Goal: Answer question/provide support: Share knowledge or assist other users

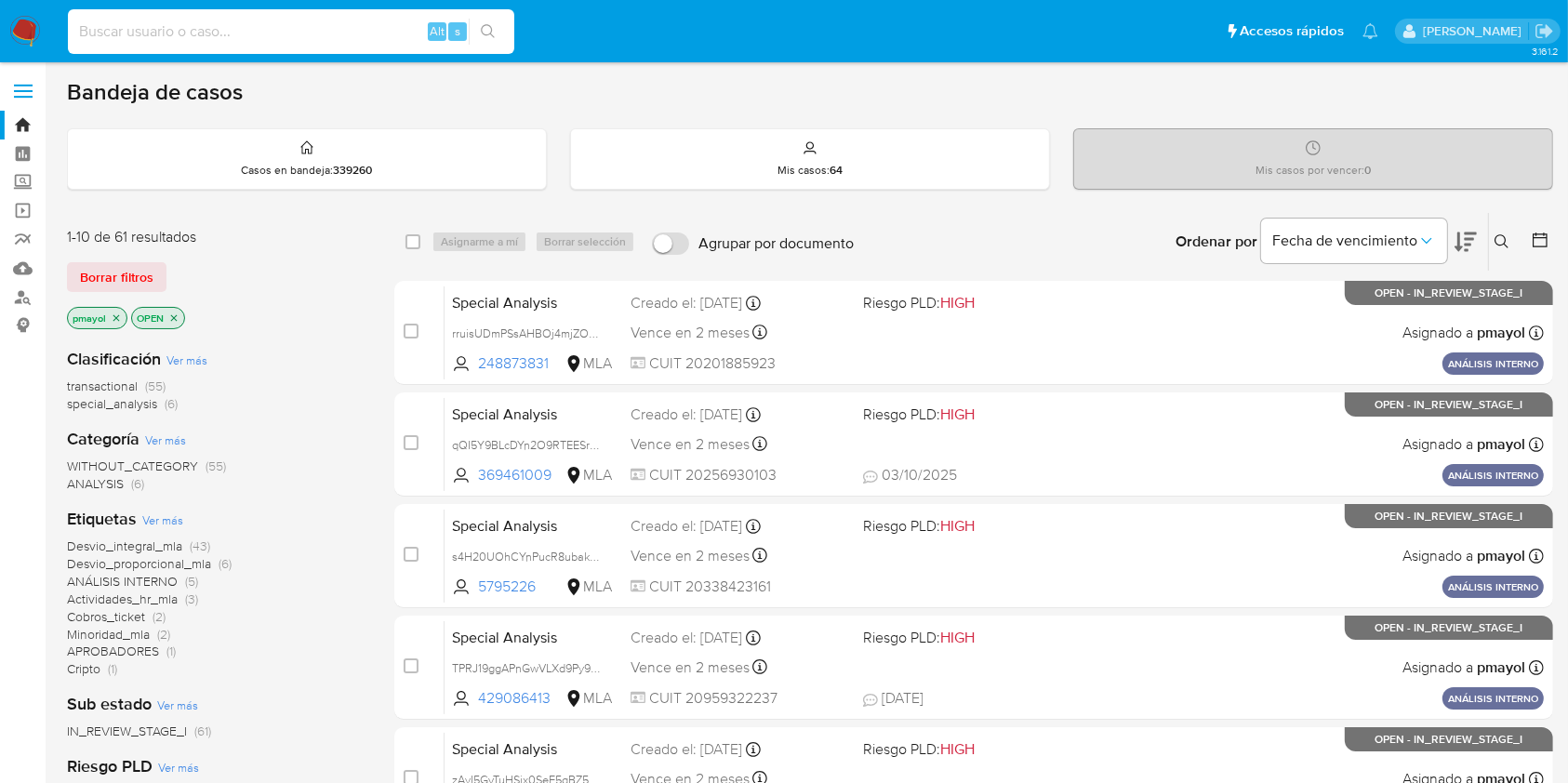
click at [322, 20] on input at bounding box center [291, 32] width 446 height 25
paste input "szI71ec3wvUVbkPpNwEdWYAv"
type input "szI71ec3wvUVbkPpNwEdWYAv"
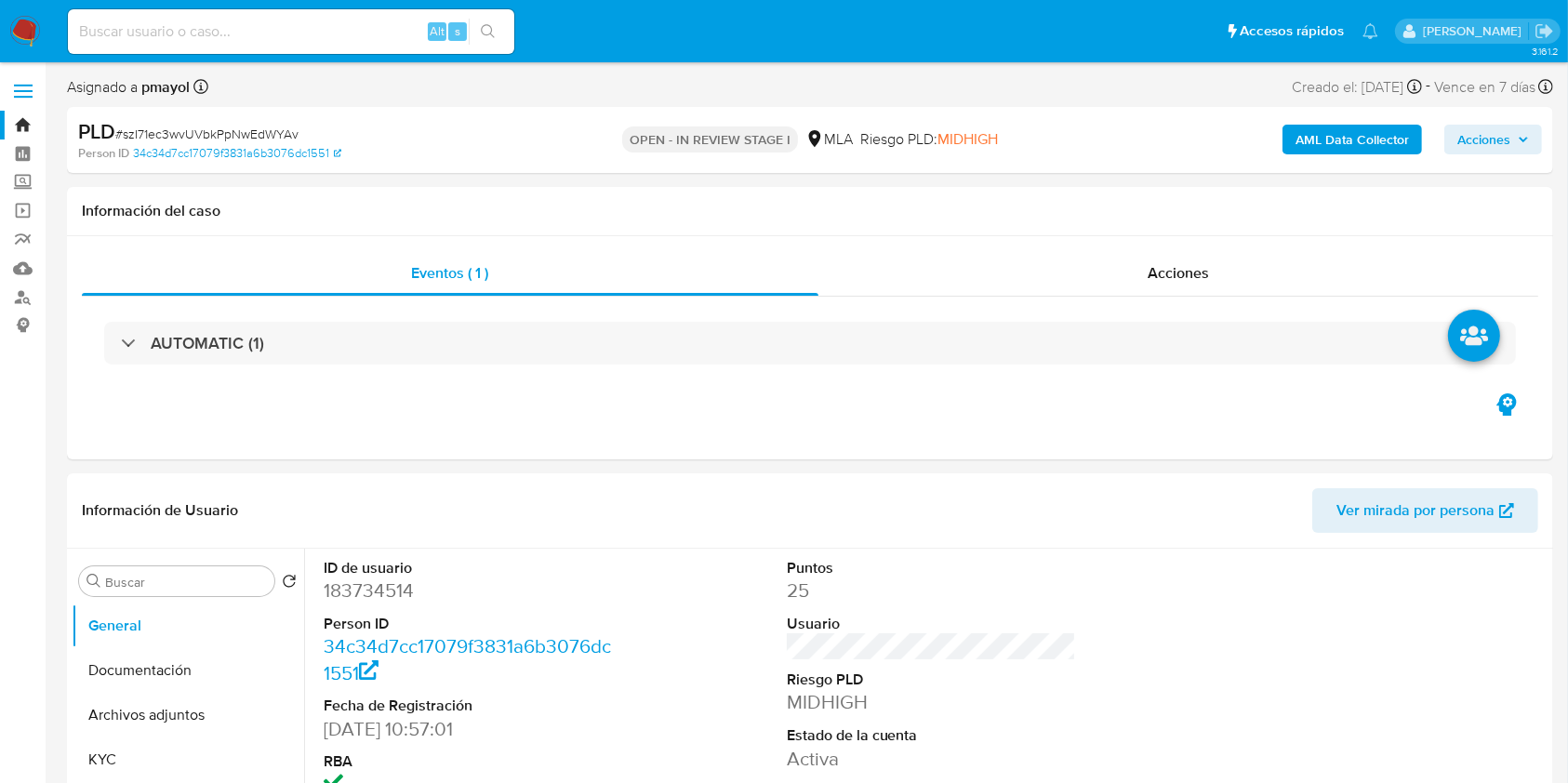
select select "10"
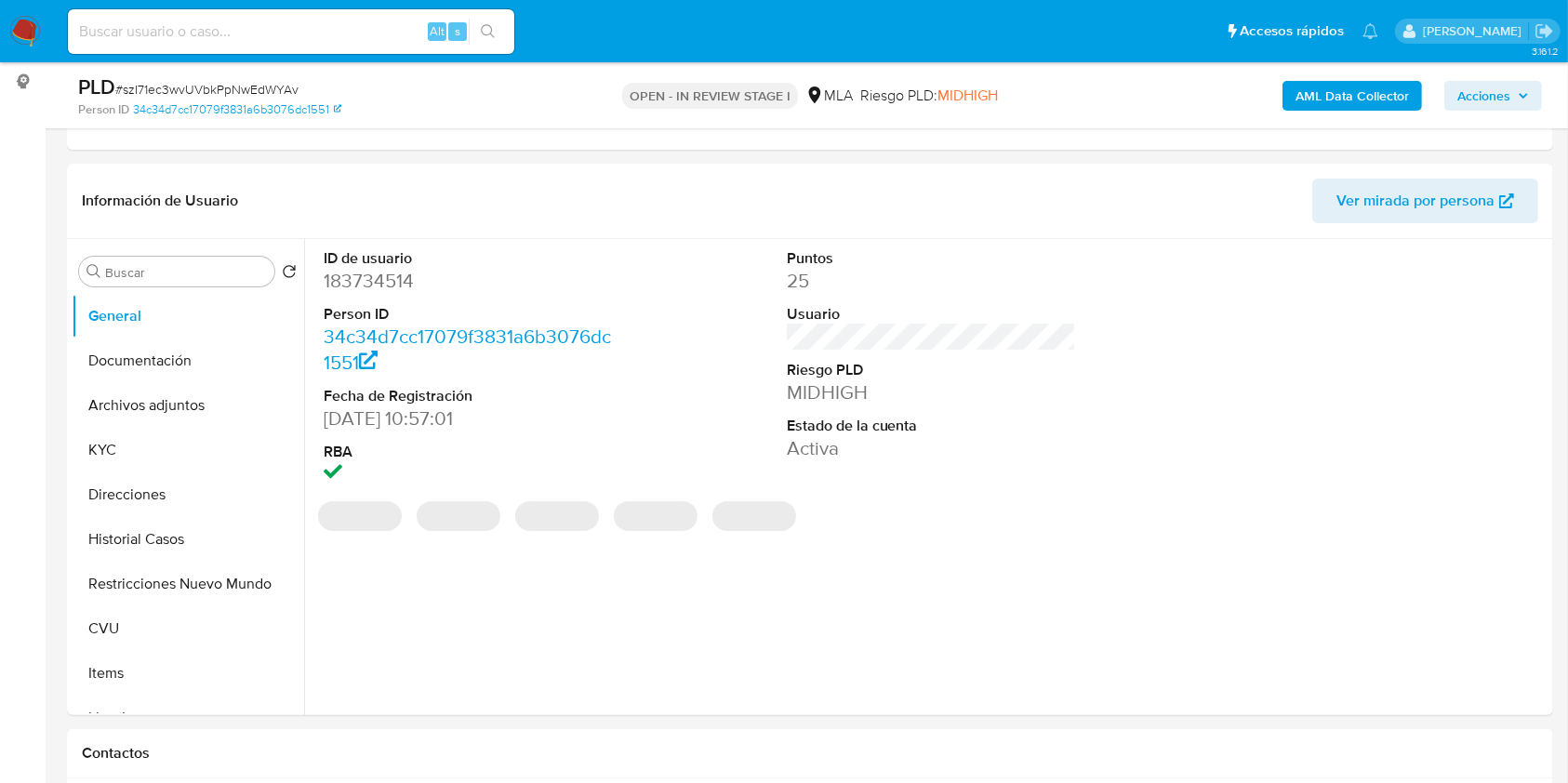
scroll to position [258, 0]
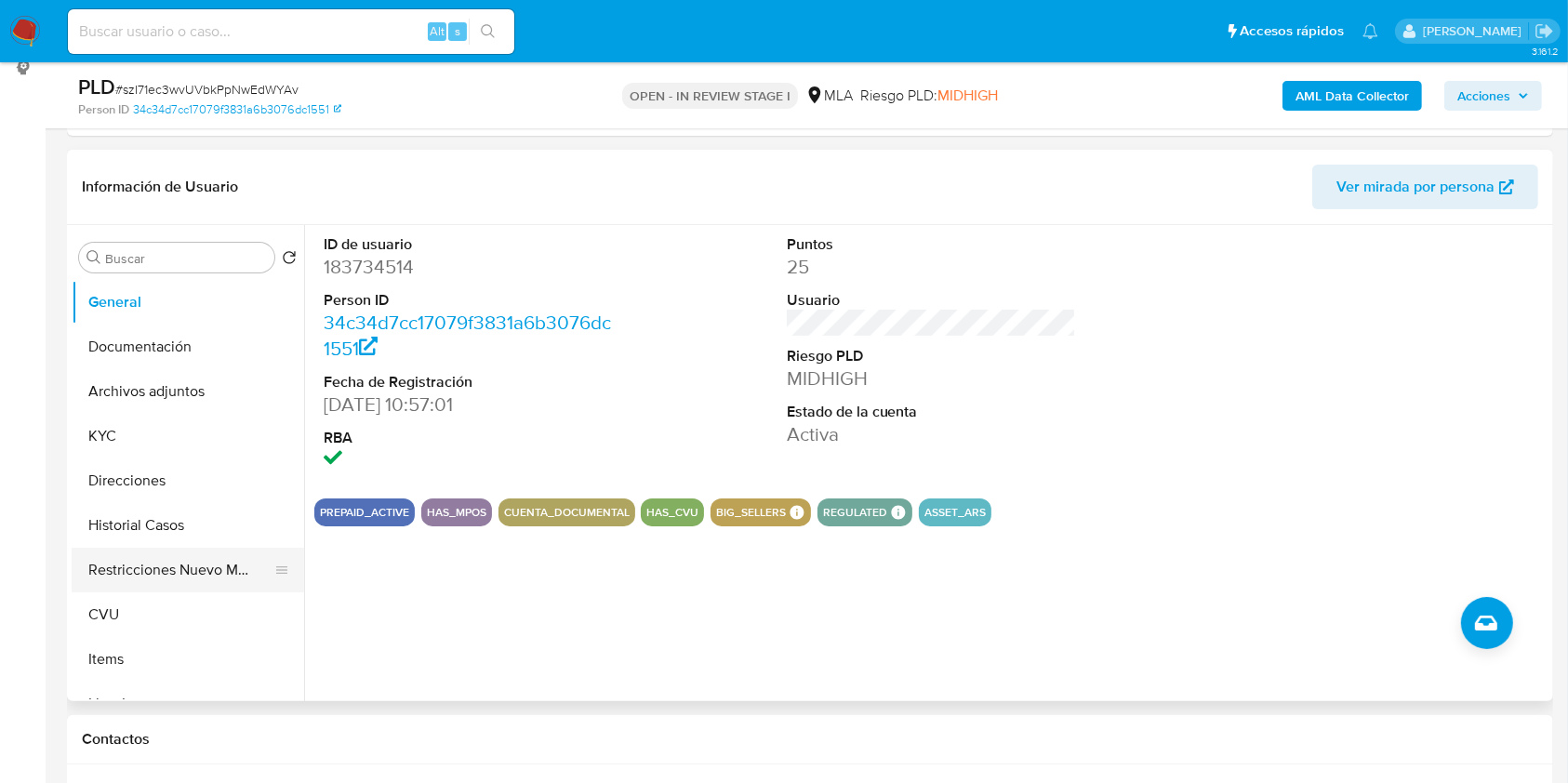
click at [166, 555] on button "Restricciones Nuevo Mundo" at bounding box center [181, 570] width 218 height 45
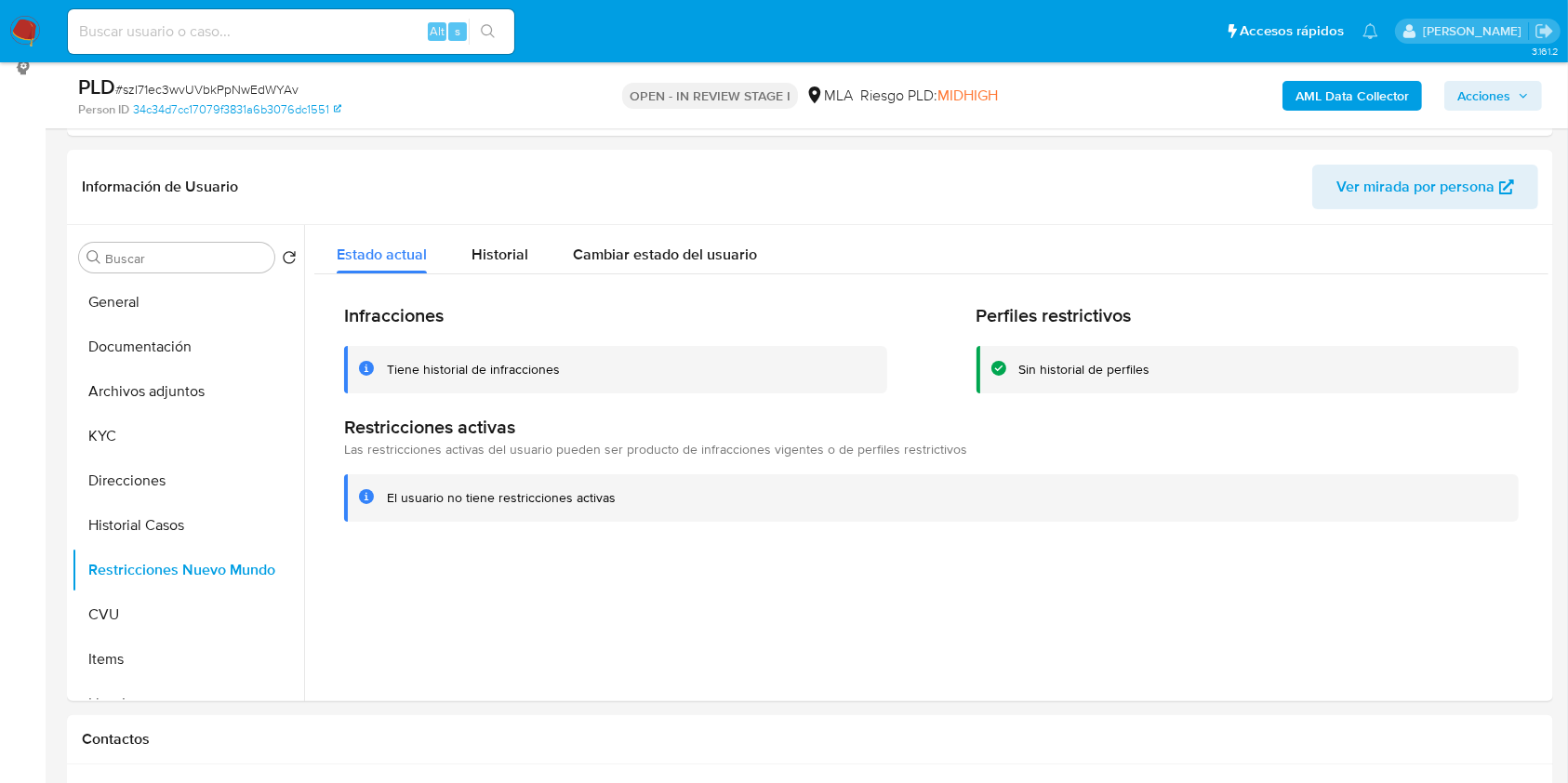
click at [260, 33] on input at bounding box center [291, 32] width 446 height 25
paste input "tm2mH73qEqmI0rd9GbPkanWH"
type input "tm2mH73qEqmI0rd9GbPkanWH"
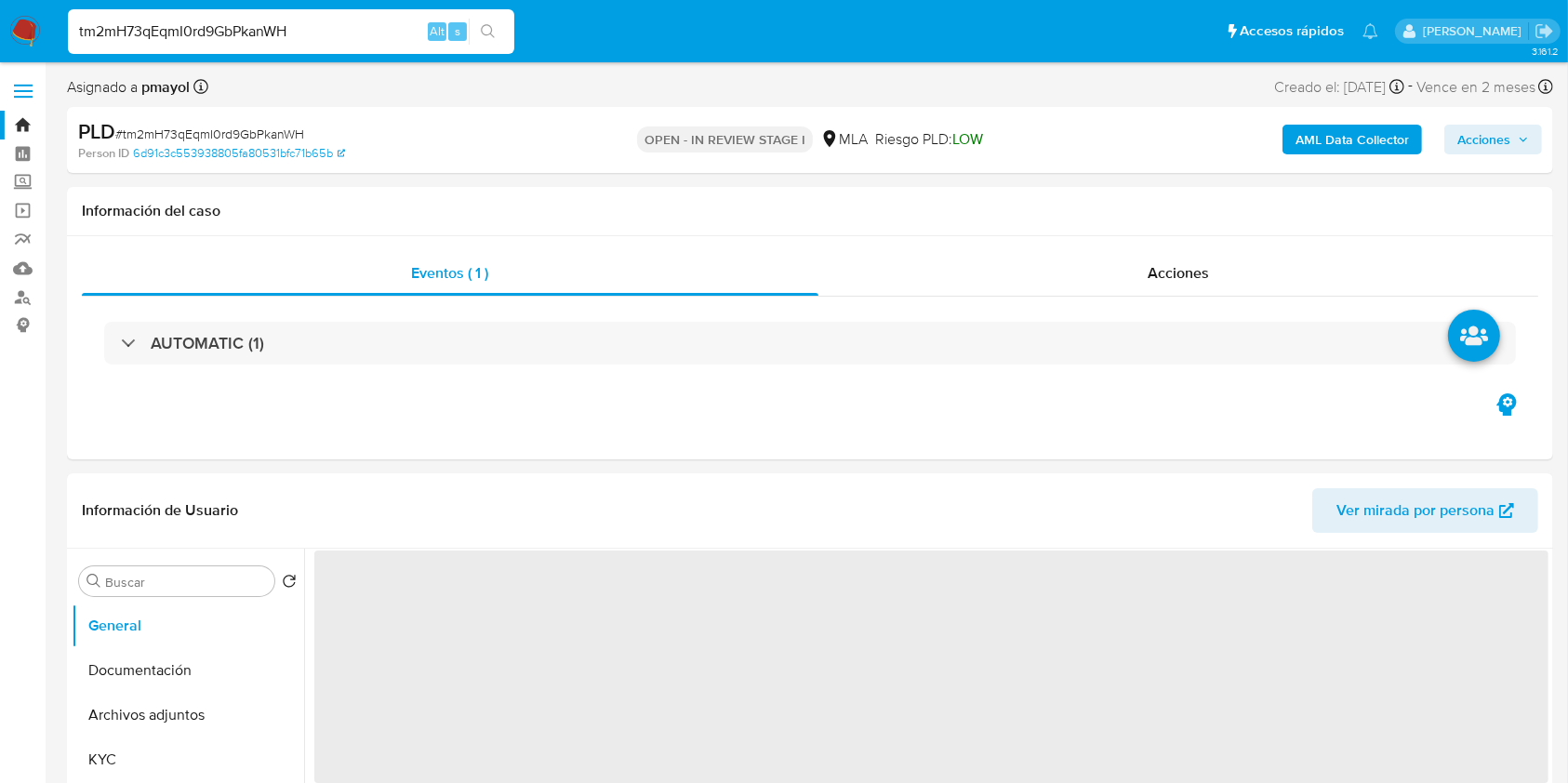
select select "10"
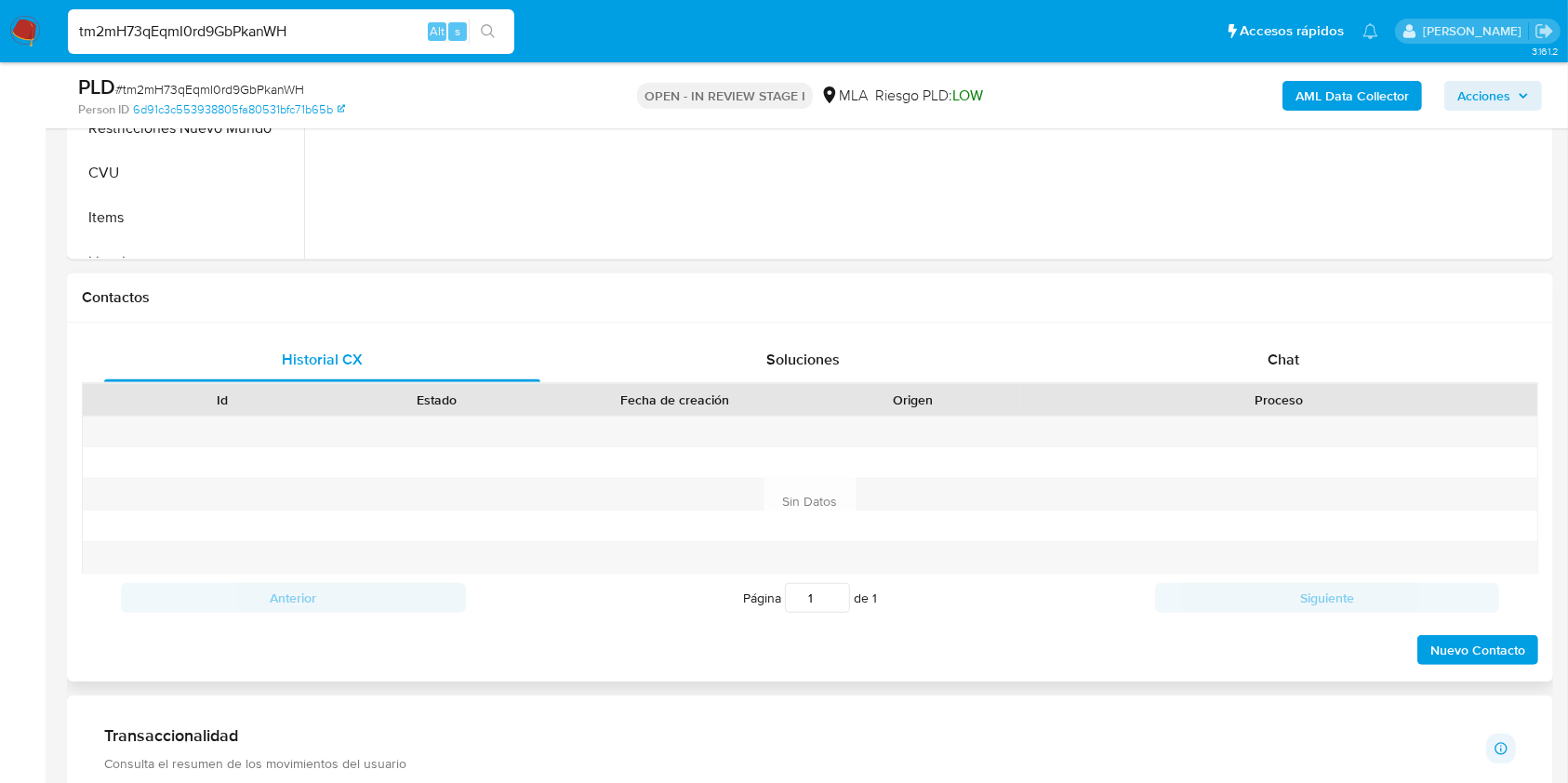
scroll to position [744, 0]
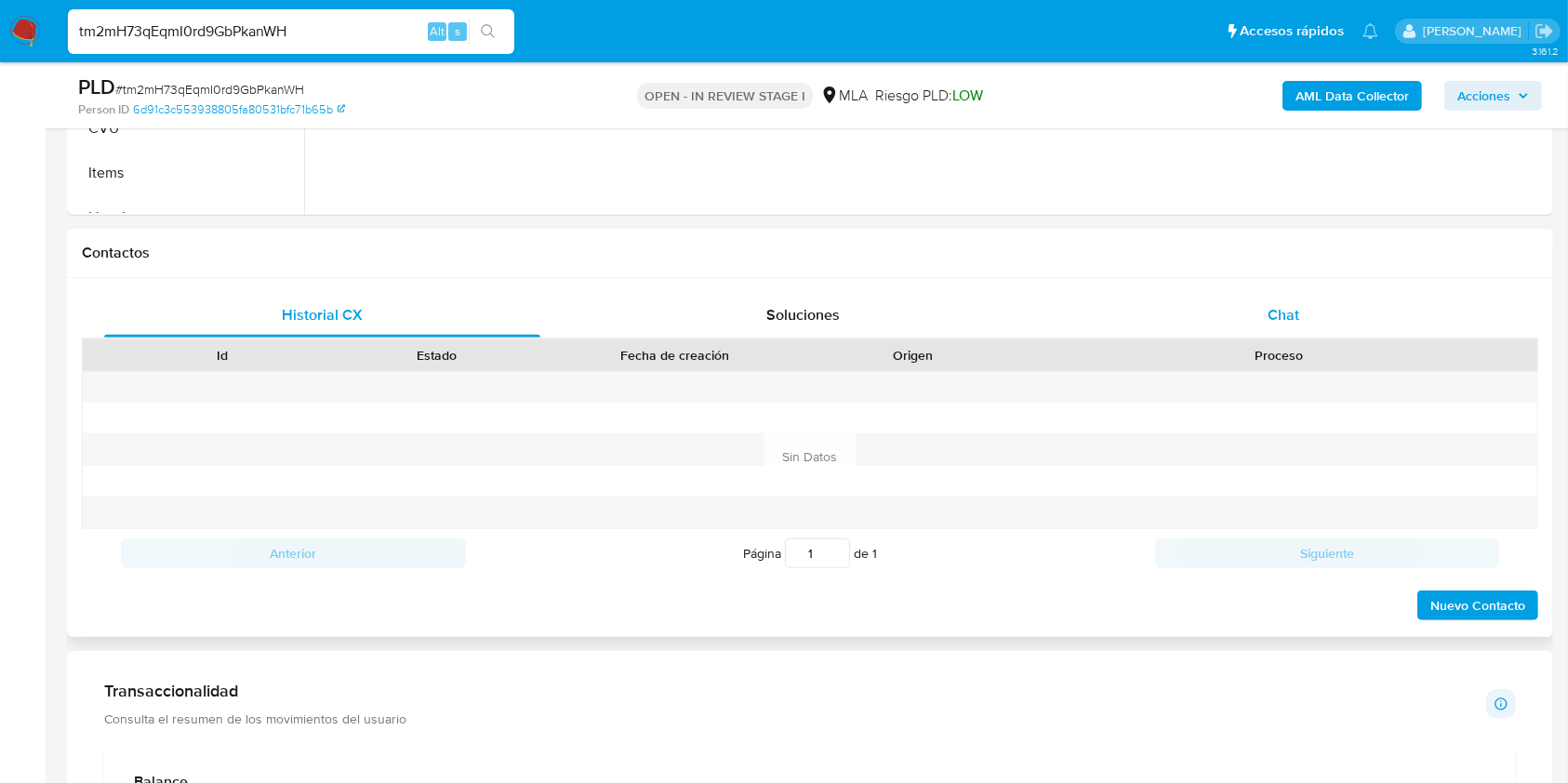
click at [1272, 300] on div "Chat" at bounding box center [1284, 315] width 436 height 45
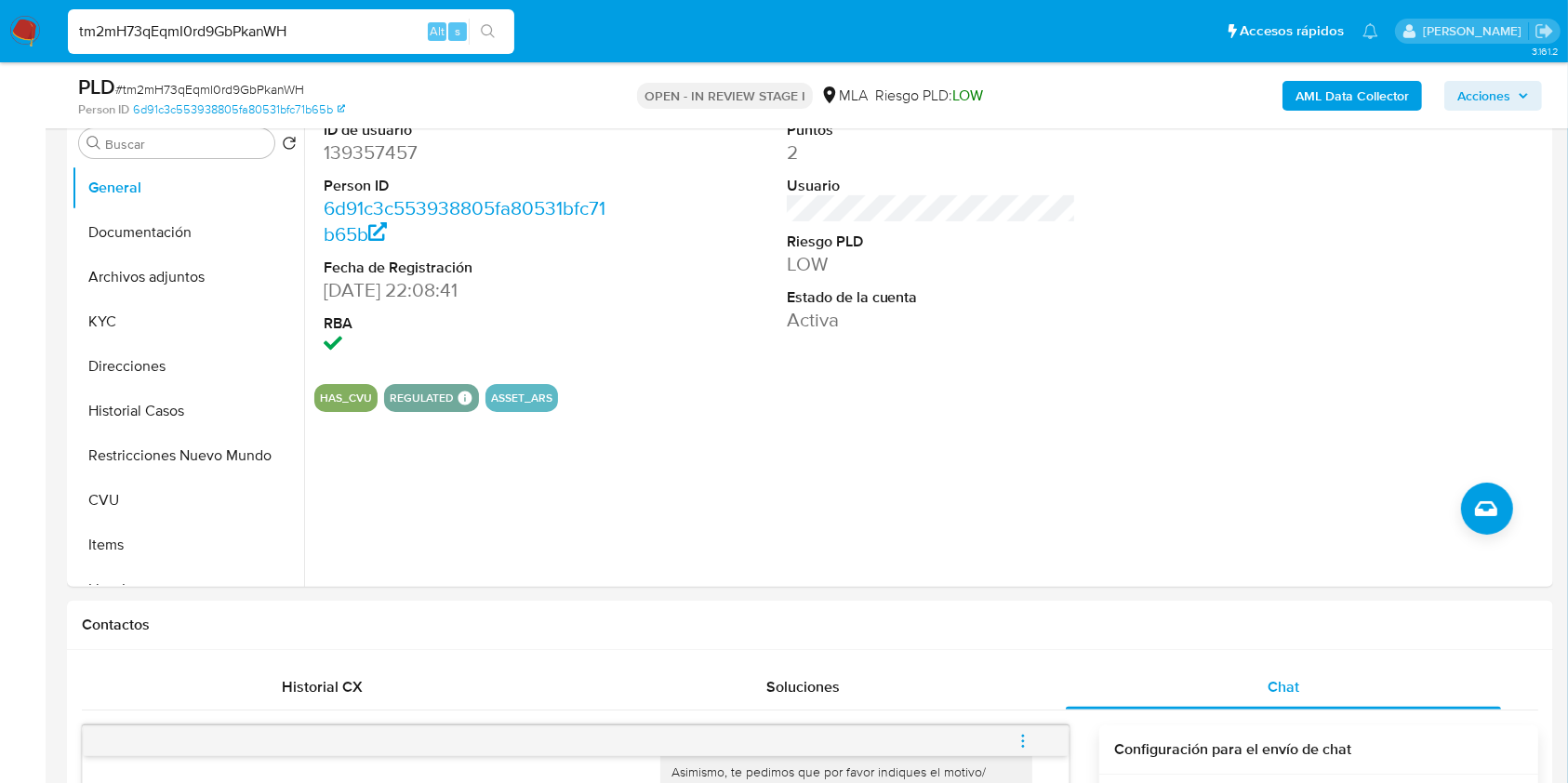
scroll to position [364, 0]
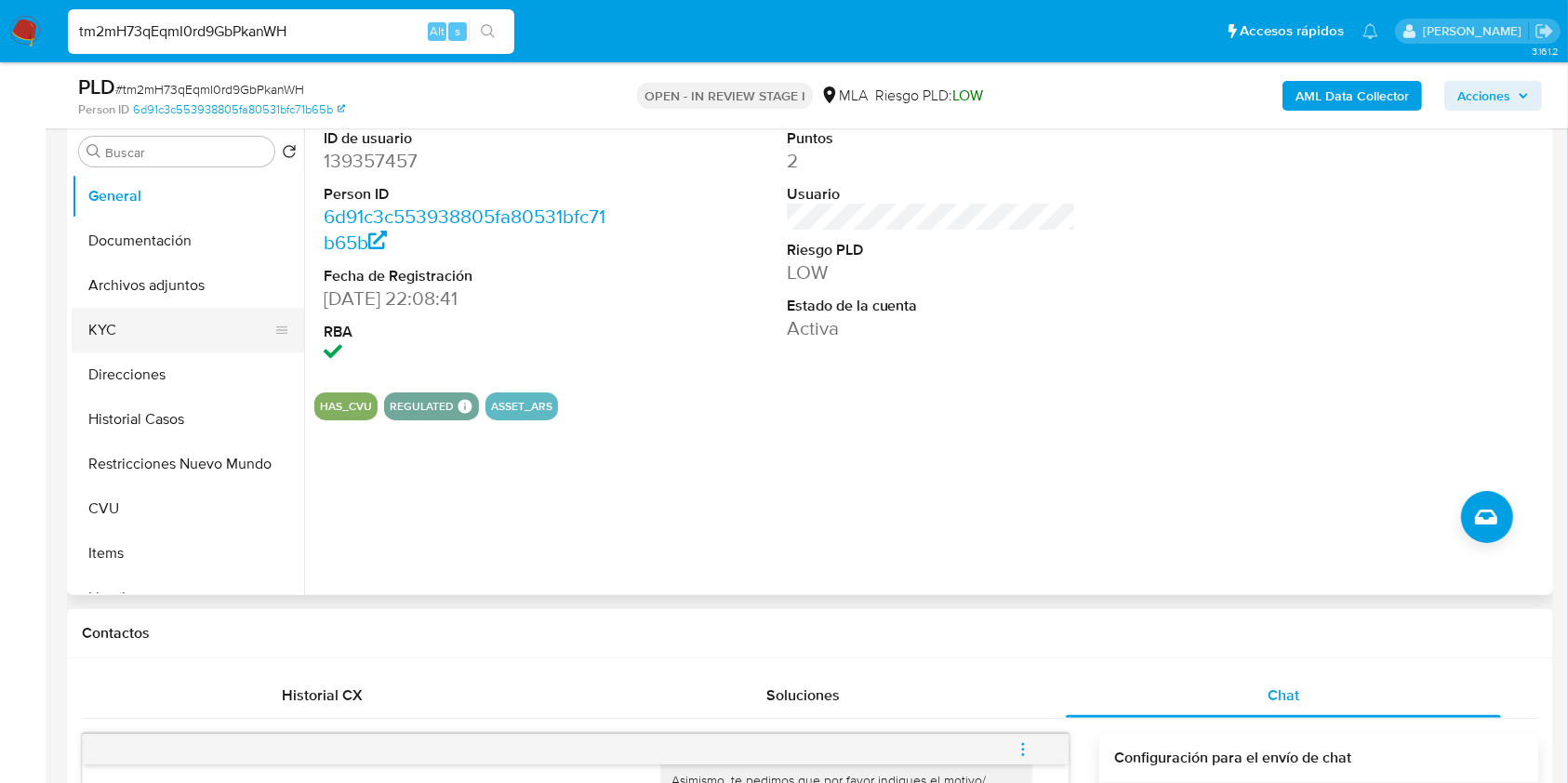
click at [154, 327] on button "KYC" at bounding box center [181, 330] width 218 height 45
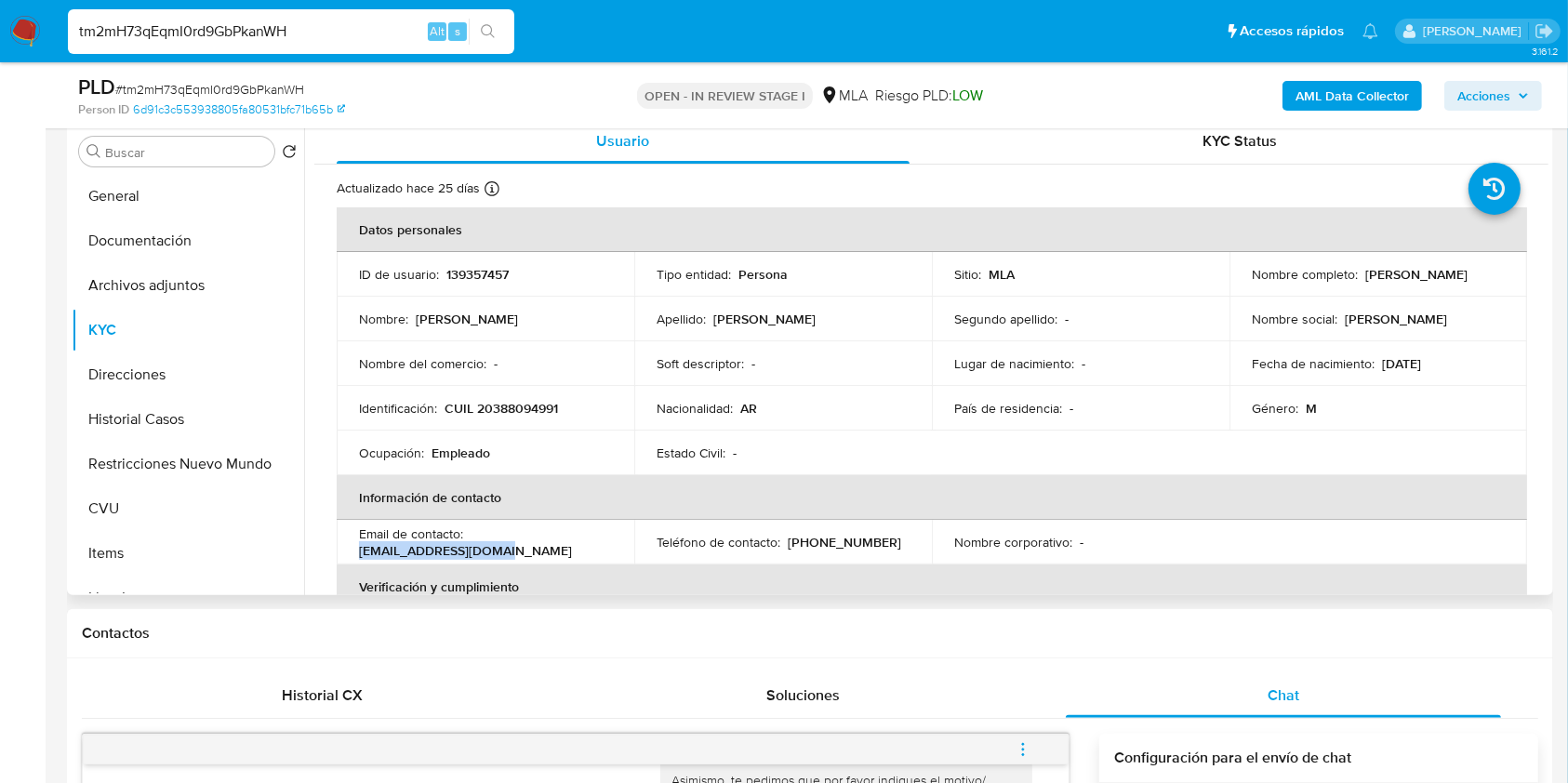
drag, startPoint x: 515, startPoint y: 554, endPoint x: 351, endPoint y: 555, distance: 164.0
click at [351, 555] on td "Email de contacto : franncocr@hotmail.com" at bounding box center [485, 542] width 297 height 45
copy p "franncocr@hotmail.com"
click at [369, 28] on input "tm2mH73qEqmI0rd9GbPkanWH" at bounding box center [291, 32] width 446 height 25
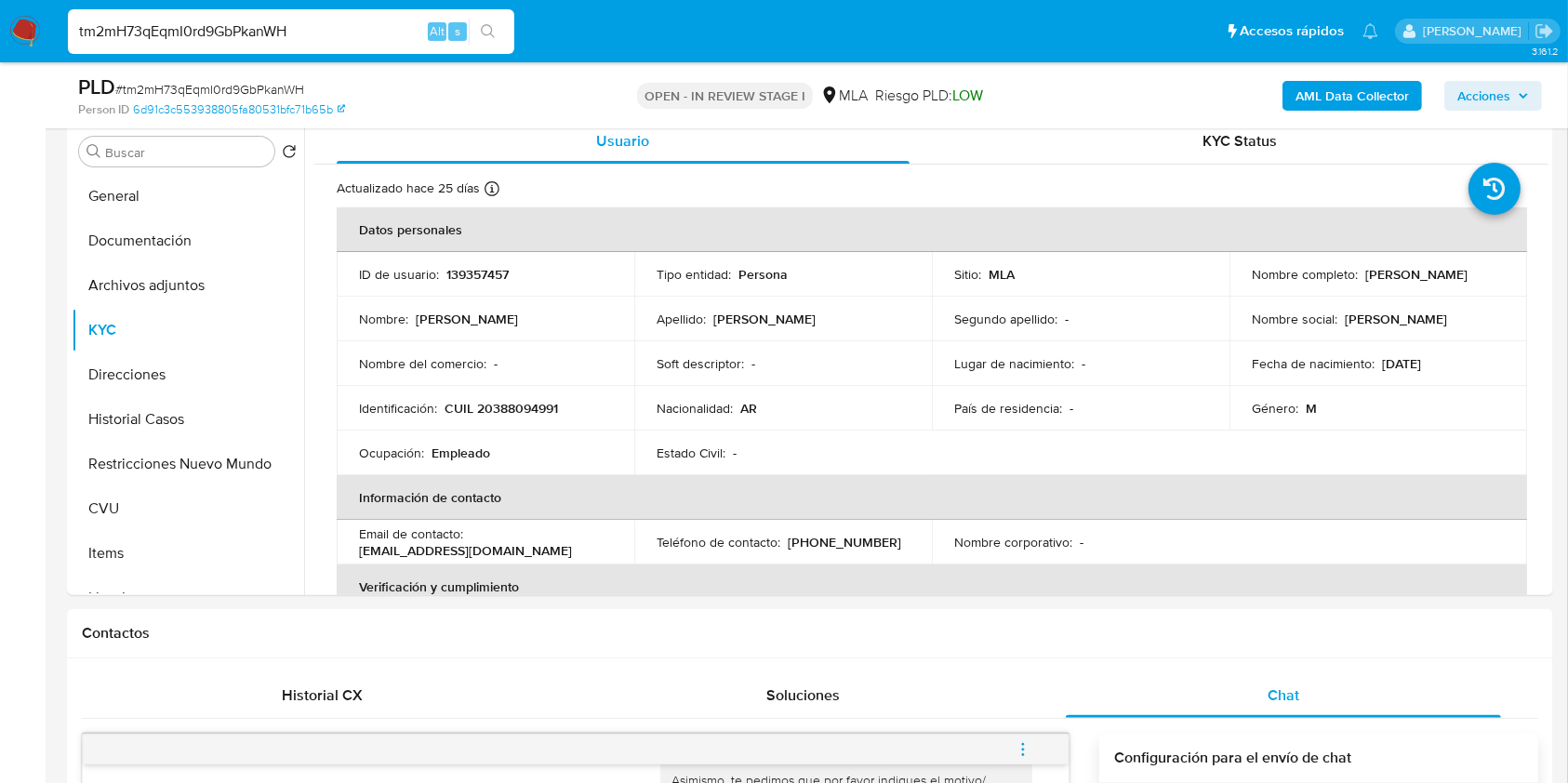
paste input "NqCWMIbv7denWcppW1fLoGFD"
type input "NqCWMIbv7denWcppW1fLoGFD"
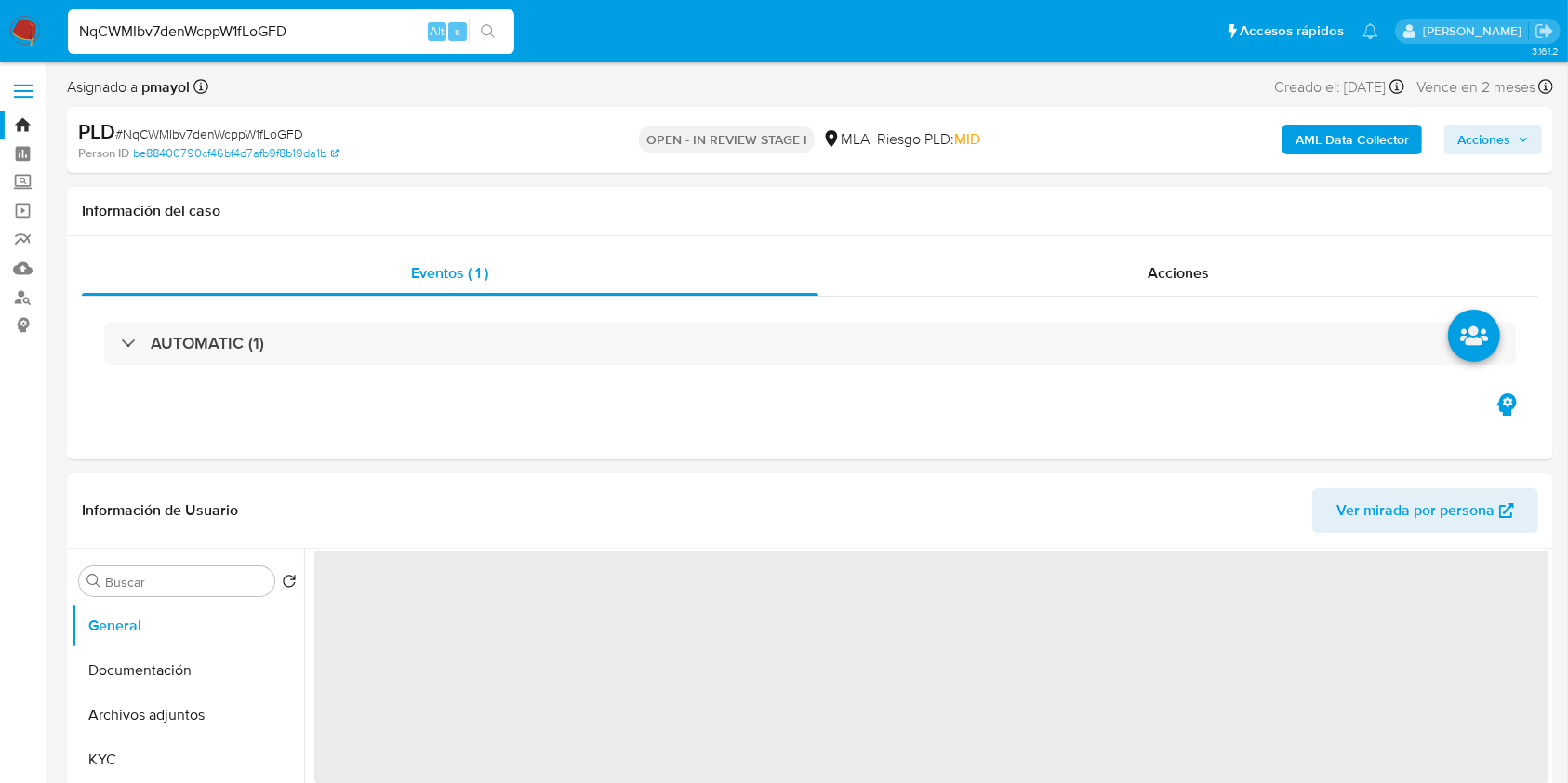
select select "10"
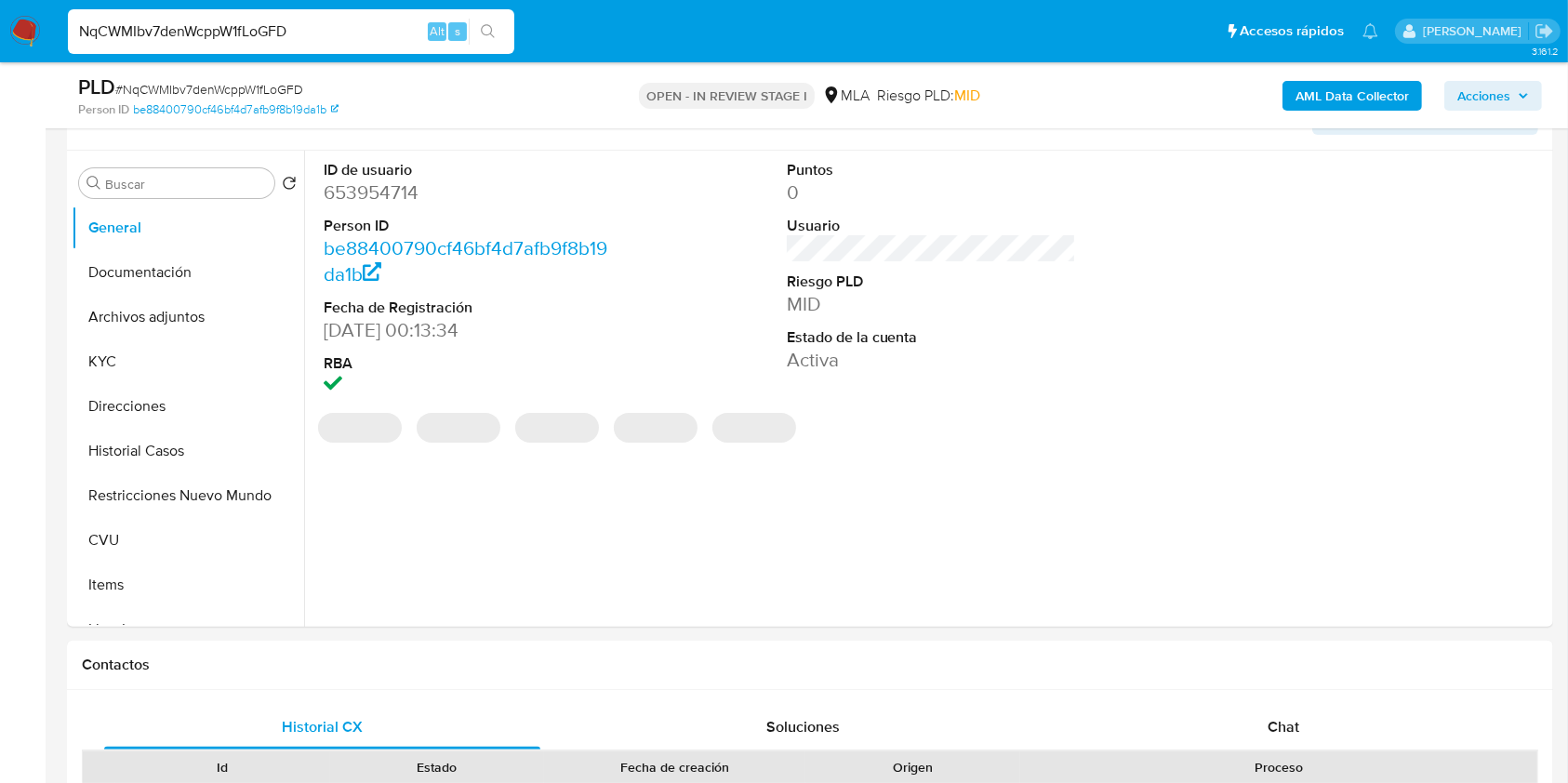
scroll to position [367, 0]
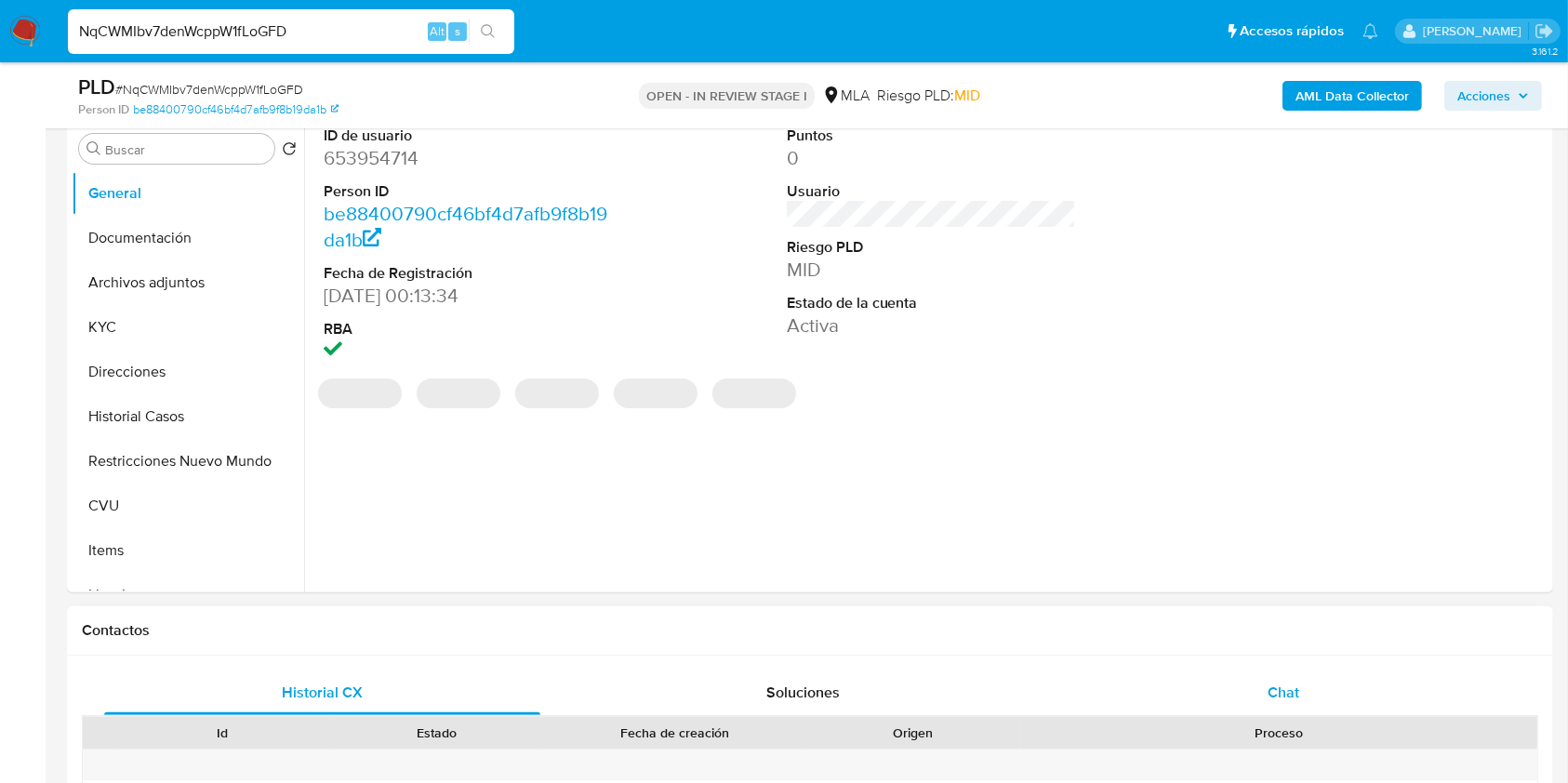
click at [1220, 687] on div "Chat" at bounding box center [1284, 693] width 436 height 45
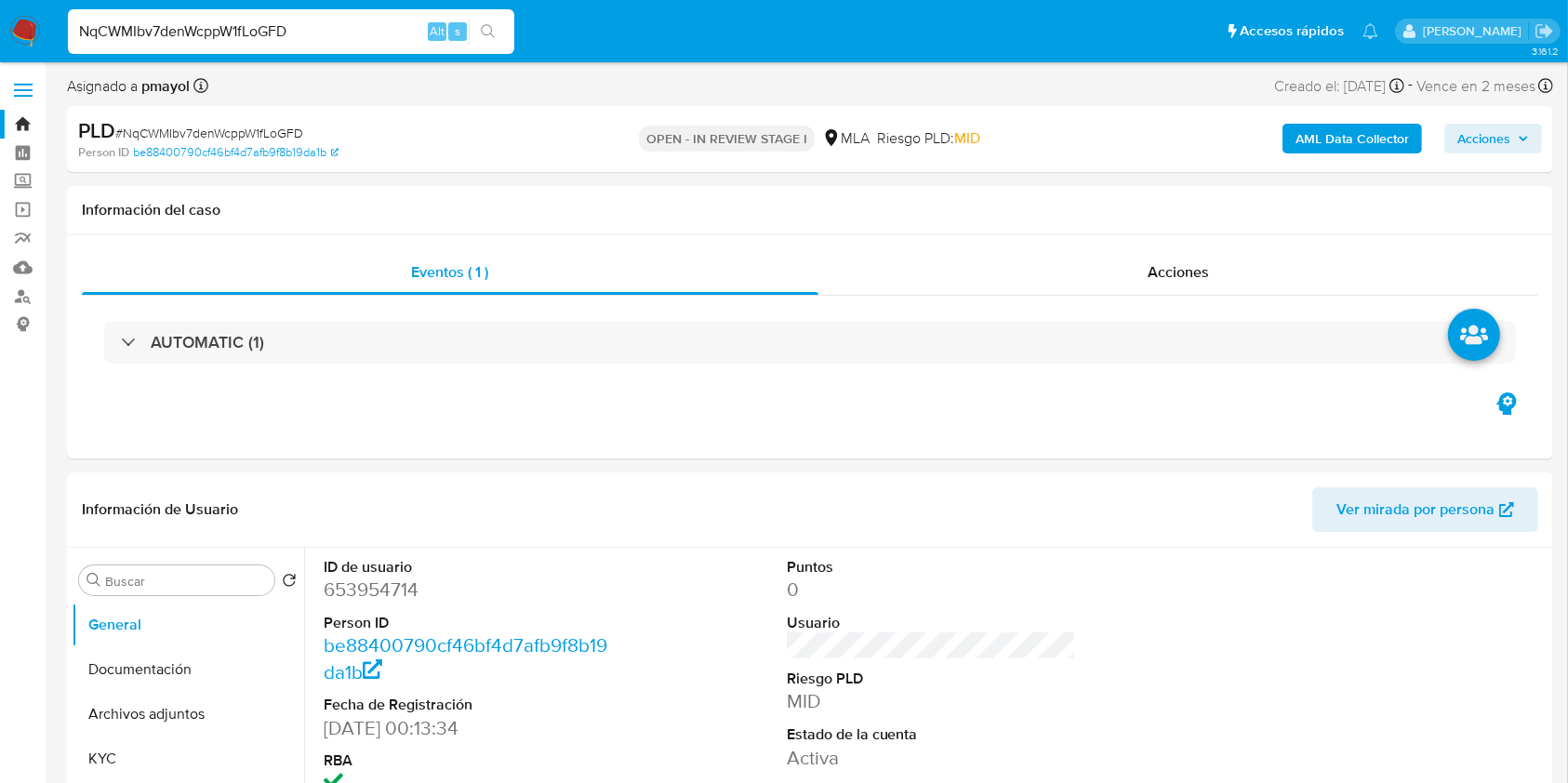
scroll to position [0, 0]
click at [357, 587] on dd "653954714" at bounding box center [469, 591] width 290 height 26
copy dd "653954714"
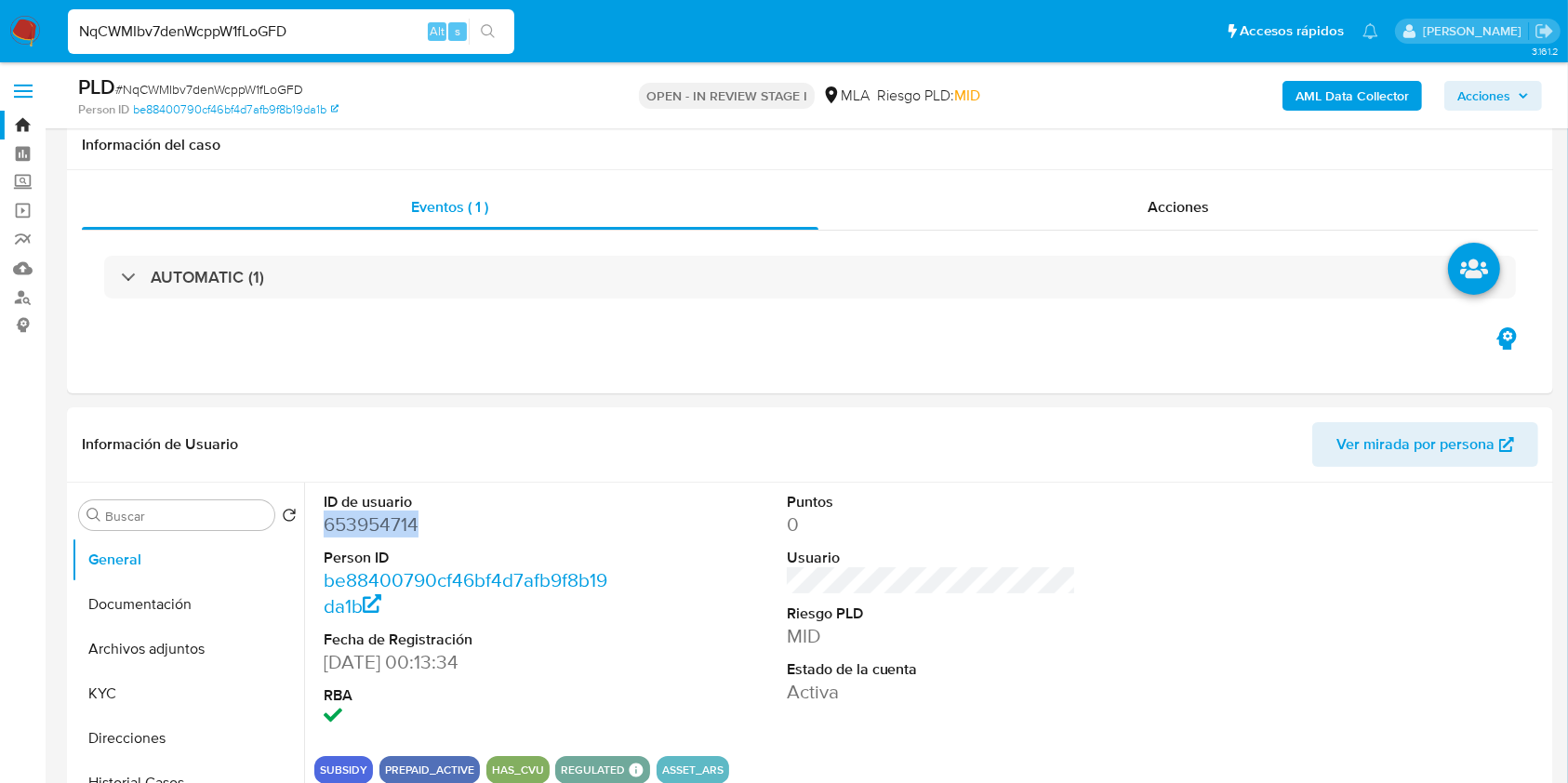
scroll to position [365, 0]
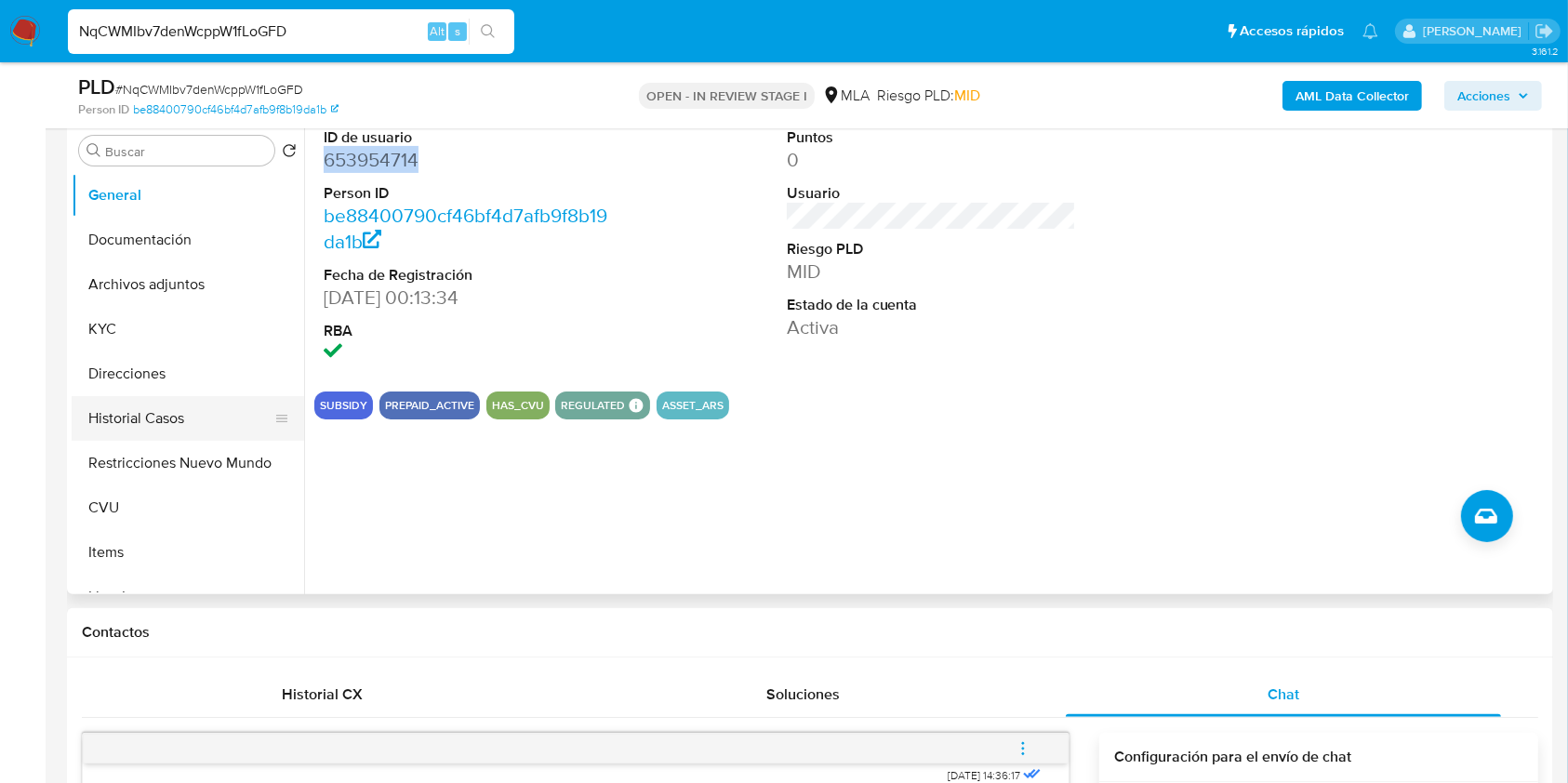
click at [172, 416] on button "Historial Casos" at bounding box center [181, 418] width 218 height 45
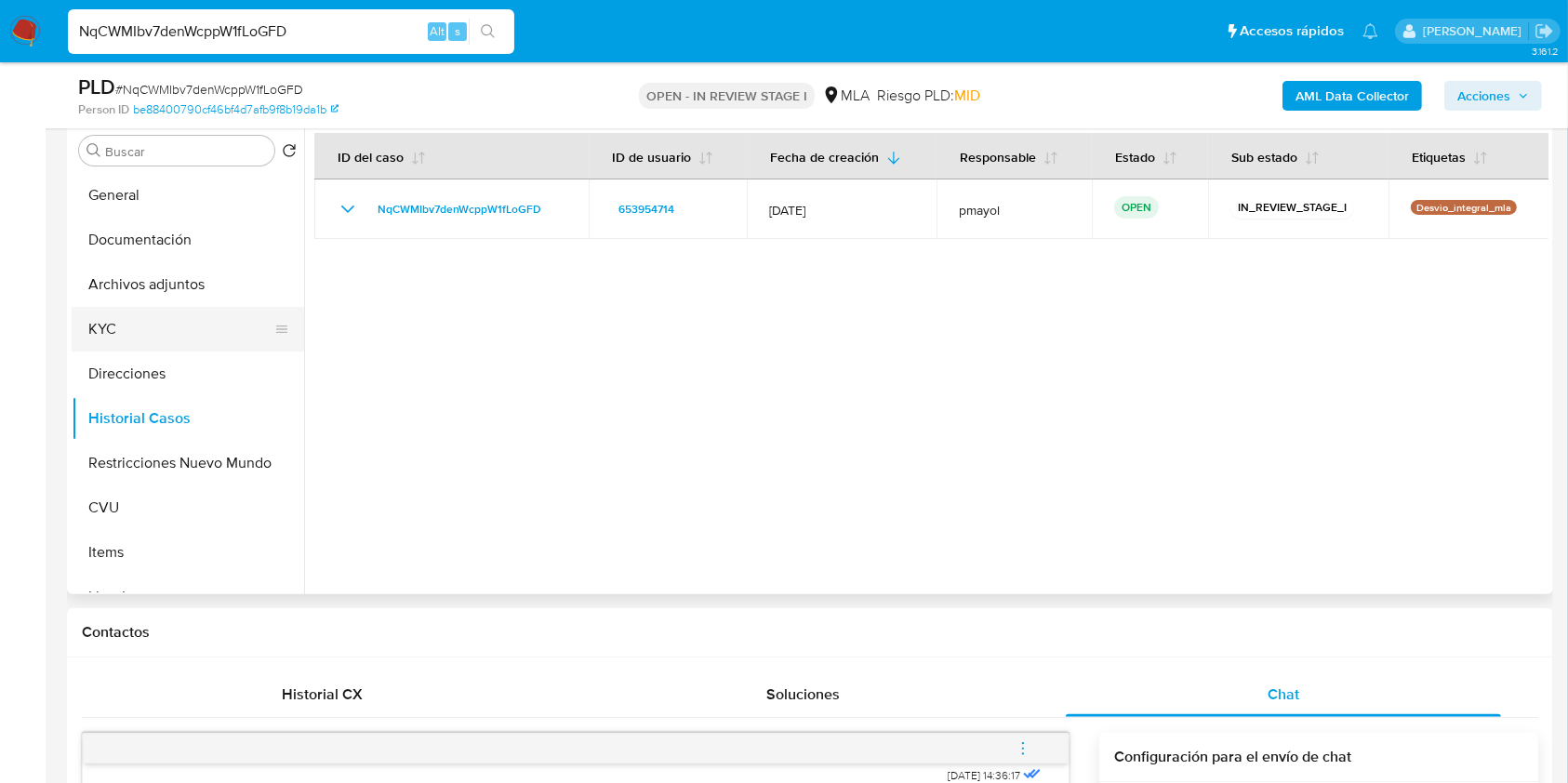
click at [126, 325] on button "KYC" at bounding box center [181, 329] width 218 height 45
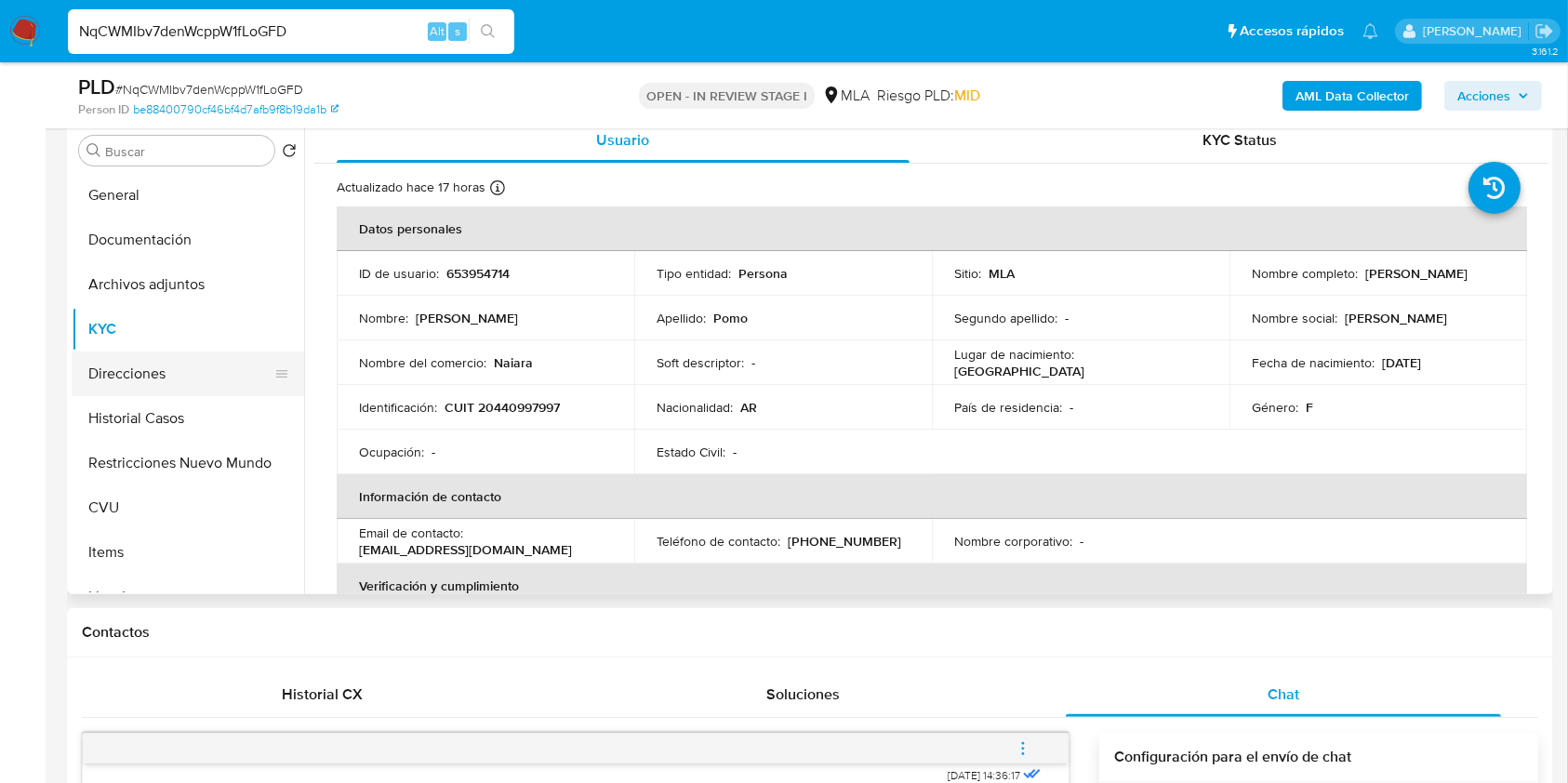
click at [141, 364] on button "Direcciones" at bounding box center [181, 373] width 218 height 45
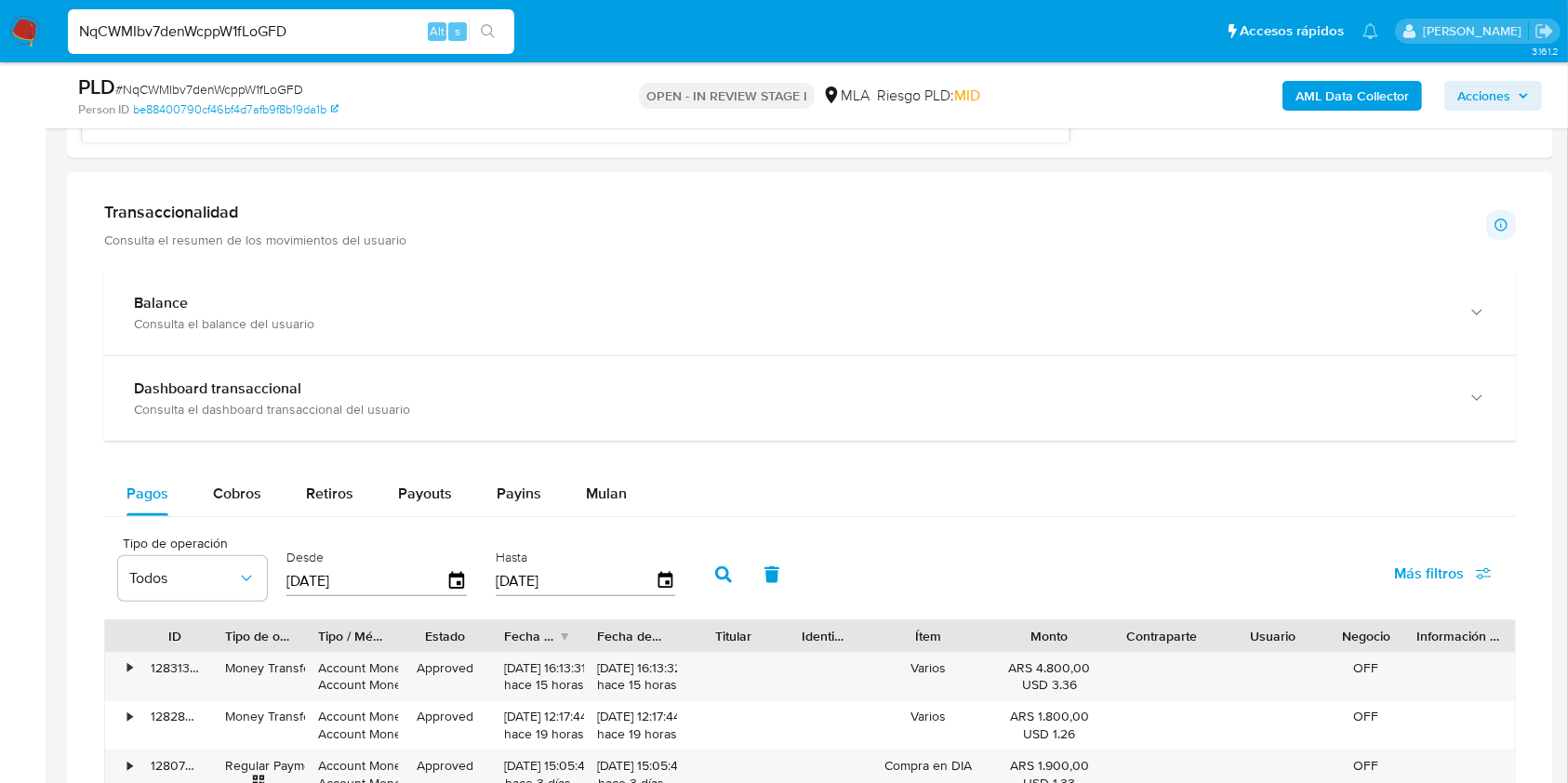
scroll to position [1563, 0]
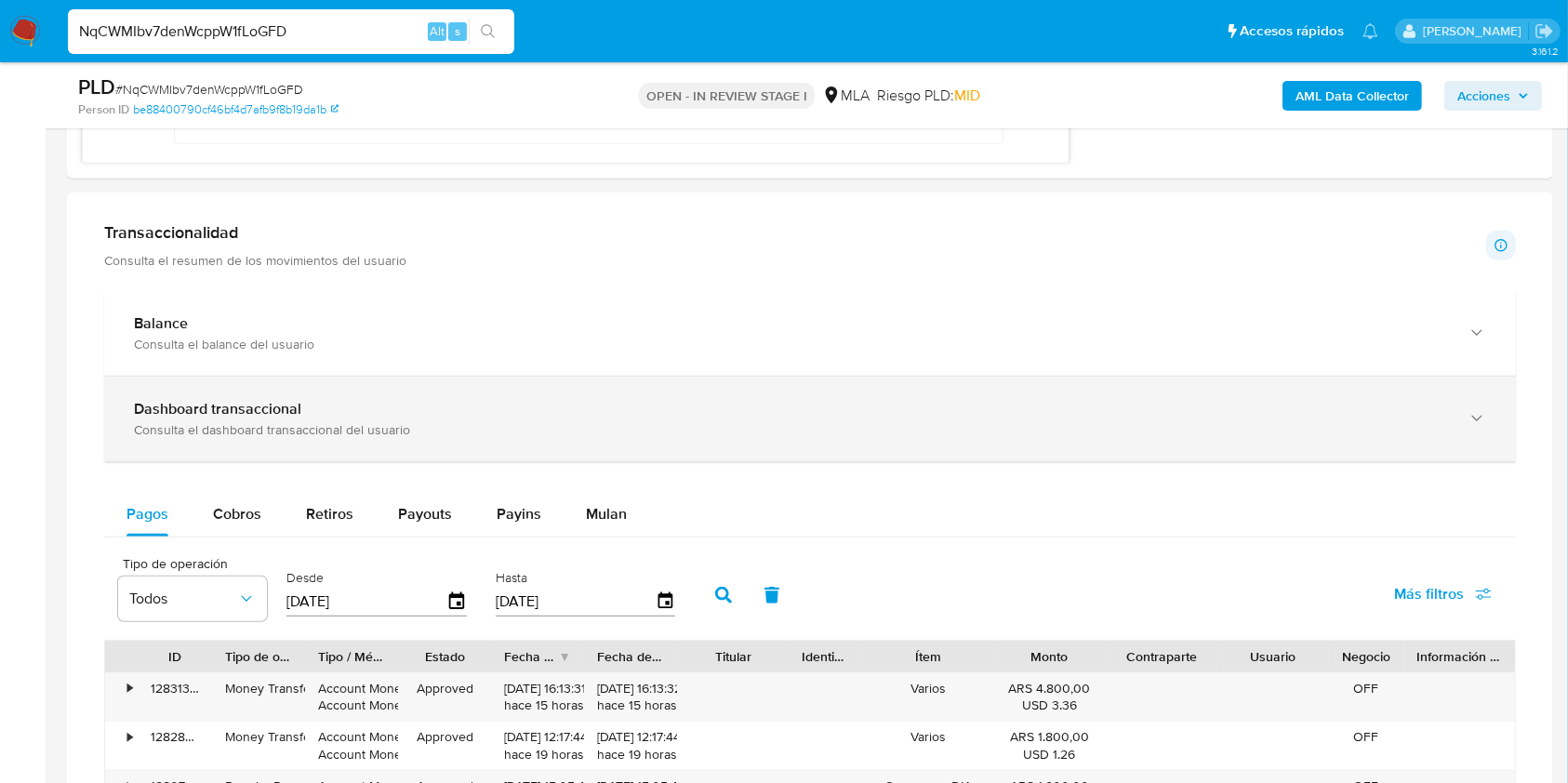
click at [1297, 428] on div "Consulta el dashboard transaccional del usuario" at bounding box center [791, 430] width 1315 height 17
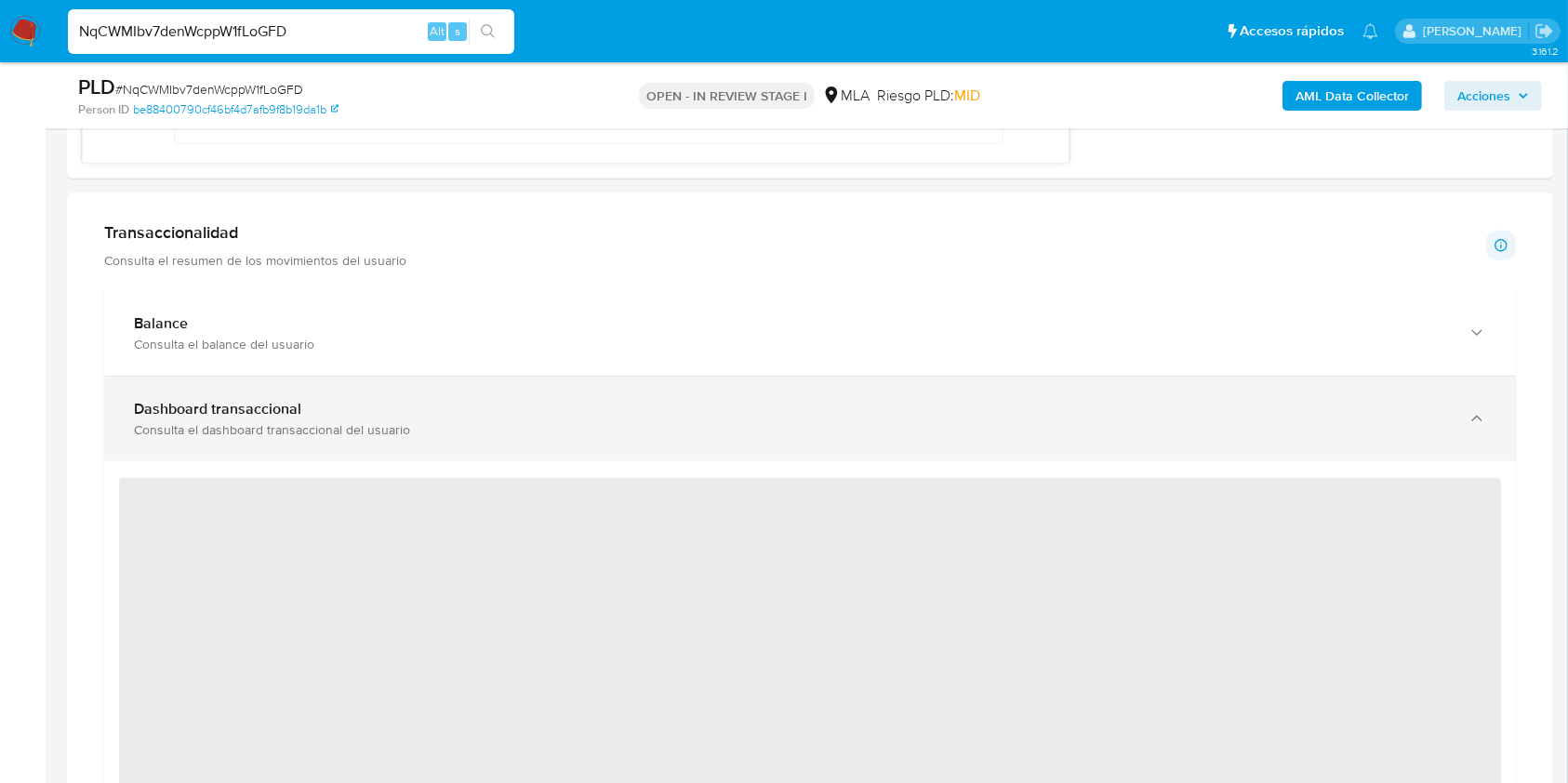
click at [1131, 426] on div "Consulta el dashboard transaccional del usuario" at bounding box center [791, 430] width 1315 height 17
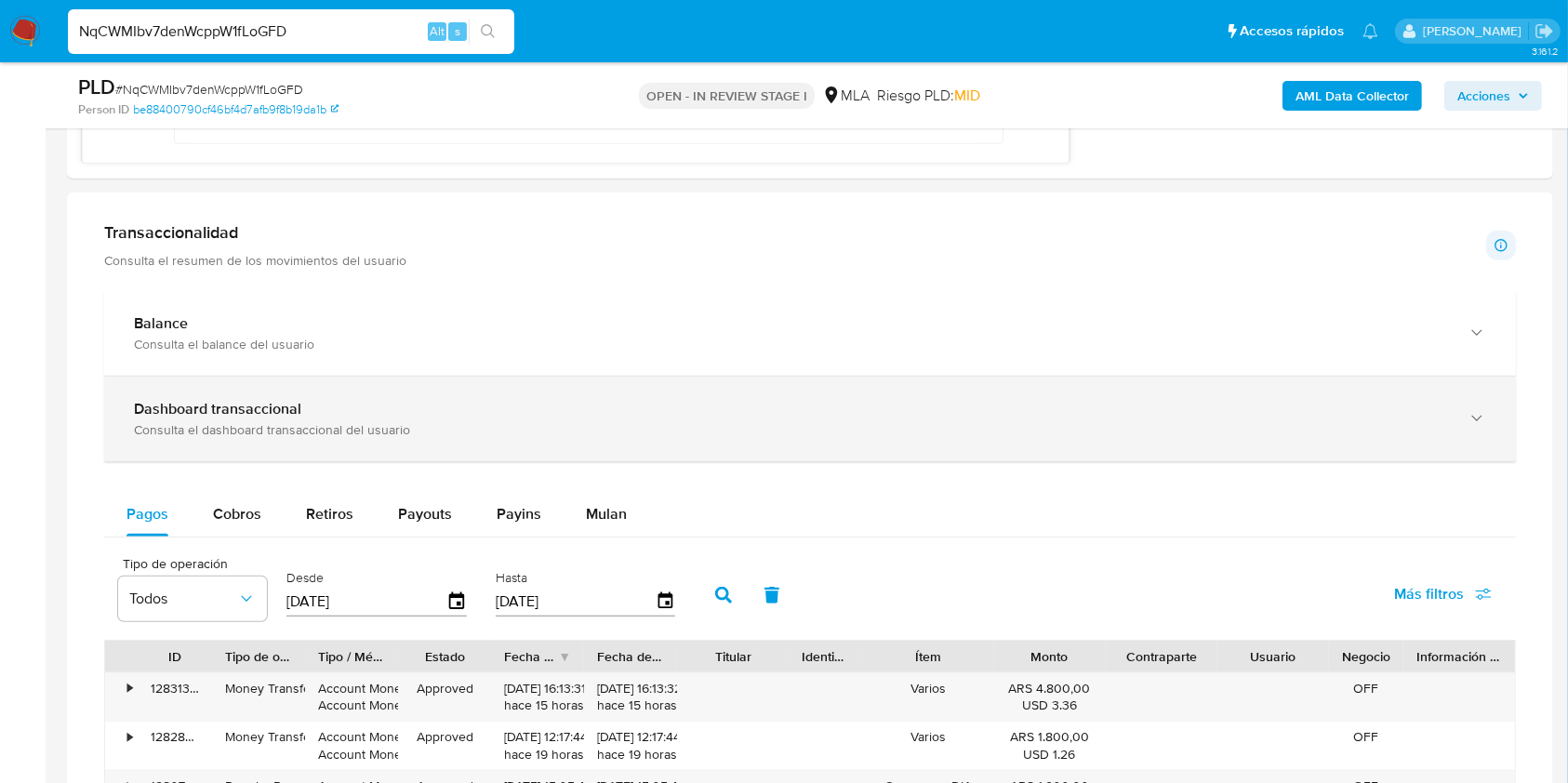
click at [1268, 411] on div "Dashboard transaccional" at bounding box center [791, 410] width 1315 height 19
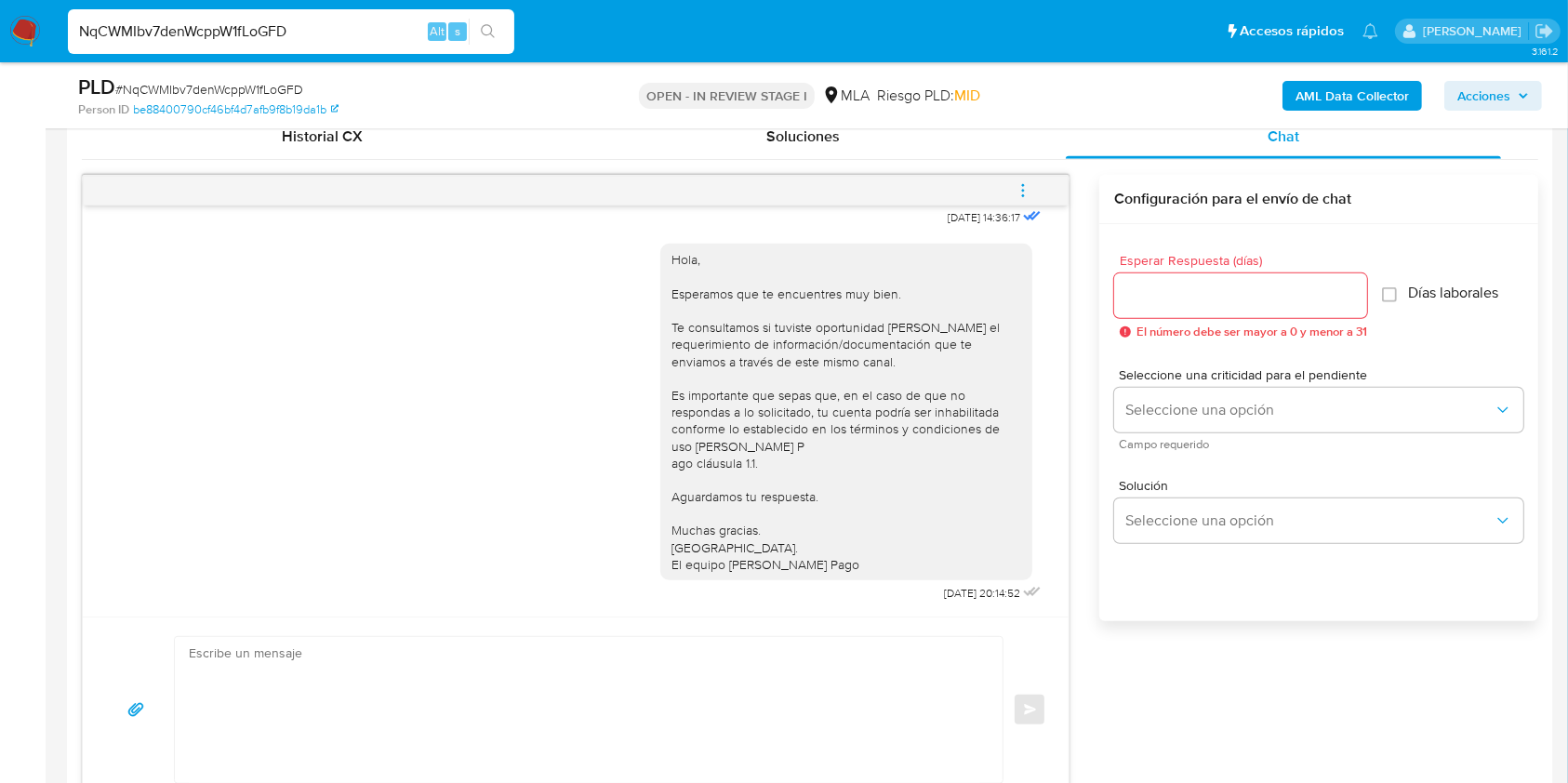
scroll to position [1051, 0]
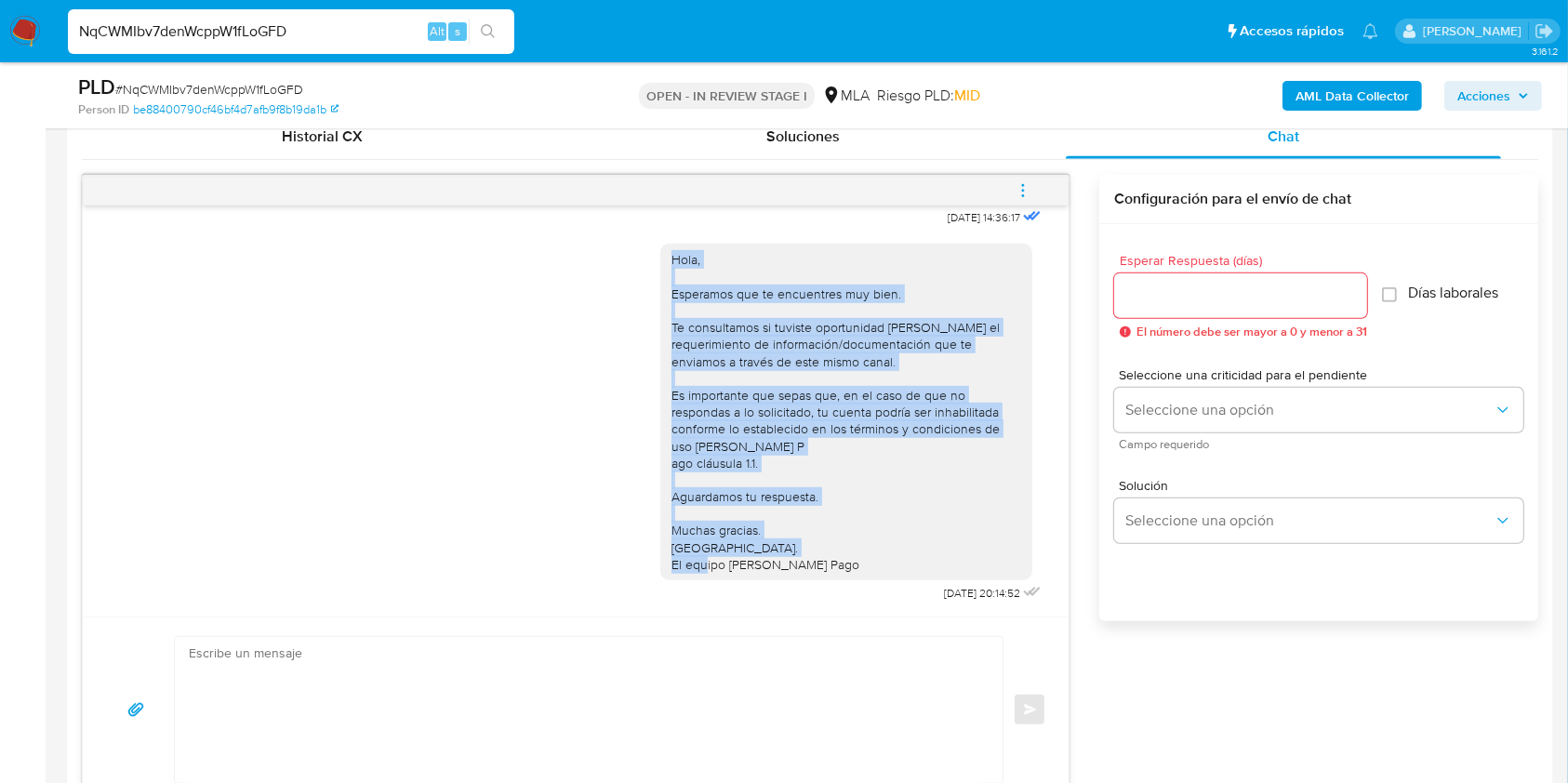
drag, startPoint x: 825, startPoint y: 553, endPoint x: 650, endPoint y: 249, distance: 350.8
click at [660, 249] on div "Hola, Esperamos que te encuentres muy bien. Te consultamos si tuviste oportunid…" at bounding box center [846, 411] width 372 height 337
copy div "Hola, Esperamos que te encuentres muy bien. Te consultamos si tuviste oportunid…"
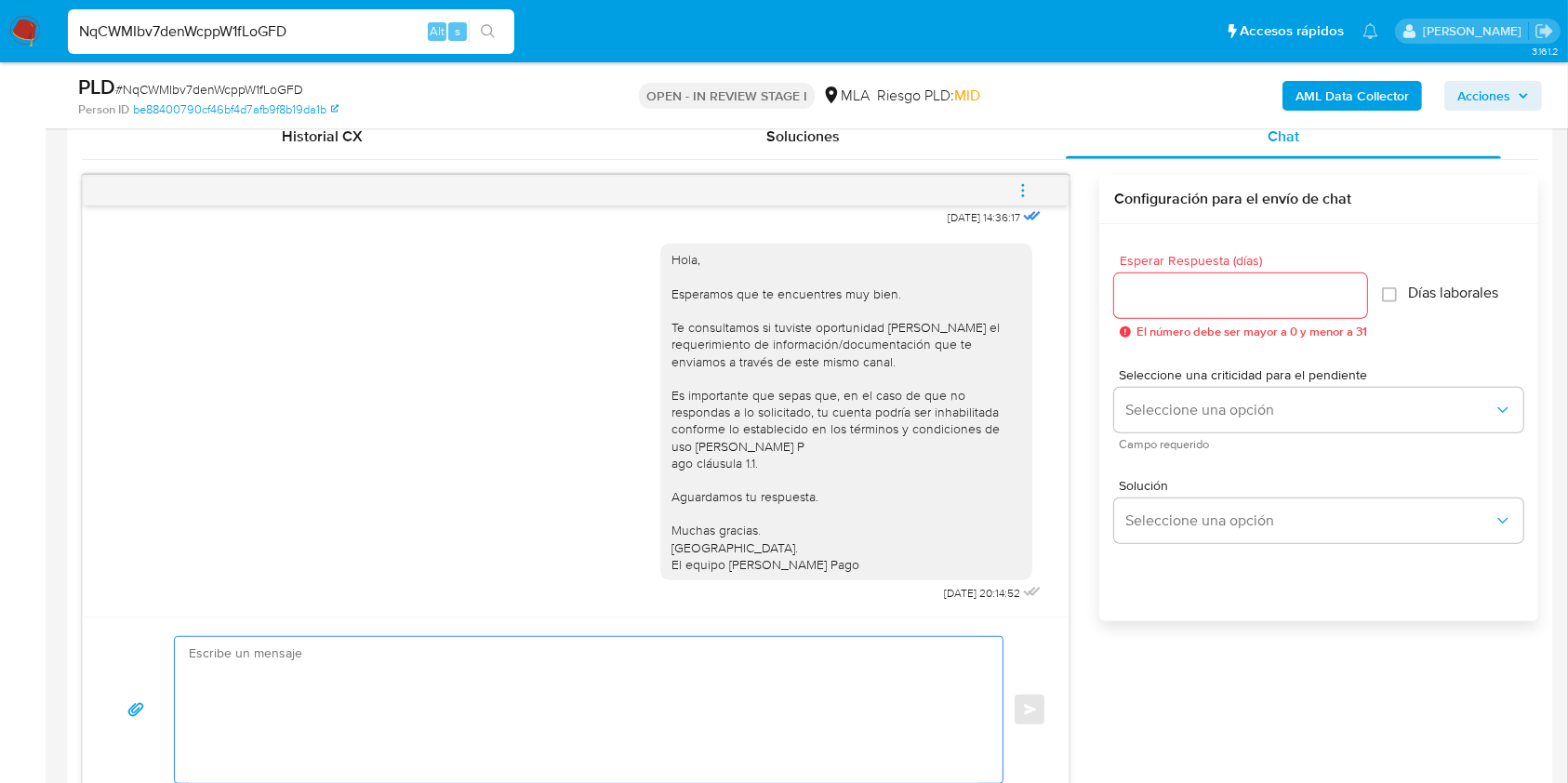
click at [491, 660] on textarea at bounding box center [584, 710] width 790 height 146
paste textarea "Hola, Esperamos que te encuentres muy bien. Te consultamos si tuviste oportunid…"
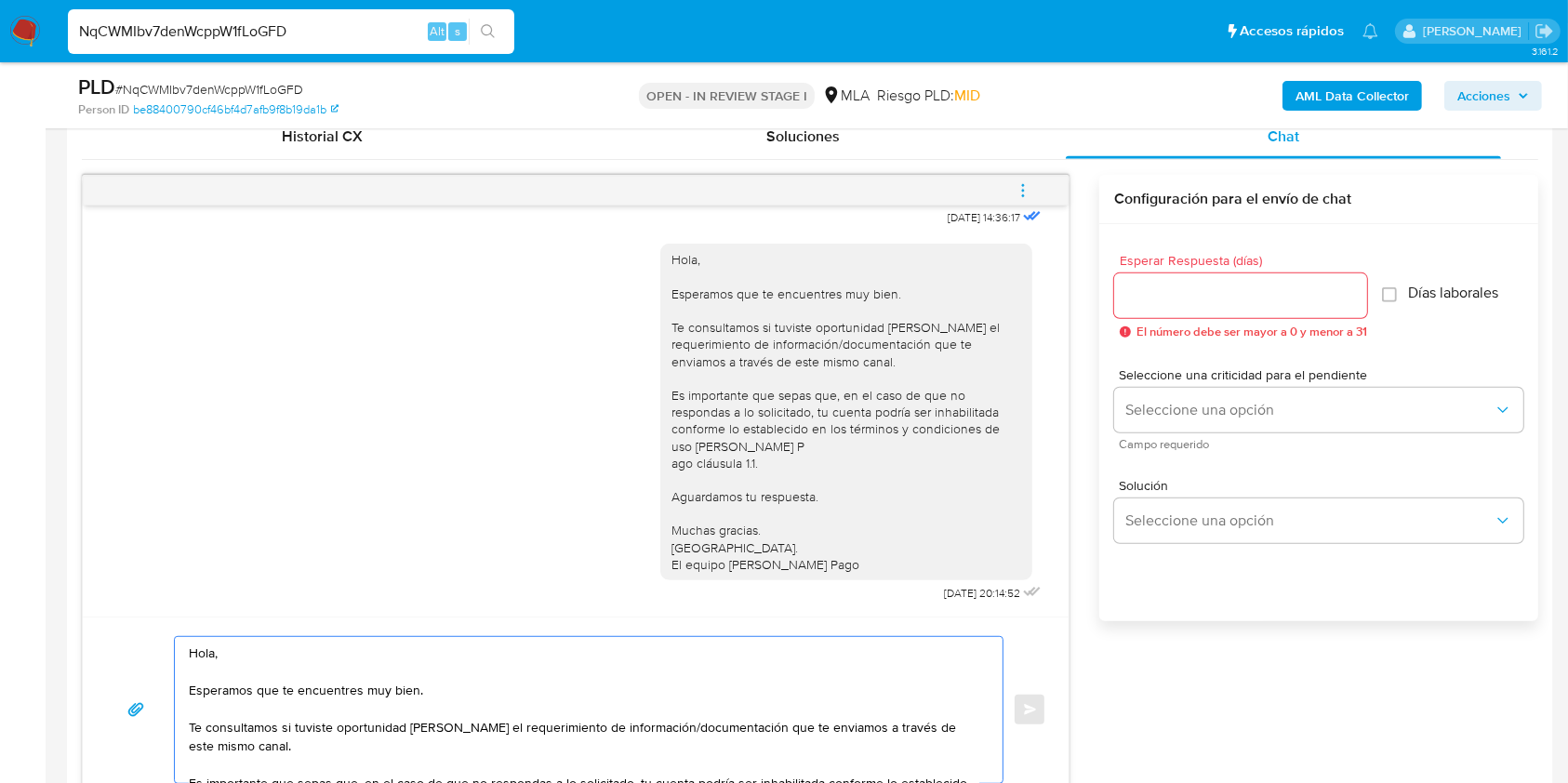
scroll to position [961, 0]
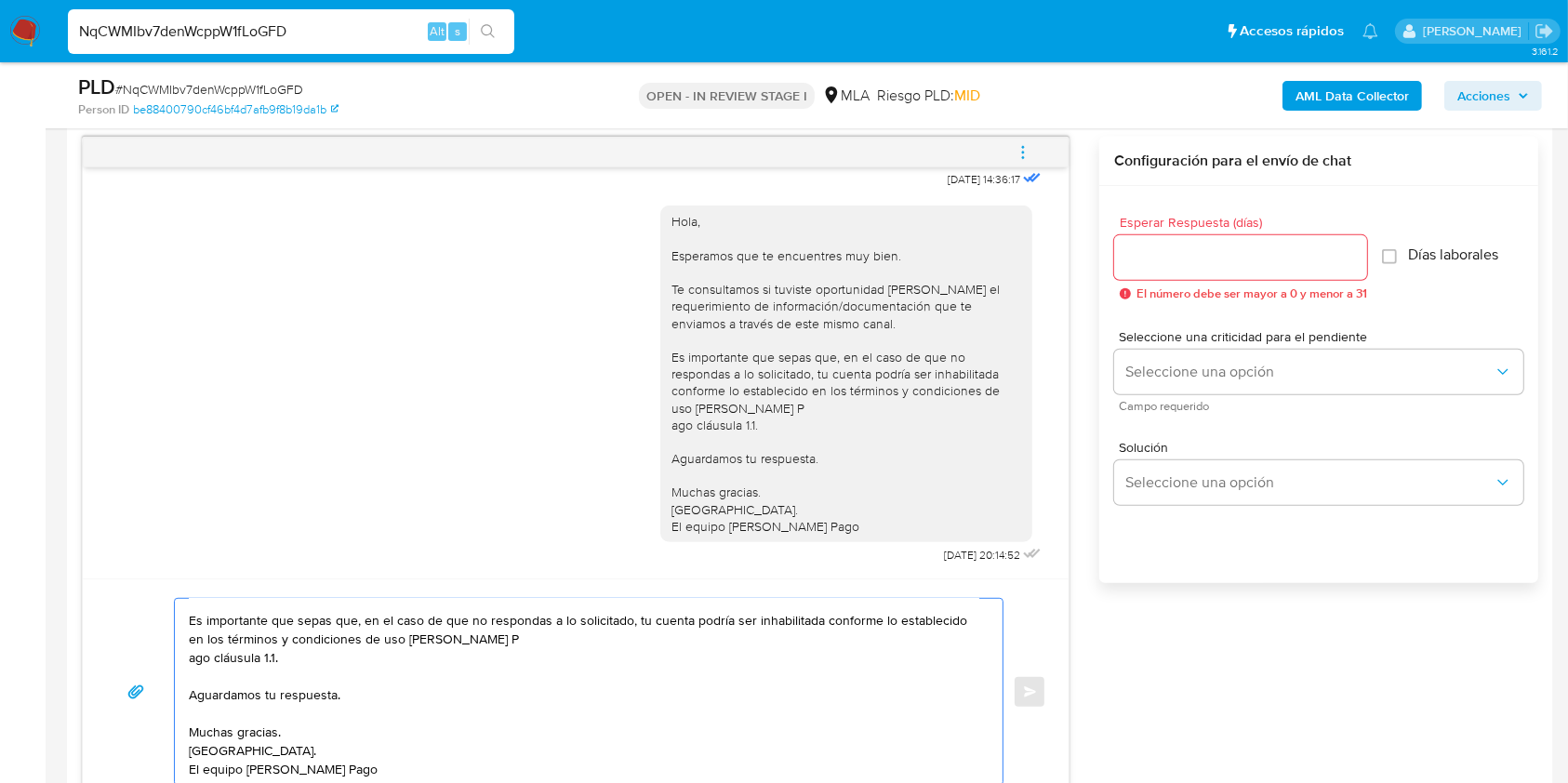
click at [191, 672] on textarea "Hola, Esperamos que te encuentres muy bien. Te consultamos si tuviste oportunid…" at bounding box center [584, 692] width 790 height 186
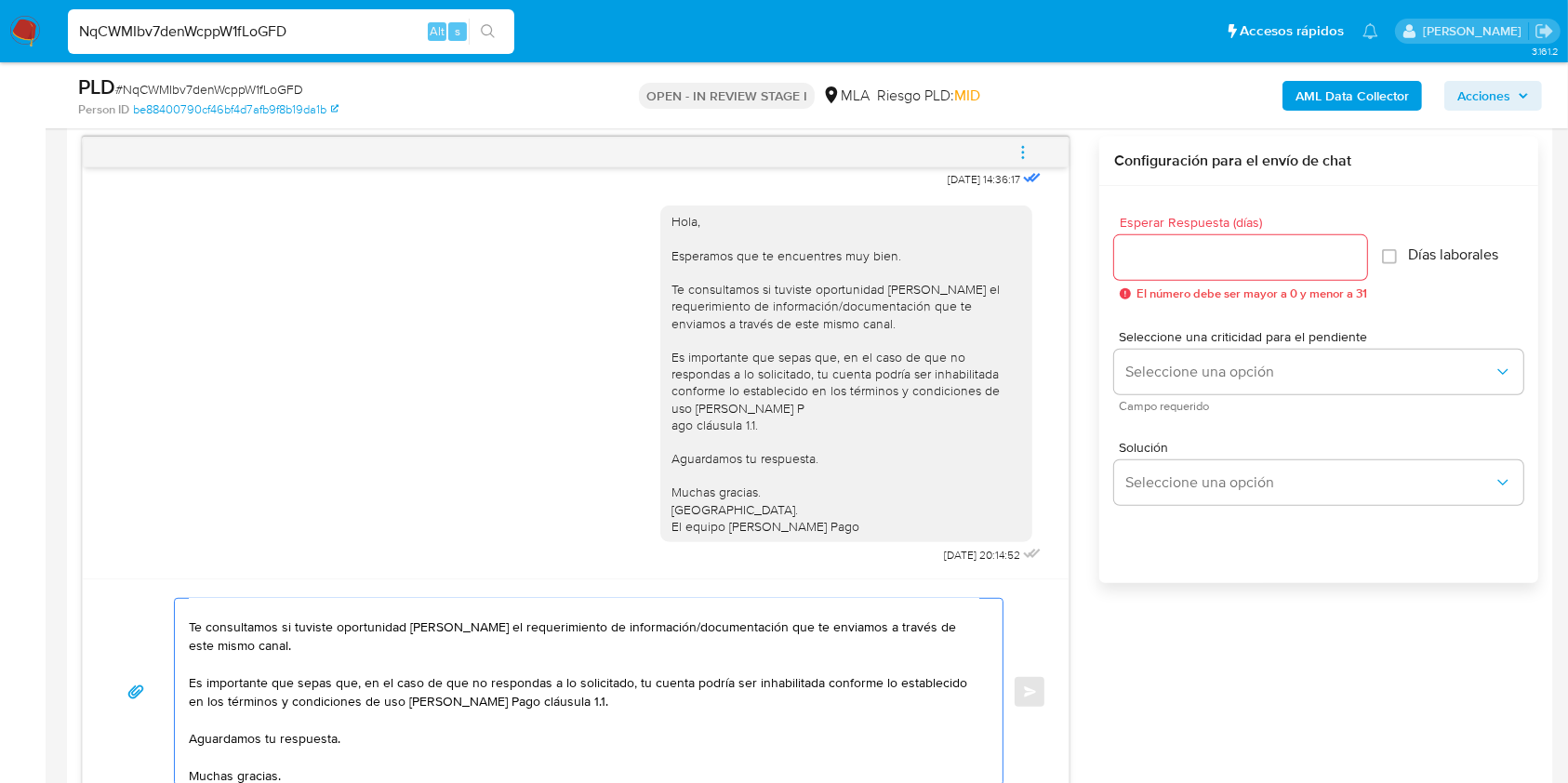
scroll to position [44, 0]
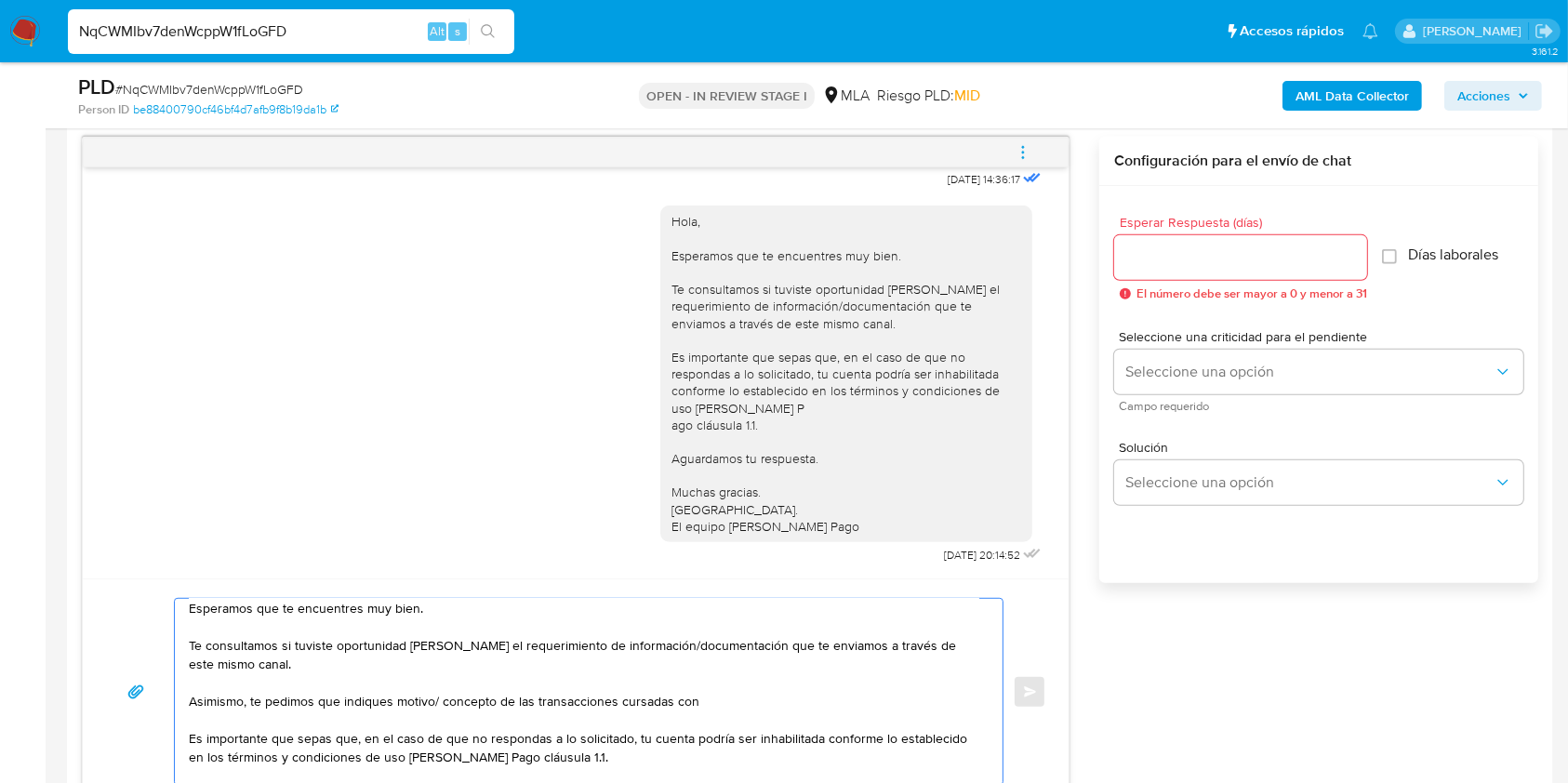
paste textarea "Hola, Esperamos que te encuentres muy bien. Te consultamos si tuviste oportunid…"
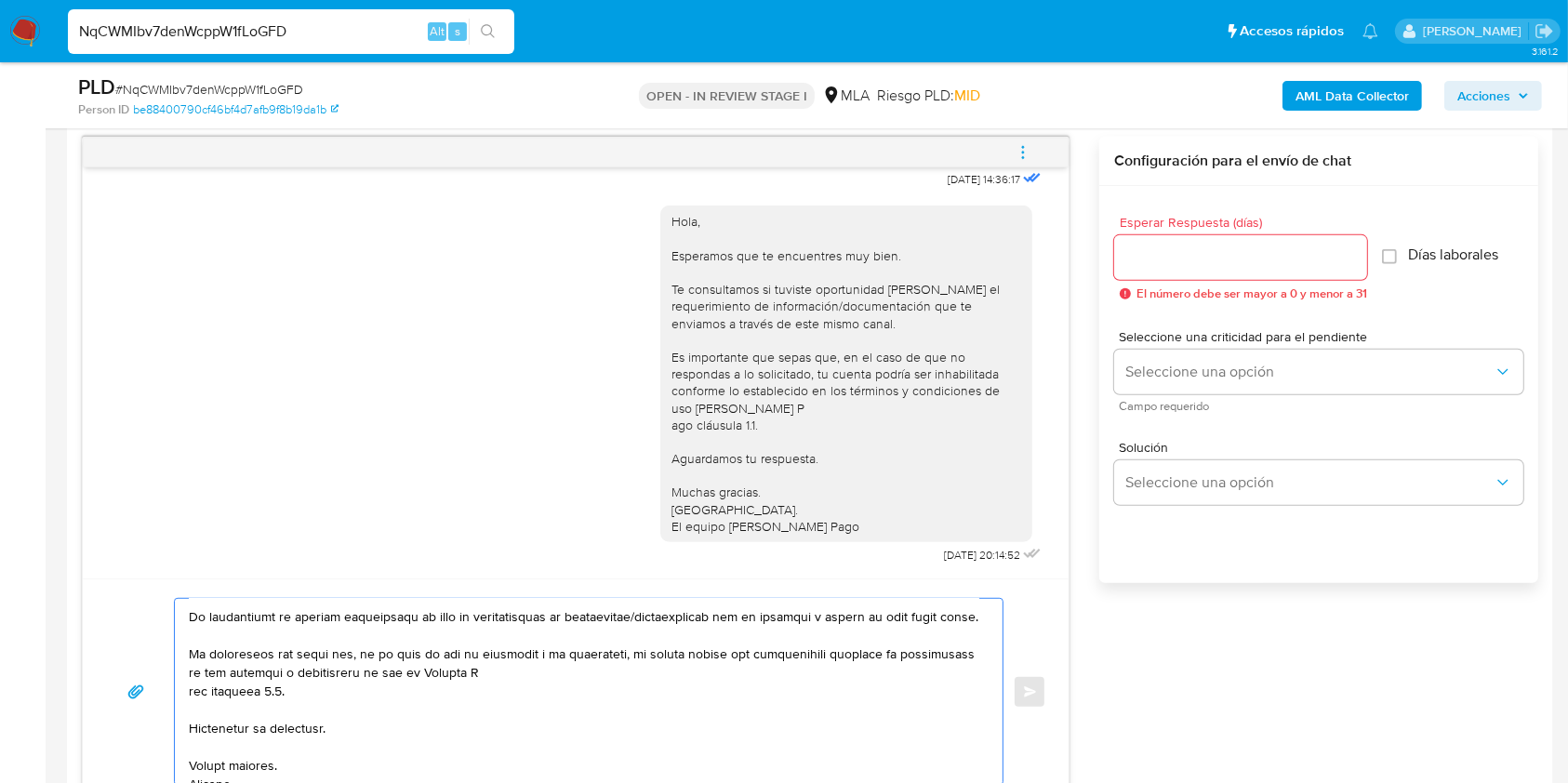
scroll to position [0, 0]
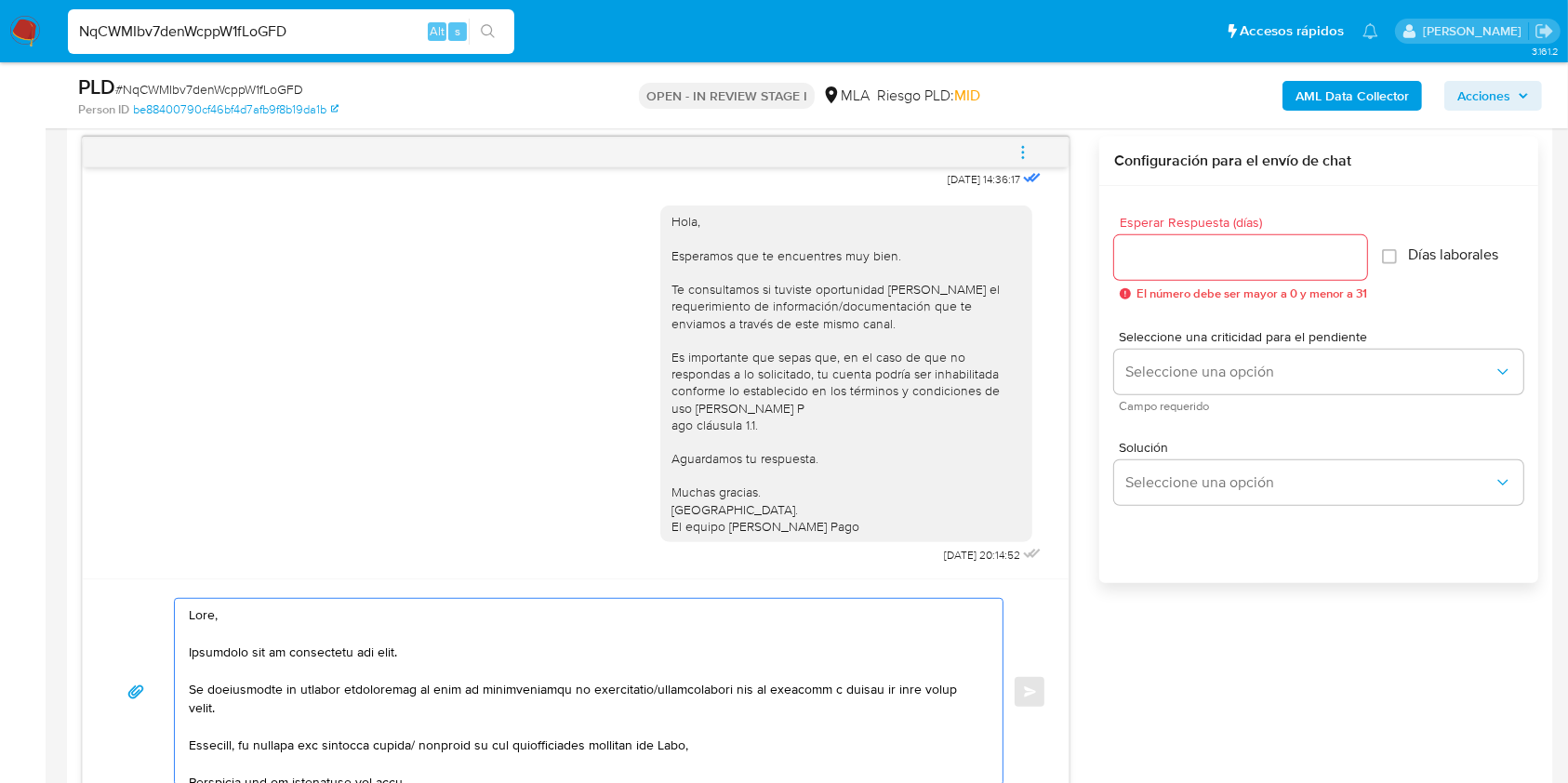
drag, startPoint x: 357, startPoint y: 765, endPoint x: 691, endPoint y: 748, distance: 334.4
click at [691, 748] on textarea at bounding box center [584, 692] width 790 height 186
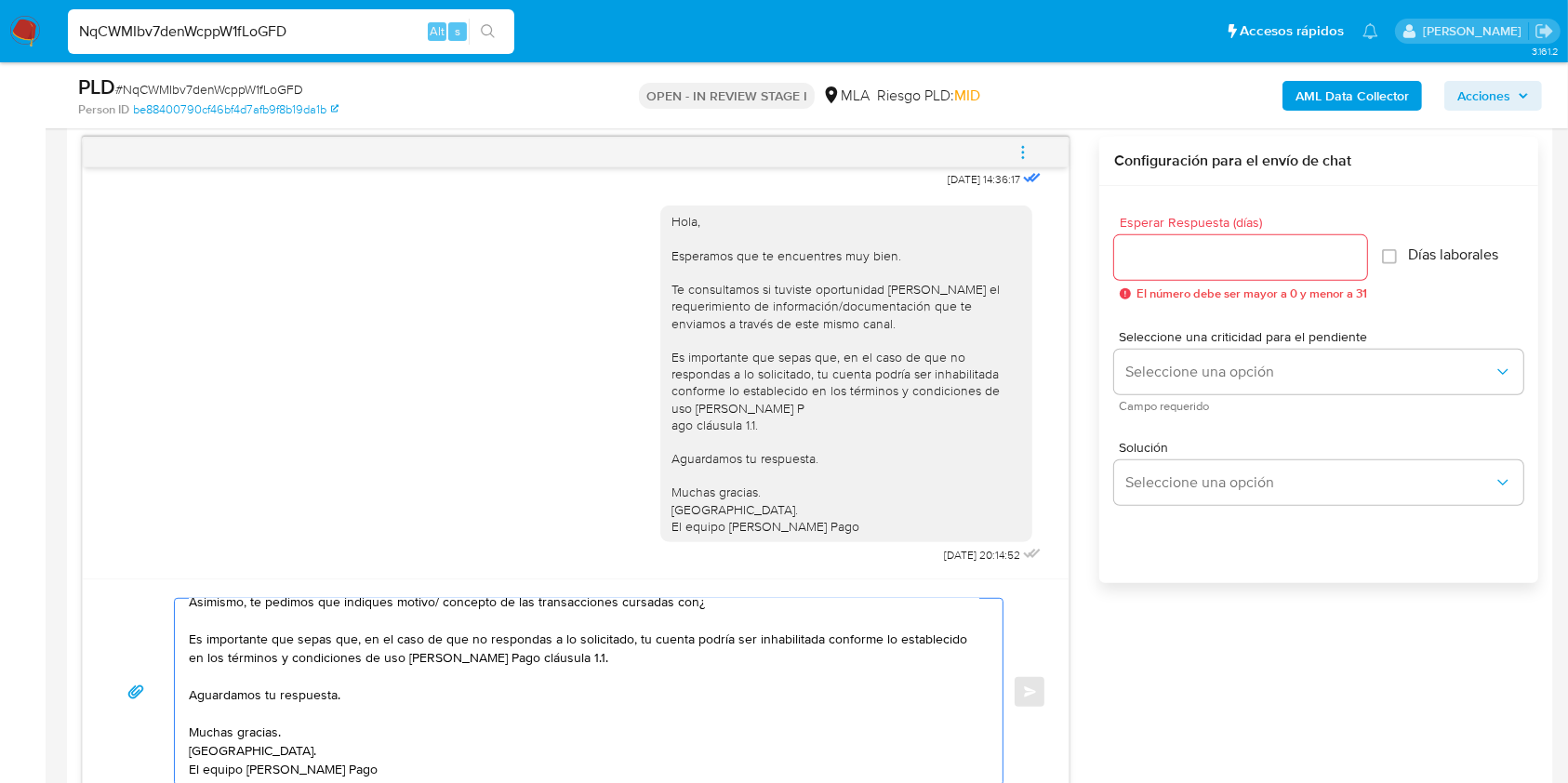
scroll to position [138, 0]
paste textarea "Nelson Agustín Degane - CUIL 20437186414"
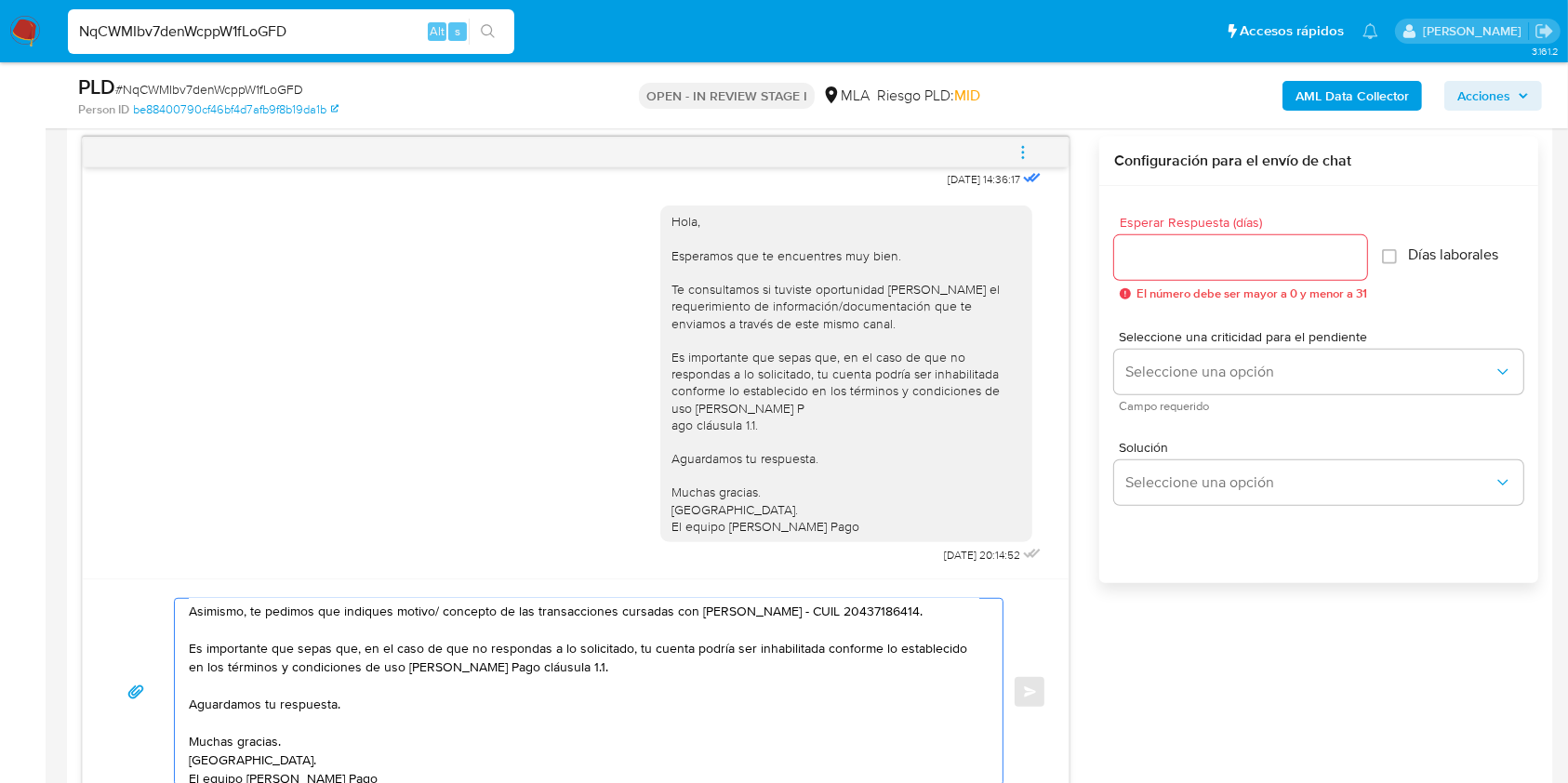
scroll to position [144, 0]
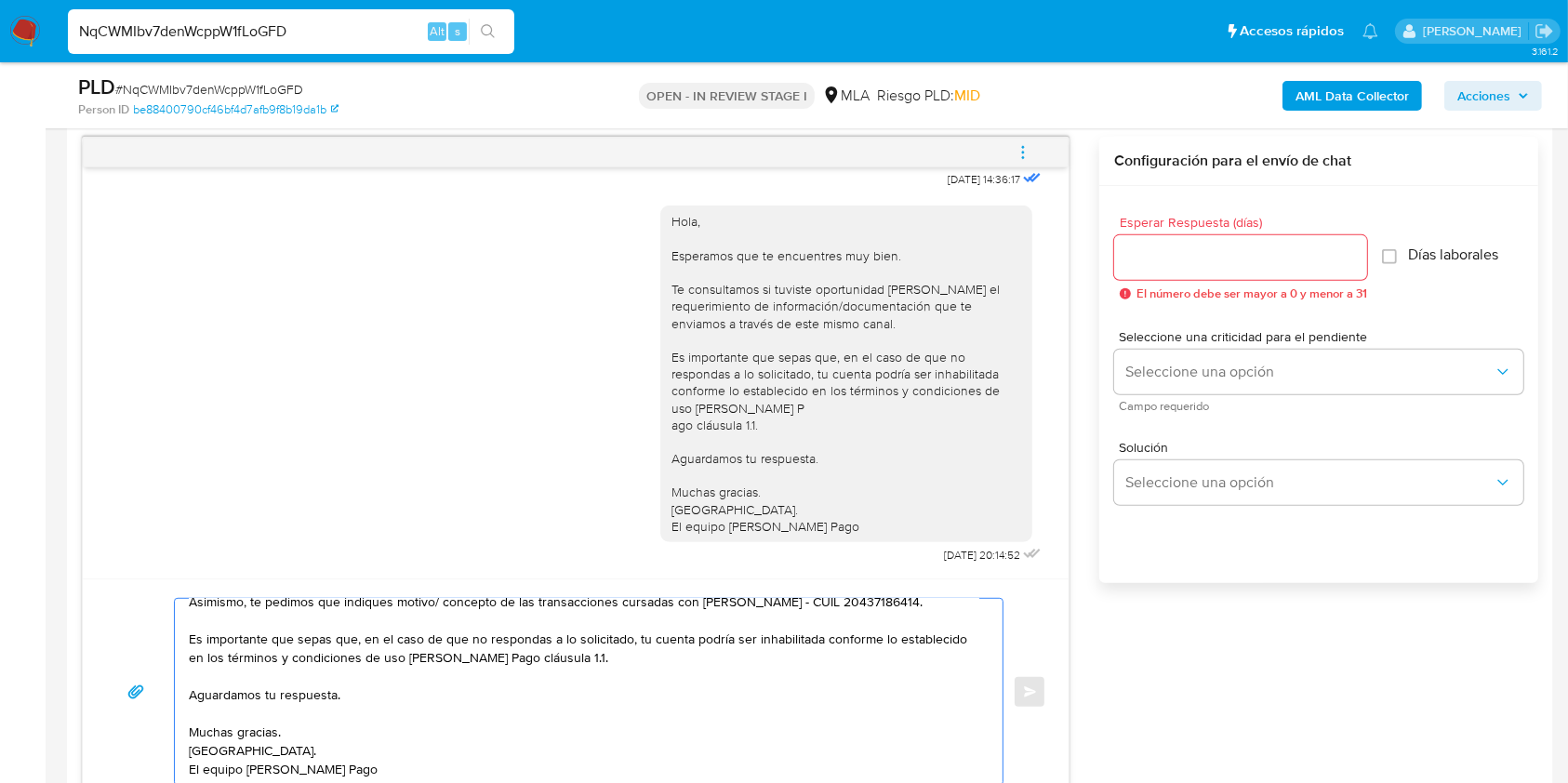
click at [614, 665] on textarea "Hola, Esperamos que te encuentres muy bien. Te consultamos si tuviste oportunid…" at bounding box center [584, 692] width 790 height 186
drag, startPoint x: 368, startPoint y: 704, endPoint x: 192, endPoint y: 704, distance: 176.0
click at [192, 704] on textarea "Hola, Esperamos que te encuentres muy bien. Te consultamos si tuviste oportunid…" at bounding box center [584, 692] width 790 height 186
paste textarea "Queremos informarte que el uso de la cuenta es personal y no se deben canalizar…"
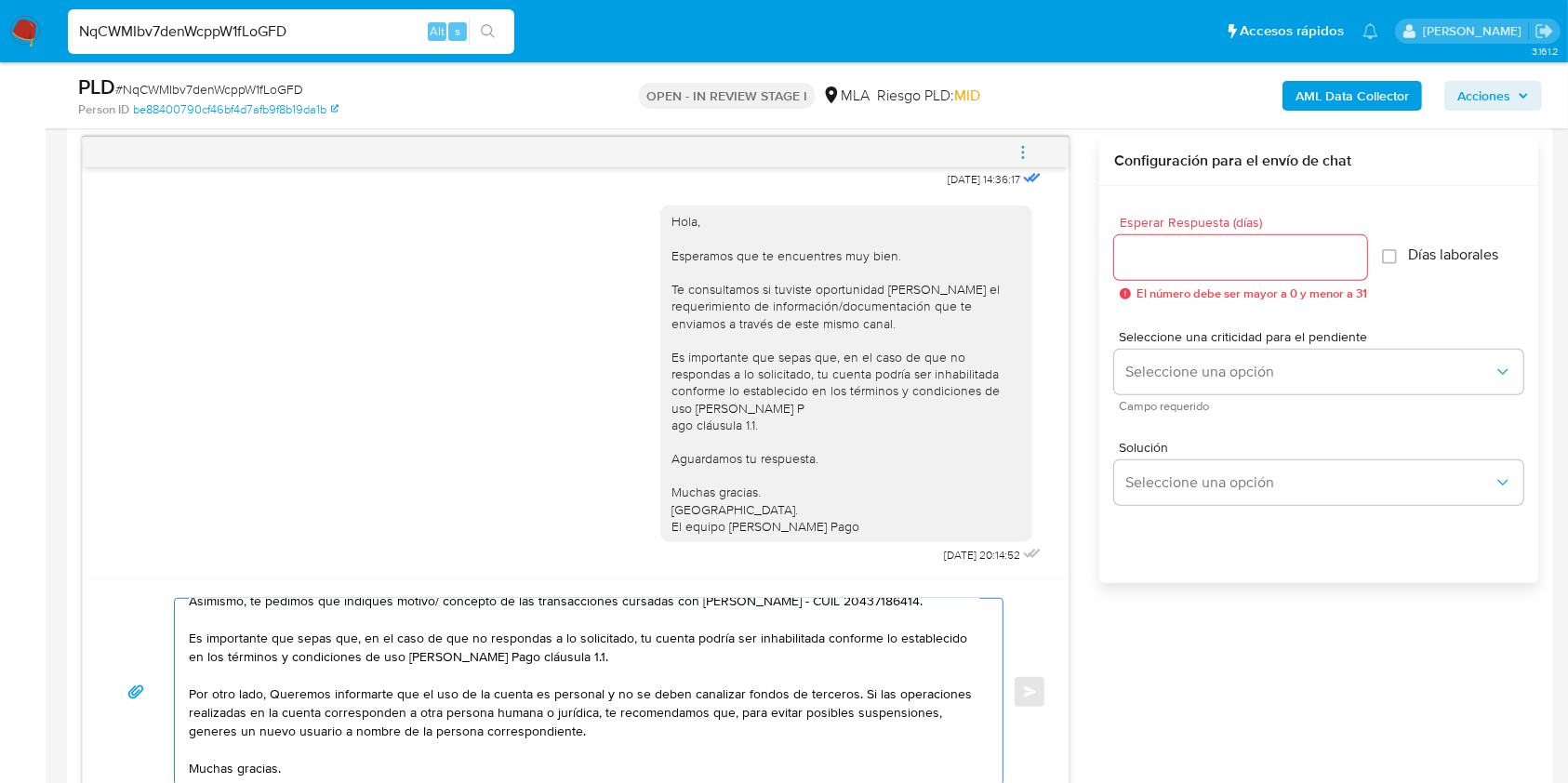
click at [272, 695] on textarea "Hola, Esperamos que te encuentres muy bien. Te consultamos si tuviste oportunid…" at bounding box center [584, 692] width 790 height 186
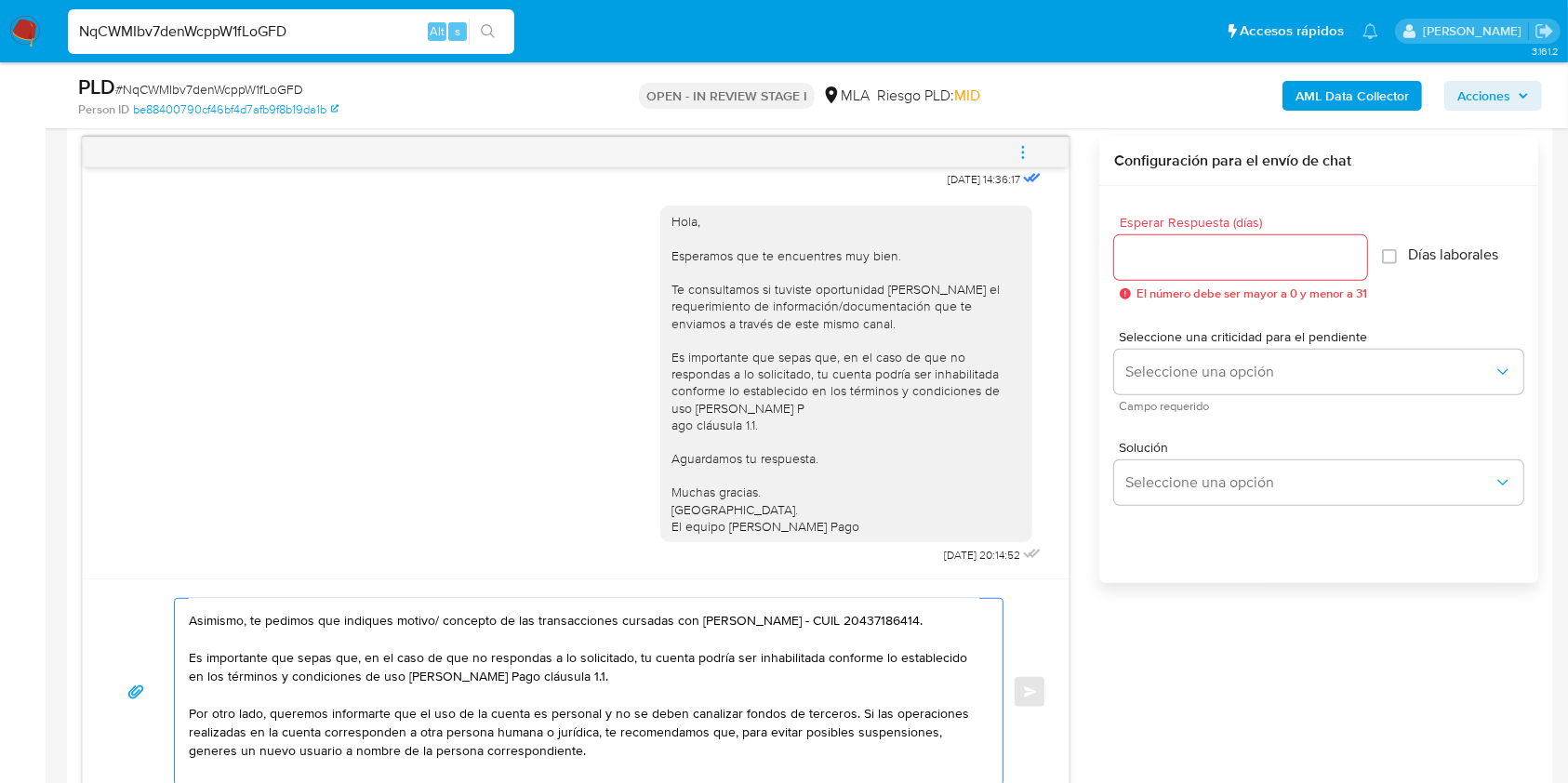
scroll to position [181, 0]
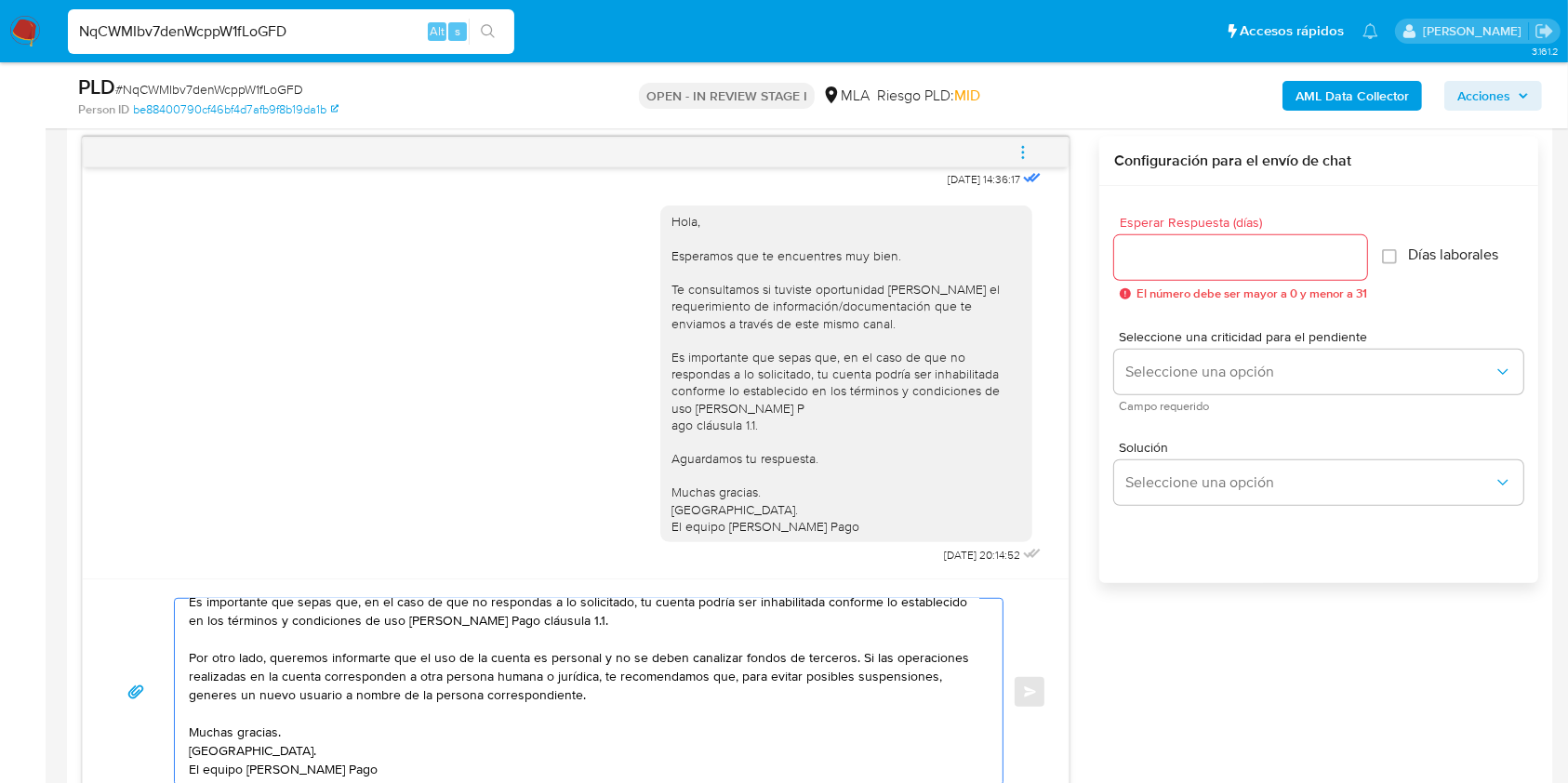
type textarea "Hola, Esperamos que te encuentres muy bien. Te consultamos si tuviste oportunid…"
click at [1173, 258] on input "Esperar Respuesta (días)" at bounding box center [1240, 258] width 253 height 25
type input "1"
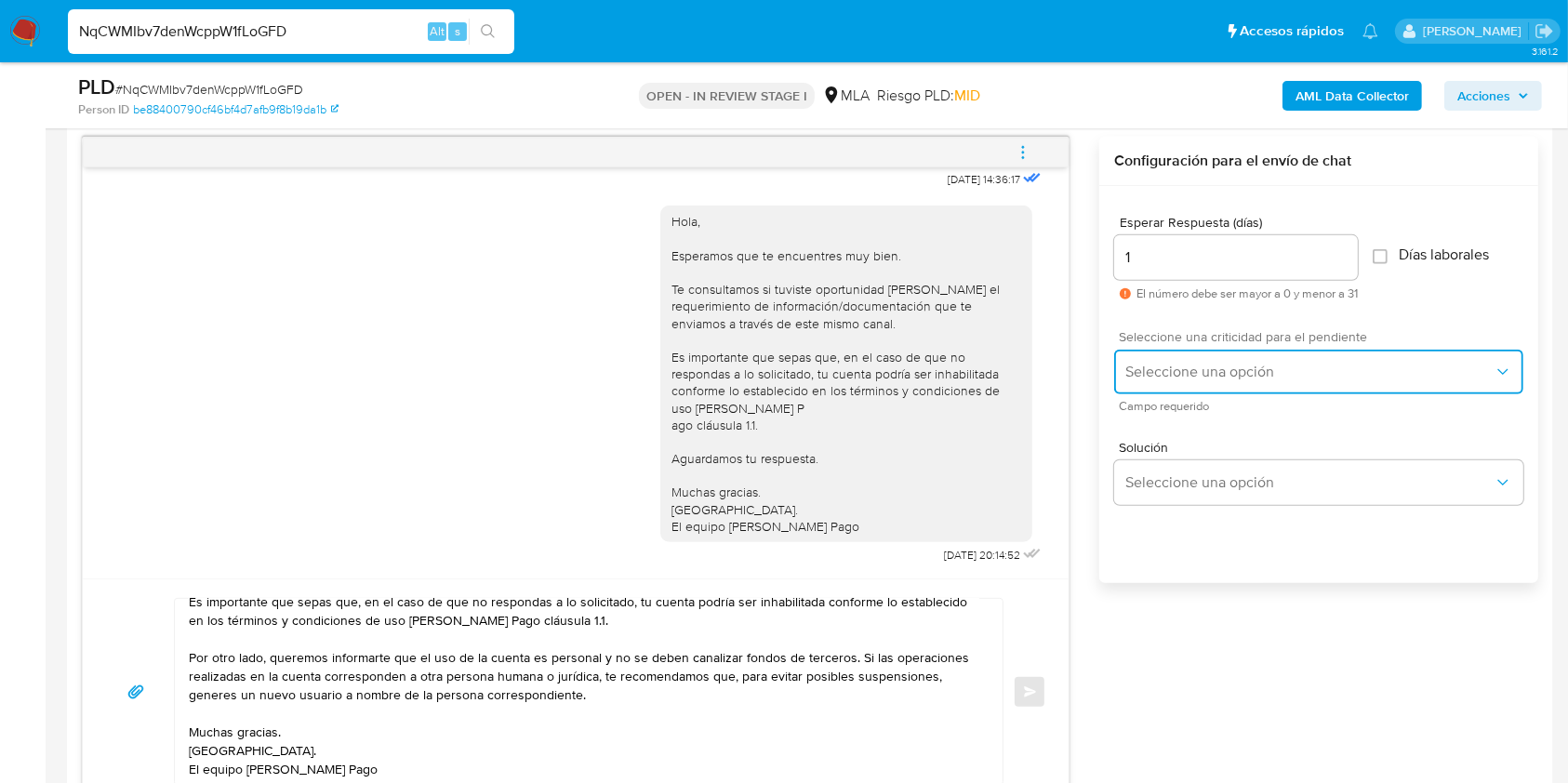
click at [1148, 363] on span "Seleccione una opción" at bounding box center [1309, 373] width 369 height 19
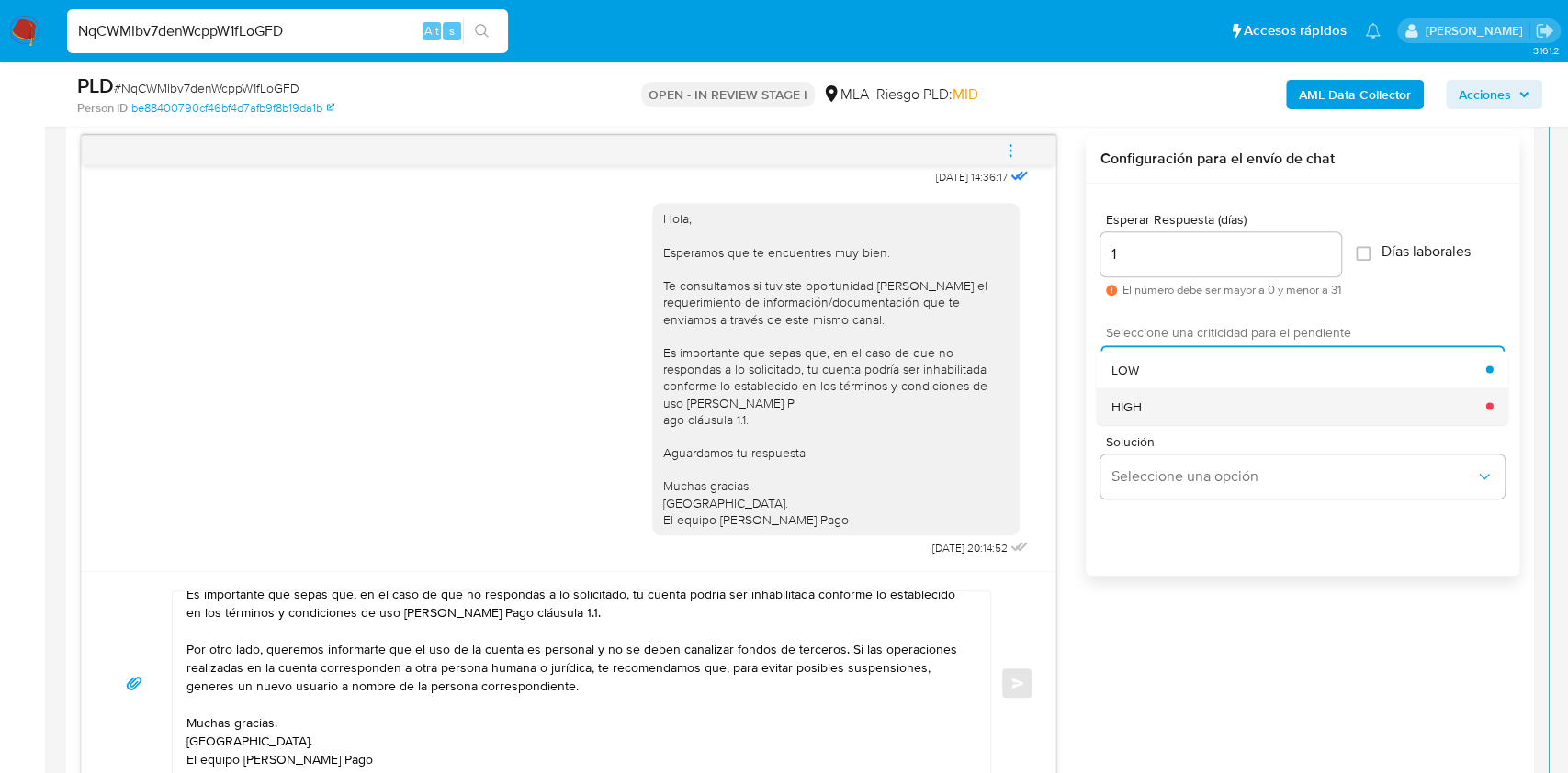
click at [1148, 413] on div "HIGH" at bounding box center [1299, 405] width 374 height 36
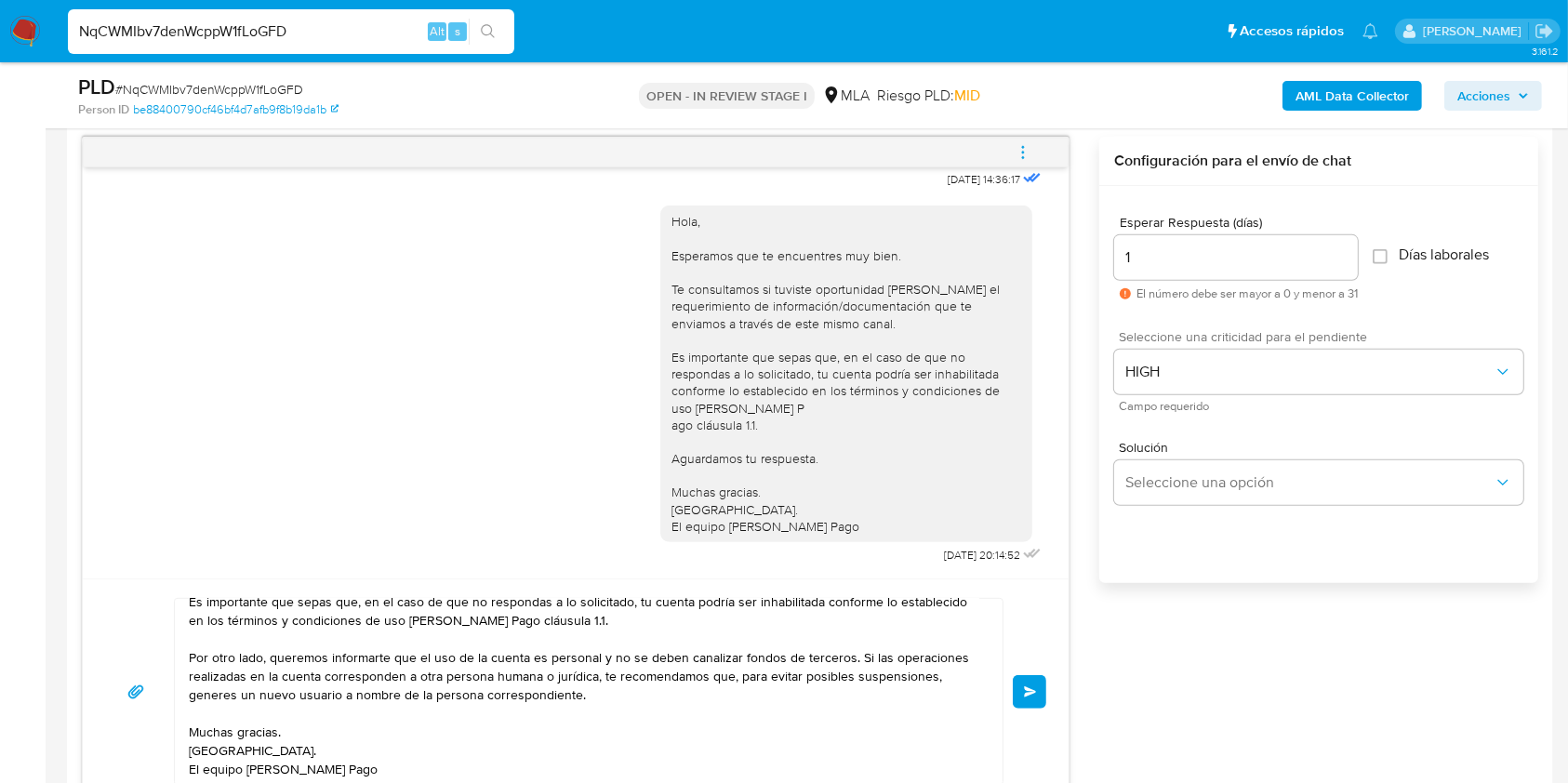
click at [1029, 687] on span "Enviar" at bounding box center [1031, 692] width 13 height 11
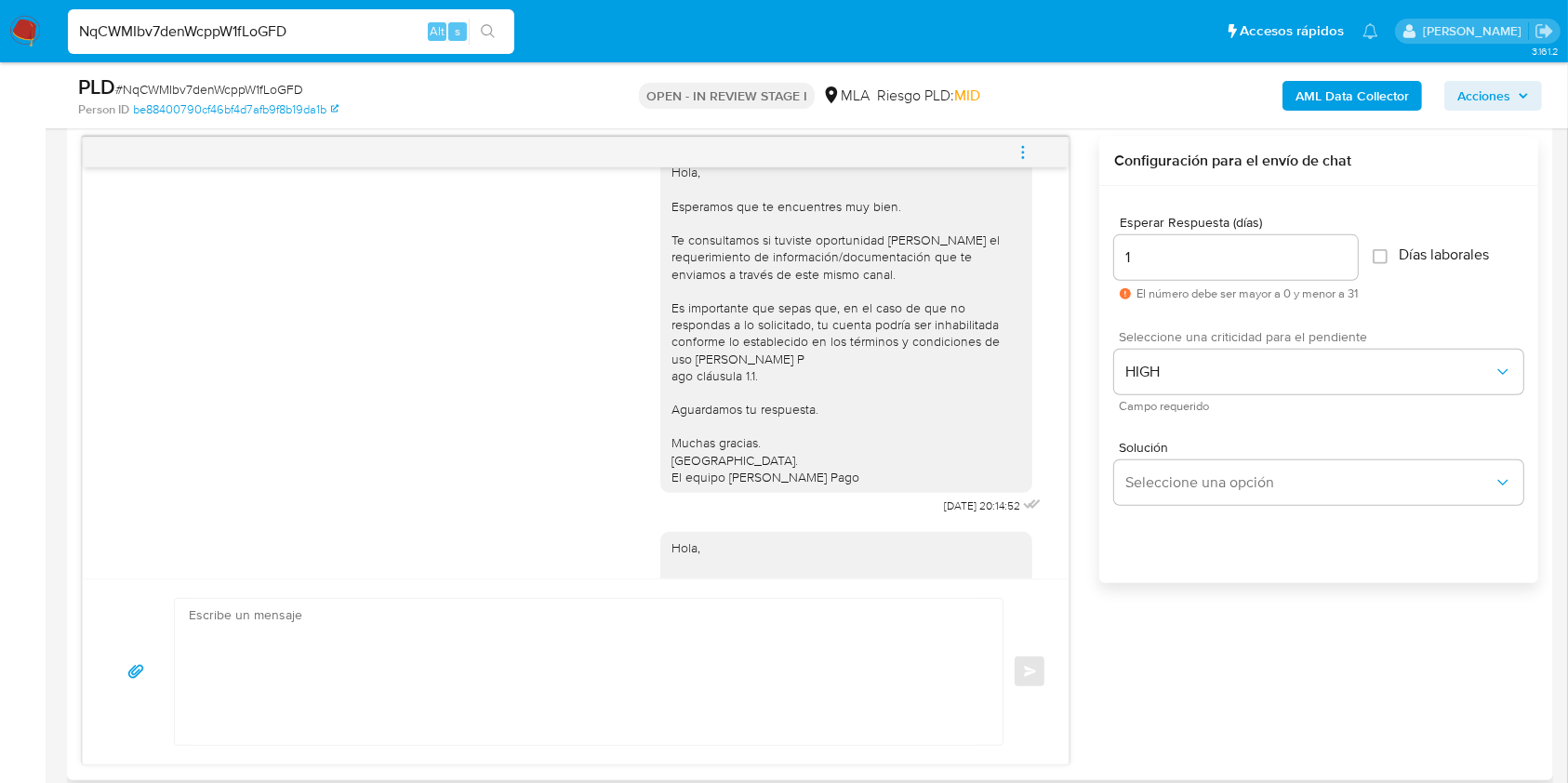
scroll to position [0, 0]
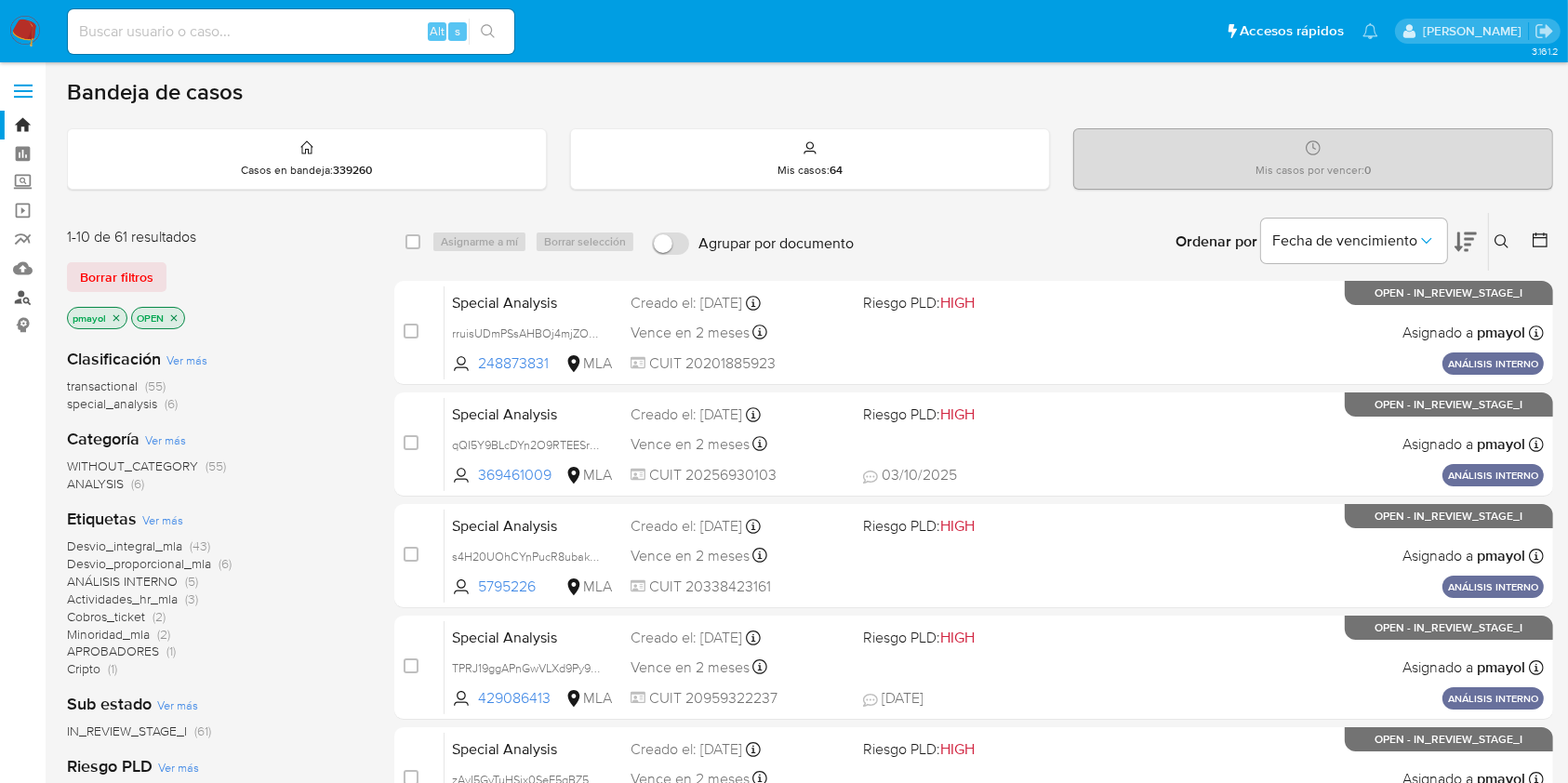
click at [13, 301] on link "Buscador de personas" at bounding box center [111, 297] width 222 height 28
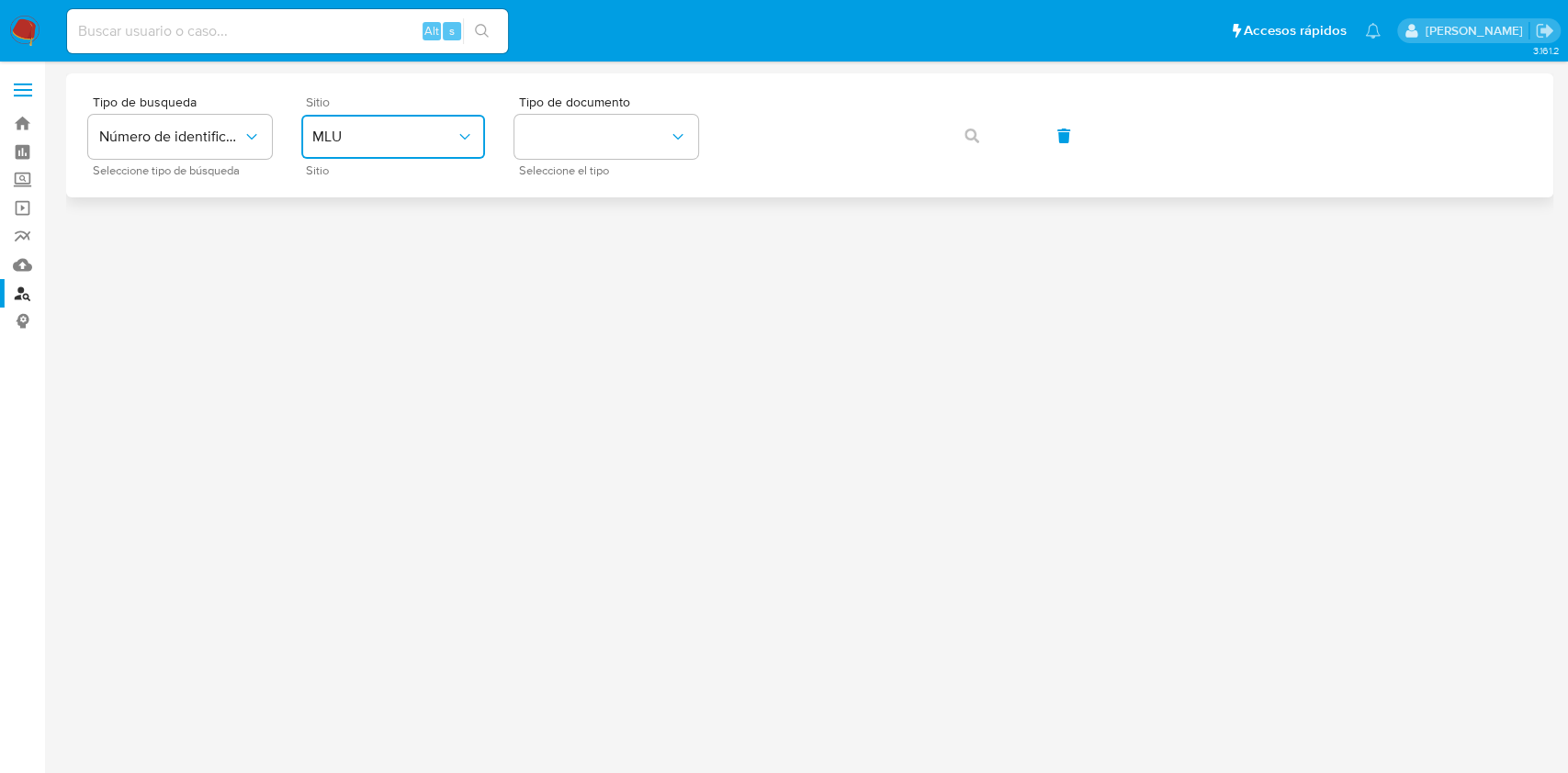
click at [316, 134] on span "MLU" at bounding box center [384, 137] width 143 height 19
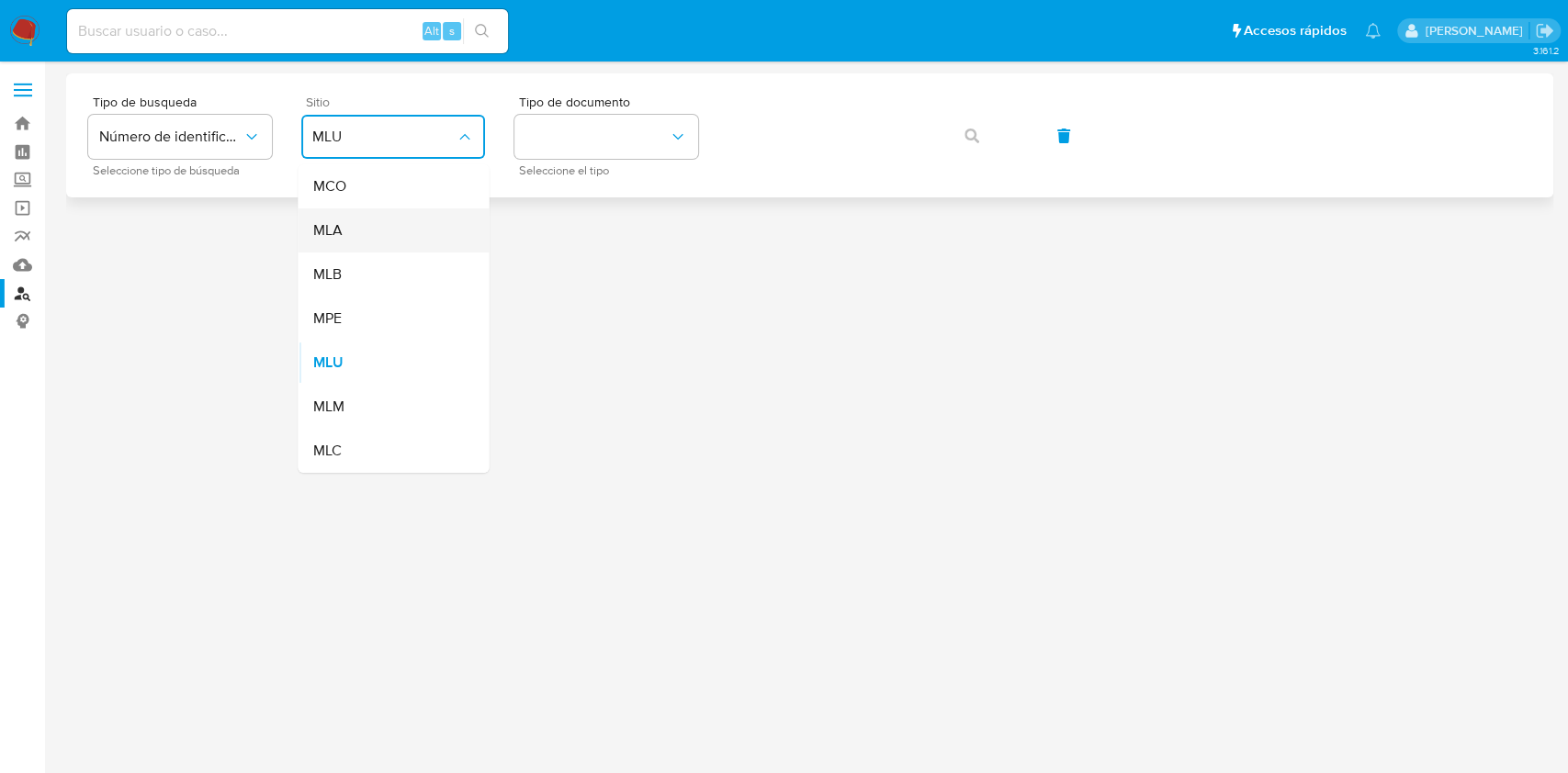
click at [363, 241] on div "MLA" at bounding box center [388, 230] width 151 height 44
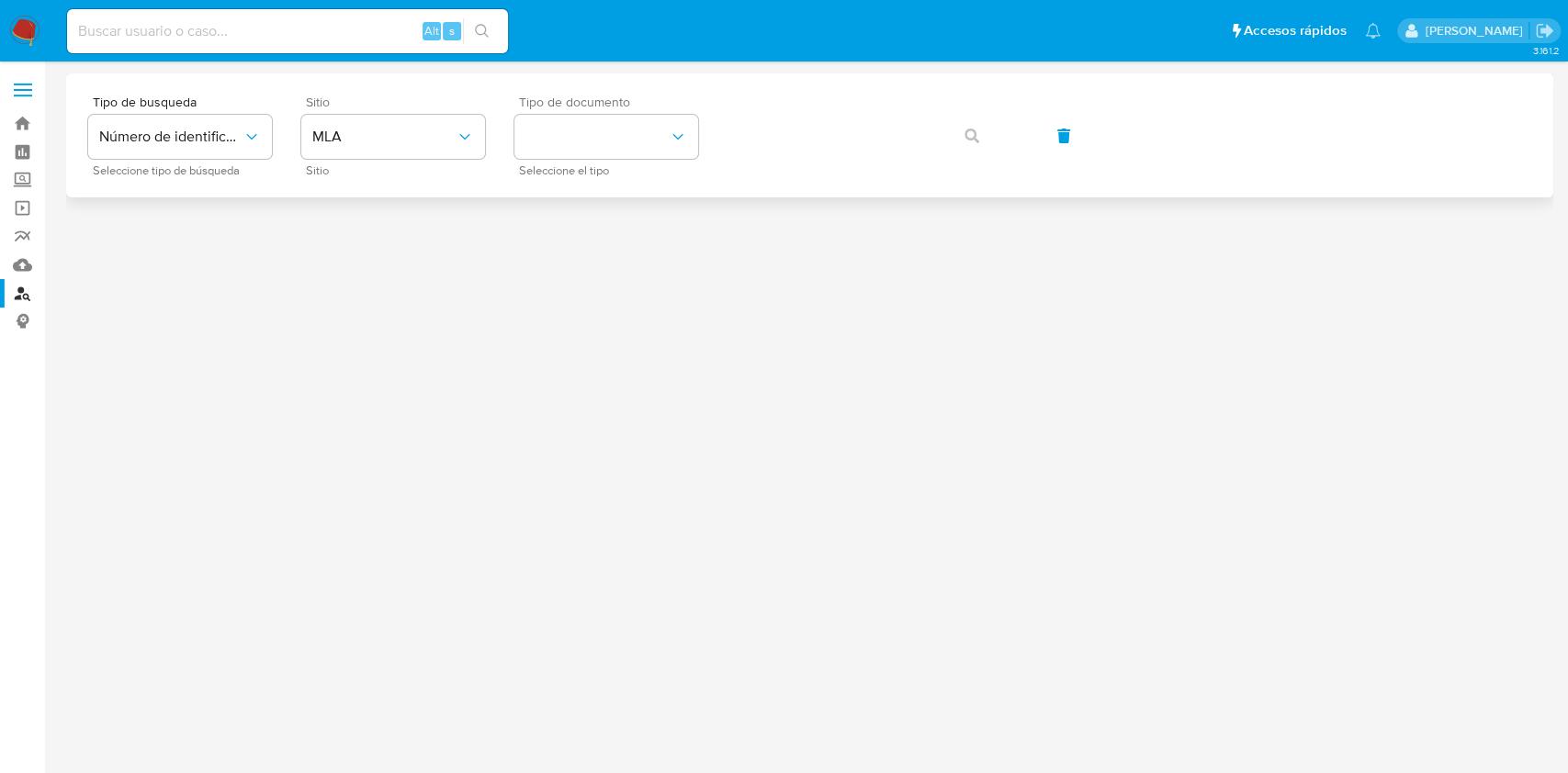
click at [574, 167] on span "Seleccione el tipo" at bounding box center [611, 171] width 183 height 9
click at [577, 151] on button "identificationType" at bounding box center [607, 137] width 183 height 44
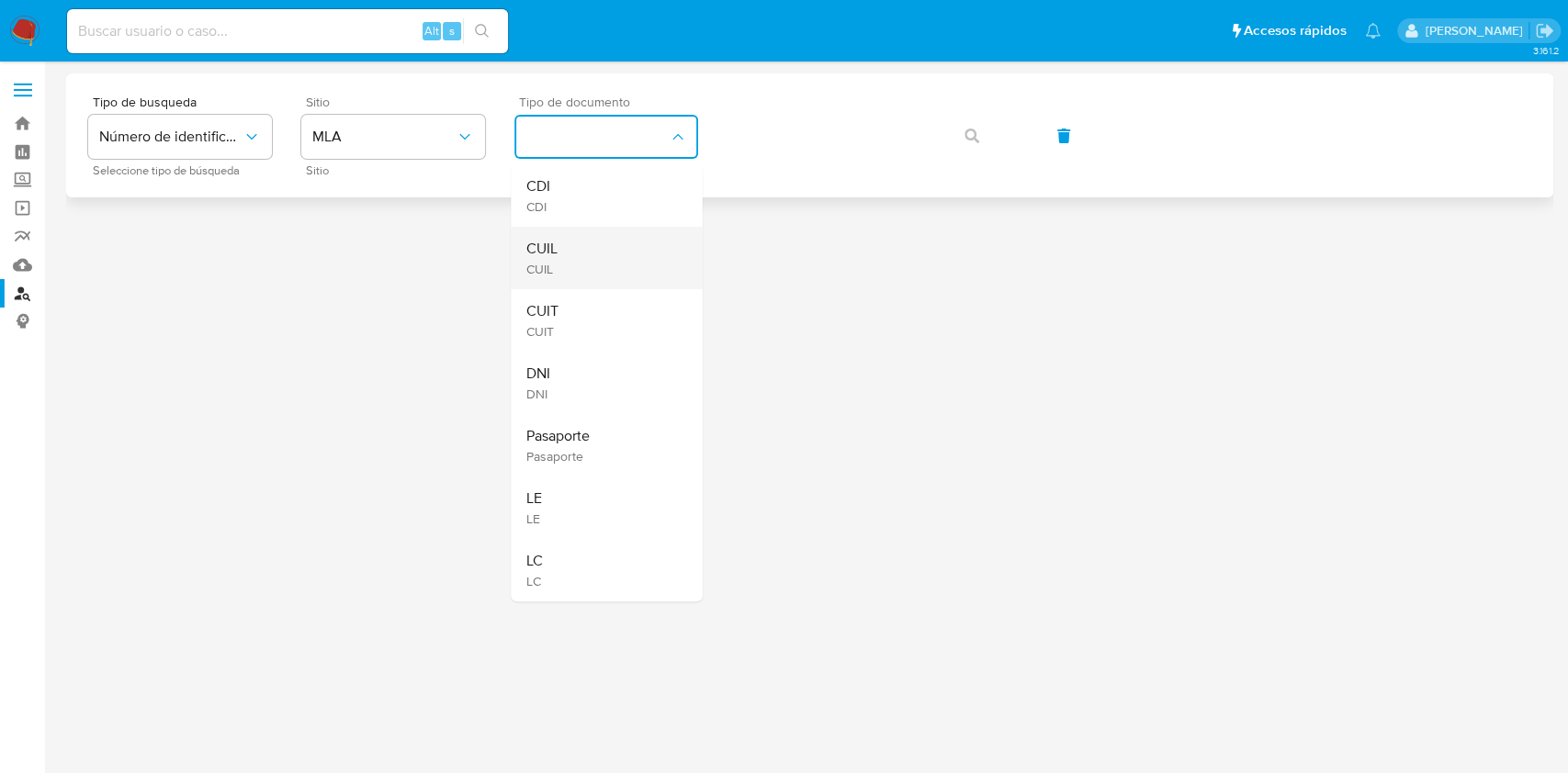
click at [570, 252] on div "CUIL CUIL" at bounding box center [600, 257] width 151 height 63
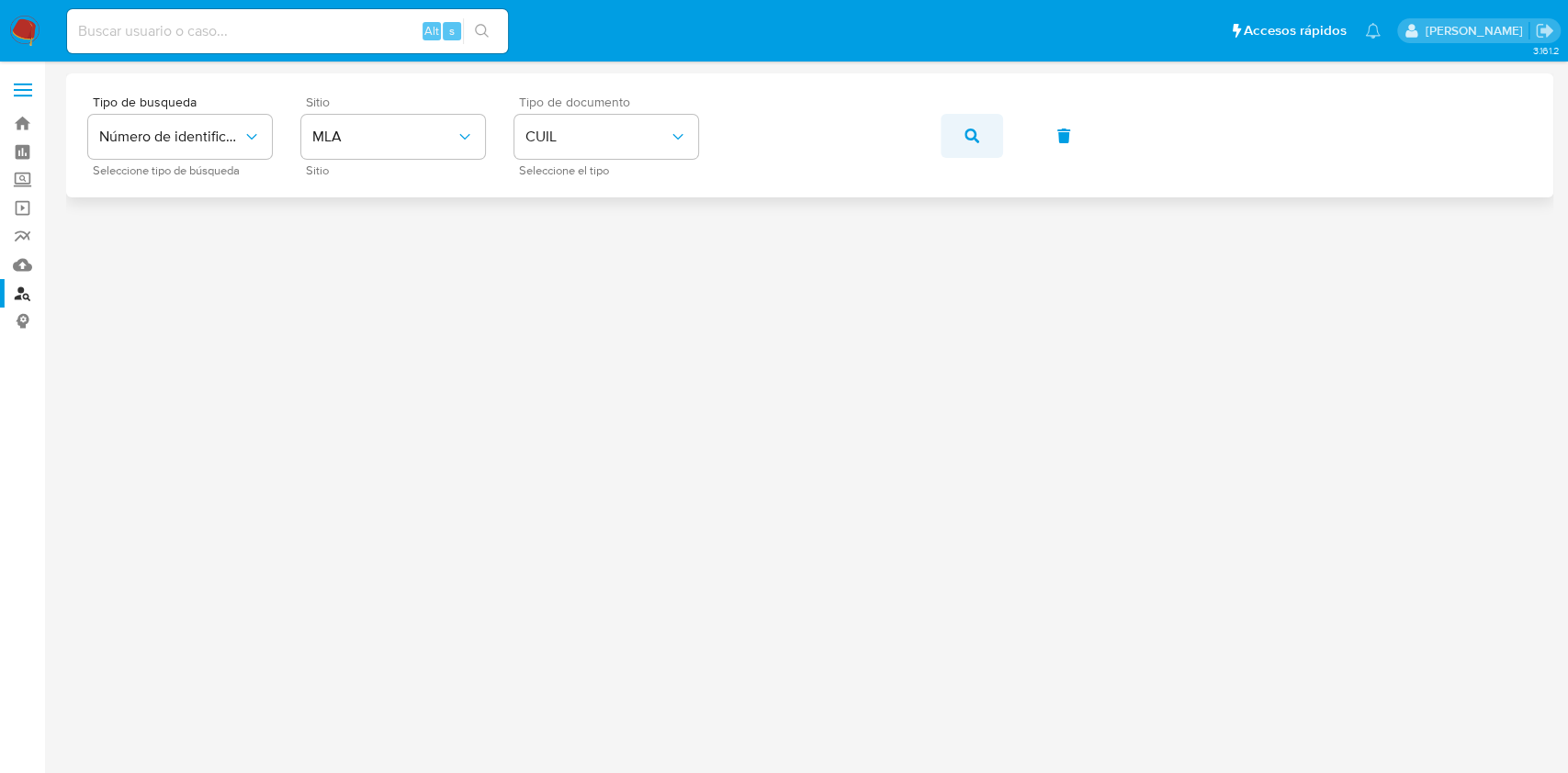
click at [963, 134] on button "button" at bounding box center [972, 136] width 63 height 44
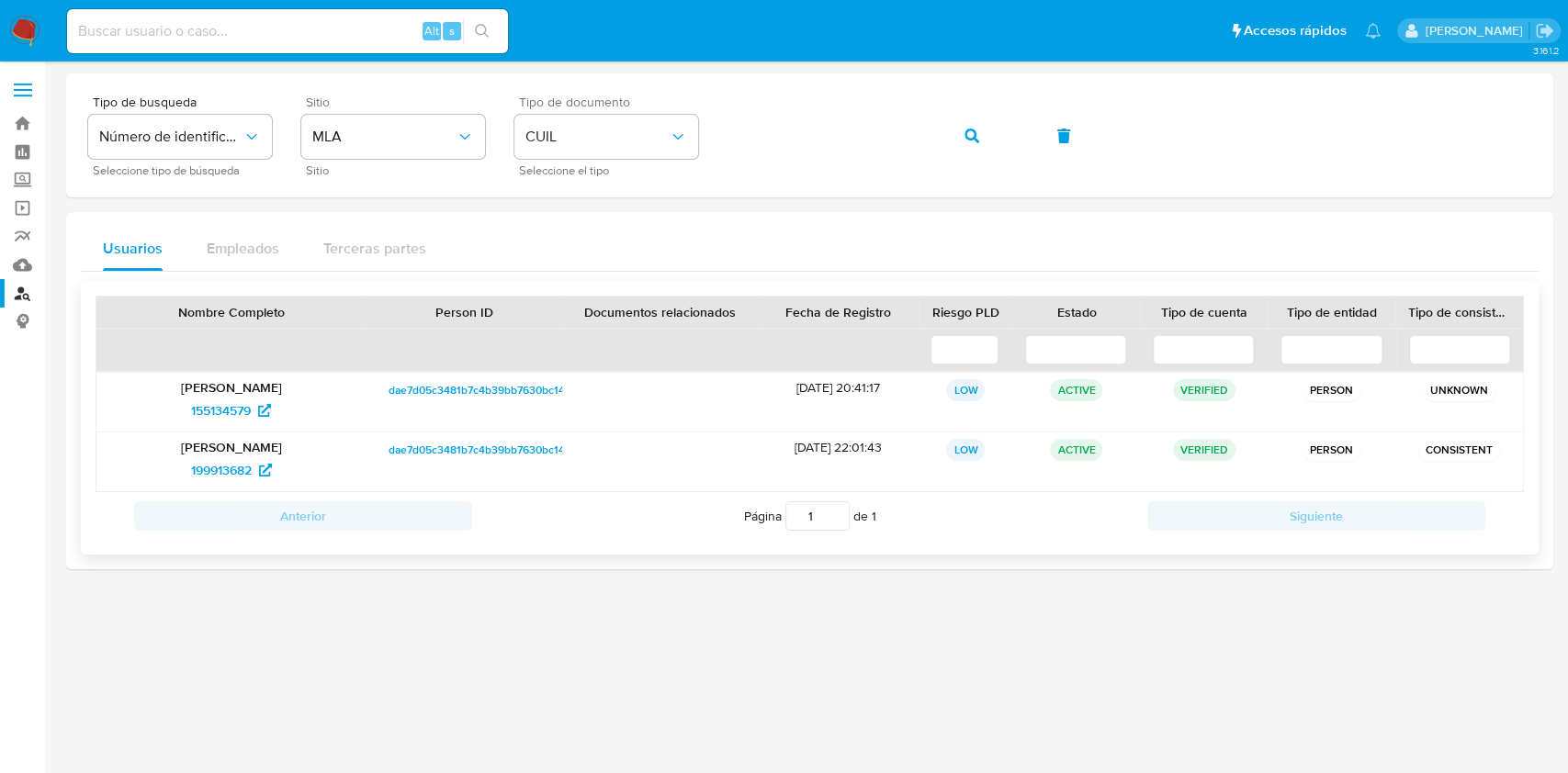
click at [462, 388] on span "dae7d05c3481b7c4b39bb7630bc1471f" at bounding box center [483, 390] width 190 height 22
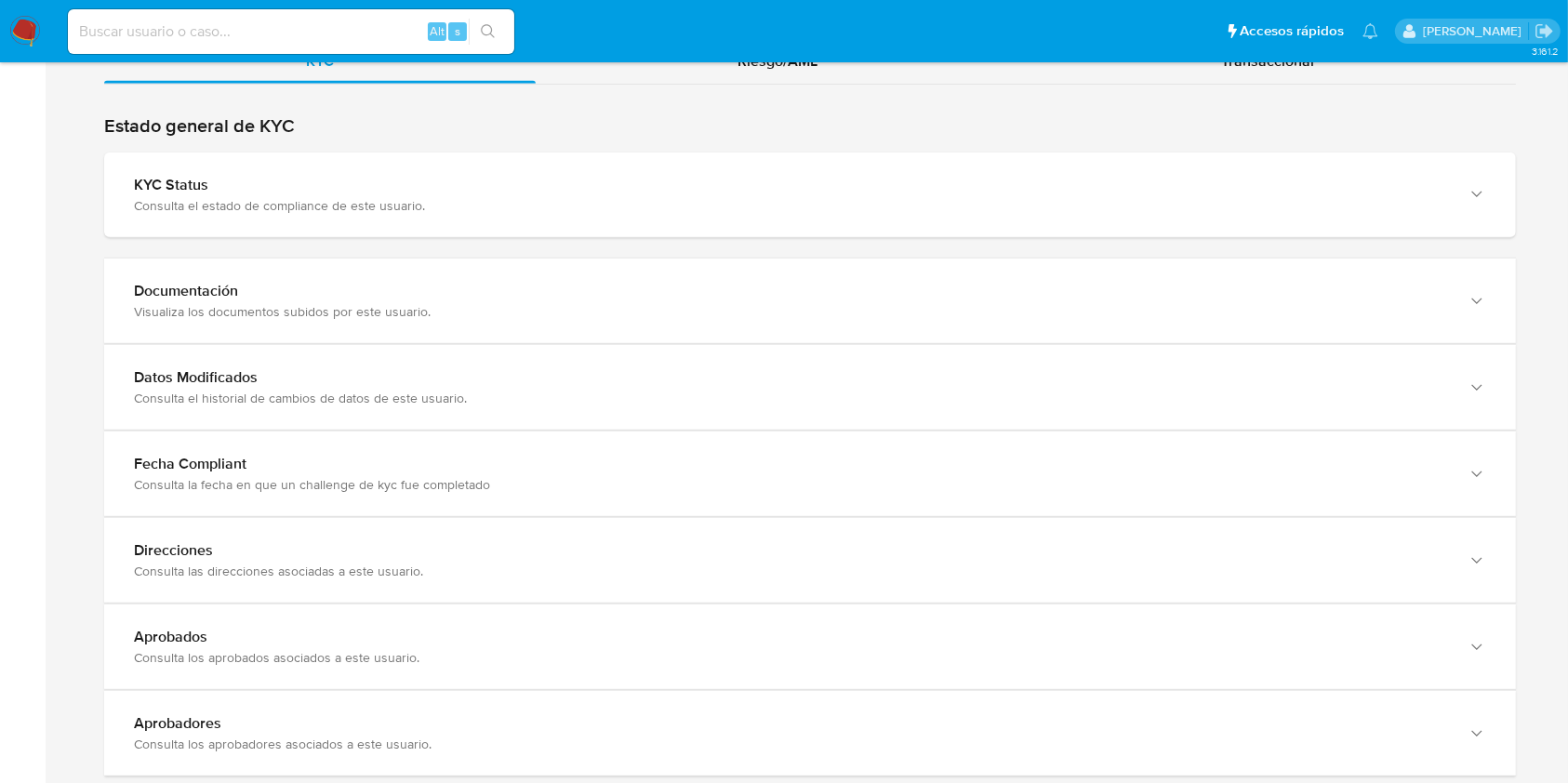
scroll to position [1867, 0]
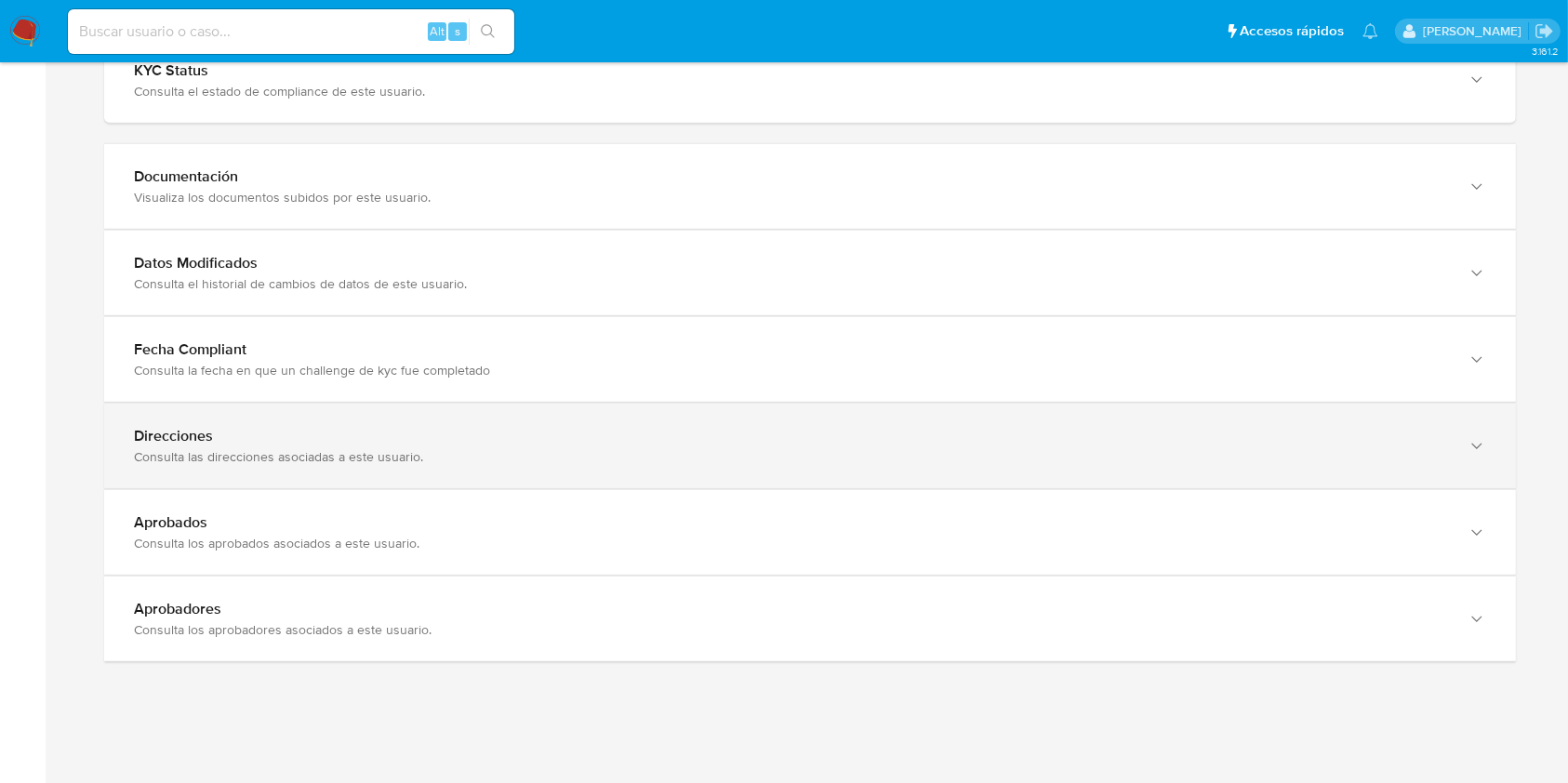
click at [1062, 444] on div "Direcciones Consulta las direcciones asociadas a este usuario." at bounding box center [791, 446] width 1315 height 38
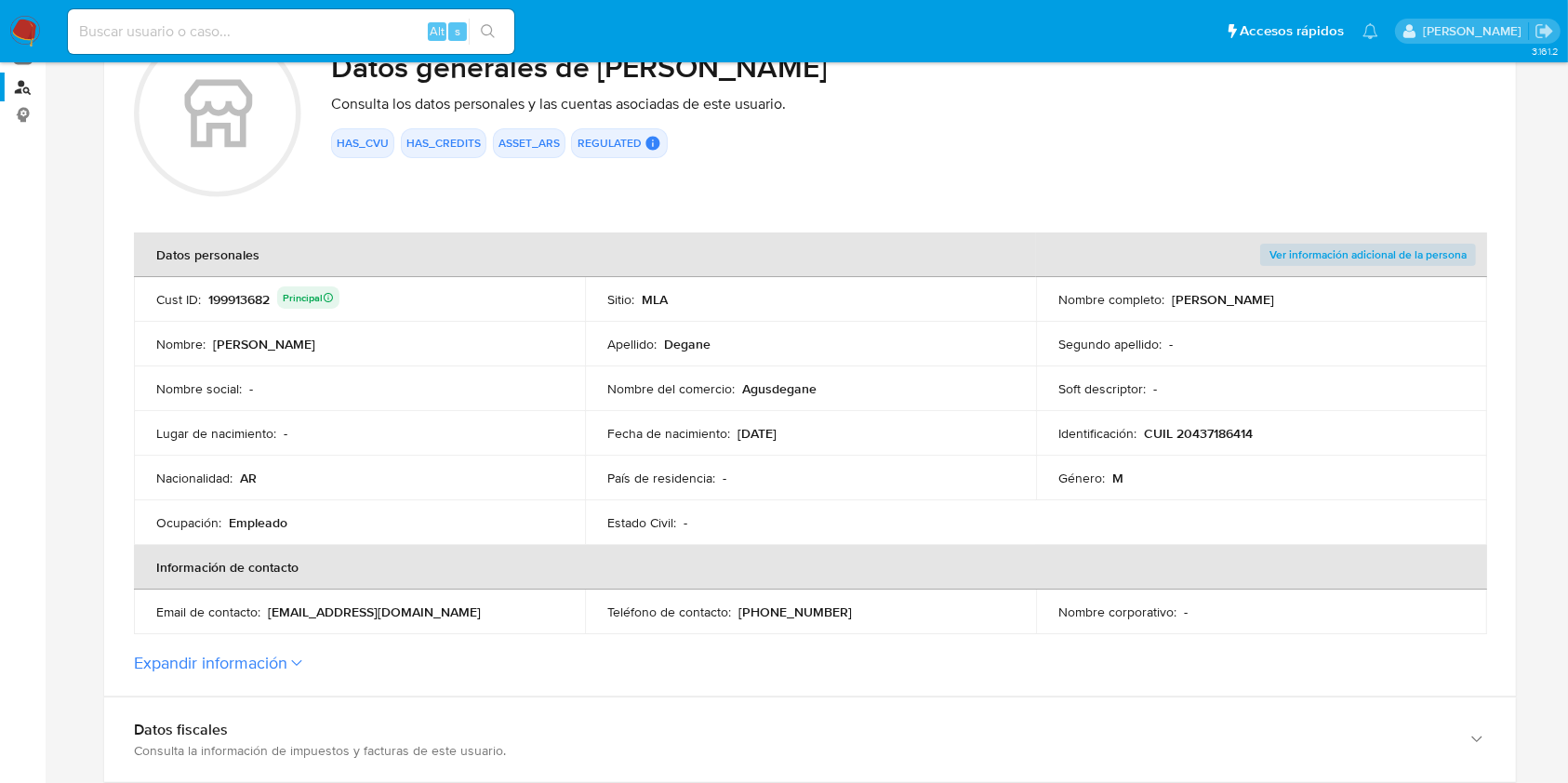
scroll to position [228, 0]
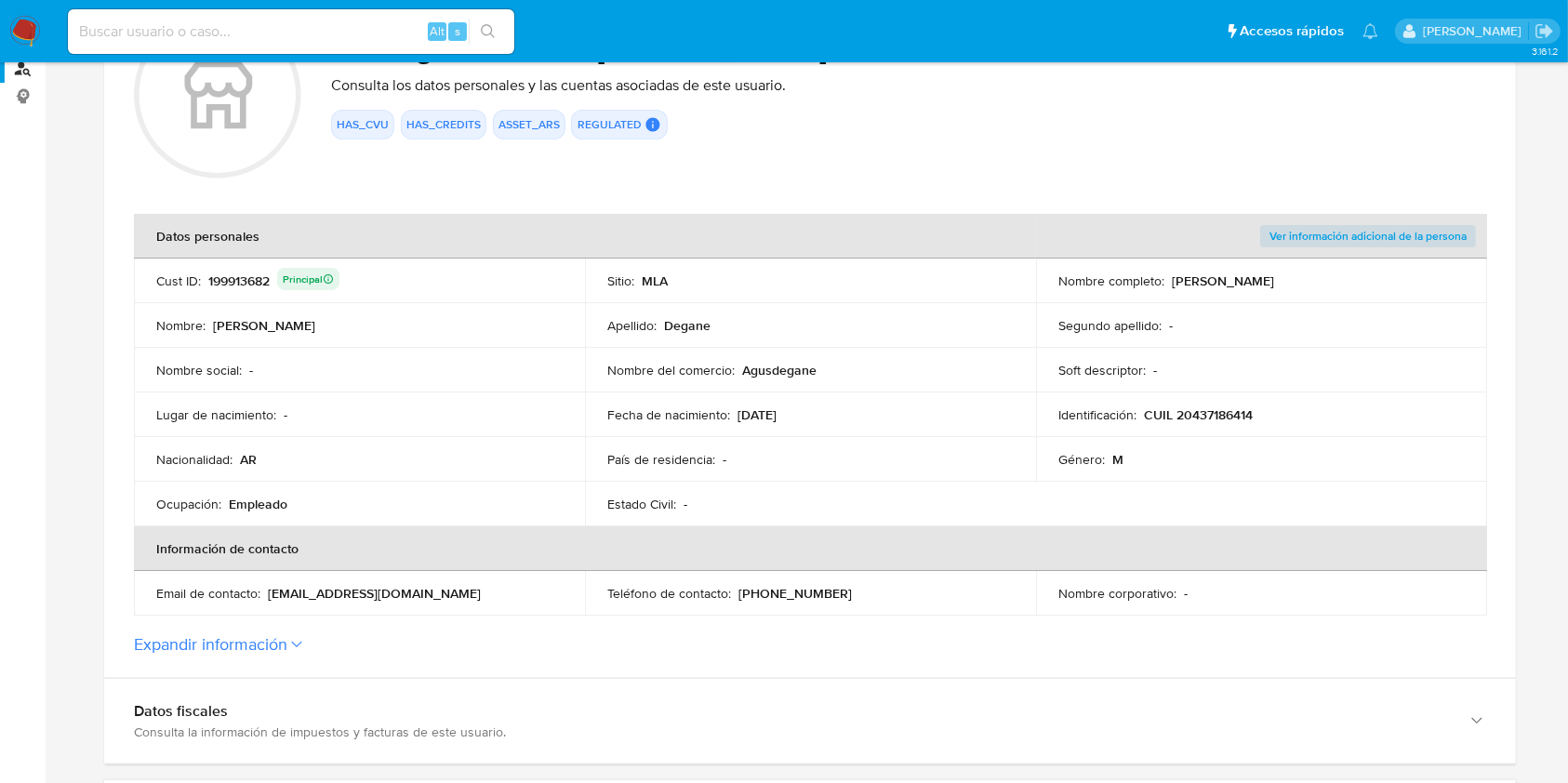
click at [1235, 407] on p "CUIL 20437186414" at bounding box center [1198, 415] width 109 height 17
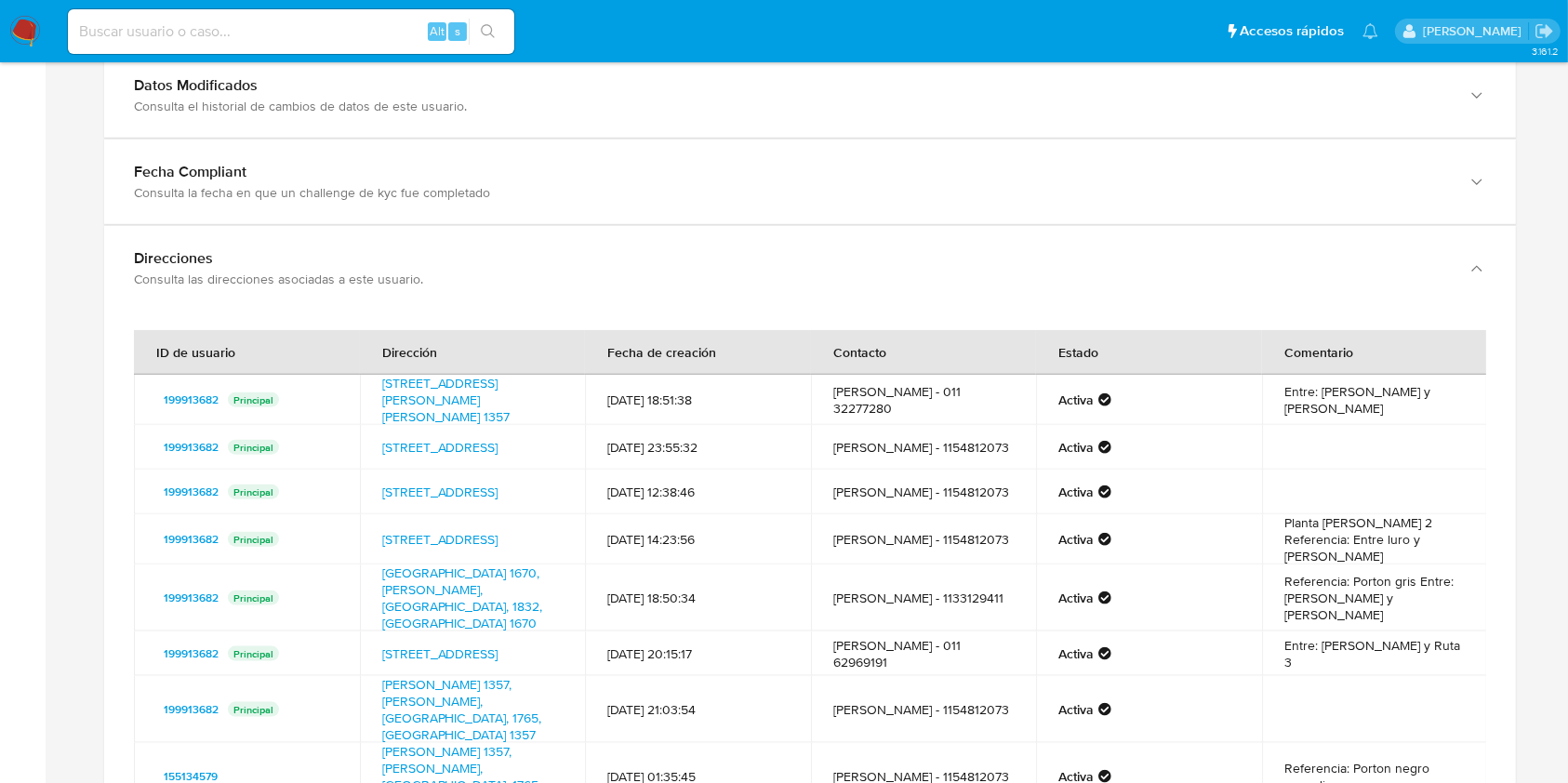
scroll to position [2063, 0]
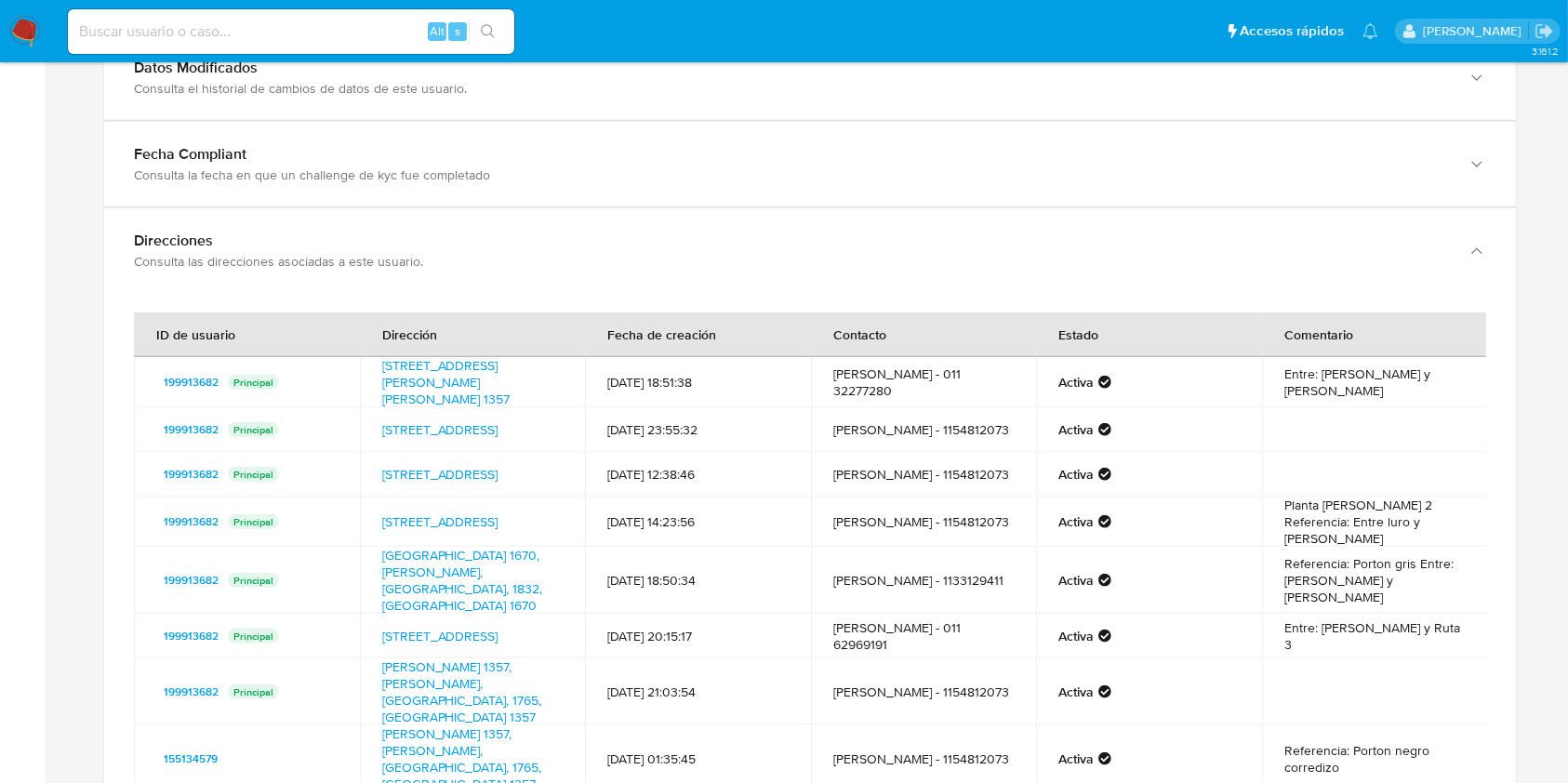
drag, startPoint x: 377, startPoint y: 360, endPoint x: 492, endPoint y: 391, distance: 119.1
click at [492, 391] on td "Calle Larraya 1357, Isidro Casanova, Buenos Aires, 1765, Argentina 1357" at bounding box center [473, 382] width 226 height 50
drag, startPoint x: 374, startPoint y: 419, endPoint x: 483, endPoint y: 447, distance: 112.5
click at [483, 447] on td "Almirante Cordero 3830, La Matanza, Buenos Aires, 1757, Argentina 3830" at bounding box center [473, 429] width 226 height 45
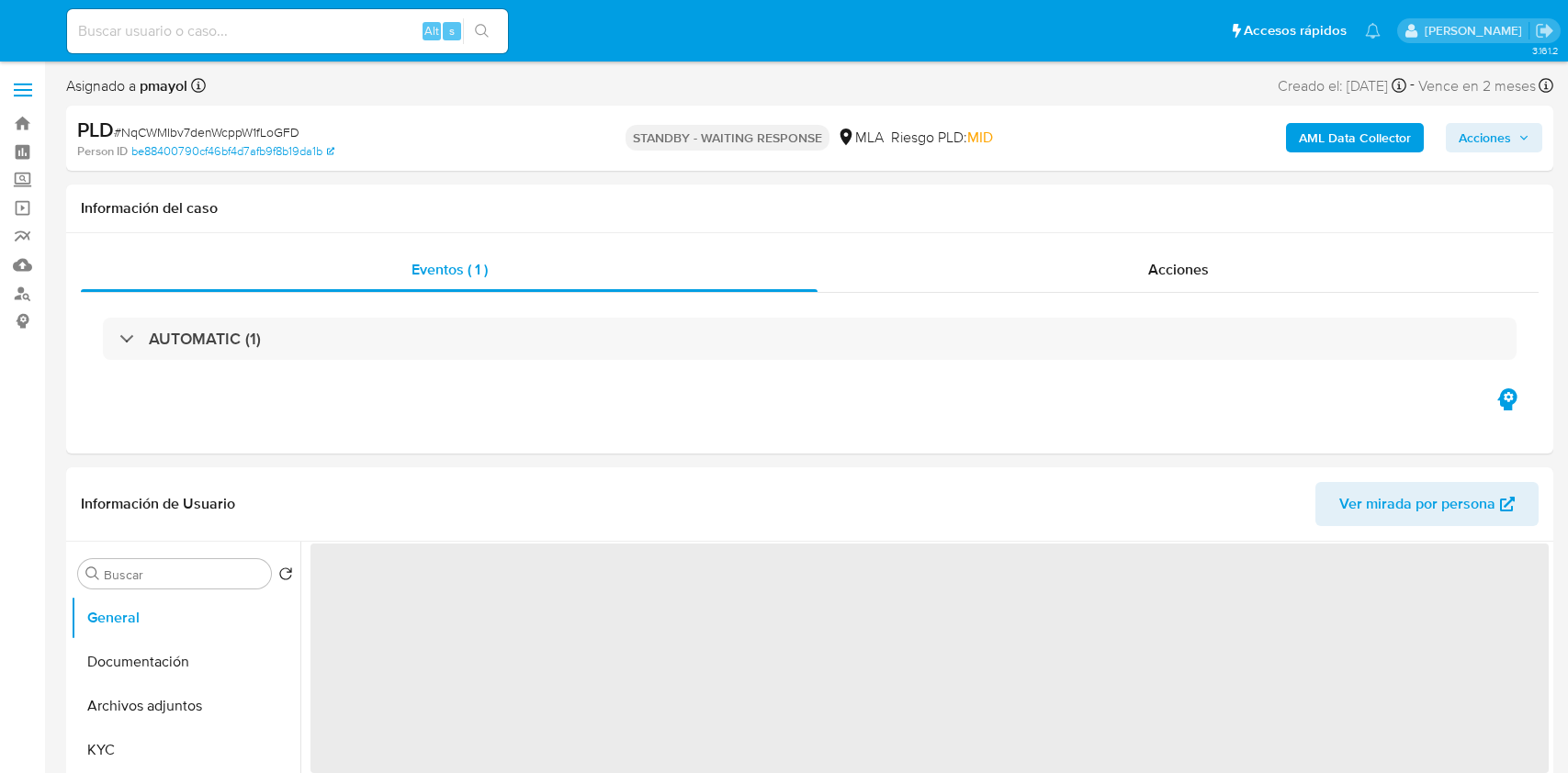
select select "10"
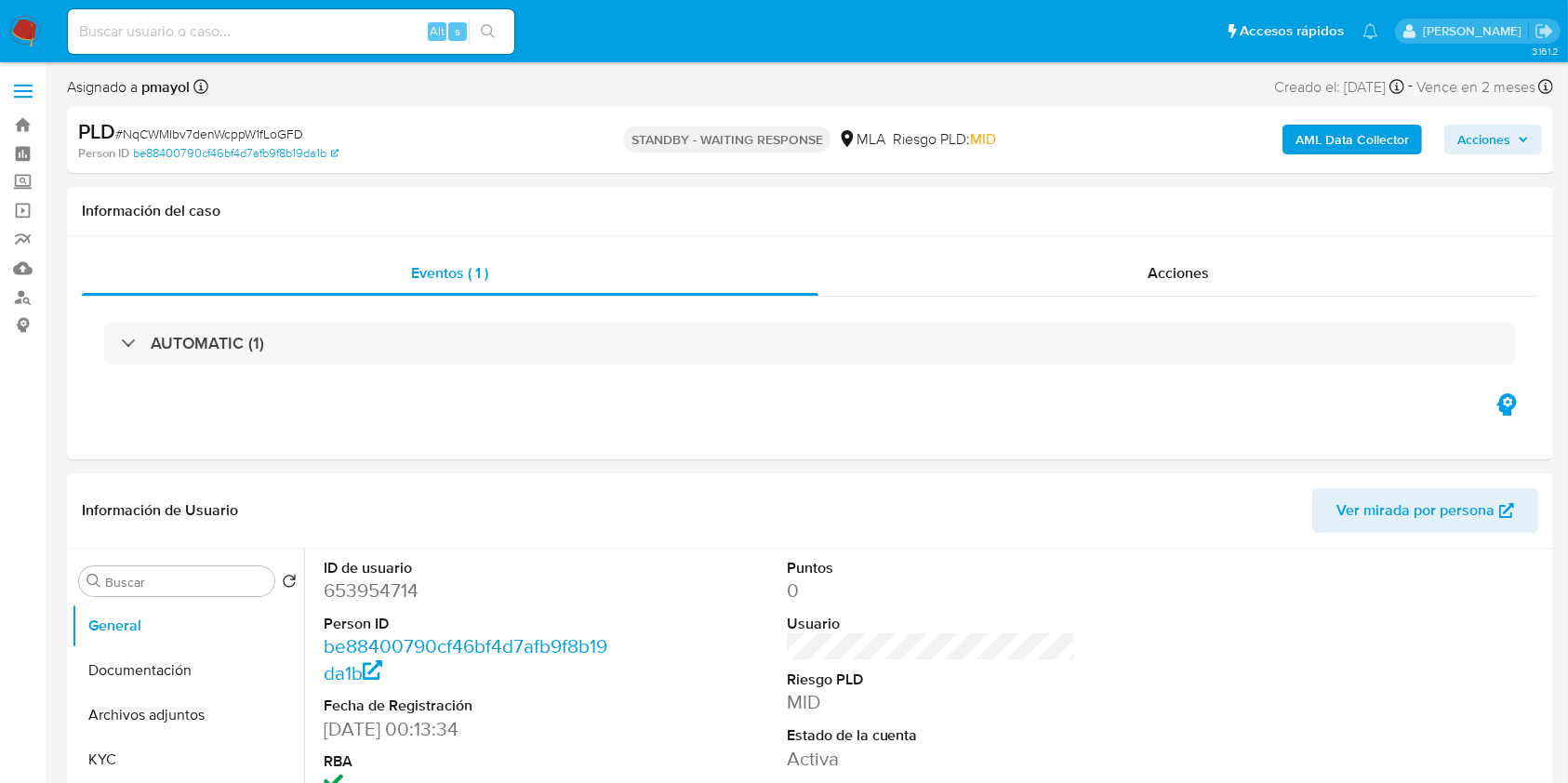
click at [350, 42] on input at bounding box center [291, 32] width 446 height 25
paste input "OwZrR3F4Io8sNLYz7oAM5UJA"
type input "OwZrR3F4Io8sNLYz7oAM5UJA"
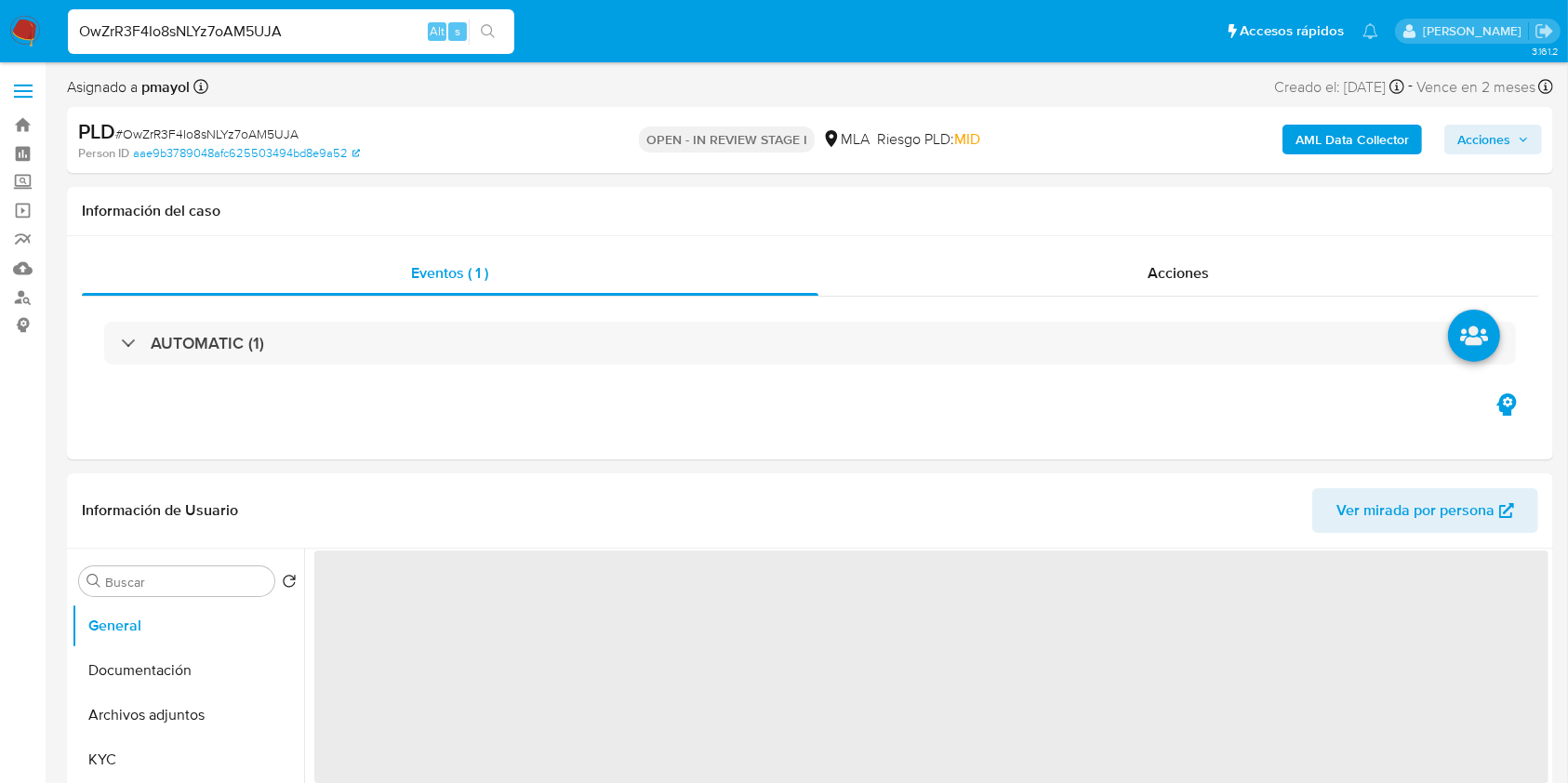
select select "10"
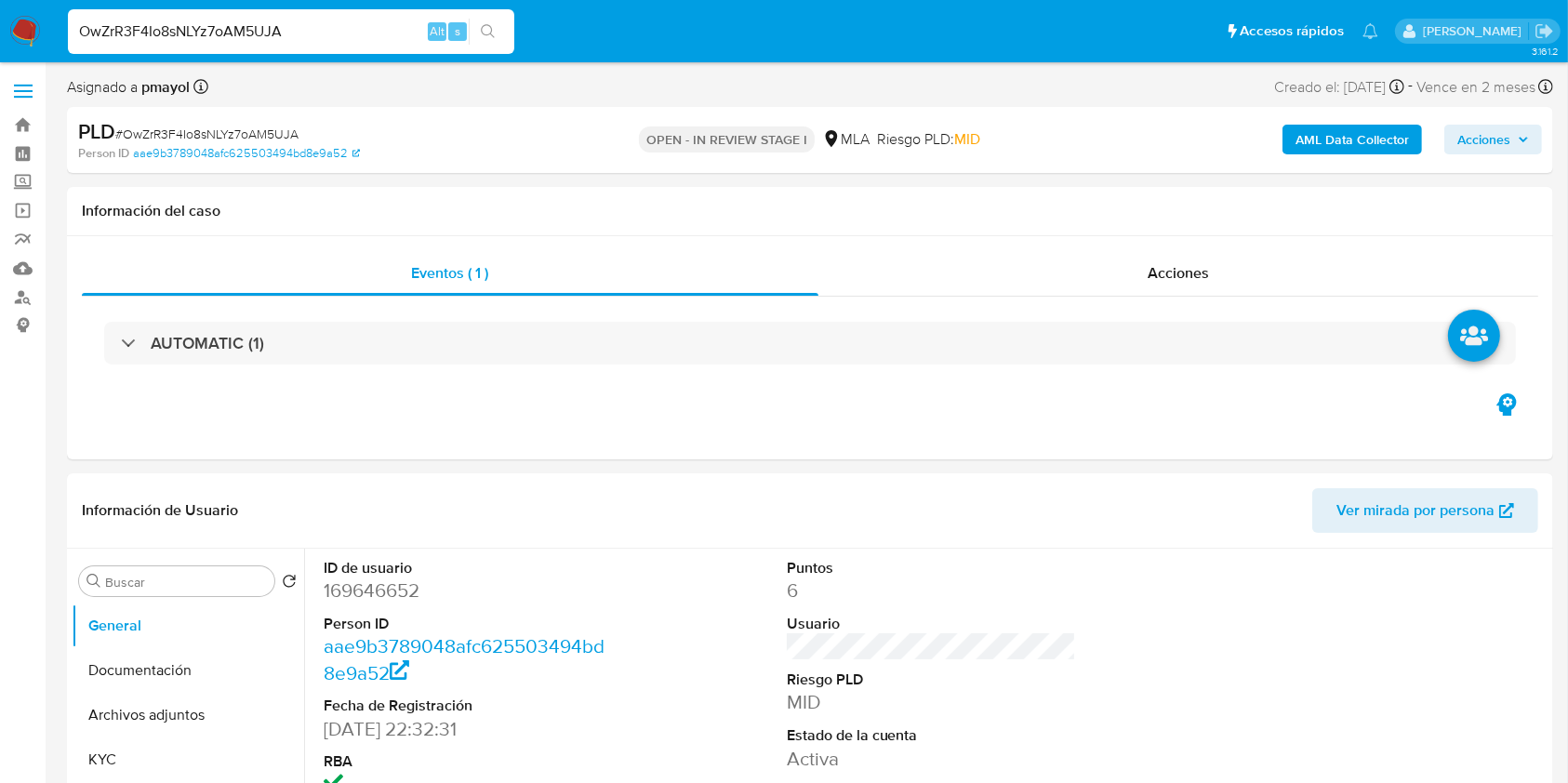
click at [382, 27] on input "OwZrR3F4Io8sNLYz7oAM5UJA" at bounding box center [291, 32] width 446 height 25
click at [480, 16] on div "OwZrR3F4Io8sNLYz7oAM5UJA Alt s" at bounding box center [291, 31] width 446 height 45
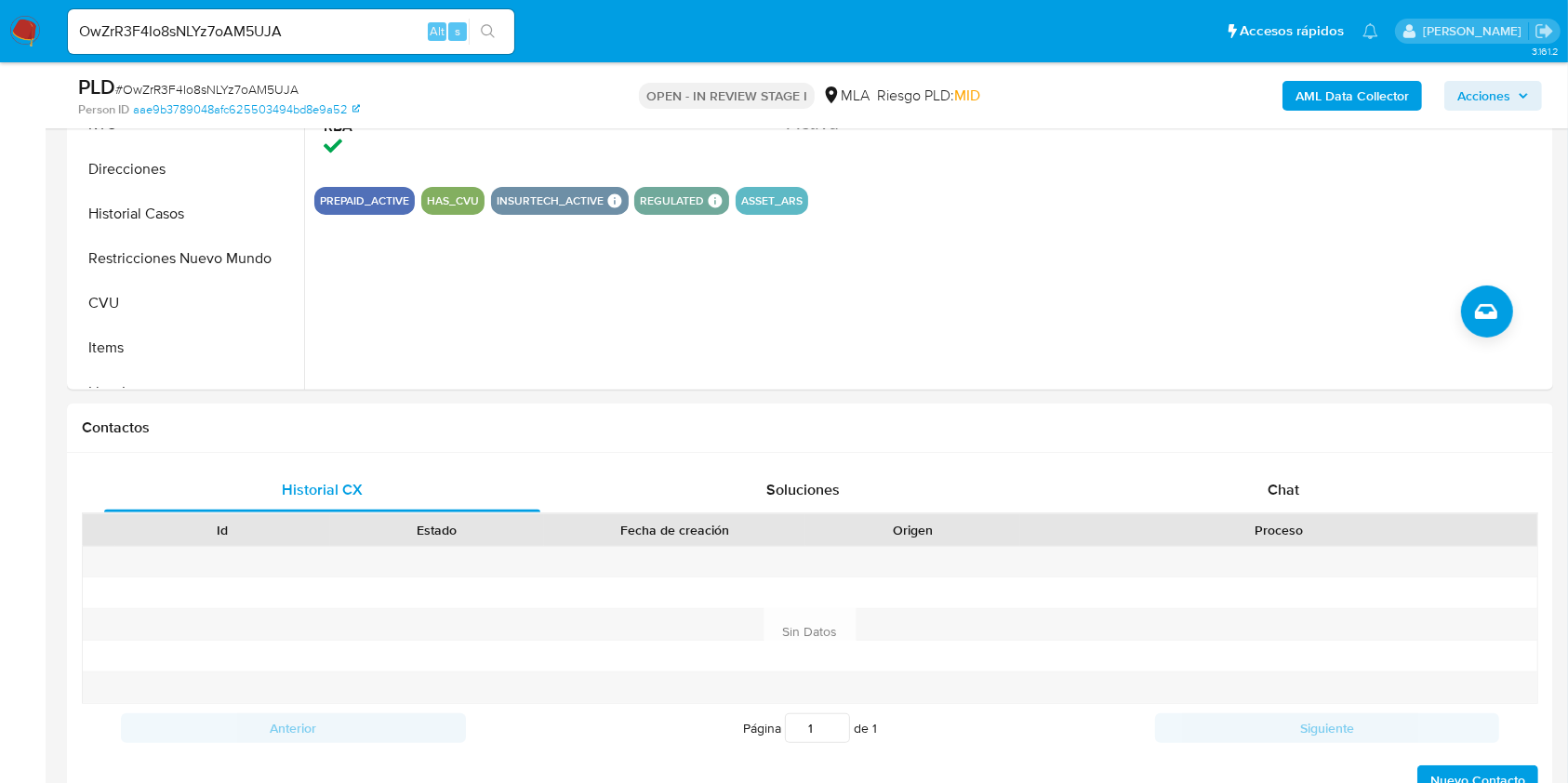
scroll to position [607, 0]
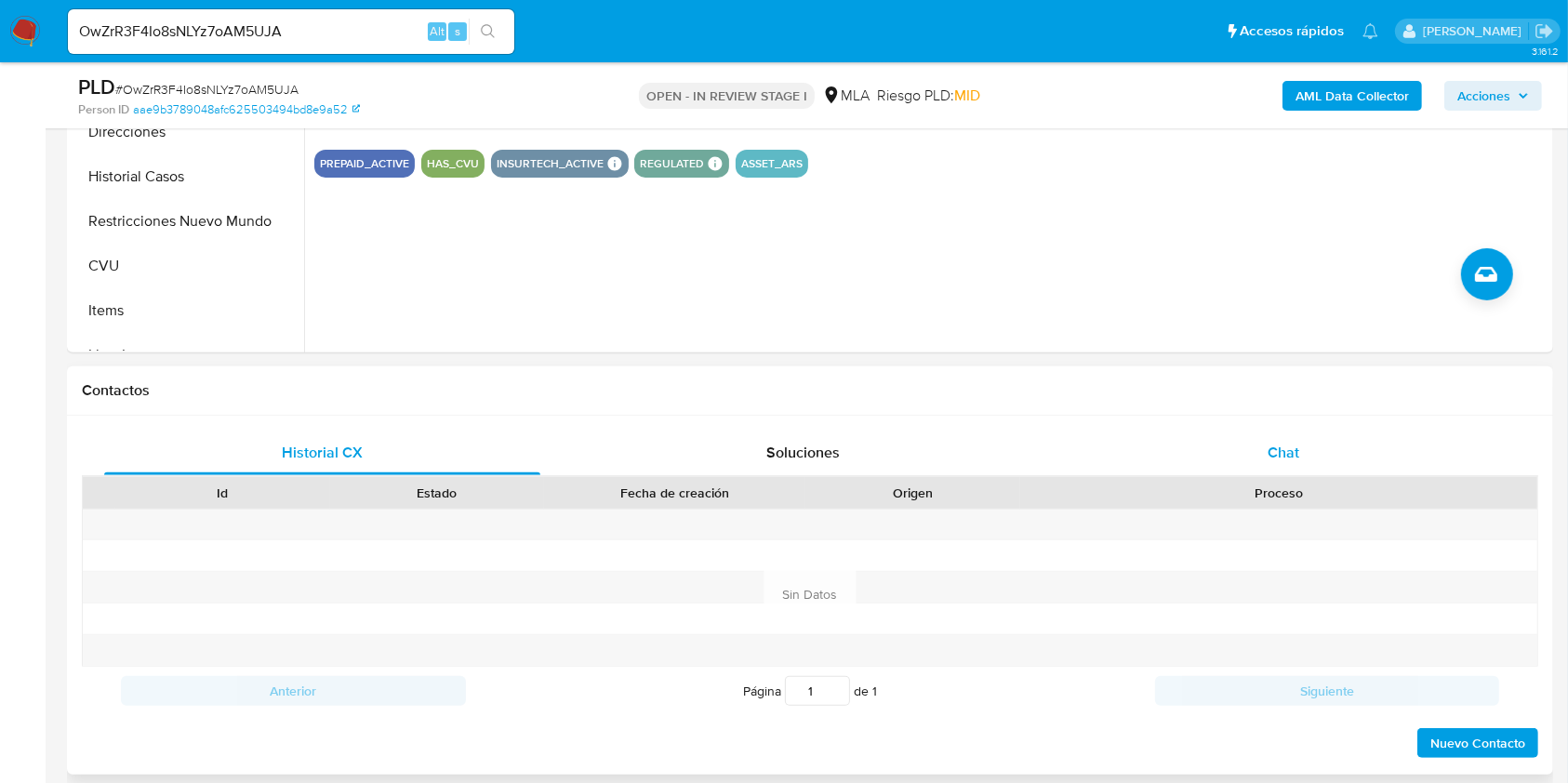
click at [1332, 464] on div "Chat" at bounding box center [1284, 452] width 436 height 45
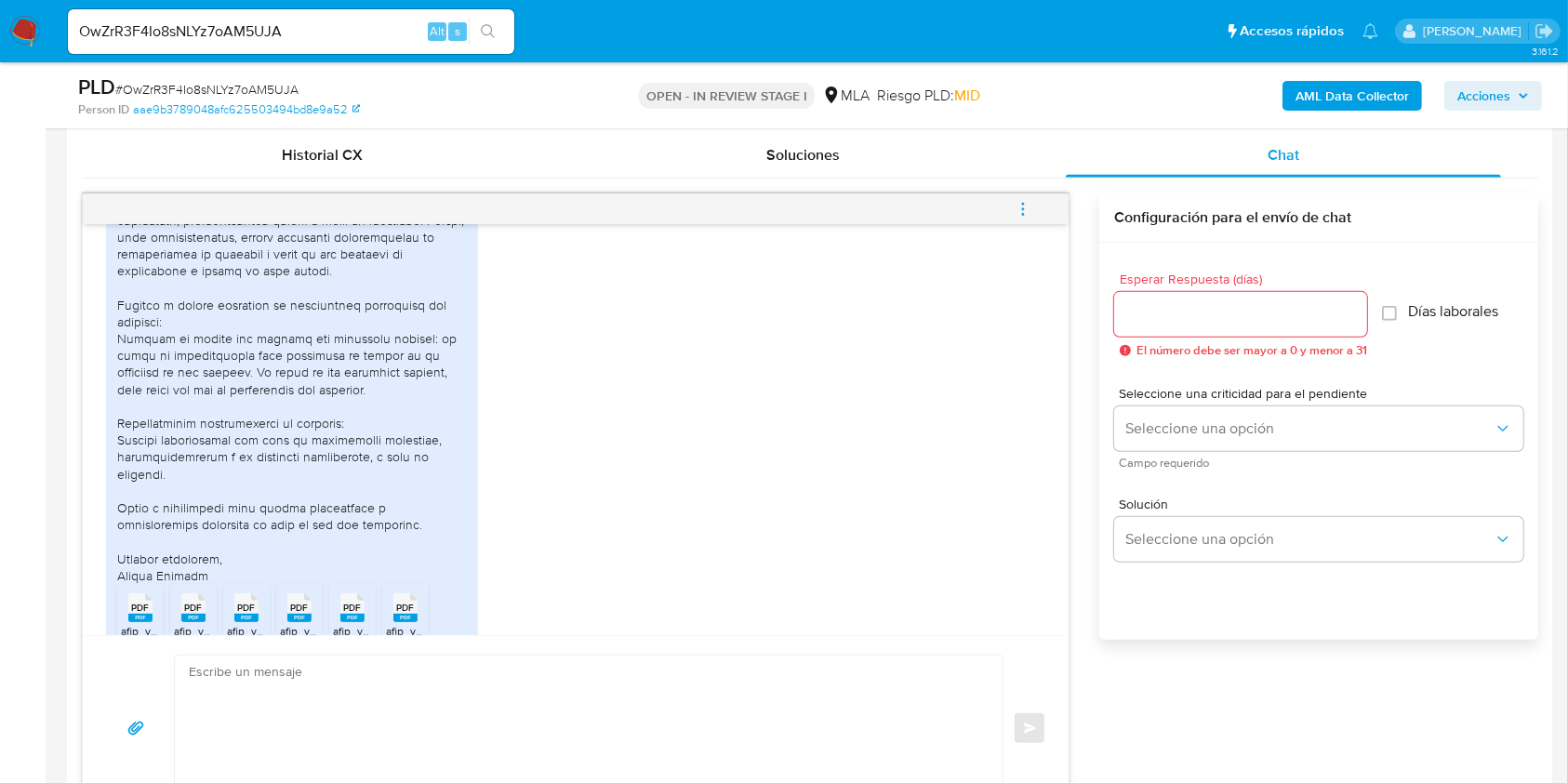
scroll to position [1254, 0]
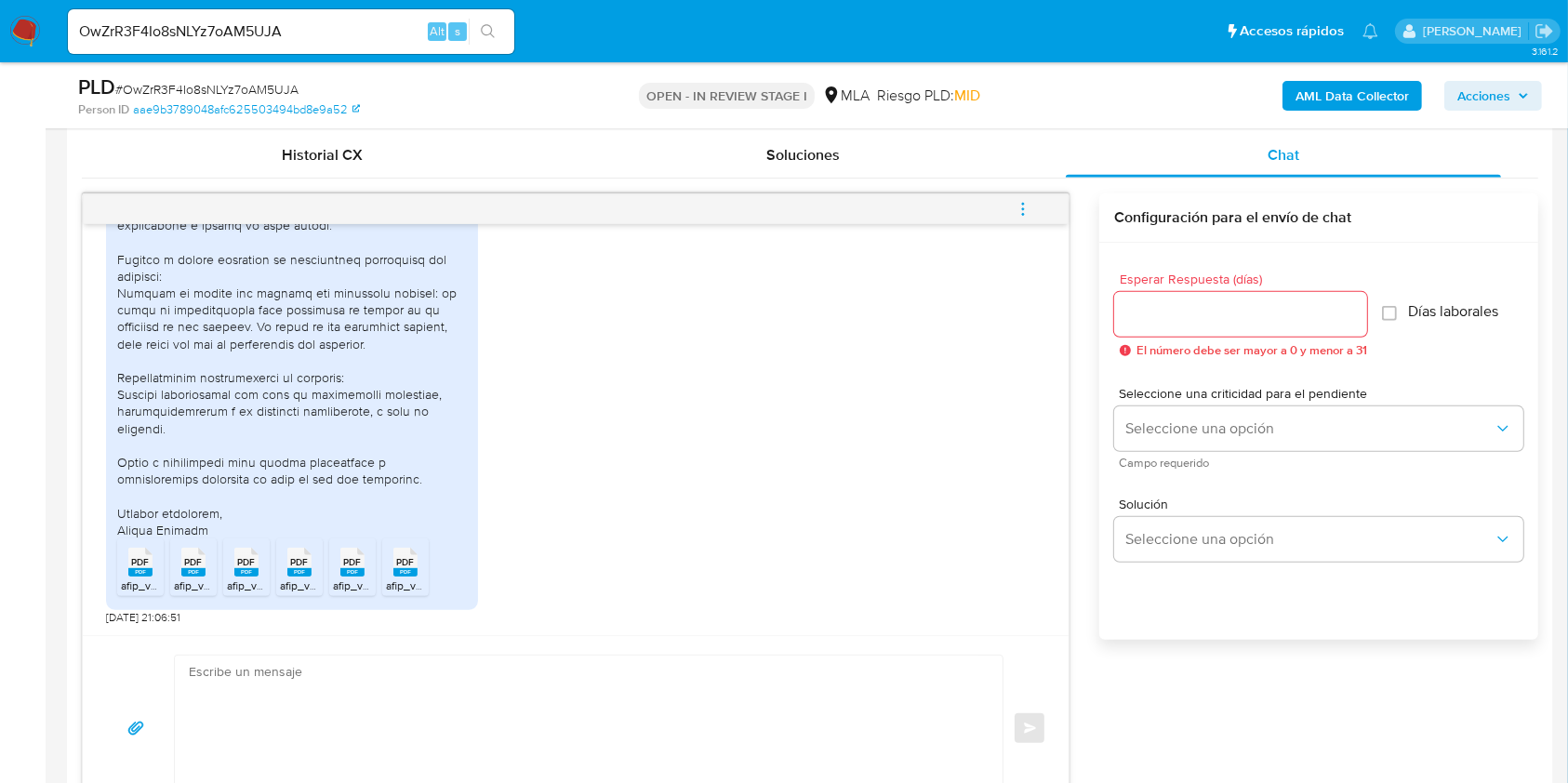
click at [140, 569] on rect at bounding box center [140, 573] width 25 height 9
click at [187, 572] on rect at bounding box center [193, 573] width 25 height 9
click at [247, 572] on rect at bounding box center [246, 573] width 25 height 9
click at [306, 573] on rect at bounding box center [299, 573] width 25 height 9
click at [349, 572] on rect at bounding box center [352, 573] width 25 height 9
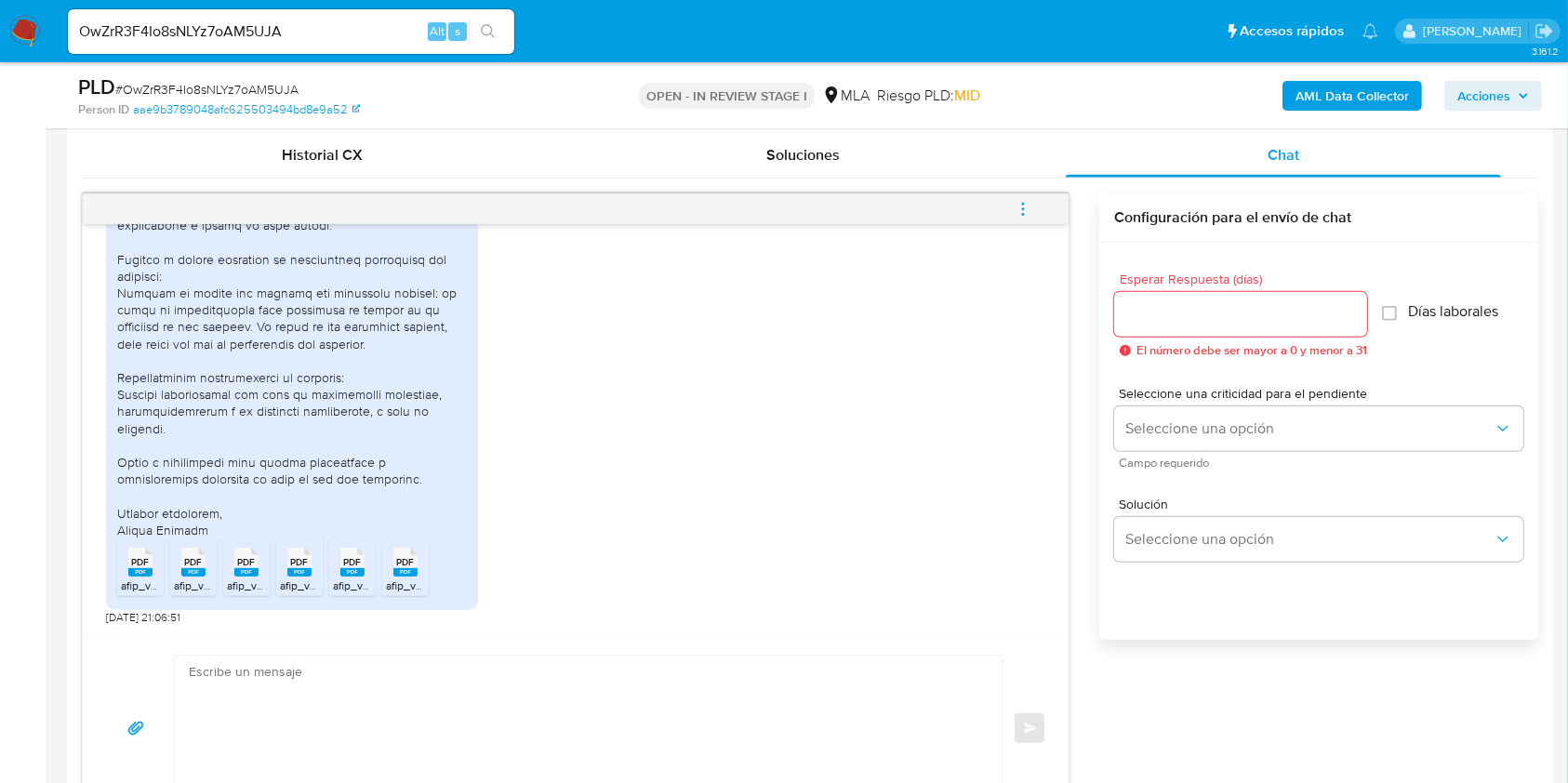
click at [405, 570] on rect at bounding box center [406, 573] width 25 height 9
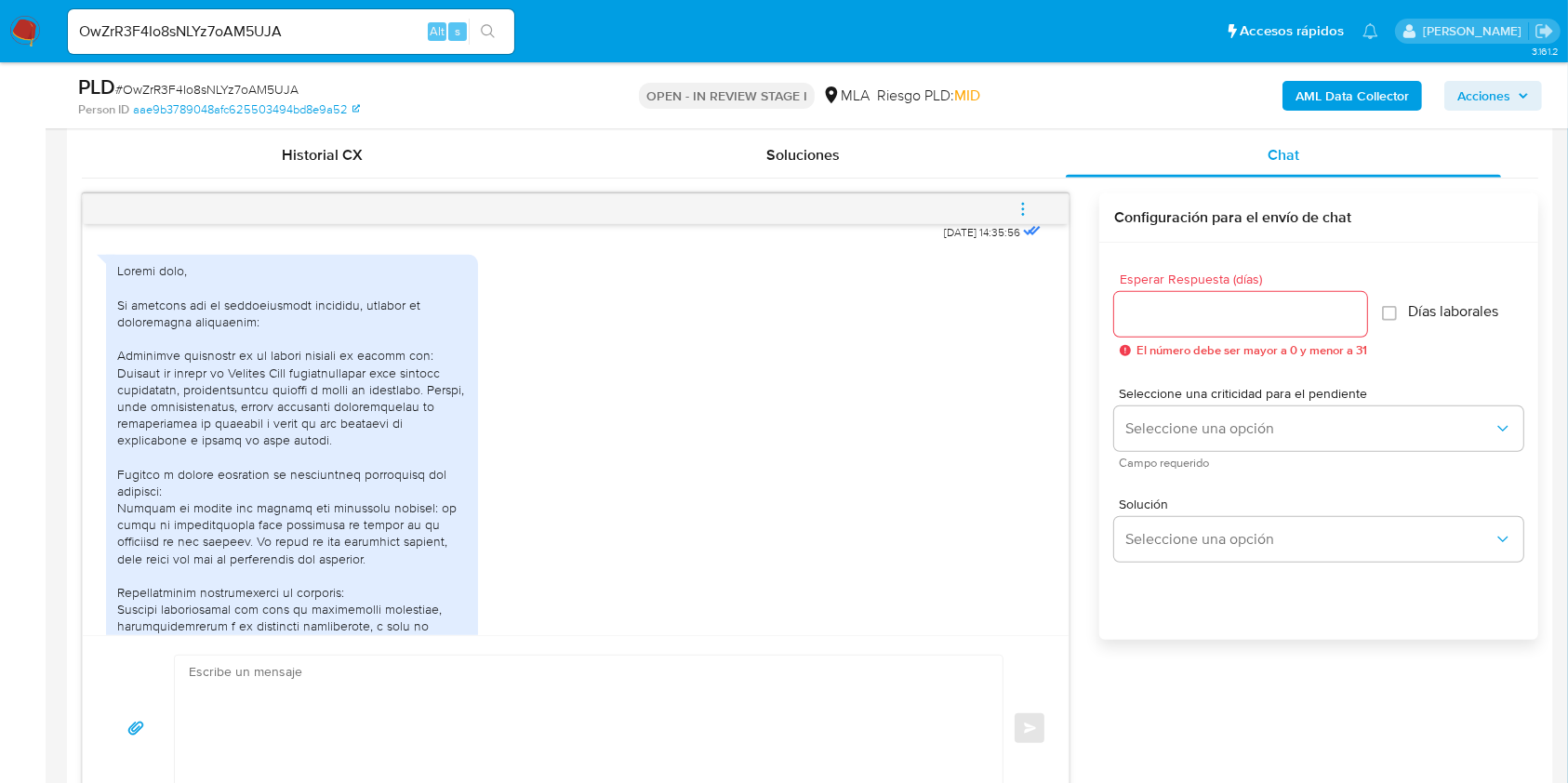
scroll to position [1011, 0]
click at [394, 447] on div at bounding box center [292, 502] width 350 height 490
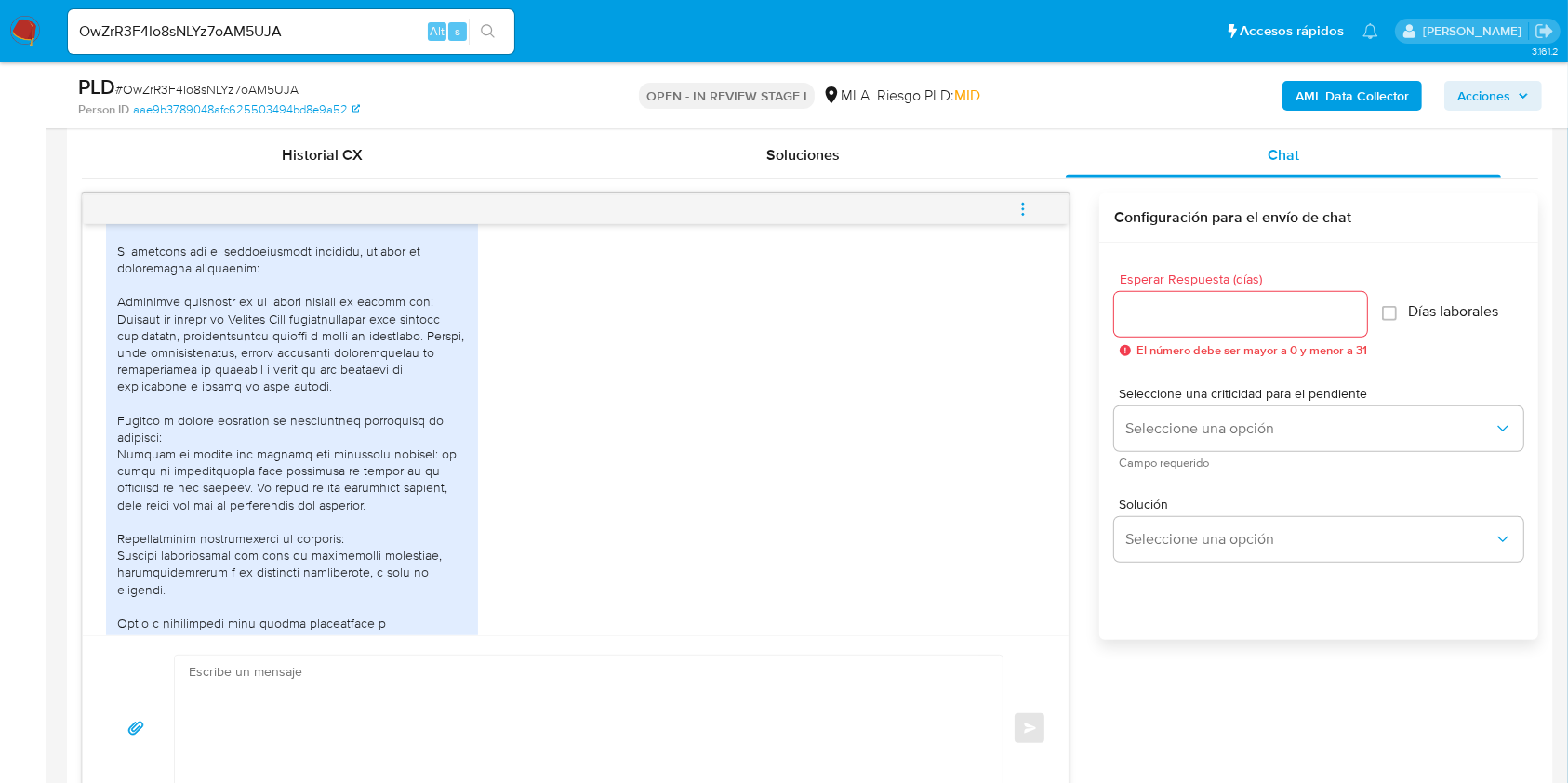
scroll to position [1109, 0]
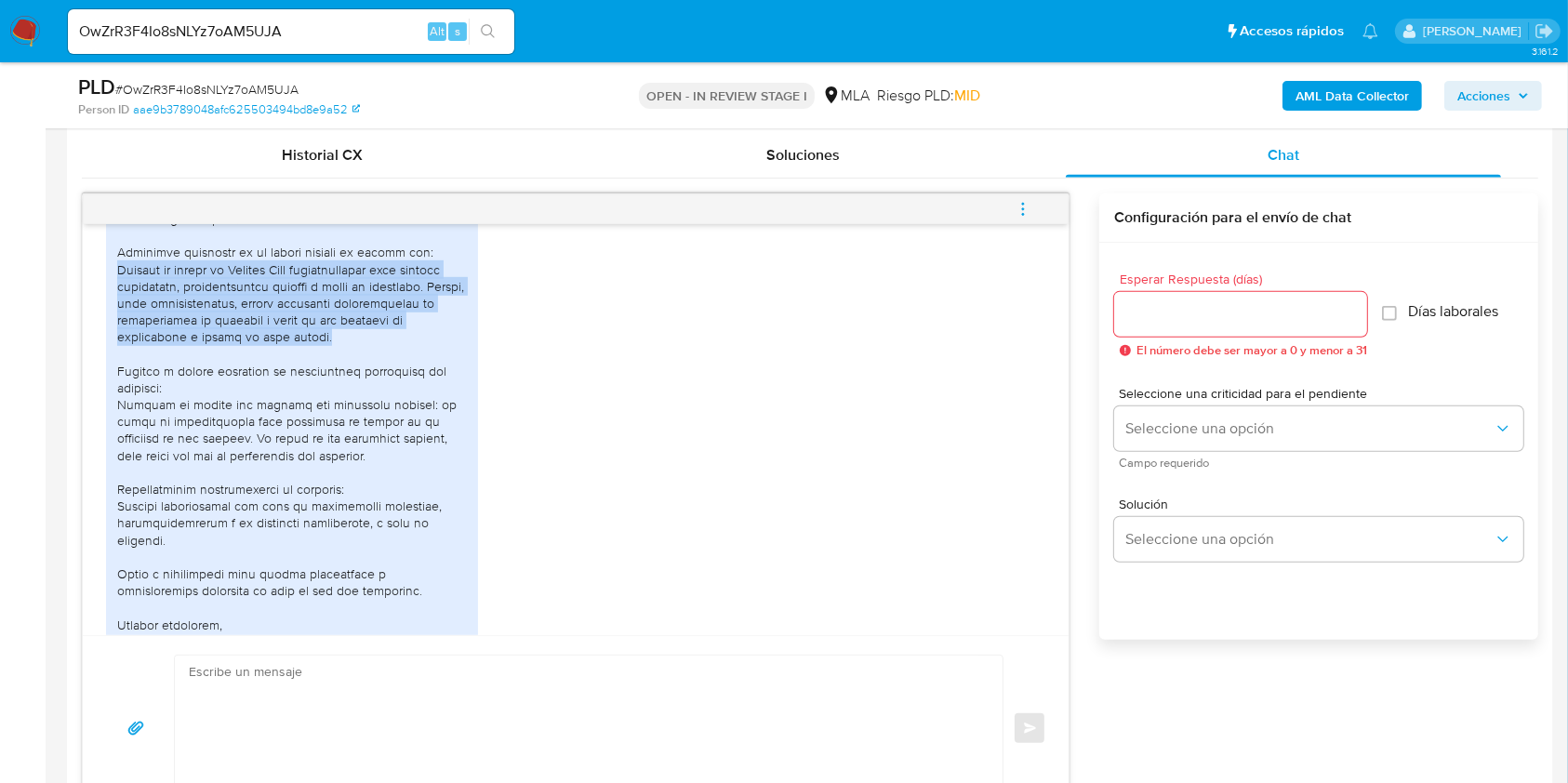
drag, startPoint x: 116, startPoint y: 306, endPoint x: 424, endPoint y: 373, distance: 315.2
click at [424, 373] on div "PDF PDF afip_vep_cuit_20429420157_nrovep_1490038703_nropago_2277413723.pdf PDF …" at bounding box center [292, 436] width 372 height 570
copy div "Utilicé la cuenta de Mercado Pago principalmente para compras personales, trans…"
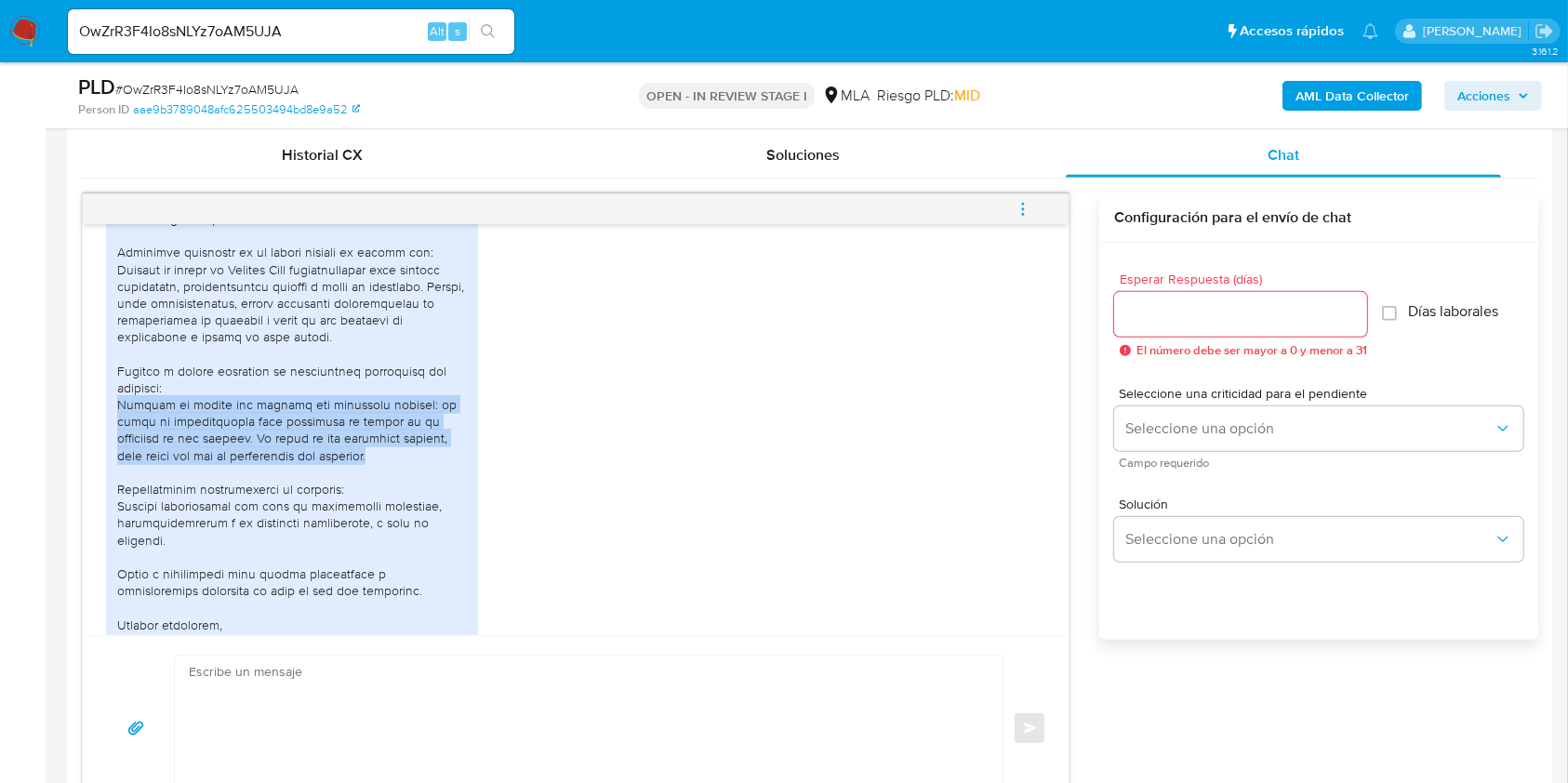
drag, startPoint x: 116, startPoint y: 438, endPoint x: 337, endPoint y: 482, distance: 225.3
click at [337, 482] on div "PDF PDF afip_vep_cuit_20429420157_nrovep_1490038703_nropago_2277413723.pdf PDF …" at bounding box center [292, 436] width 372 height 570
copy div "Durante el último mes realicé una operación puntual: la venta de criptomonedas …"
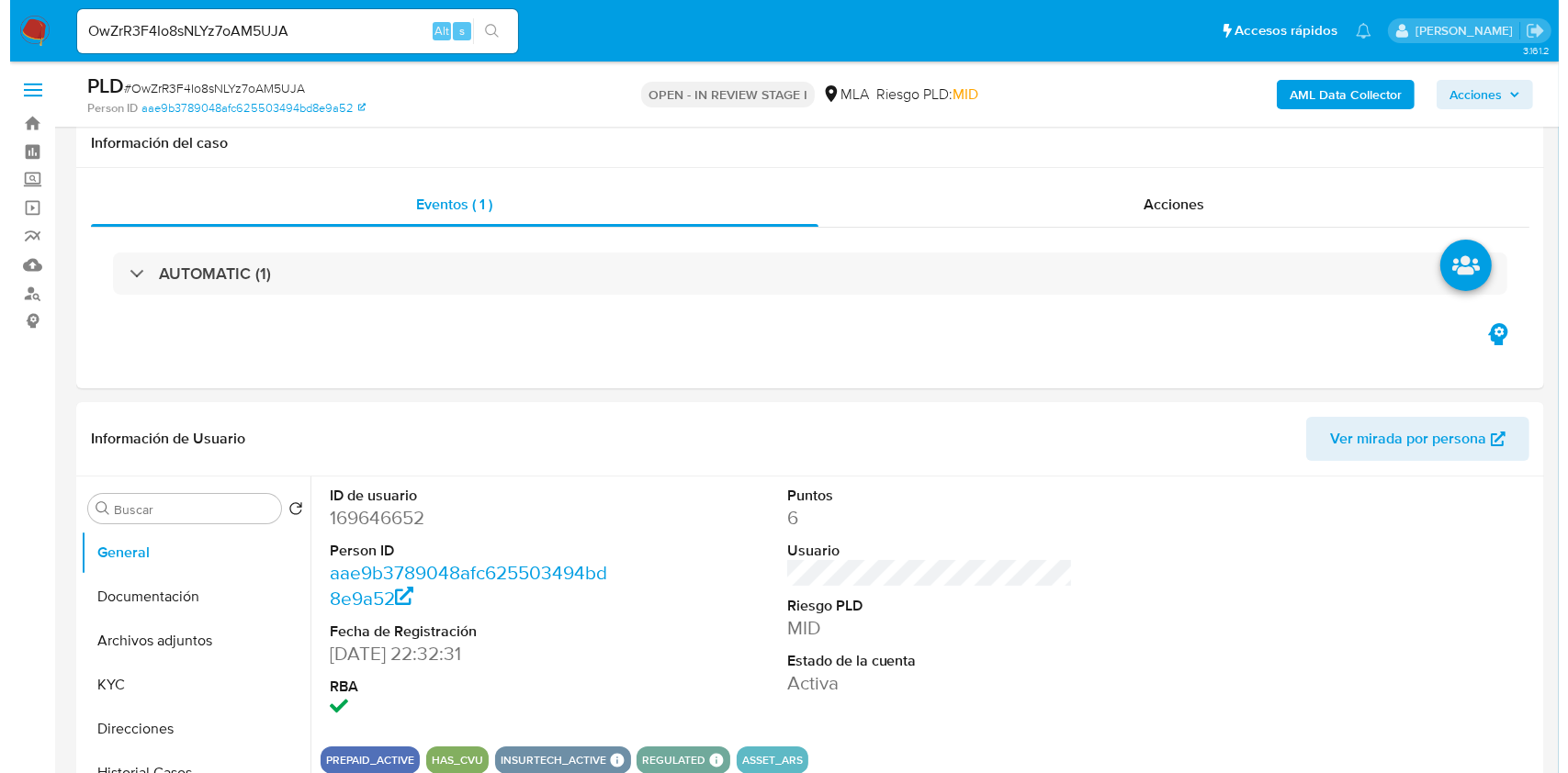
scroll to position [181, 0]
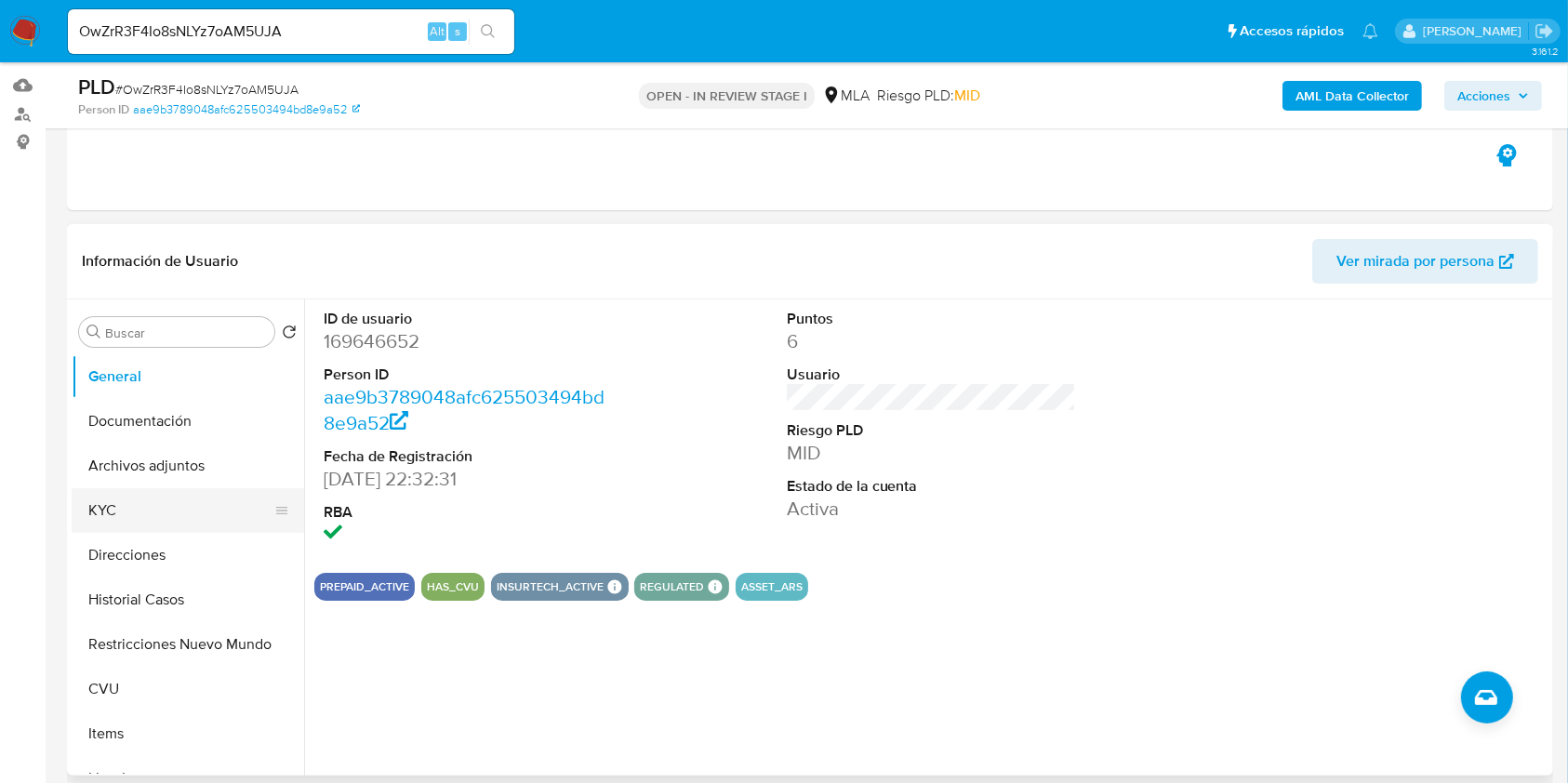
click at [223, 508] on button "KYC" at bounding box center [181, 510] width 218 height 45
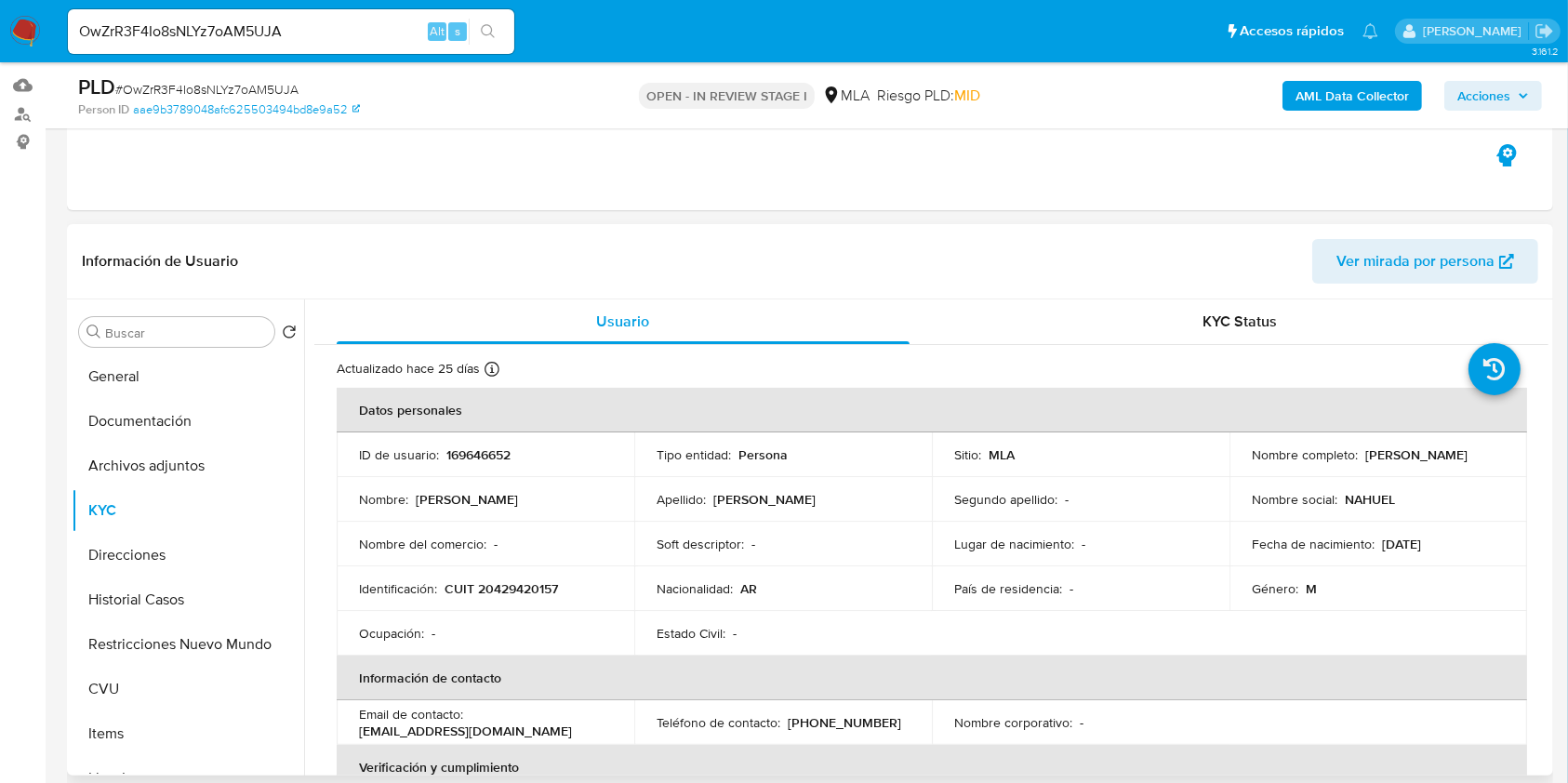
click at [508, 585] on p "CUIT 20429420157" at bounding box center [501, 589] width 114 height 17
copy p "20429420157"
click at [1358, 90] on b "AML Data Collector" at bounding box center [1352, 95] width 114 height 29
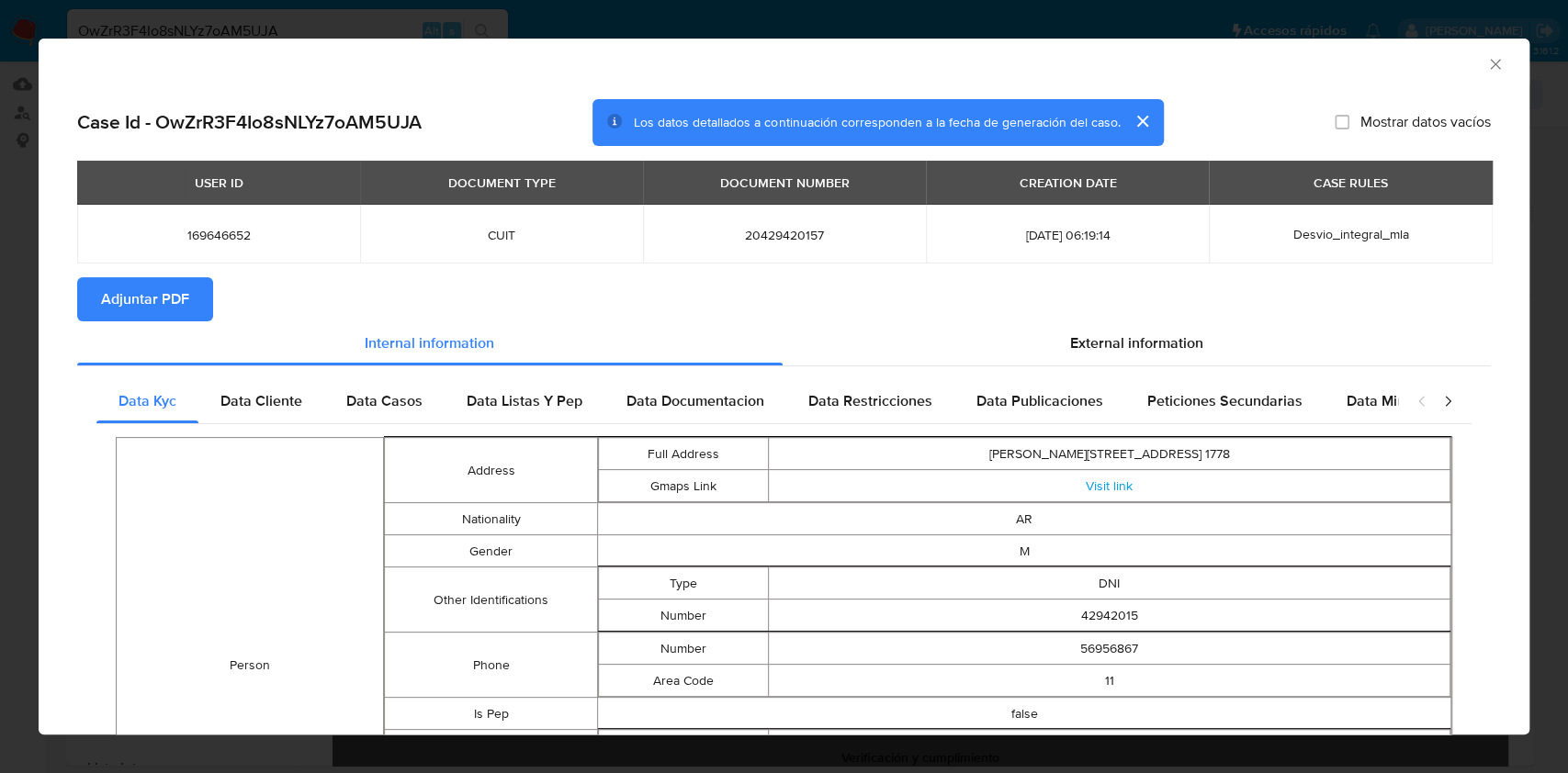
click at [166, 286] on span "Adjuntar PDF" at bounding box center [145, 299] width 88 height 40
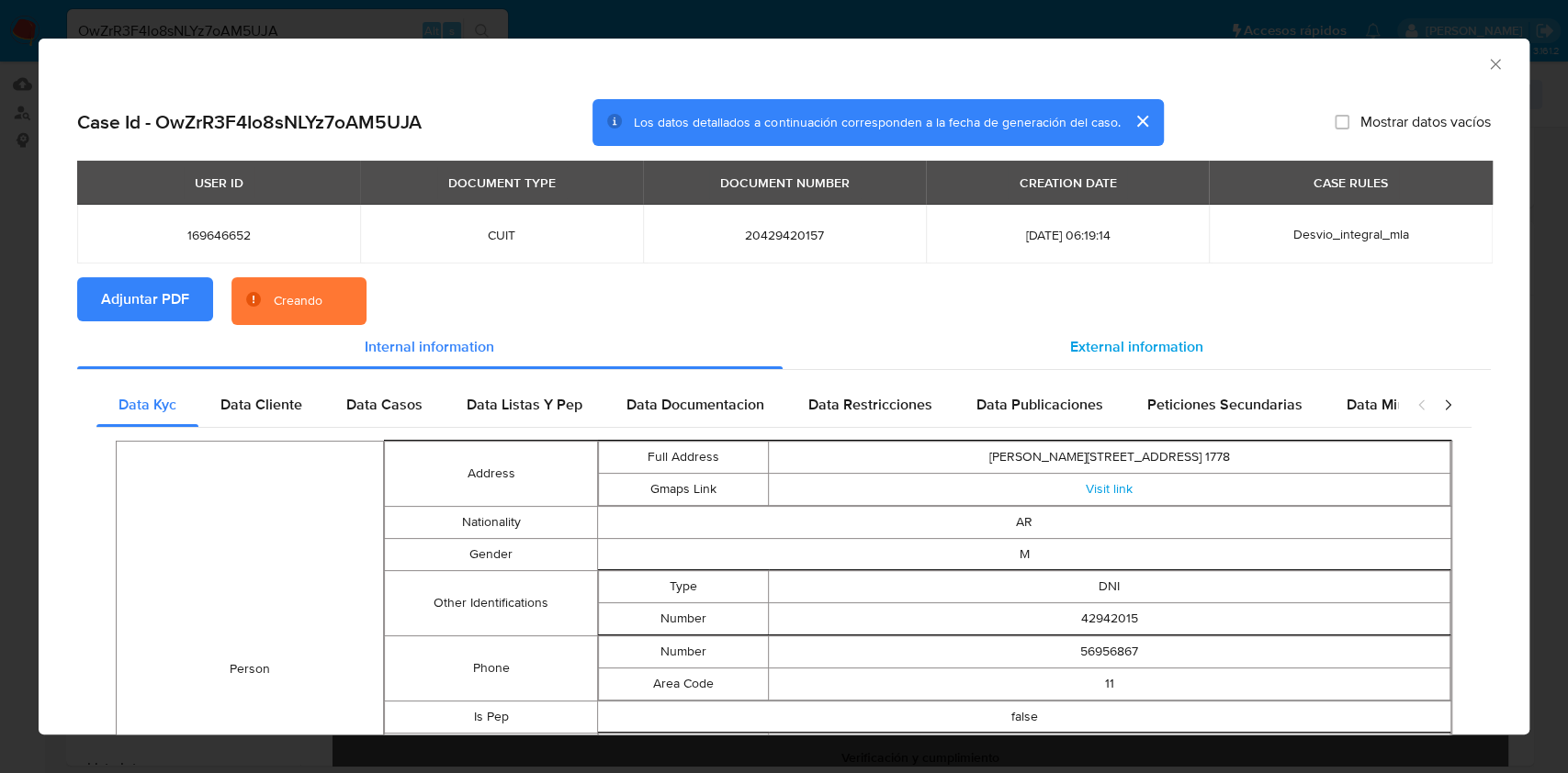
click at [1070, 343] on span "External information" at bounding box center [1136, 346] width 133 height 22
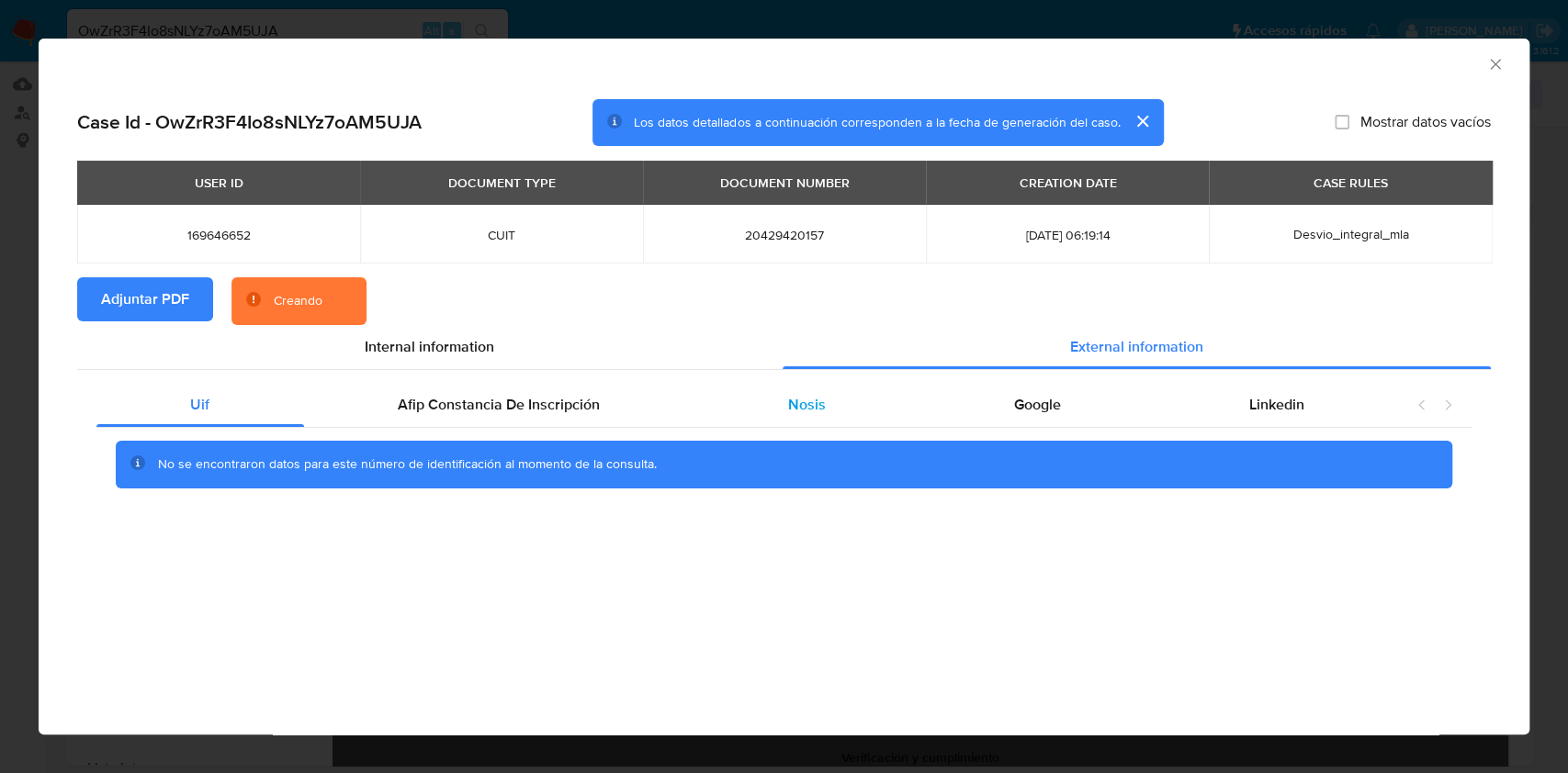
click at [765, 407] on div "Nosis" at bounding box center [807, 404] width 226 height 44
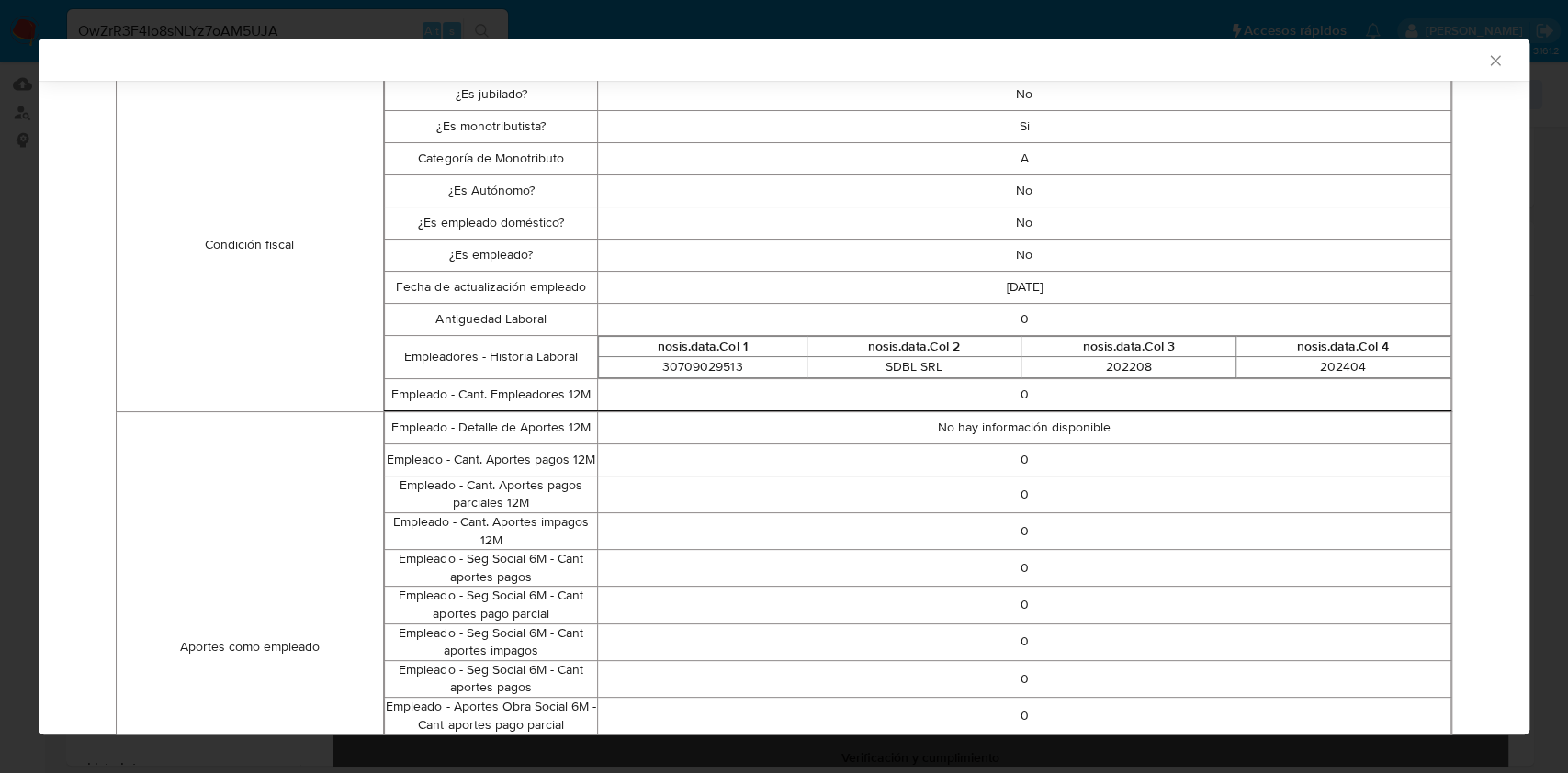
scroll to position [568, 0]
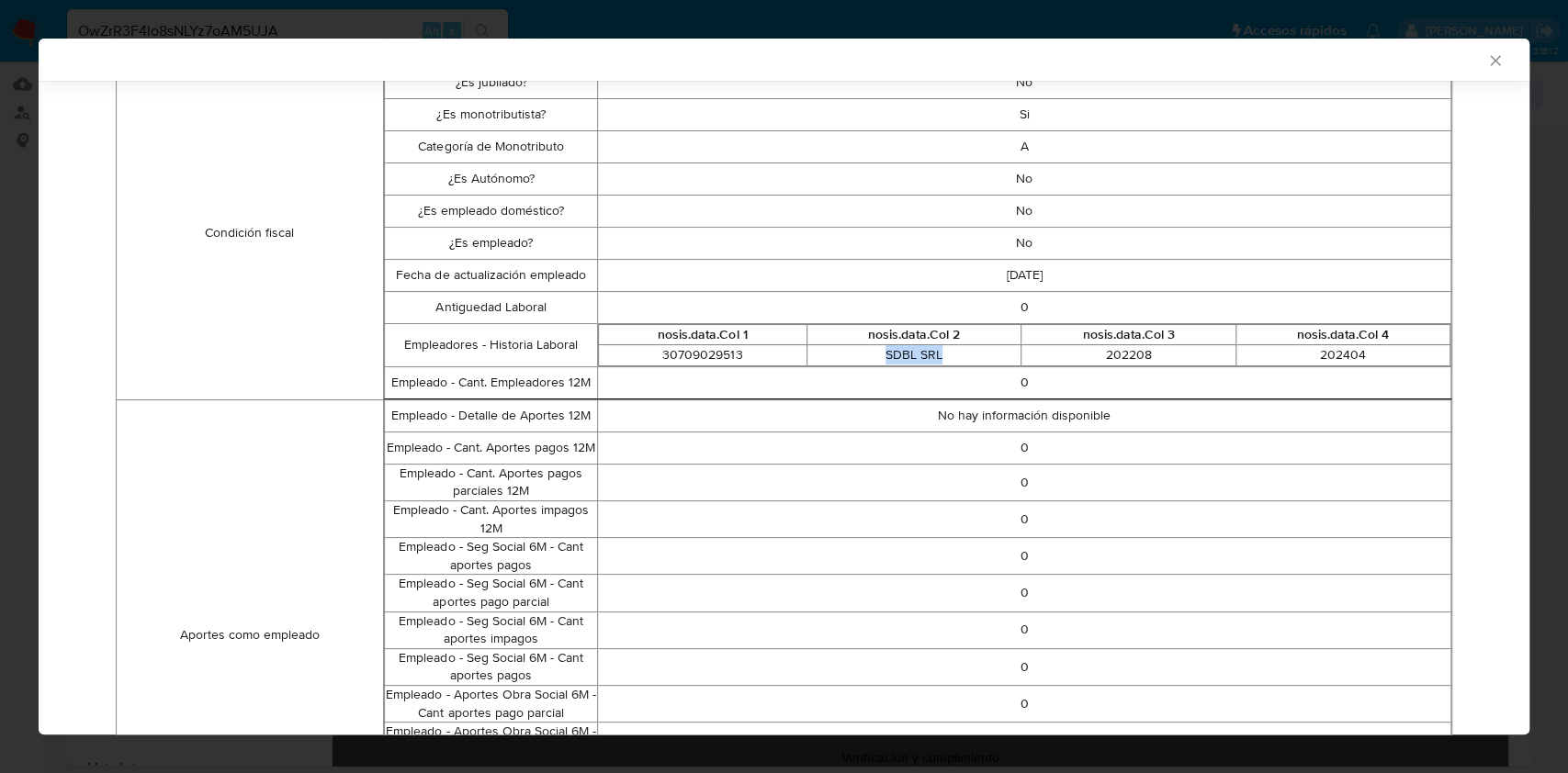
drag, startPoint x: 945, startPoint y: 362, endPoint x: 869, endPoint y: 353, distance: 76.5
click at [869, 353] on td "SDBL SRL" at bounding box center [914, 356] width 214 height 22
copy td "SDBL SRL"
drag, startPoint x: 754, startPoint y: 347, endPoint x: 651, endPoint y: 353, distance: 103.2
click at [651, 353] on td "30709029513" at bounding box center [703, 356] width 209 height 22
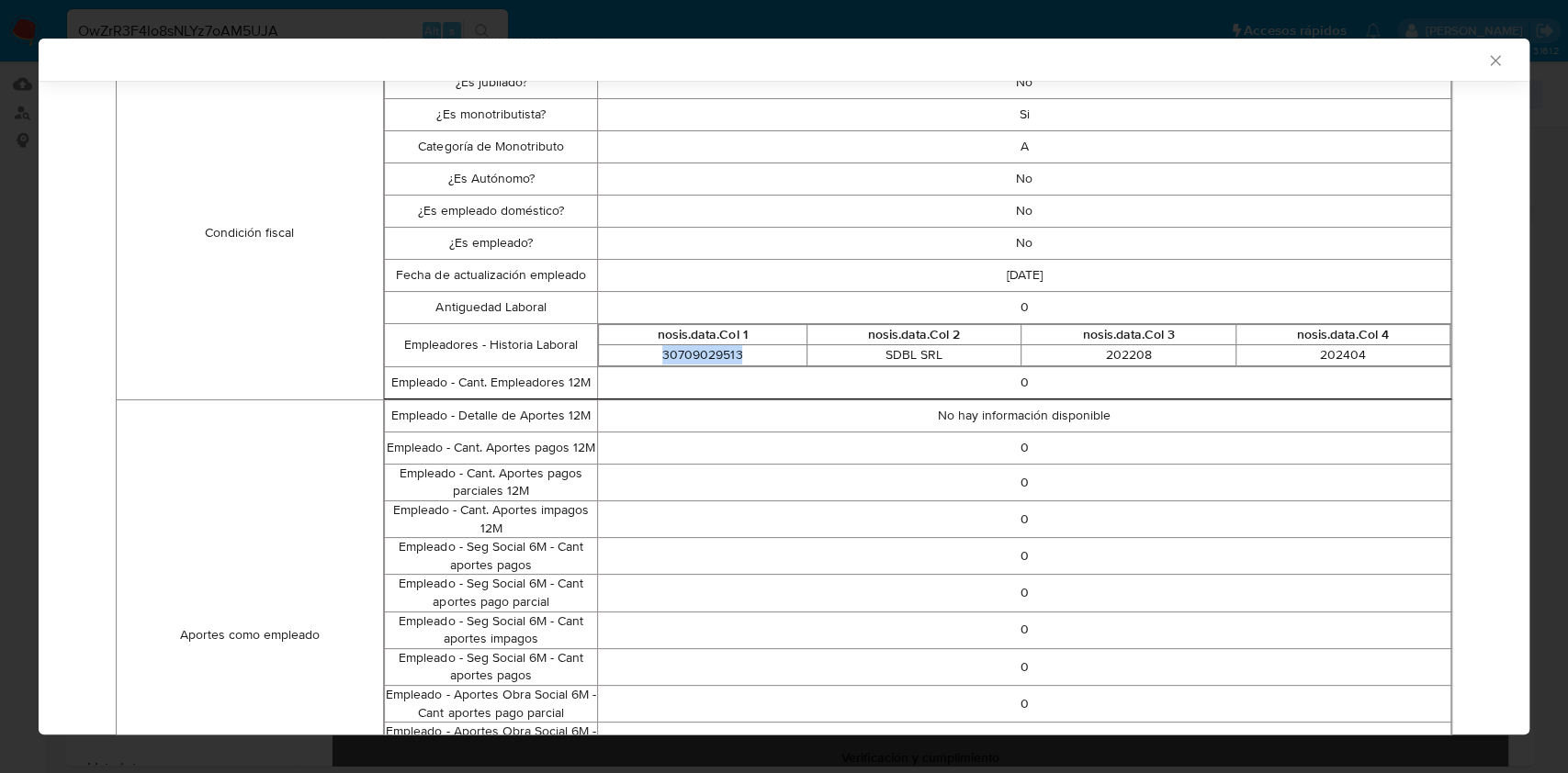
copy td "30709029513"
click at [1490, 60] on icon "Cerrar ventana" at bounding box center [1495, 60] width 10 height 10
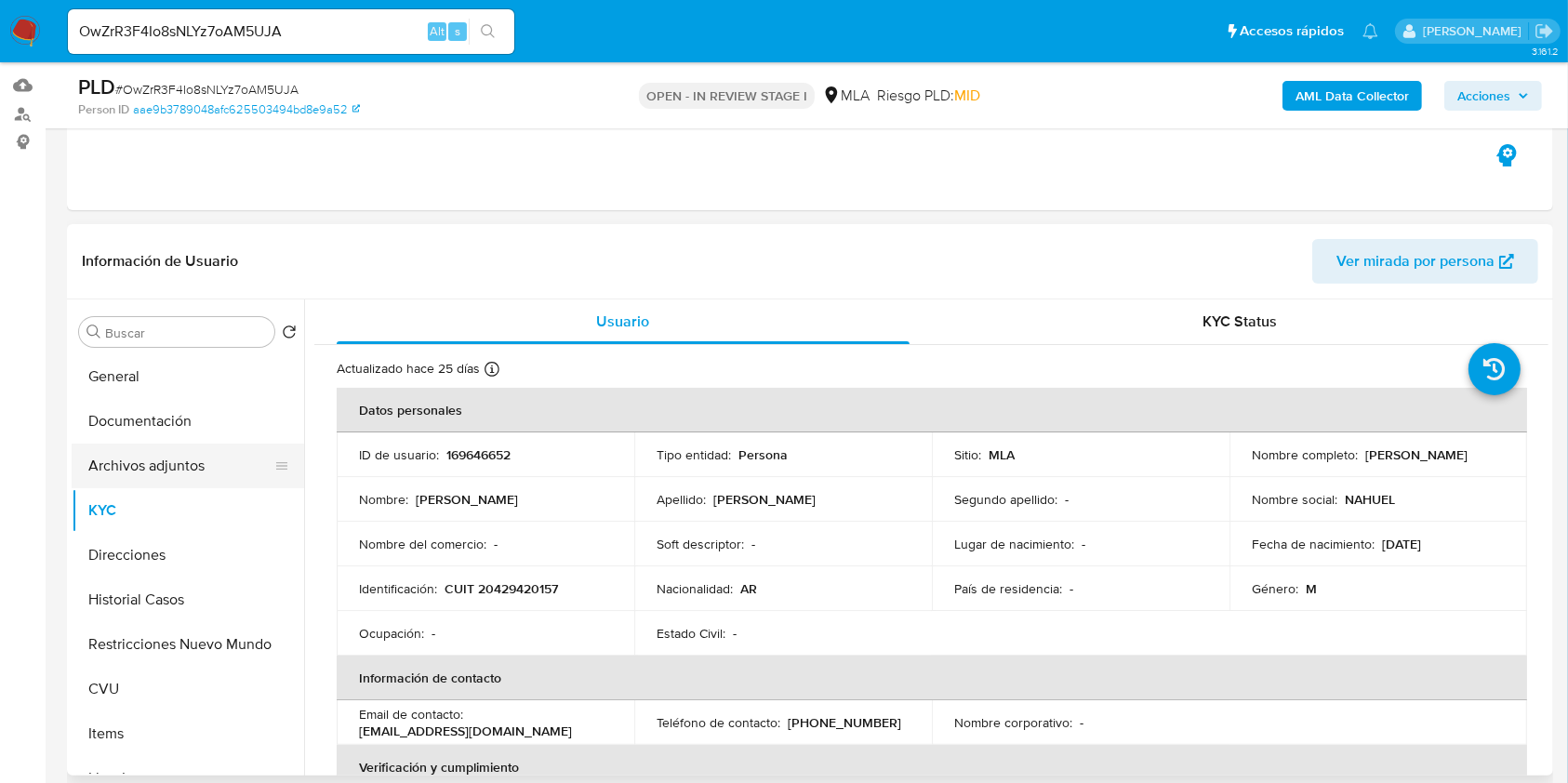
click at [115, 467] on button "Archivos adjuntos" at bounding box center [181, 465] width 218 height 45
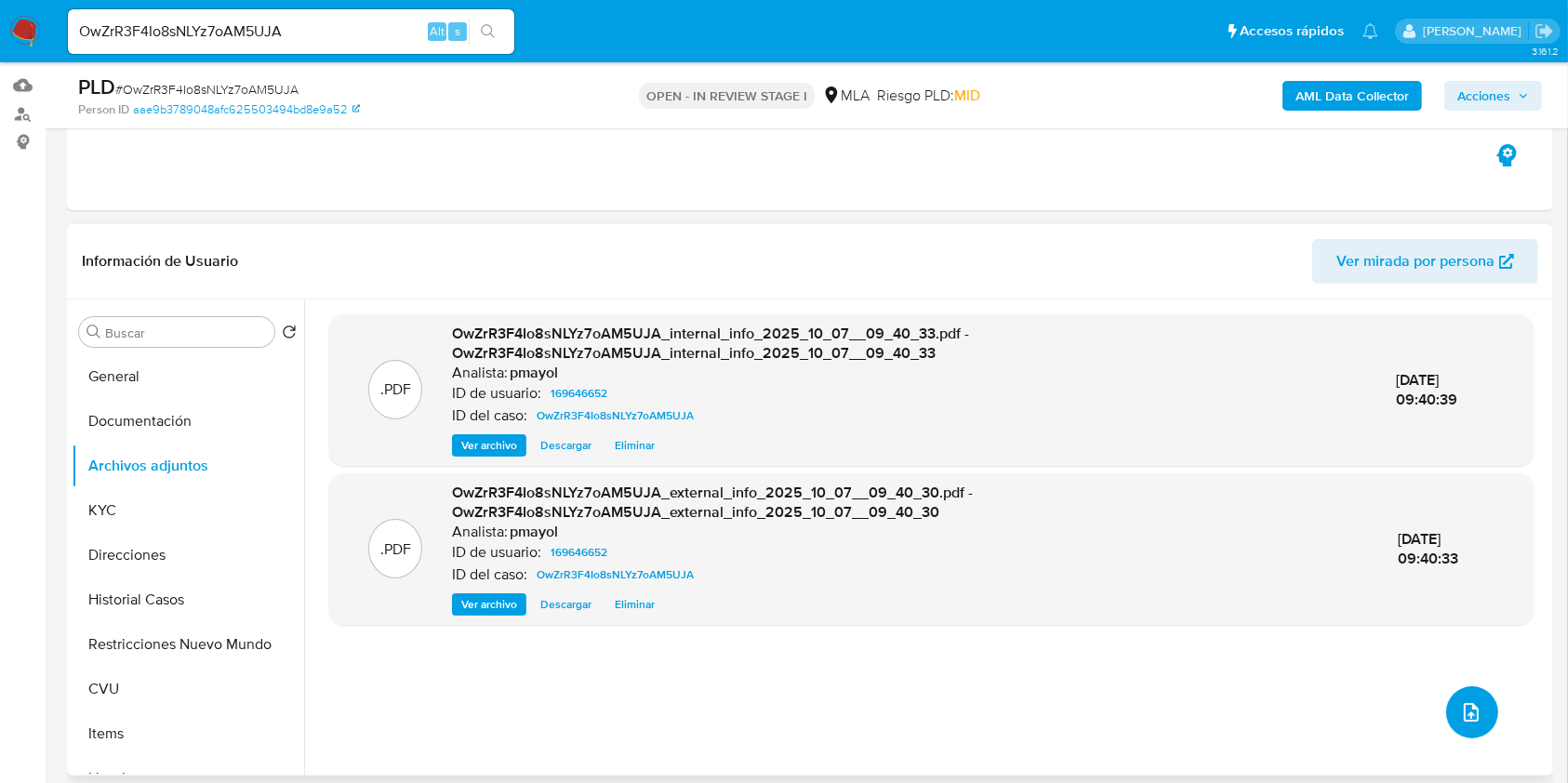
click at [1447, 711] on button "upload-file" at bounding box center [1471, 712] width 52 height 52
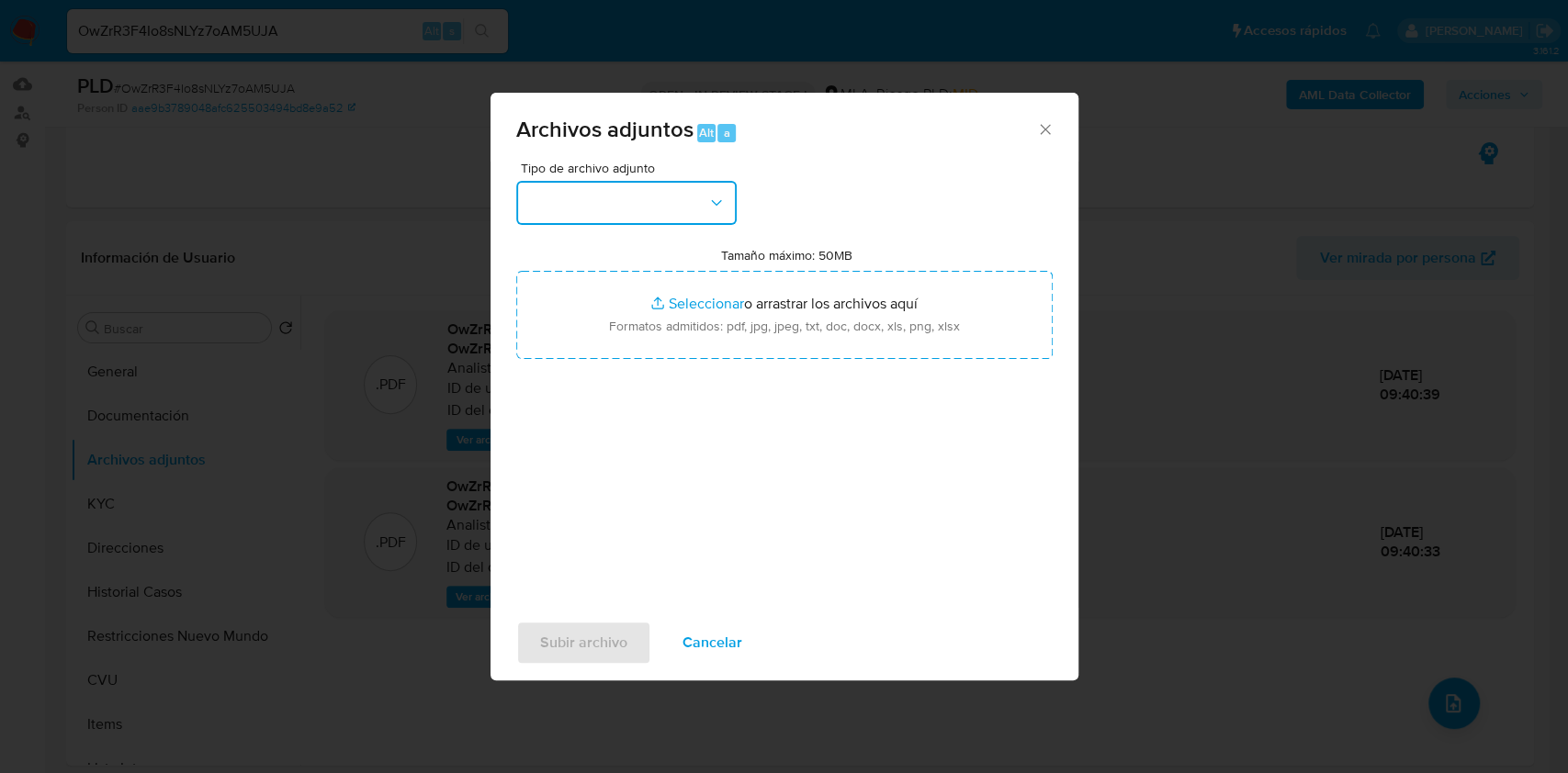
click at [713, 197] on icon "button" at bounding box center [717, 203] width 19 height 19
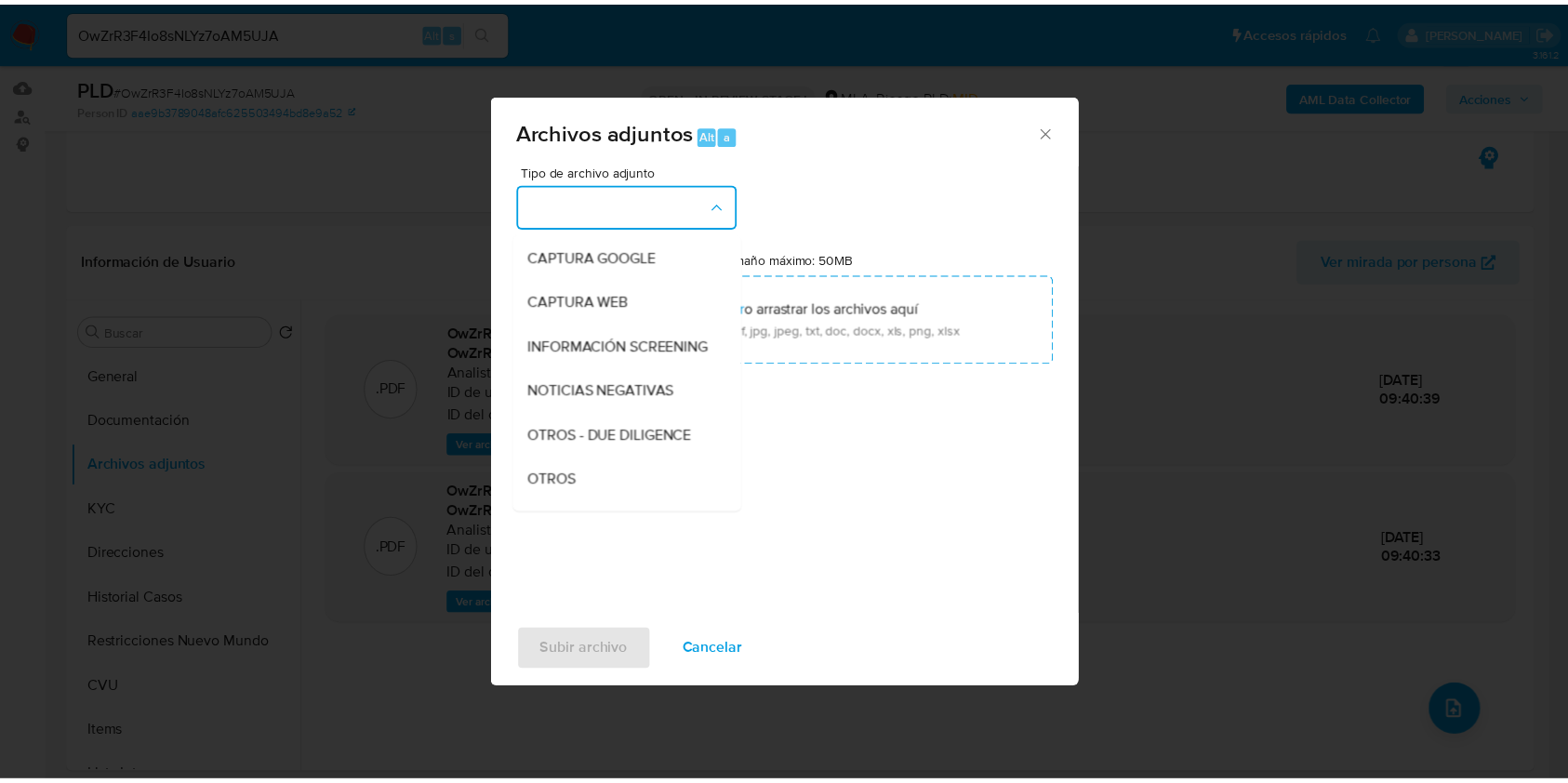
scroll to position [204, 0]
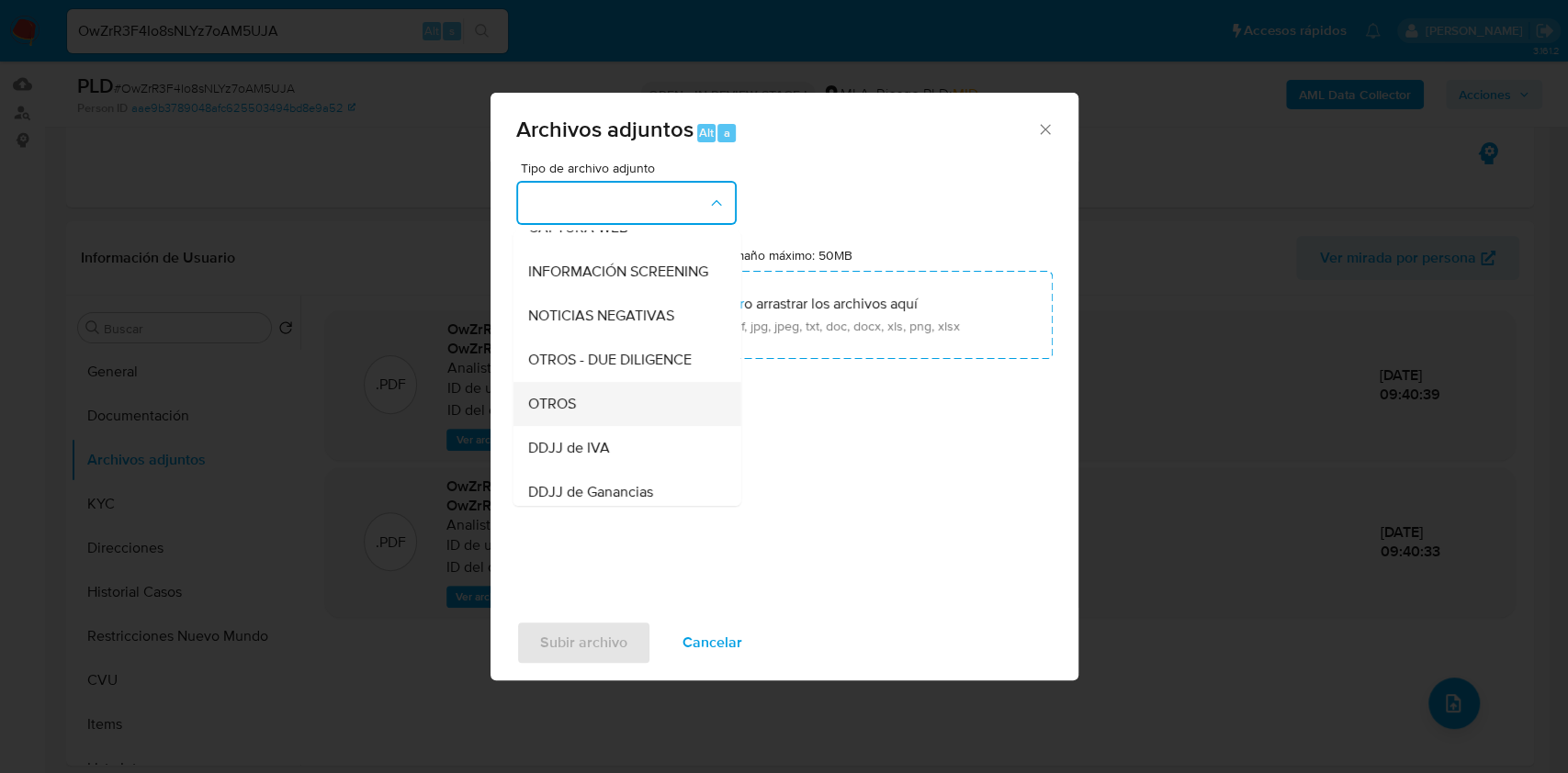
click at [610, 415] on div "OTROS" at bounding box center [621, 403] width 187 height 44
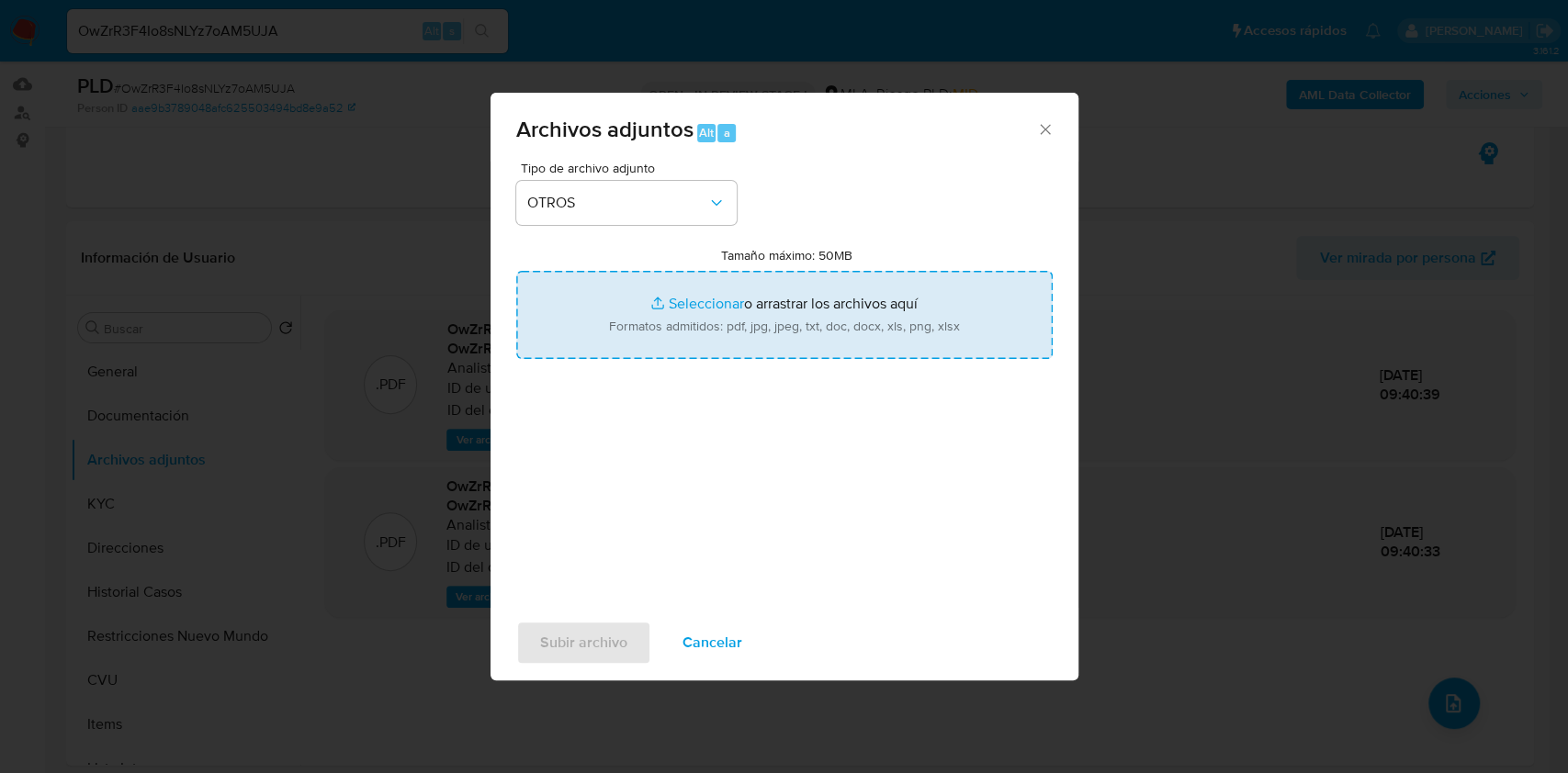
click at [713, 342] on input "Tamaño máximo: 50MB Seleccionar archivos" at bounding box center [784, 315] width 536 height 88
type input "C:\fakepath\Caselog OwZrR3F4Io8sNLYz7oAM5UJA.docx"
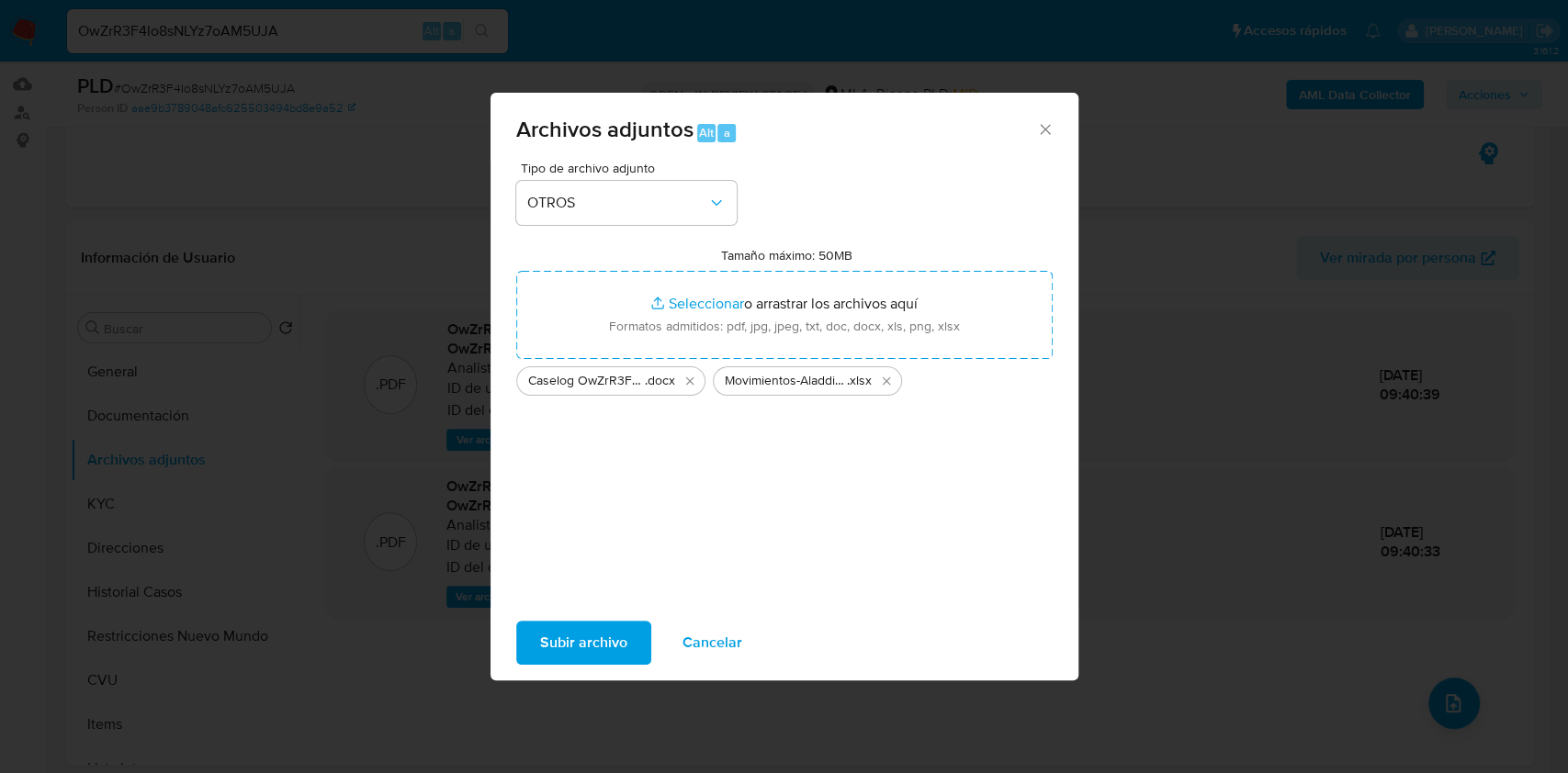
click at [566, 646] on span "Subir archivo" at bounding box center [583, 642] width 87 height 40
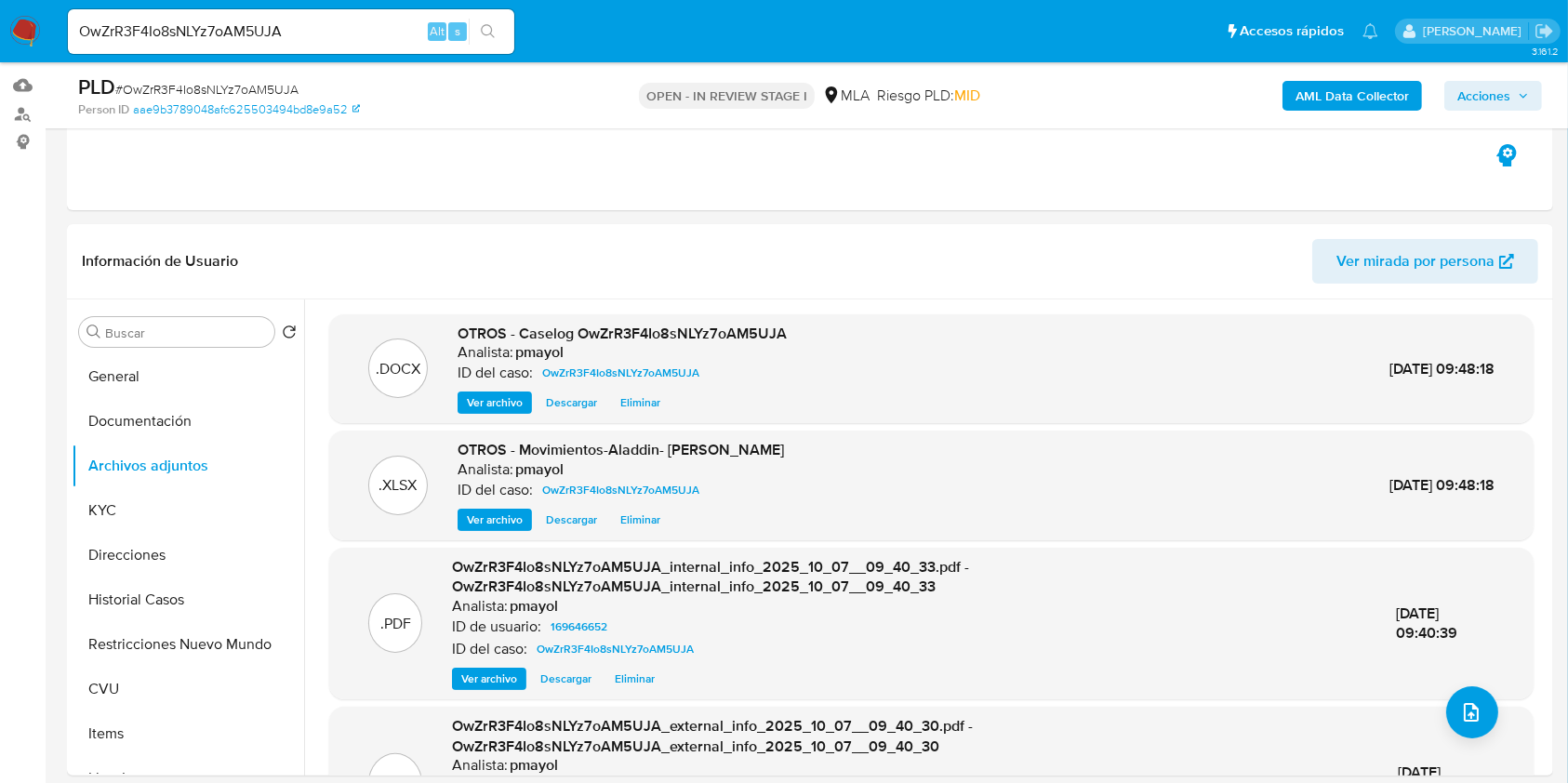
click at [261, 93] on span "# OwZrR3F4Io8sNLYz7oAM5UJA" at bounding box center [207, 89] width 183 height 19
copy span "OwZrR3F4Io8sNLYz7oAM5UJA"
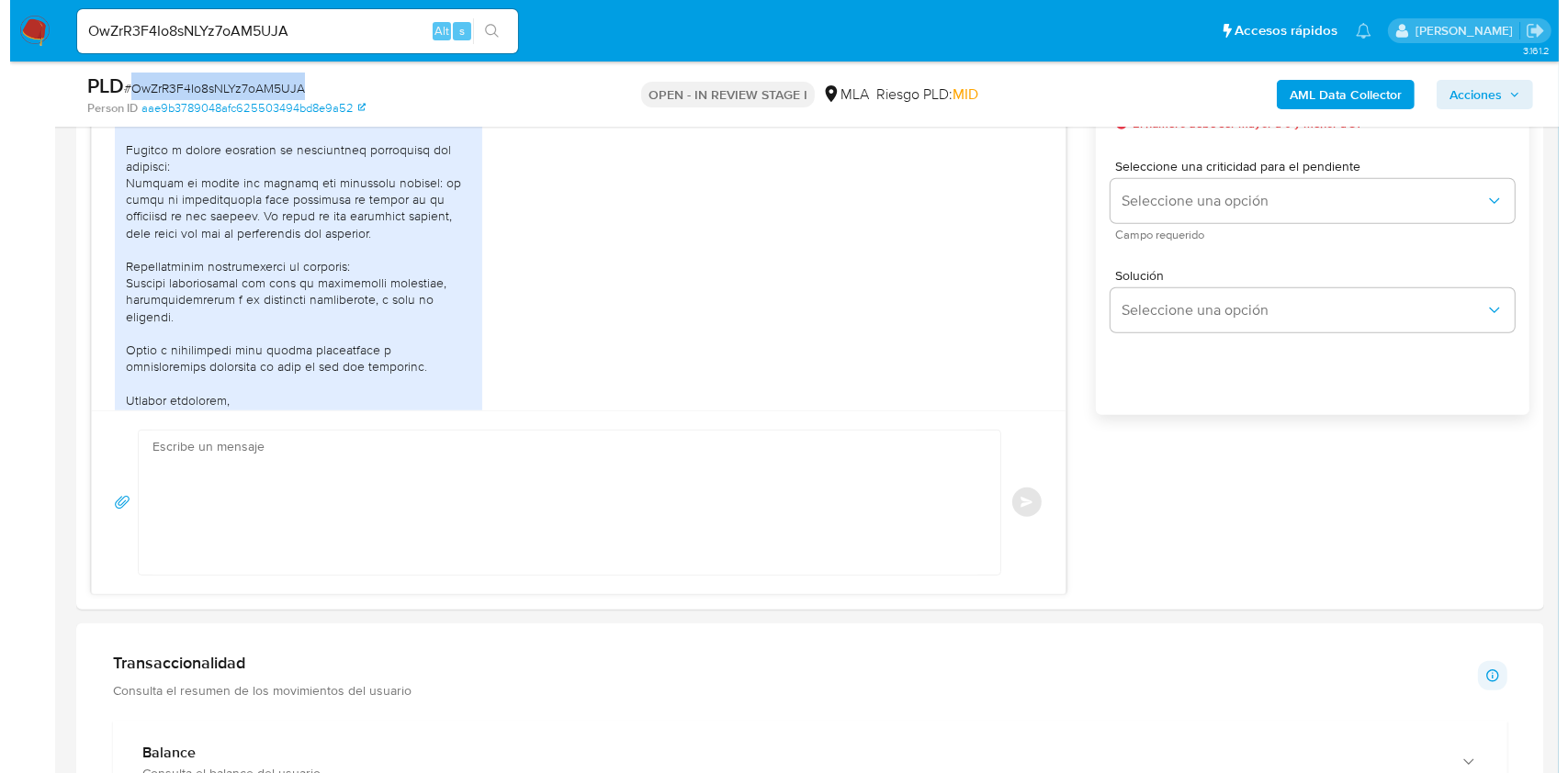
scroll to position [969, 0]
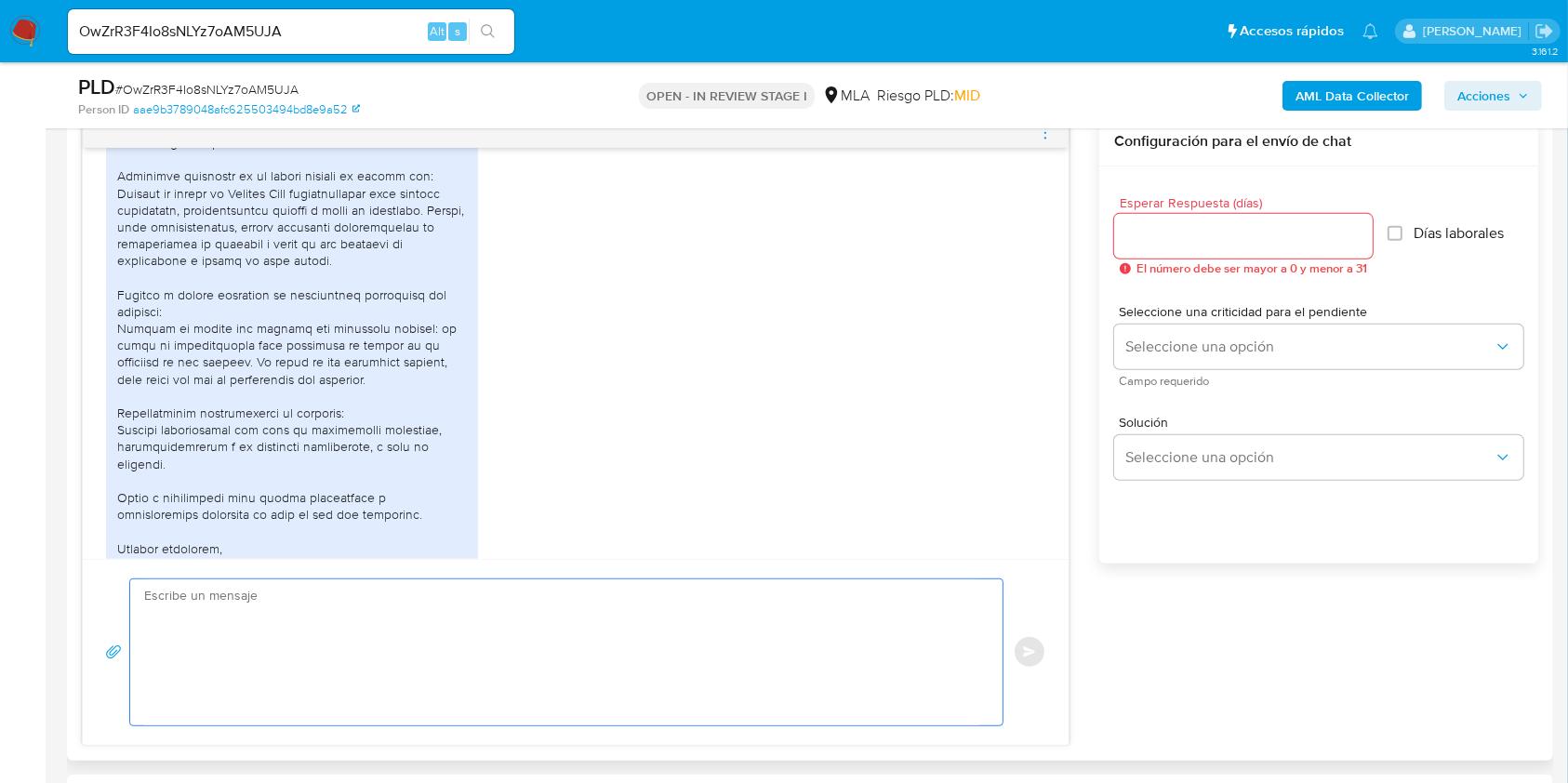
click at [379, 672] on textarea at bounding box center [561, 652] width 835 height 146
paste textarea "Hola, ¡Muchas gracias por tu respuesta! Confirmamos la recepción de la document…"
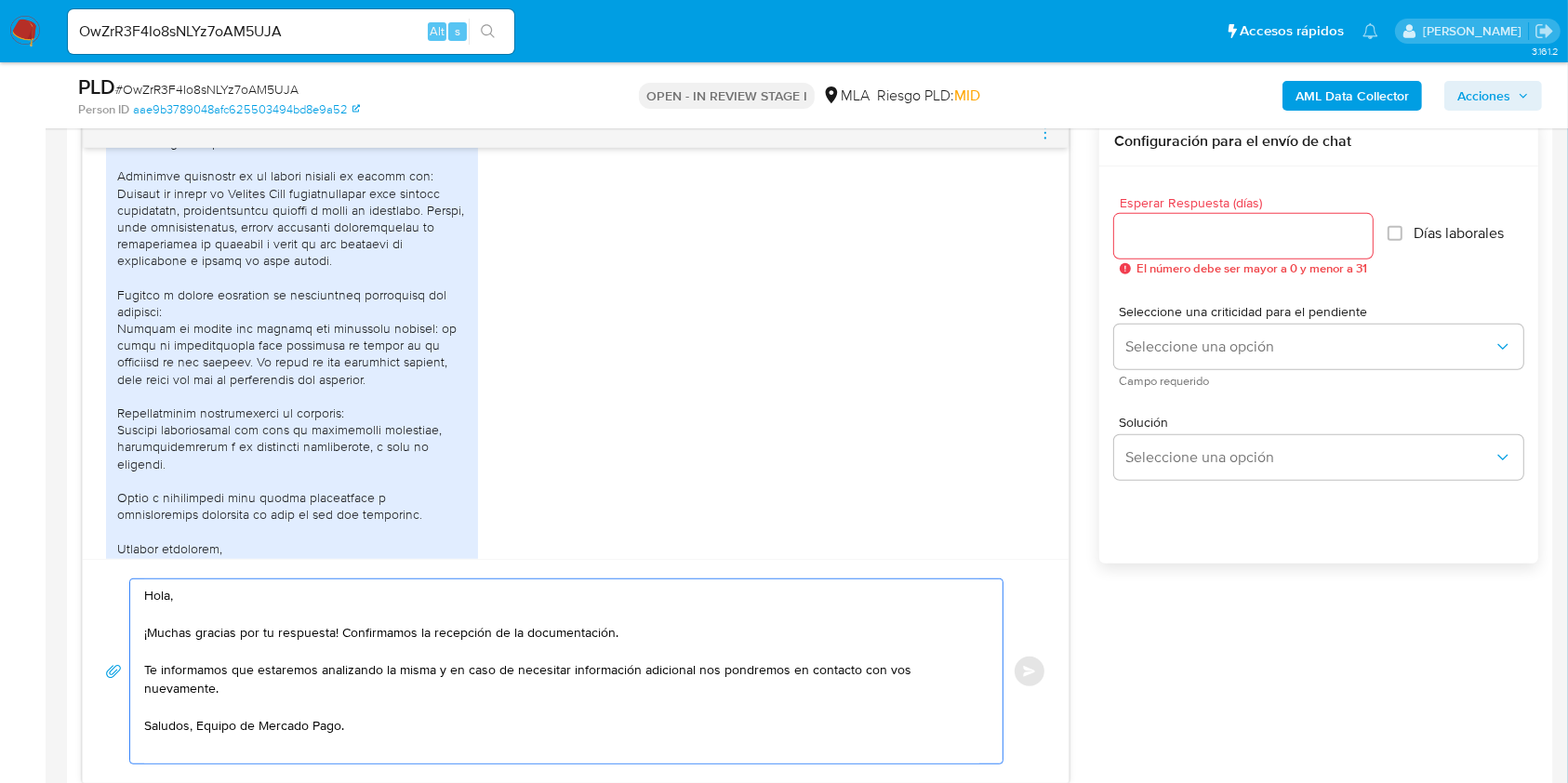
click at [198, 708] on textarea "Hola, ¡Muchas gracias por tu respuesta! Confirmamos la recepción de la document…" at bounding box center [561, 671] width 835 height 184
type textarea "Hola, ¡Muchas gracias por tu respuesta! Confirmamos la recepción de la document…"
click at [1259, 227] on input "Esperar Respuesta (días)" at bounding box center [1243, 237] width 259 height 25
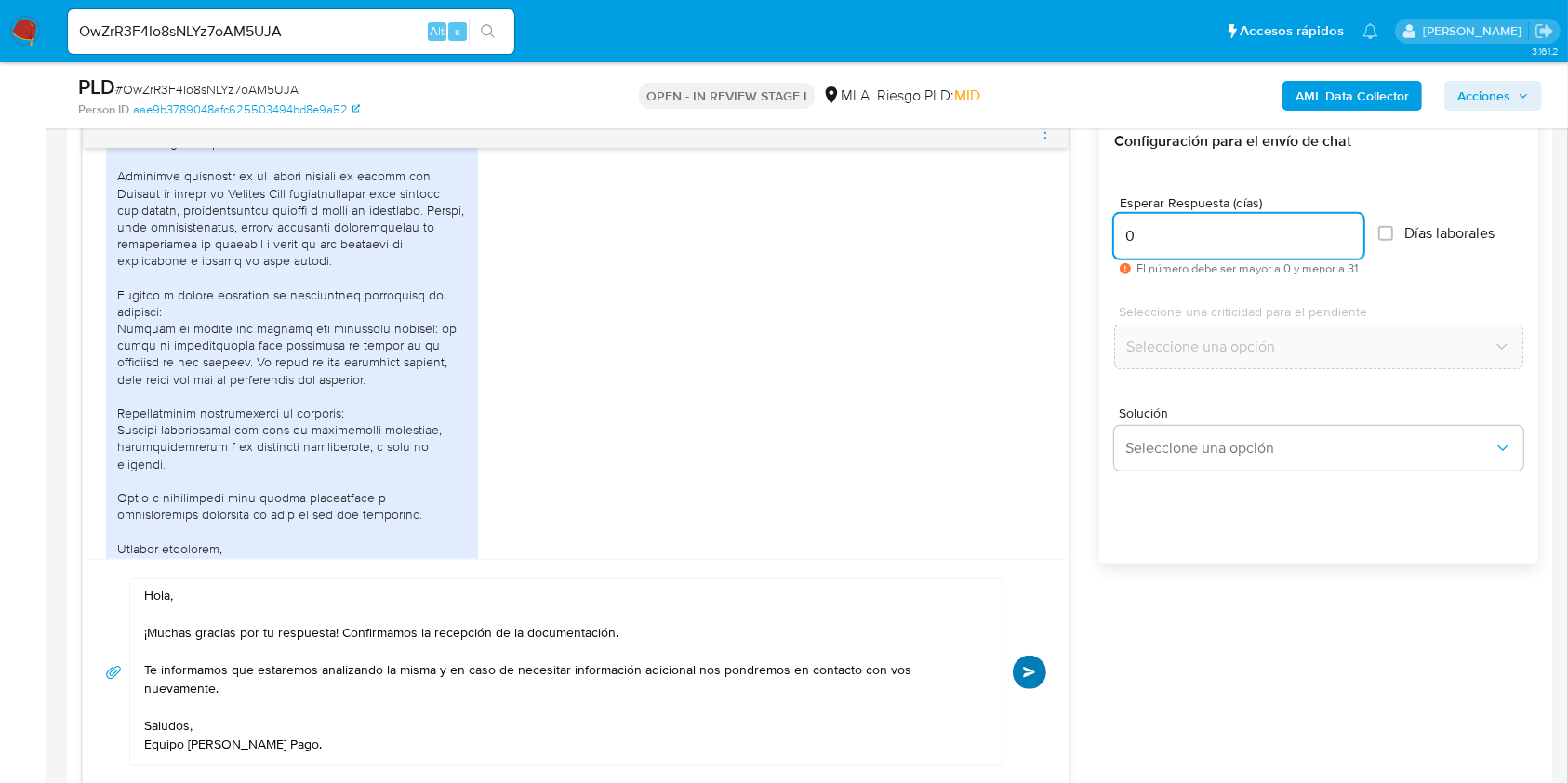
type input "0"
click at [1014, 672] on button "Enviar" at bounding box center [1029, 672] width 33 height 33
click at [1041, 132] on icon "menu-action" at bounding box center [1045, 134] width 17 height 17
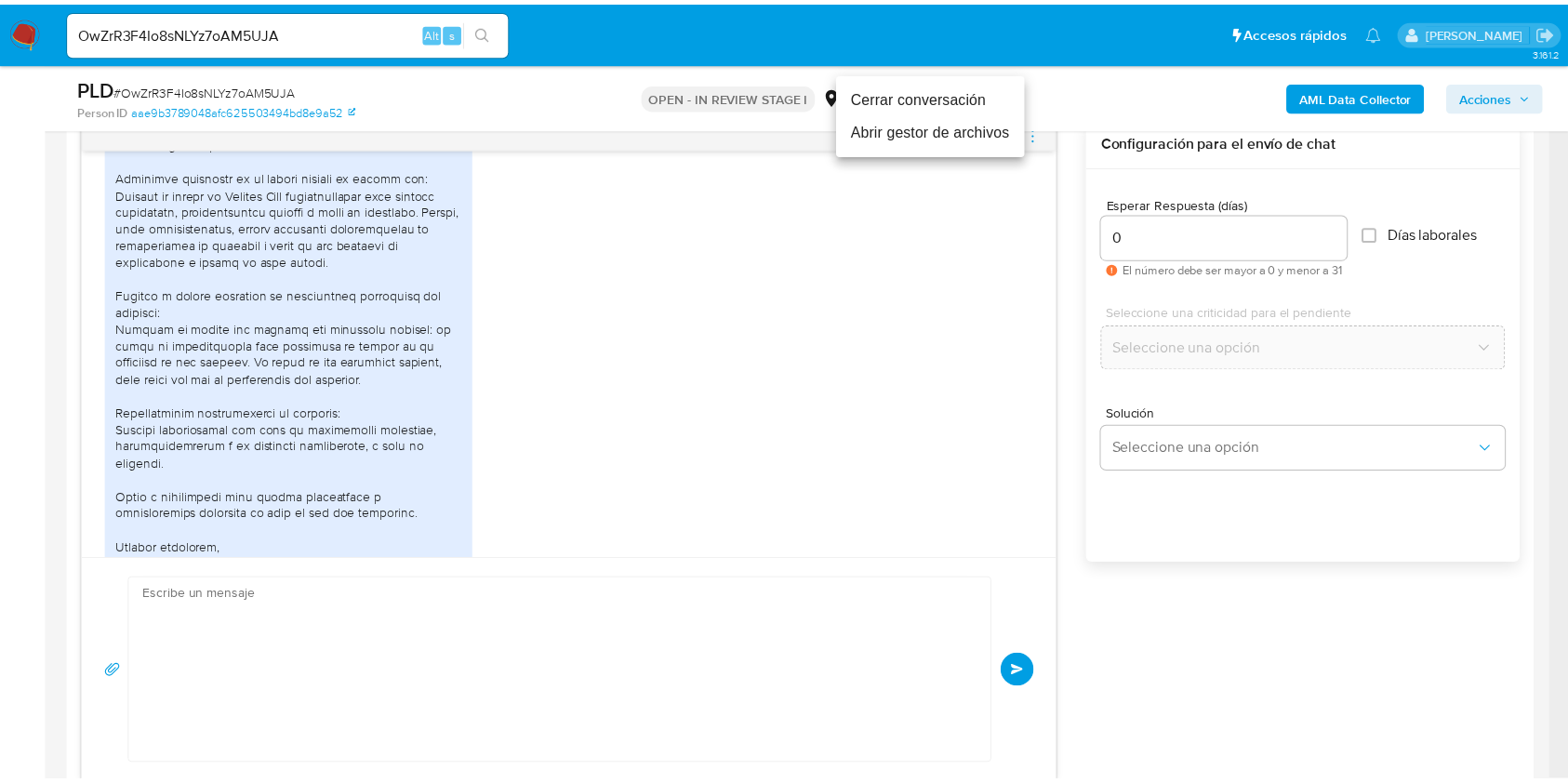
scroll to position [1494, 0]
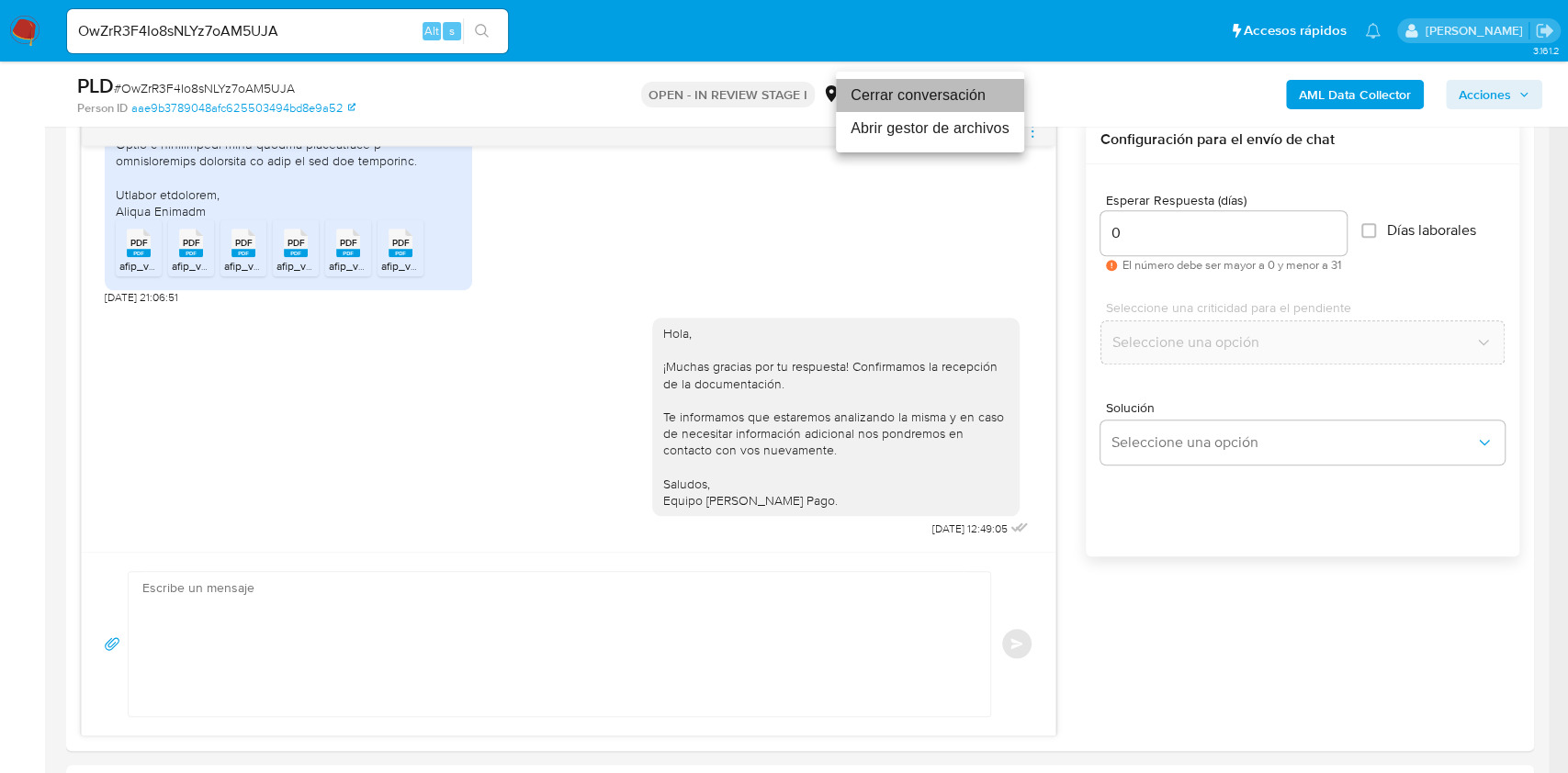
click at [885, 93] on li "Cerrar conversación" at bounding box center [930, 95] width 188 height 33
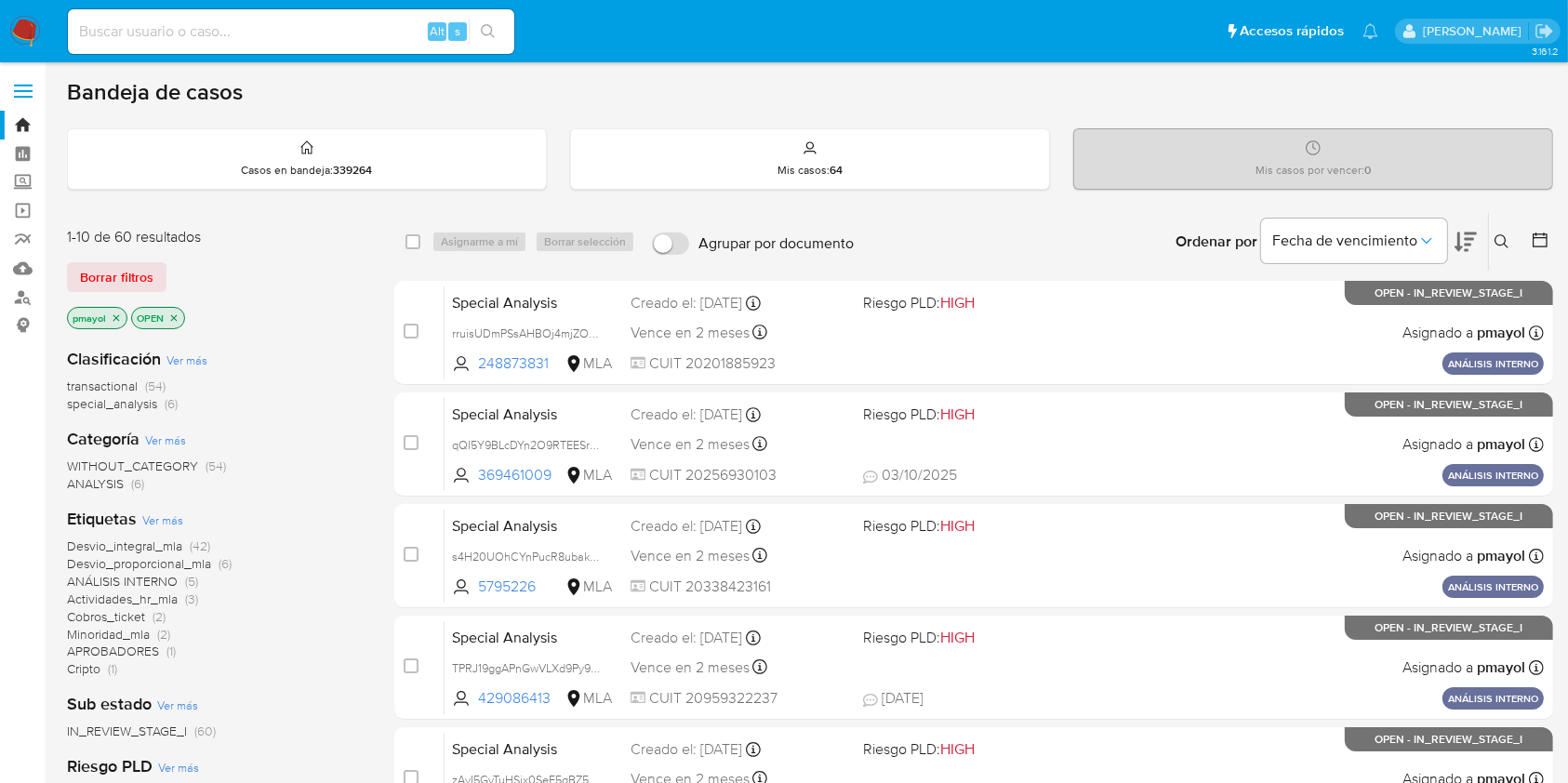
click at [1499, 244] on icon at bounding box center [1501, 241] width 14 height 14
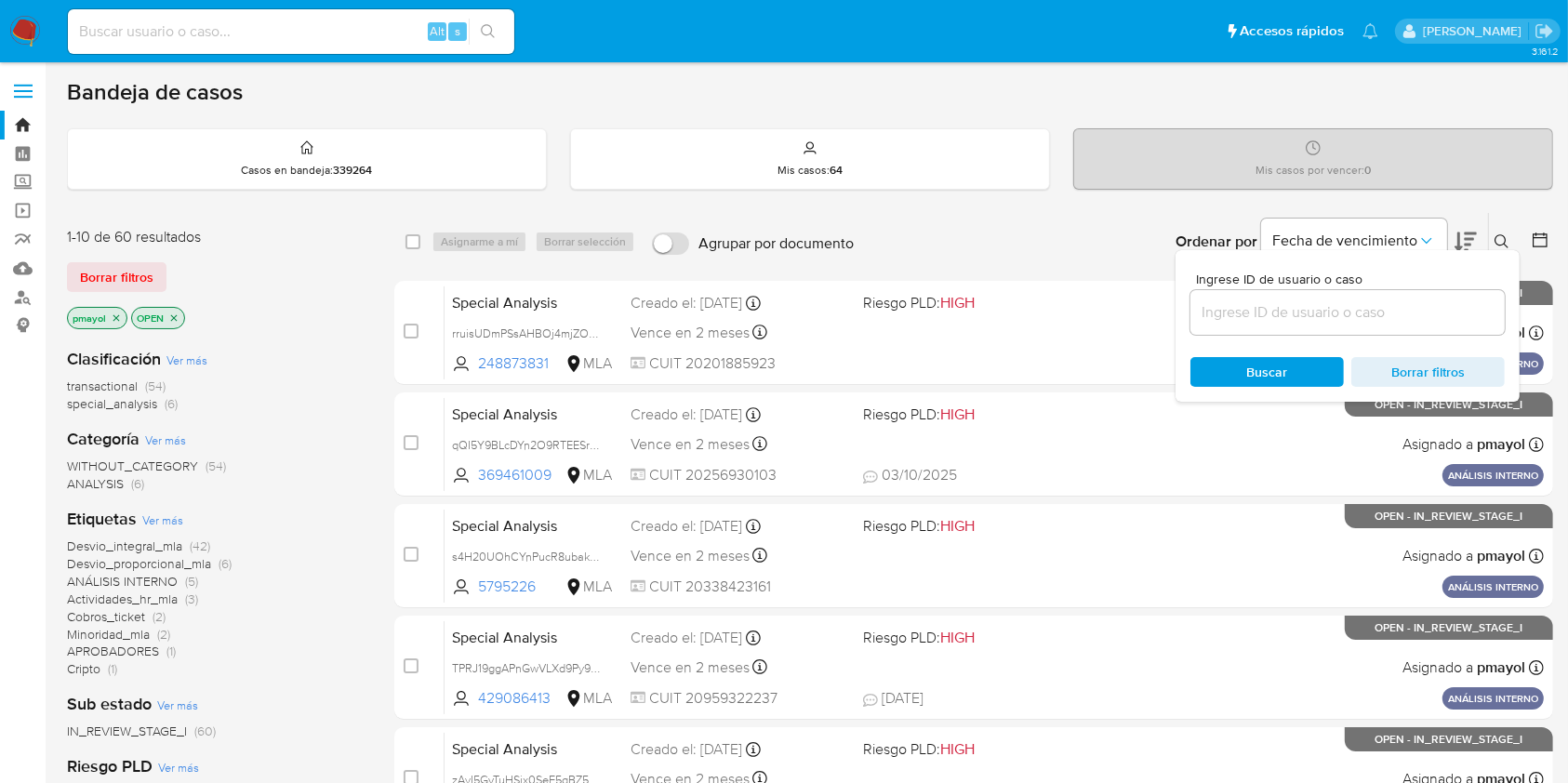
click at [1319, 314] on input at bounding box center [1347, 313] width 315 height 25
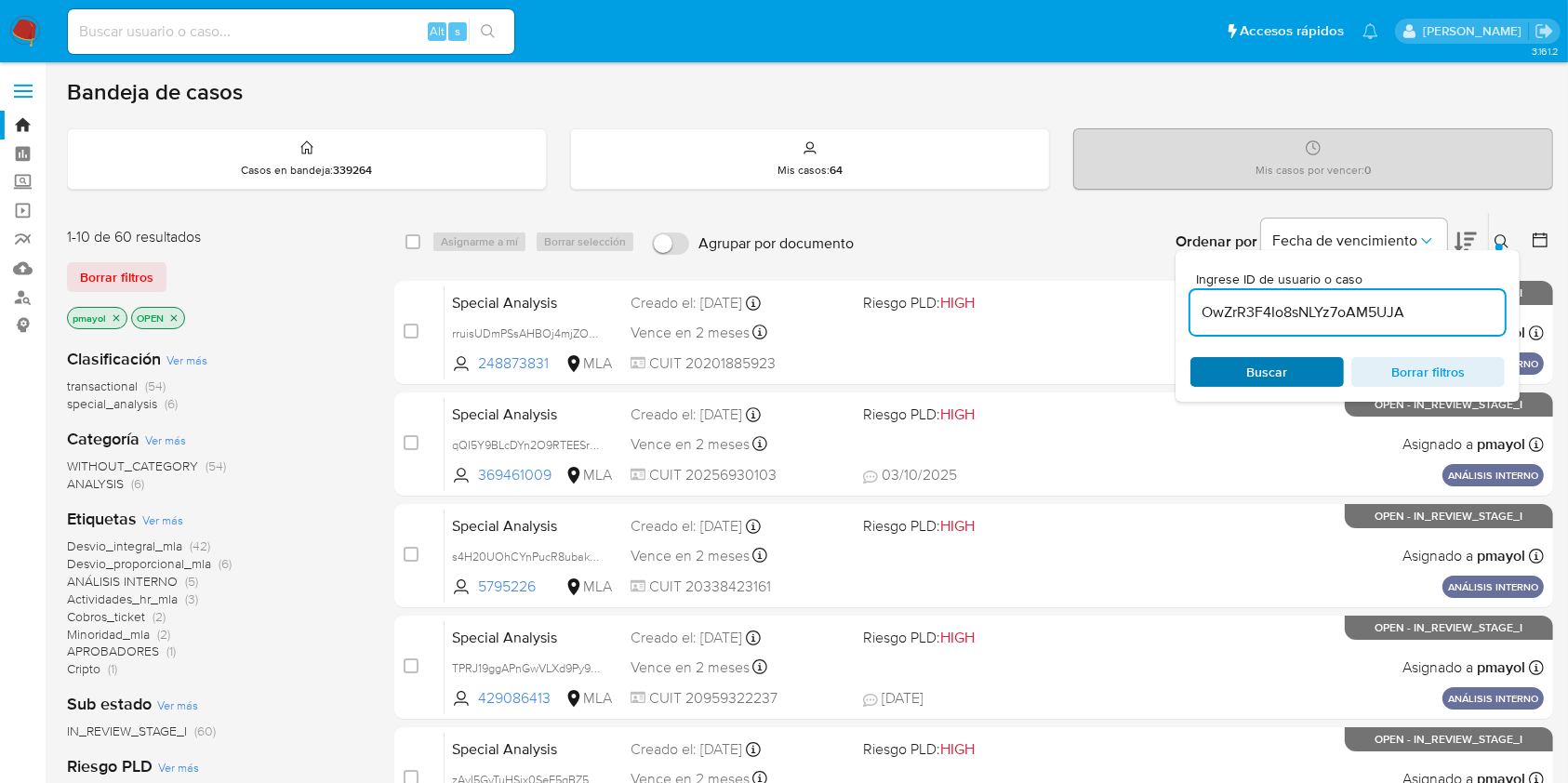
type input "OwZrR3F4Io8sNLYz7oAM5UJA"
click at [1262, 373] on span "Buscar" at bounding box center [1267, 372] width 41 height 29
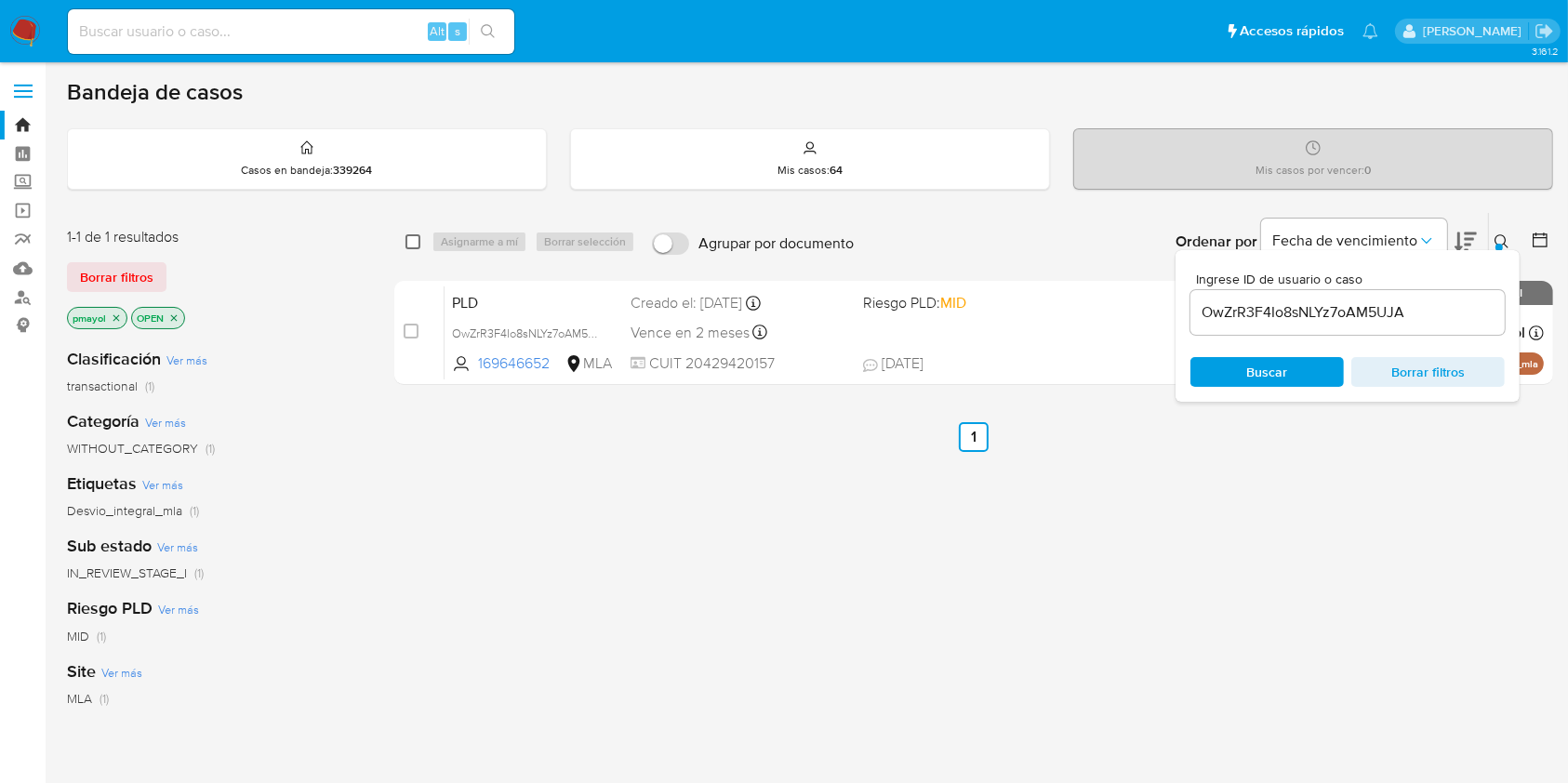
click at [417, 237] on input "checkbox" at bounding box center [413, 242] width 15 height 15
checkbox input "true"
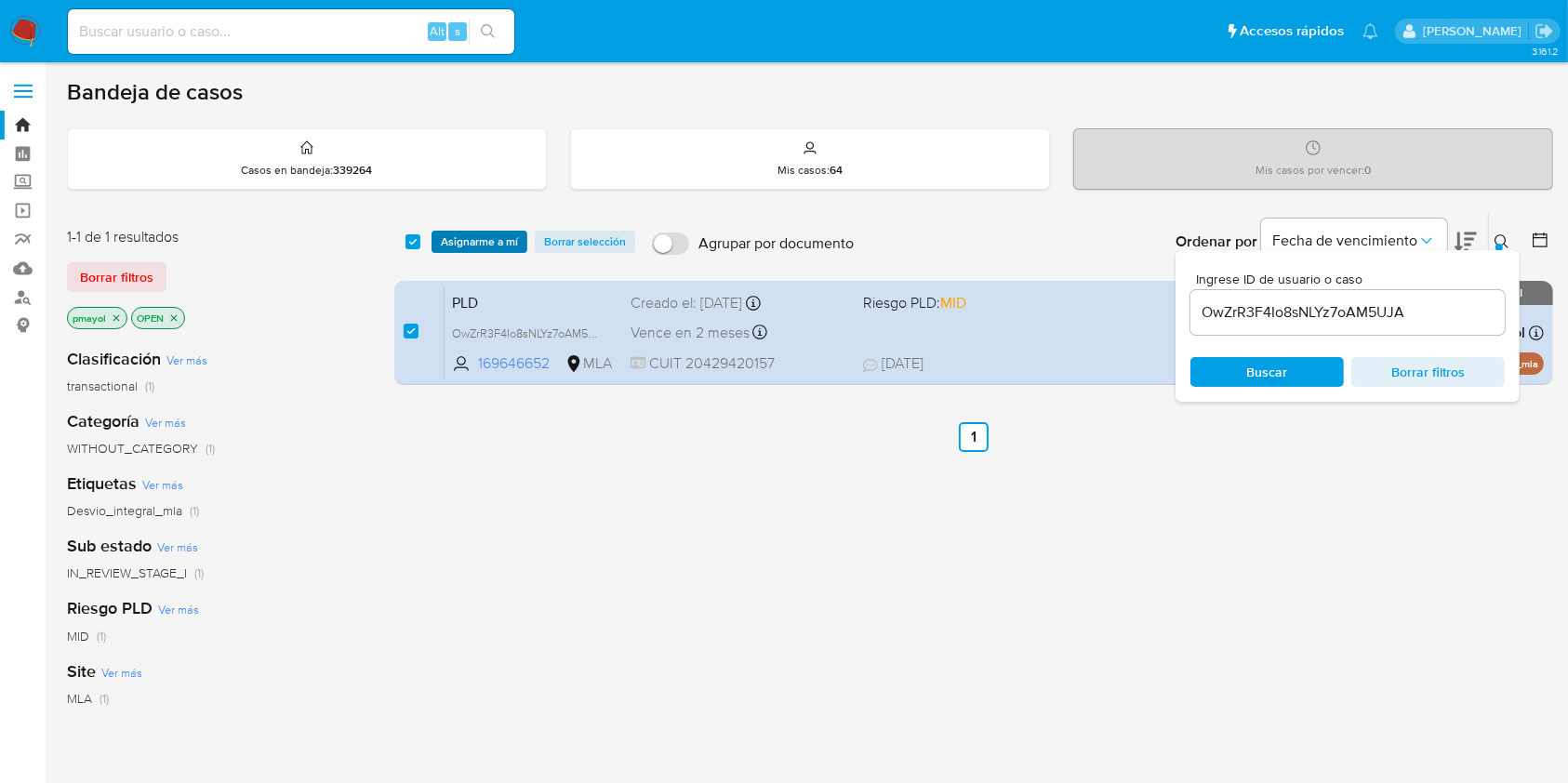
click at [470, 237] on span "Asignarme a mí" at bounding box center [478, 242] width 77 height 19
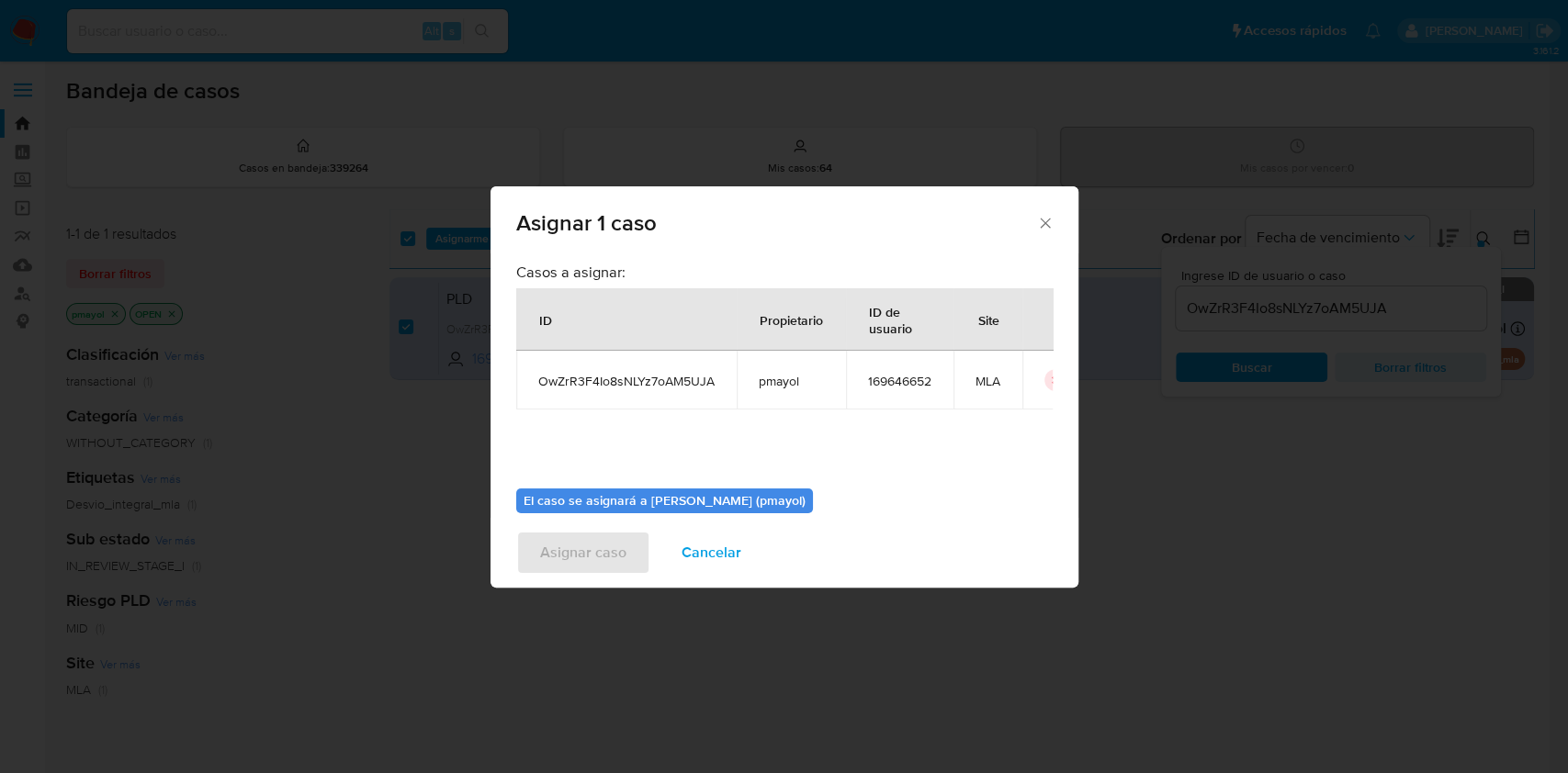
click at [1084, 439] on div "Asignar 1 caso Casos a asignar: ID Propietario ID de usuario Site OwZrR3F4Io8sN…" at bounding box center [784, 386] width 1568 height 773
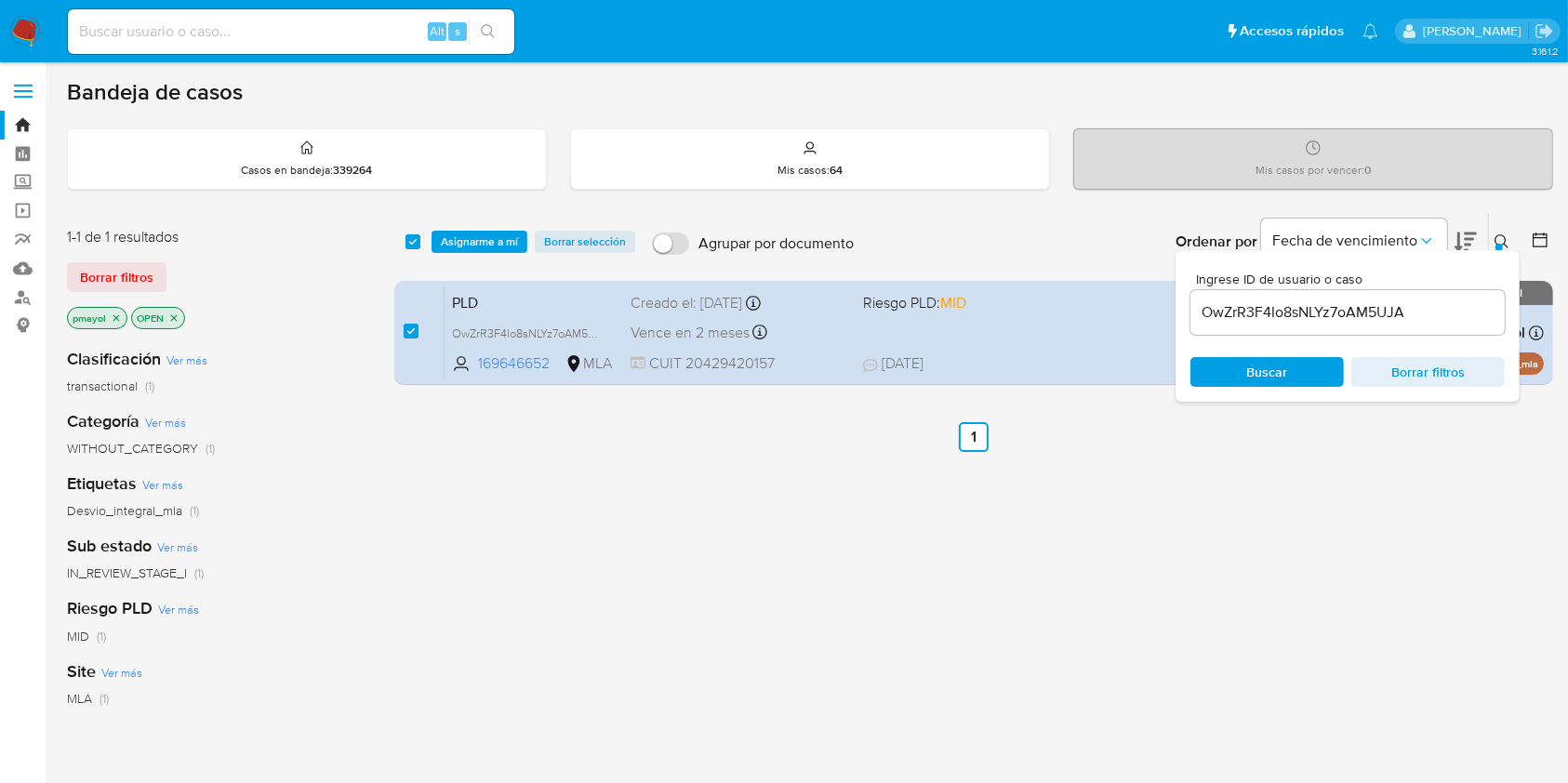
click at [462, 249] on span "Asignarme a mí" at bounding box center [478, 242] width 77 height 19
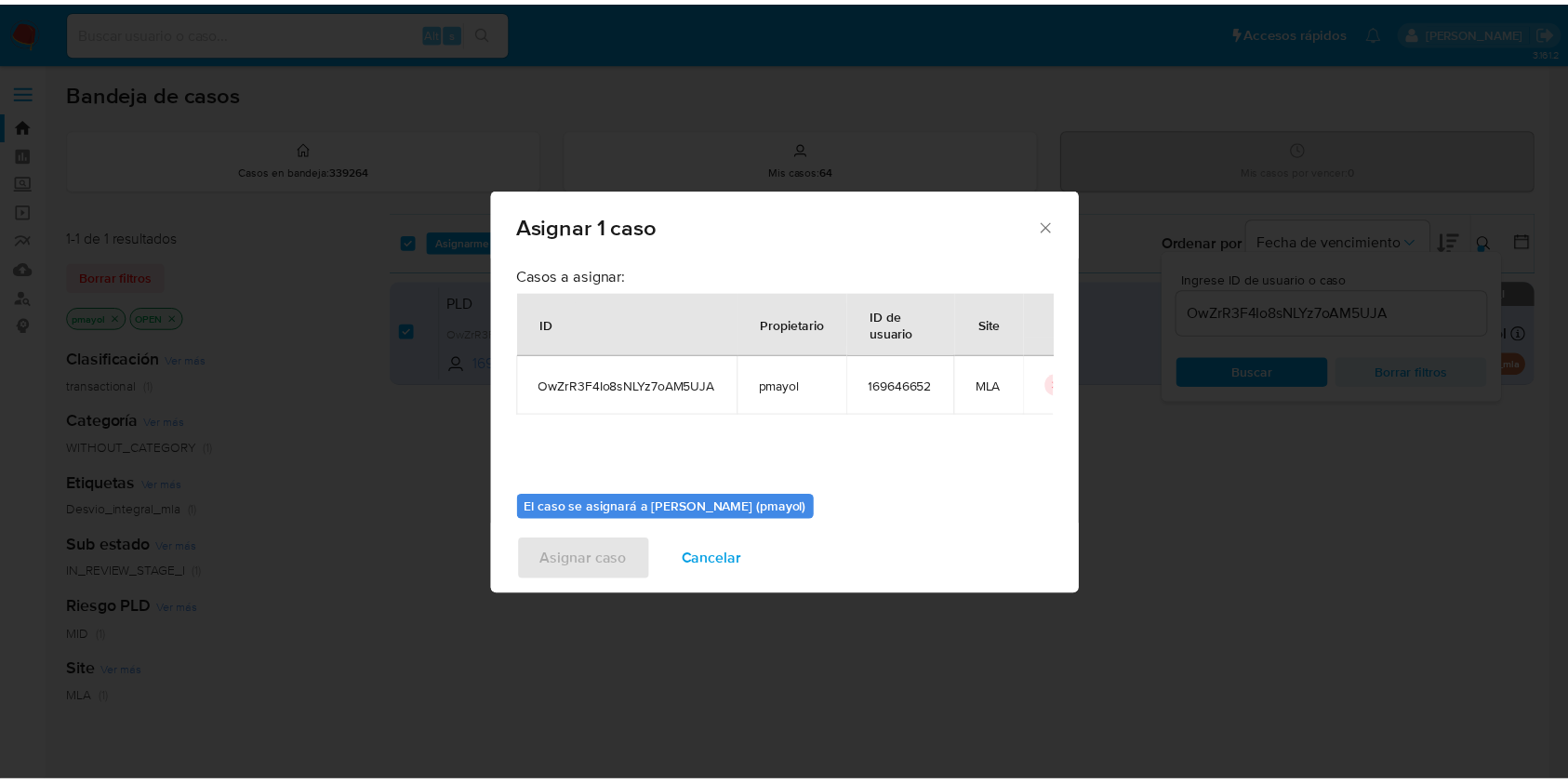
scroll to position [95, 0]
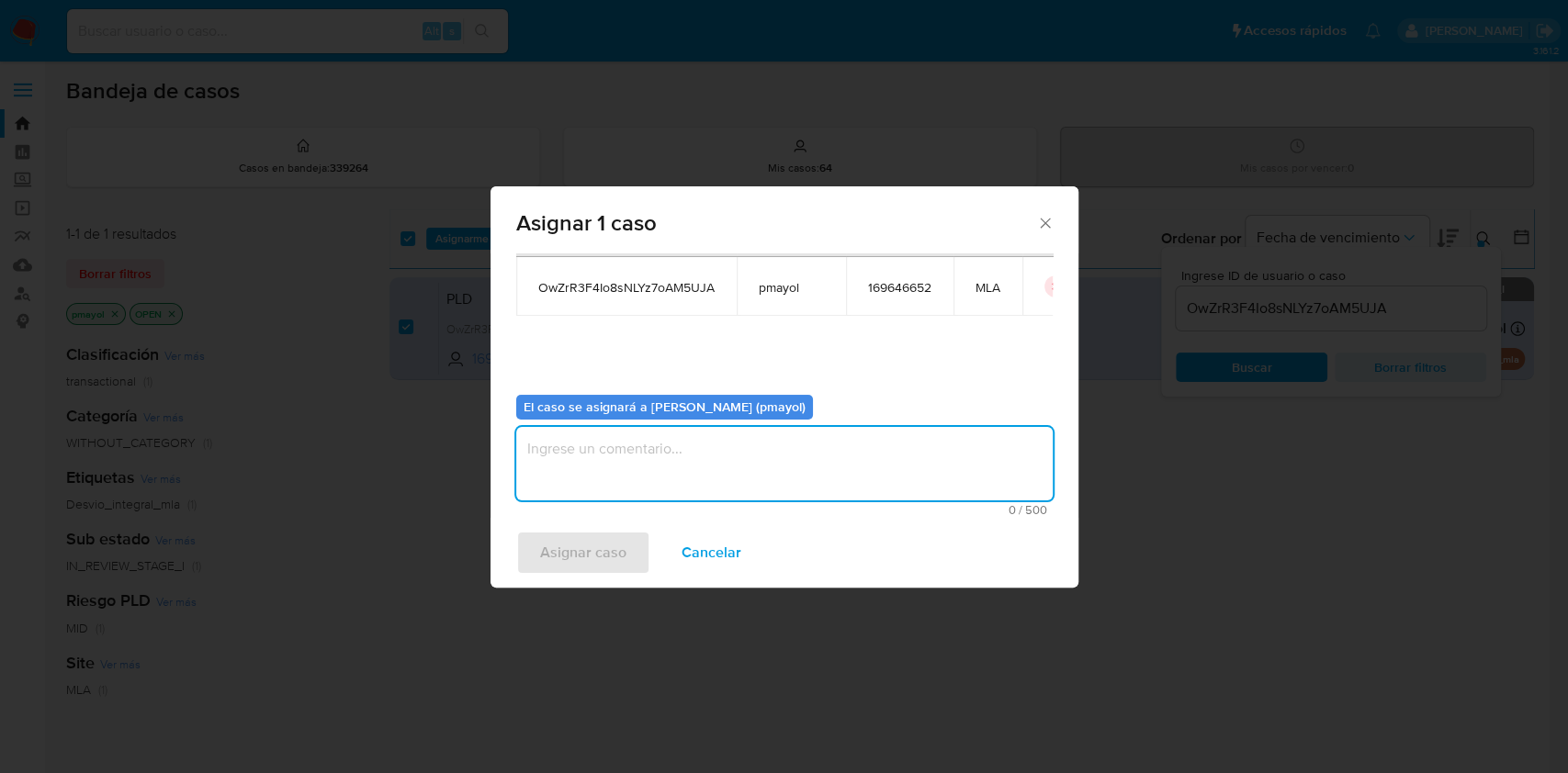
click at [899, 456] on textarea "assign-modal" at bounding box center [784, 463] width 536 height 74
type textarea "Asignación"
click at [603, 543] on span "Asignar caso" at bounding box center [583, 552] width 86 height 40
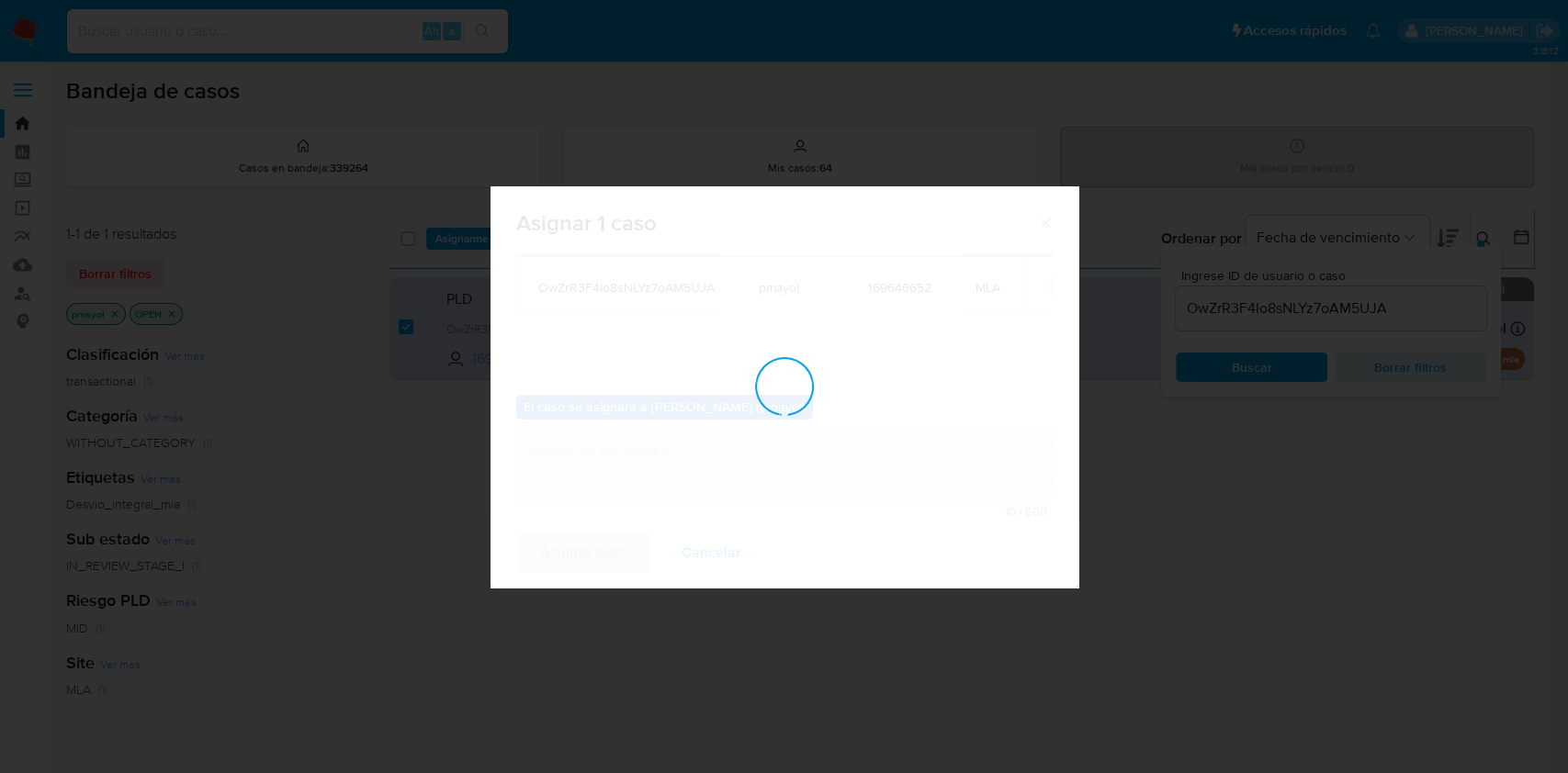
checkbox input "false"
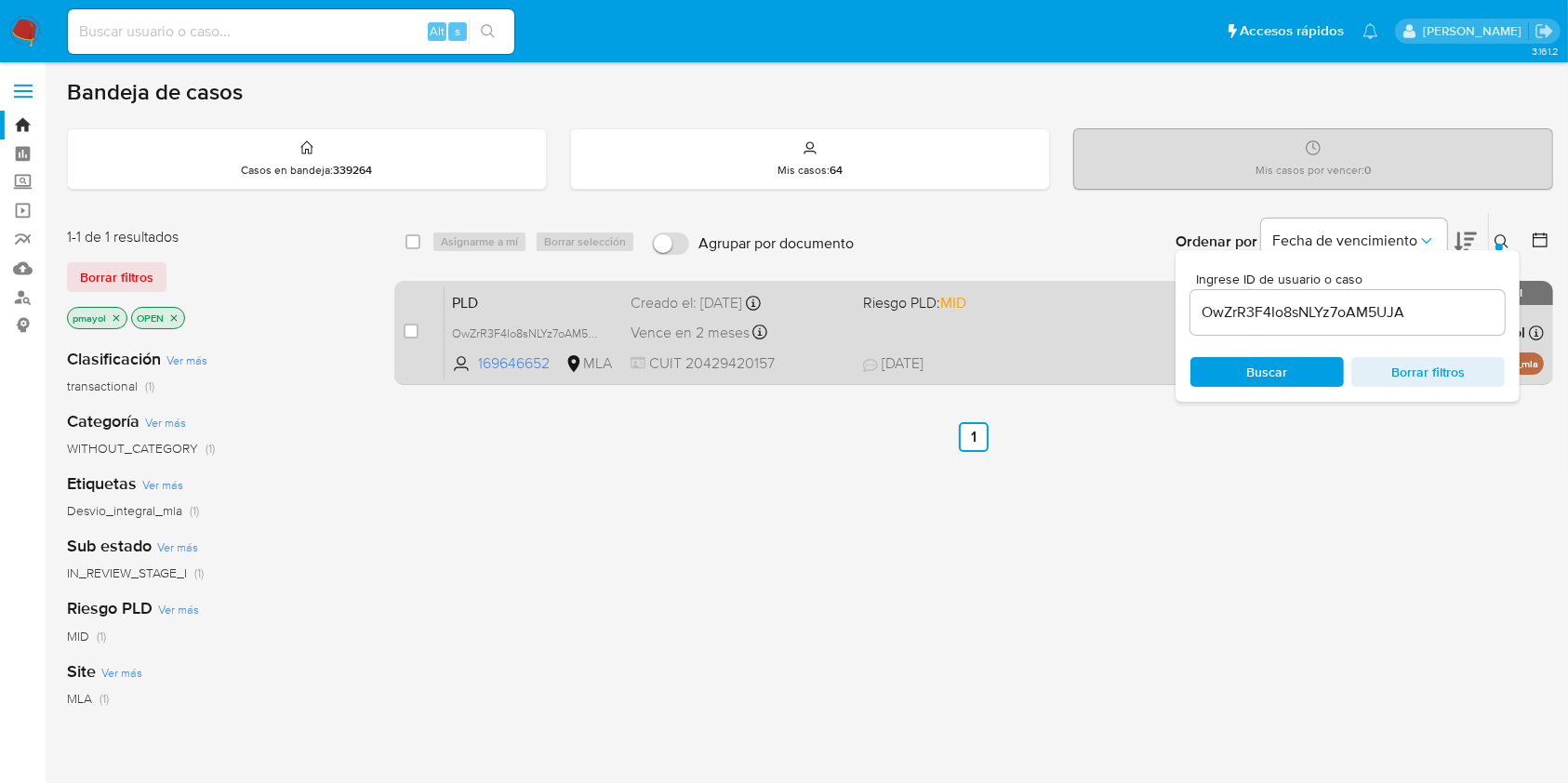
click at [926, 332] on span at bounding box center [971, 332] width 217 height 4
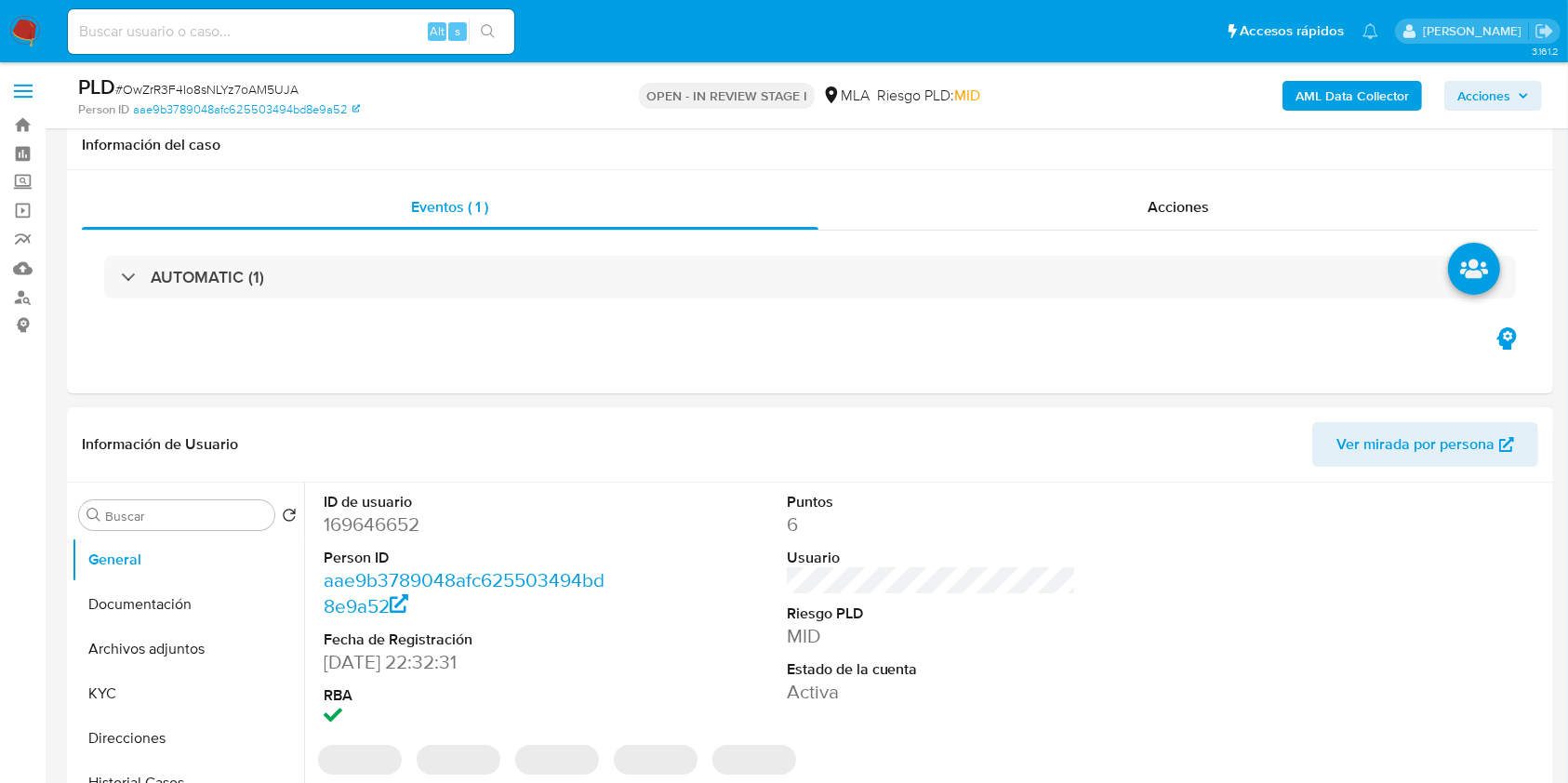
select select "10"
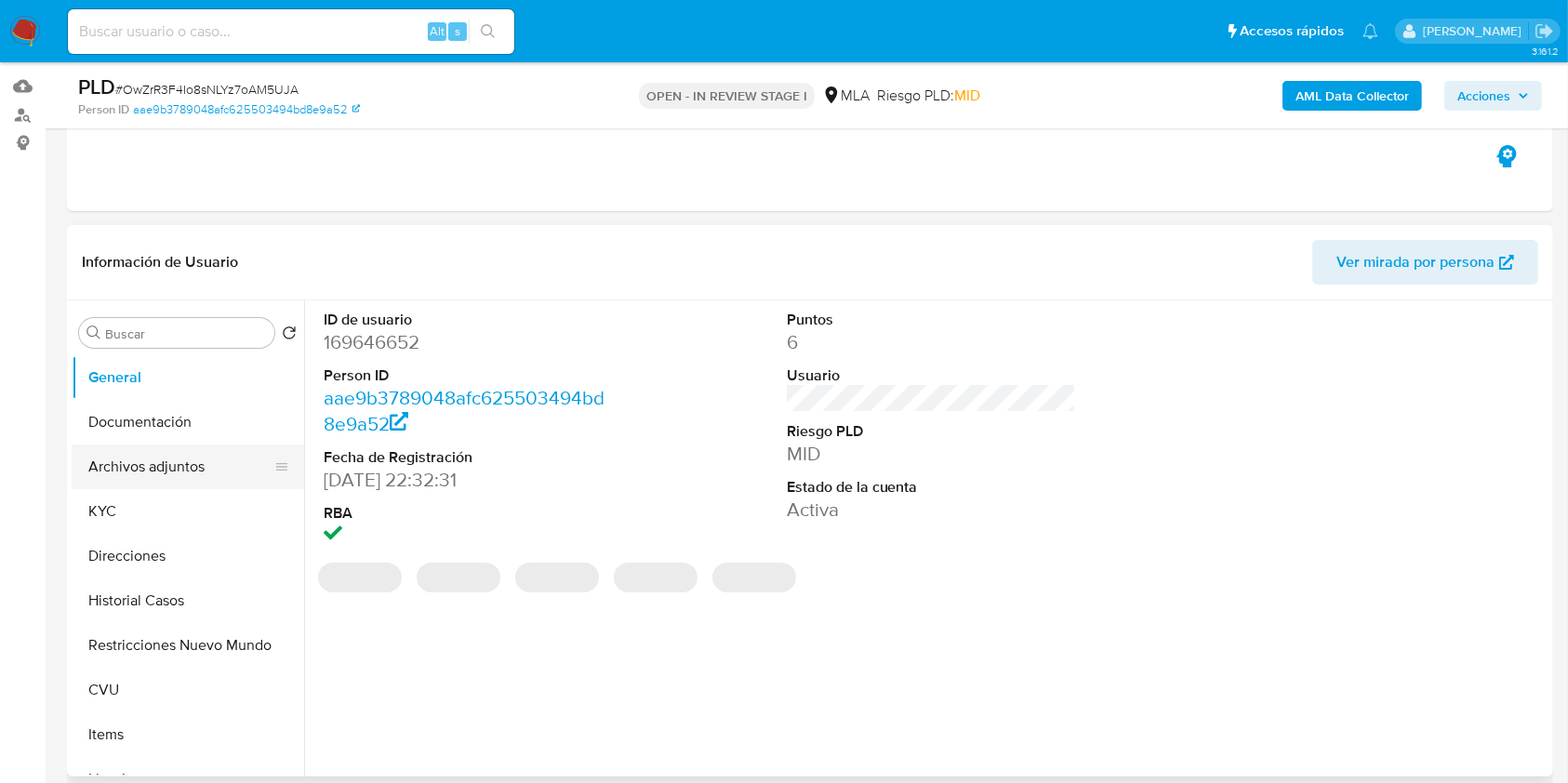
click at [191, 467] on button "Archivos adjuntos" at bounding box center [181, 466] width 218 height 45
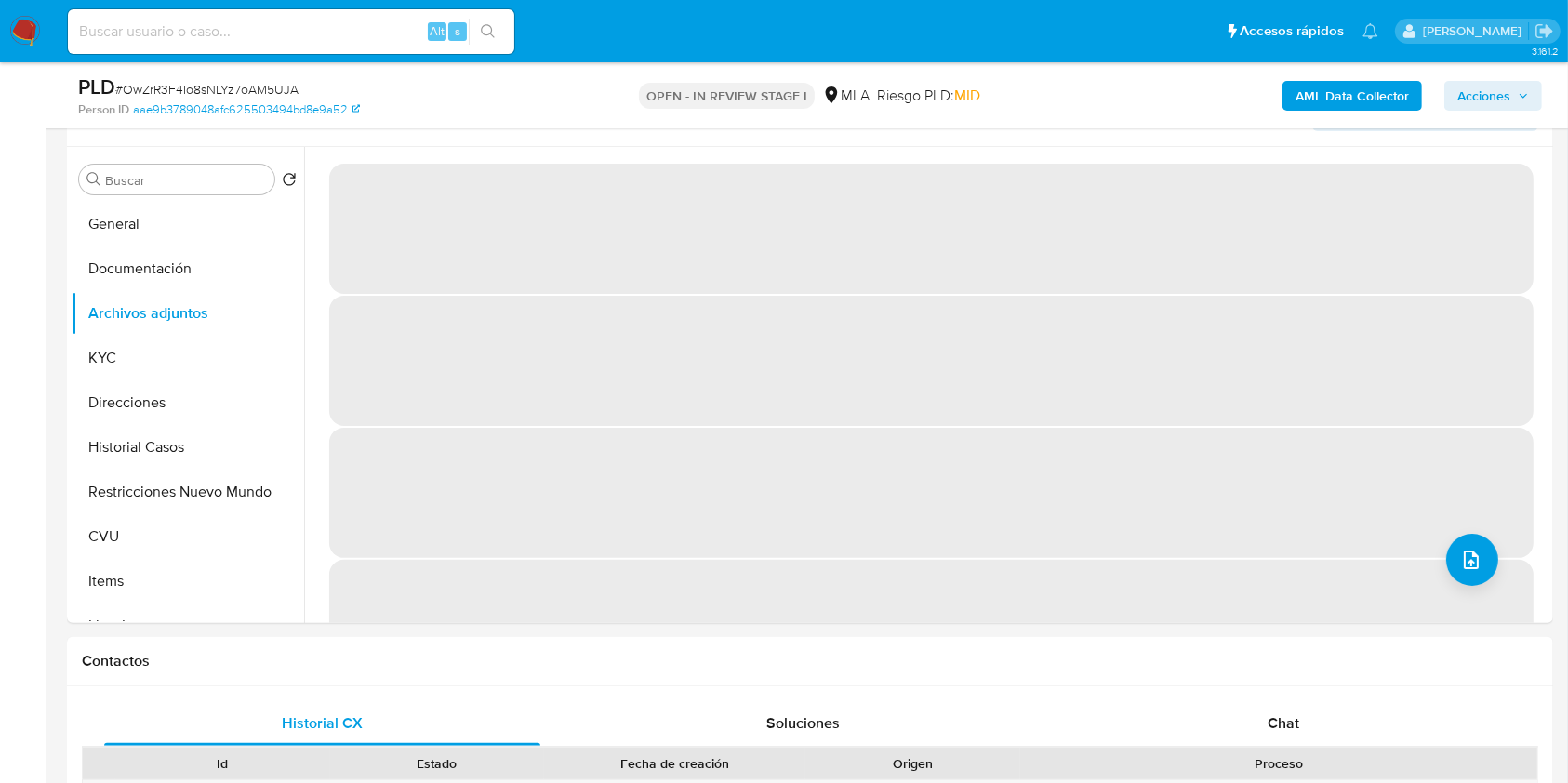
scroll to position [187, 0]
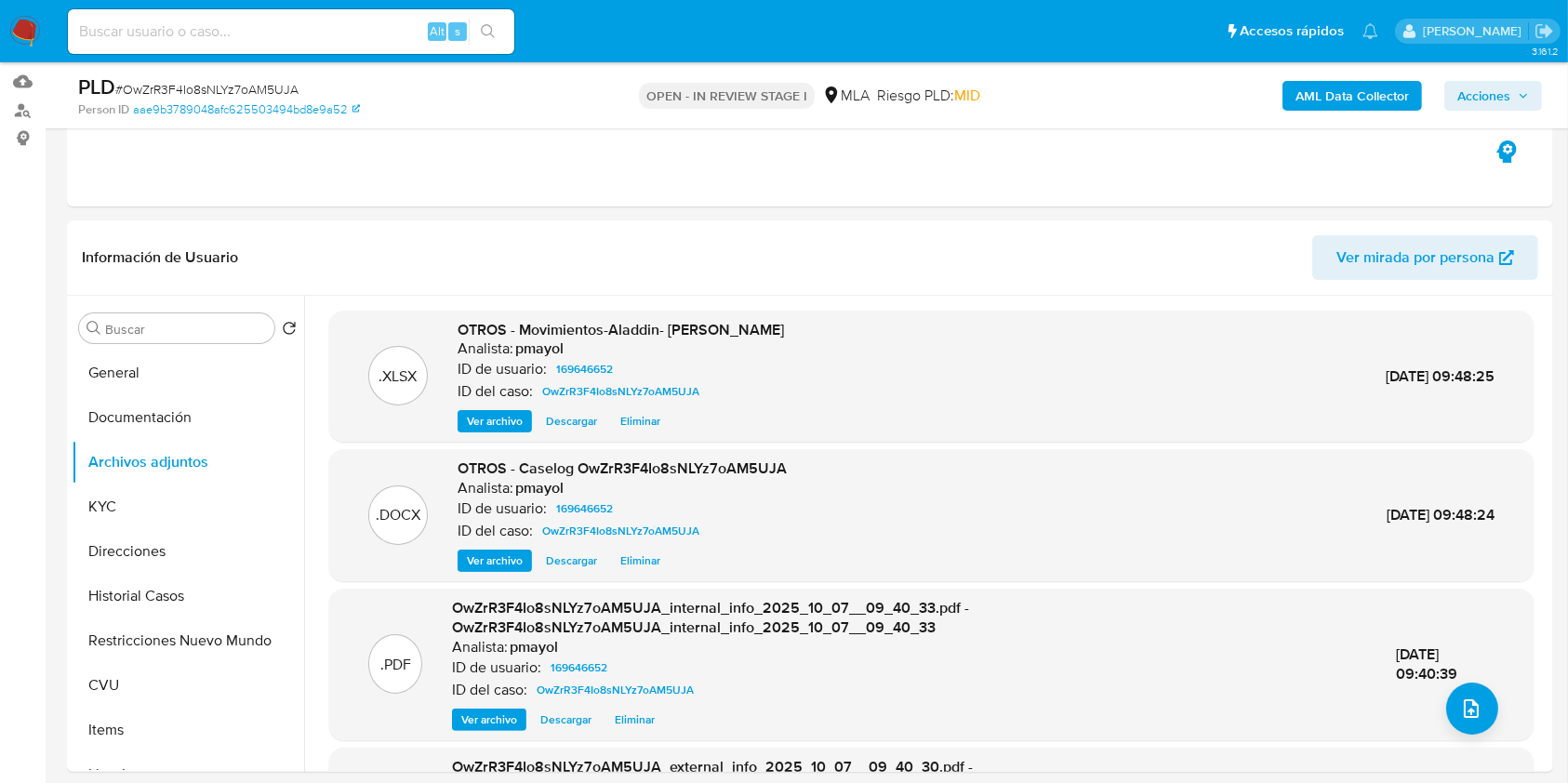
click at [1483, 97] on span "Acciones" at bounding box center [1484, 95] width 53 height 29
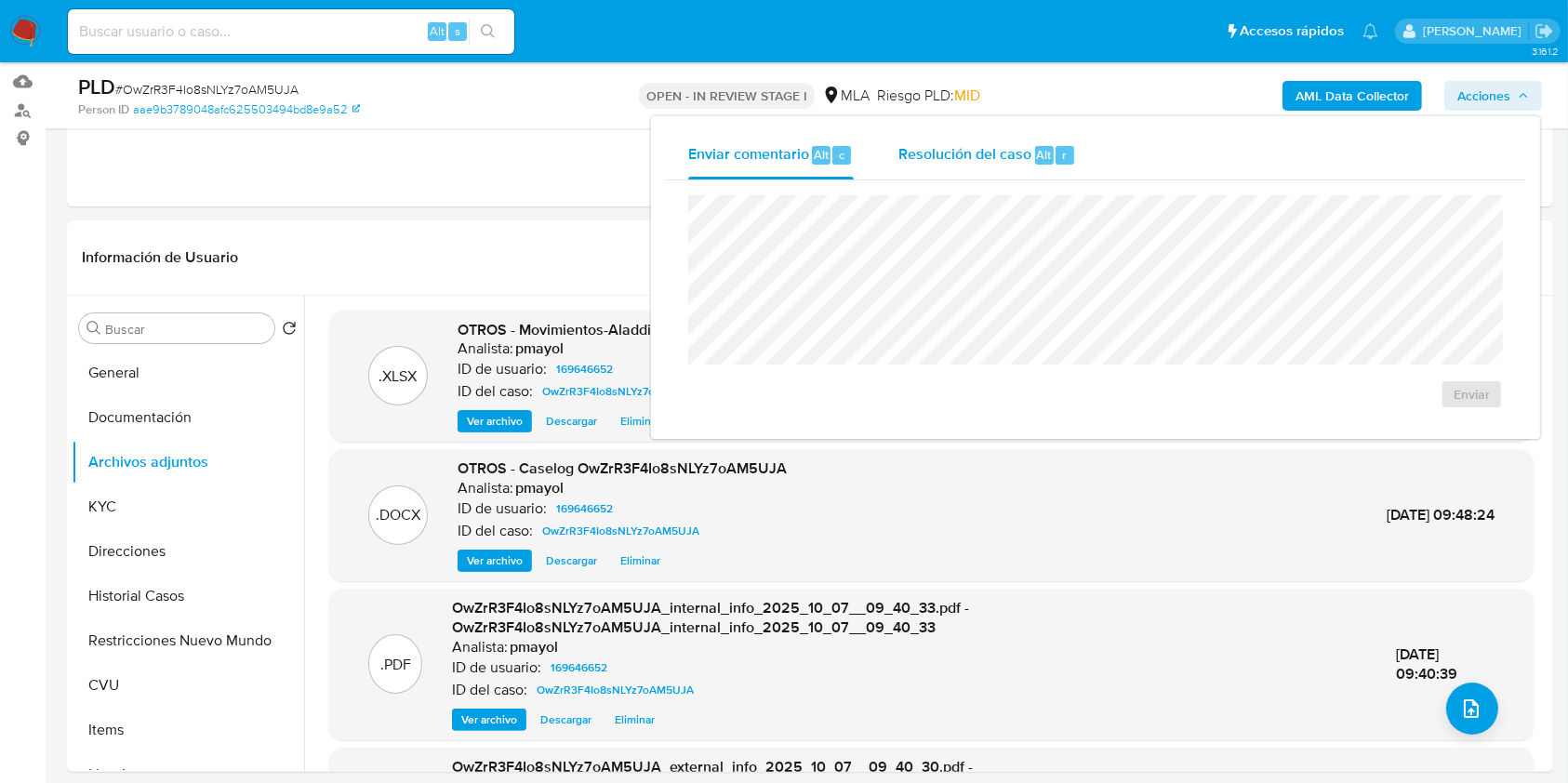
click at [1072, 131] on div "Resolución del caso Alt r" at bounding box center [986, 155] width 177 height 48
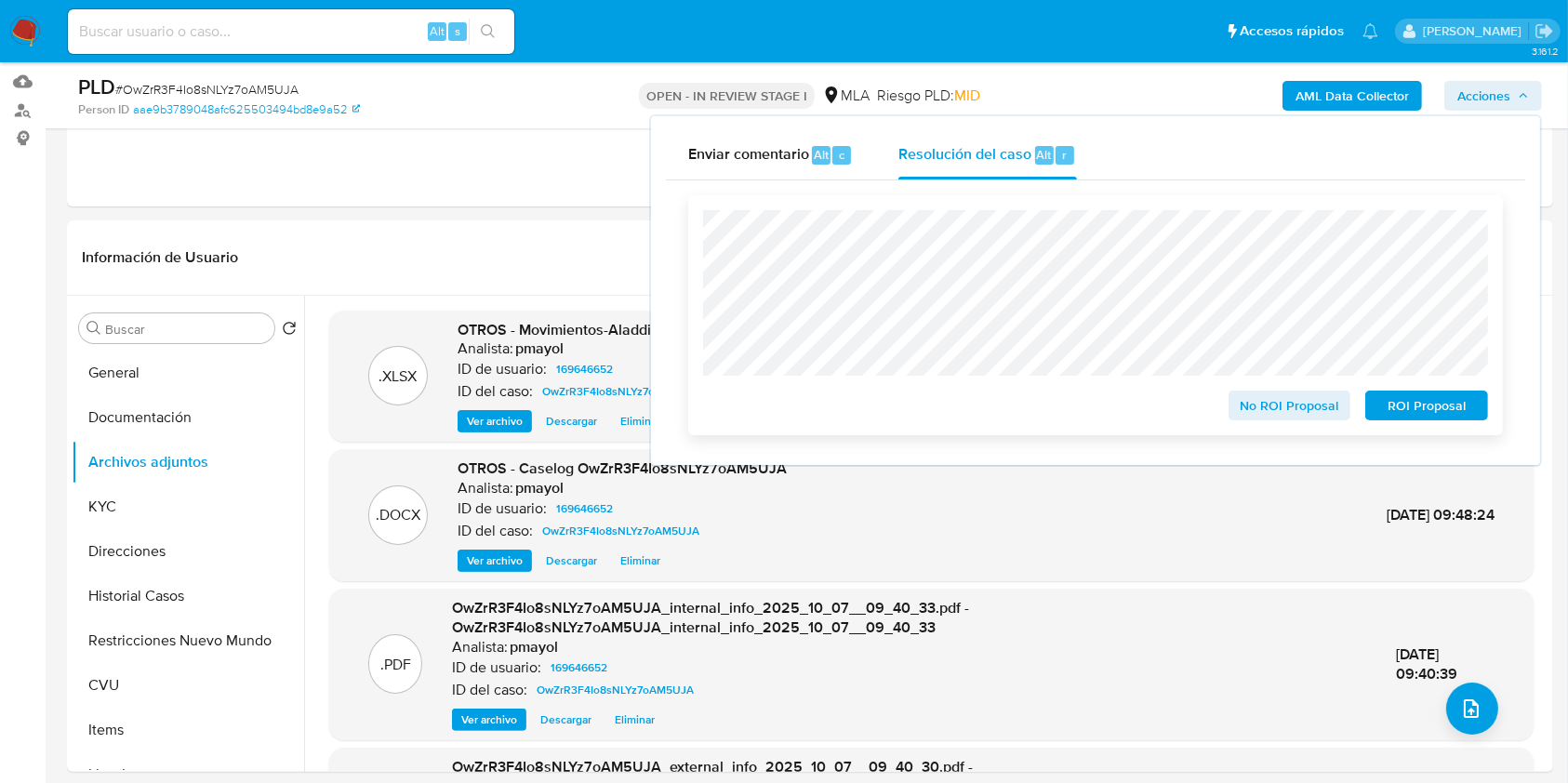
click at [1288, 410] on span "No ROI Proposal" at bounding box center [1289, 405] width 97 height 26
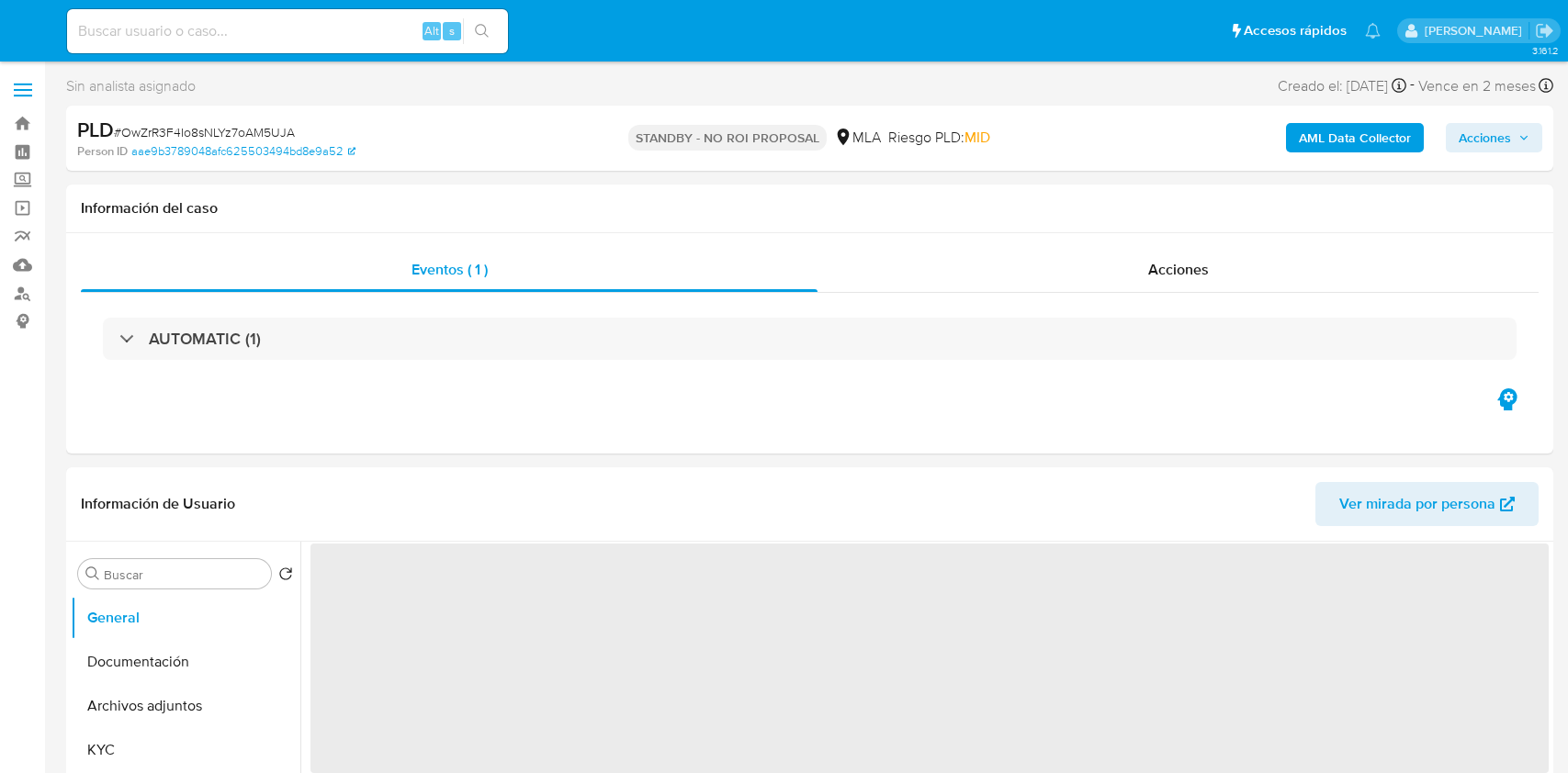
select select "10"
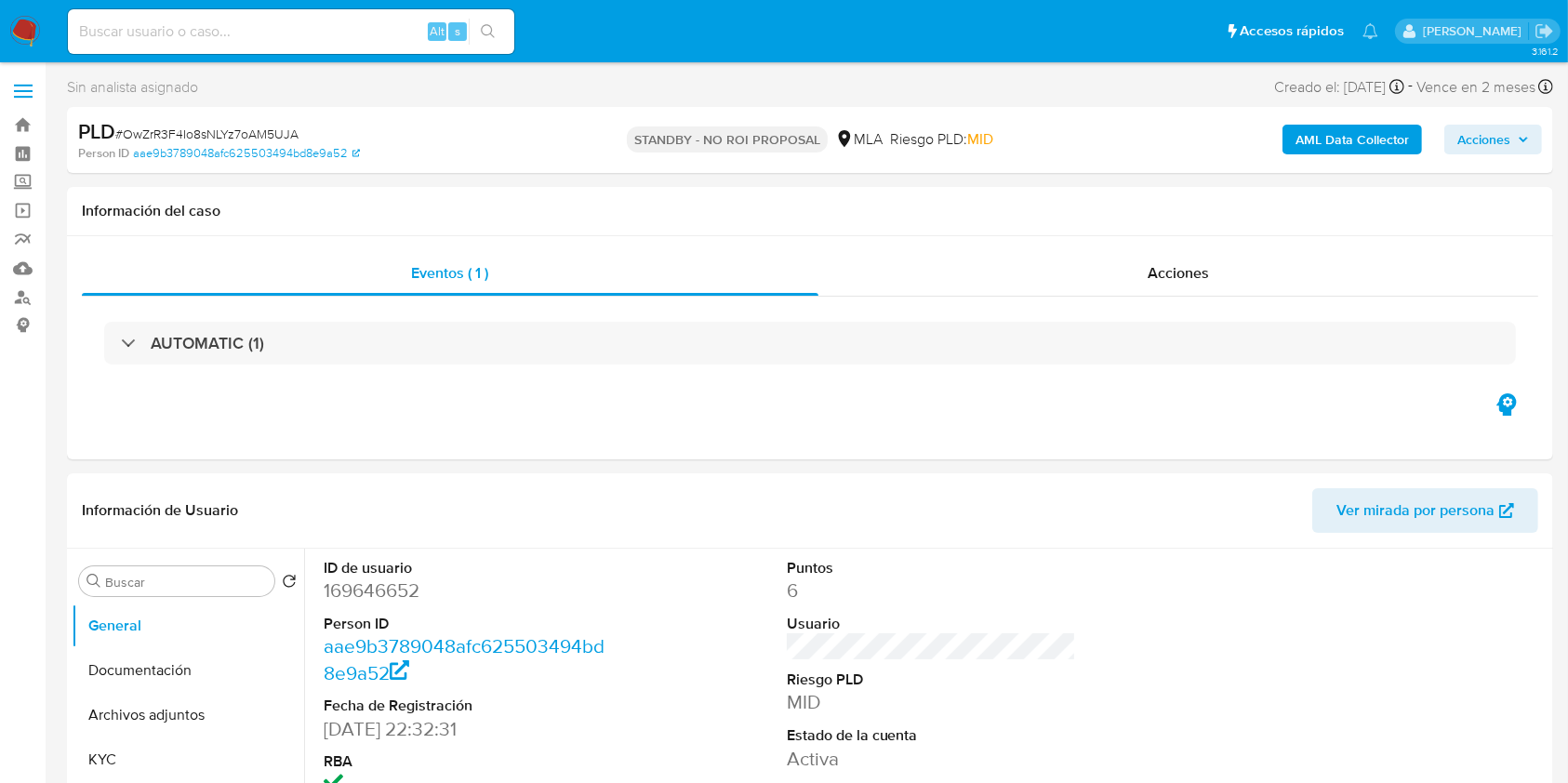
click at [297, 24] on input at bounding box center [291, 32] width 446 height 25
paste input "szI71ec3wvUVbkPpNwEdWYAv"
type input "szI71ec3wvUVbkPpNwEdWYAv"
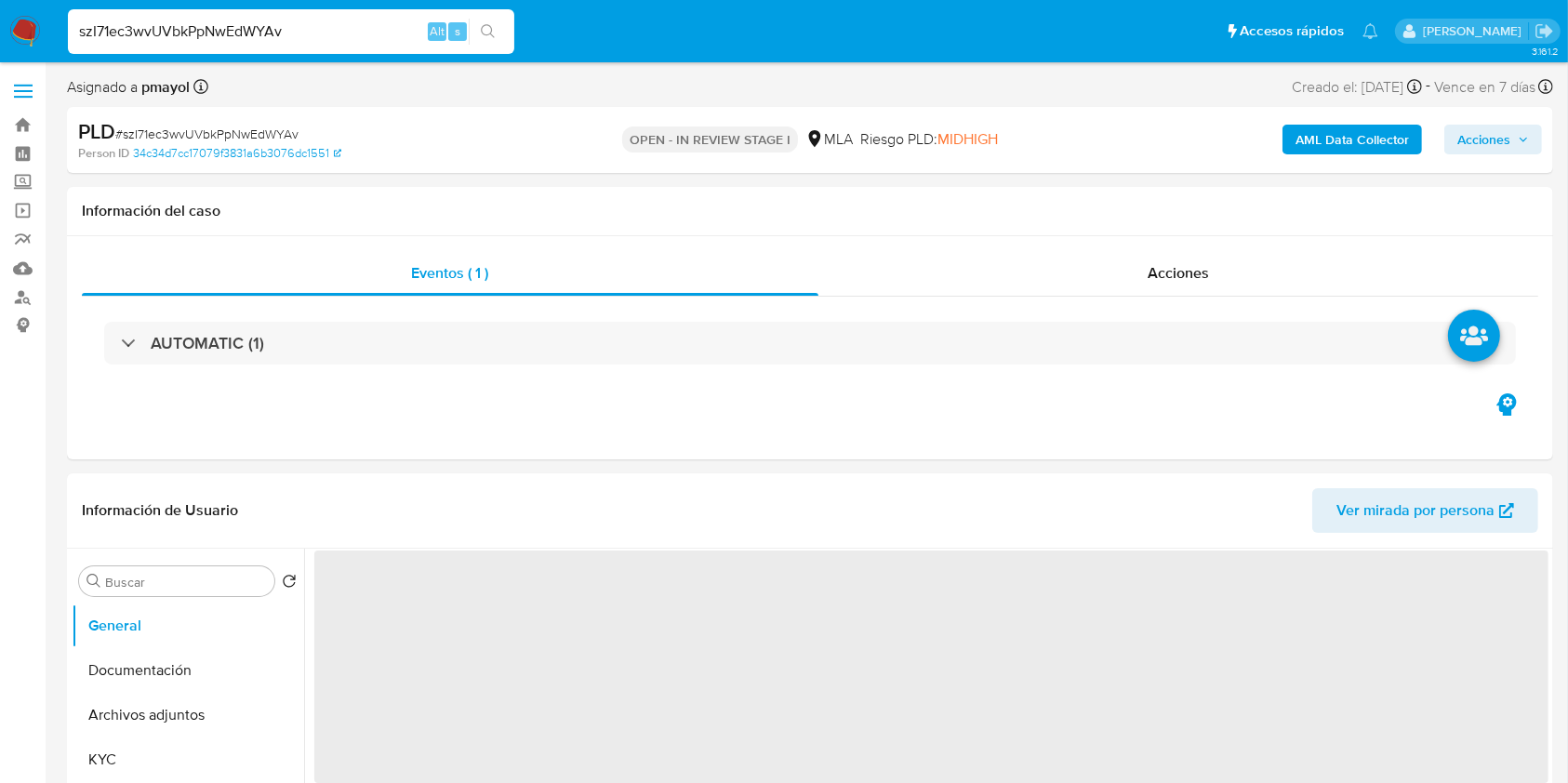
select select "10"
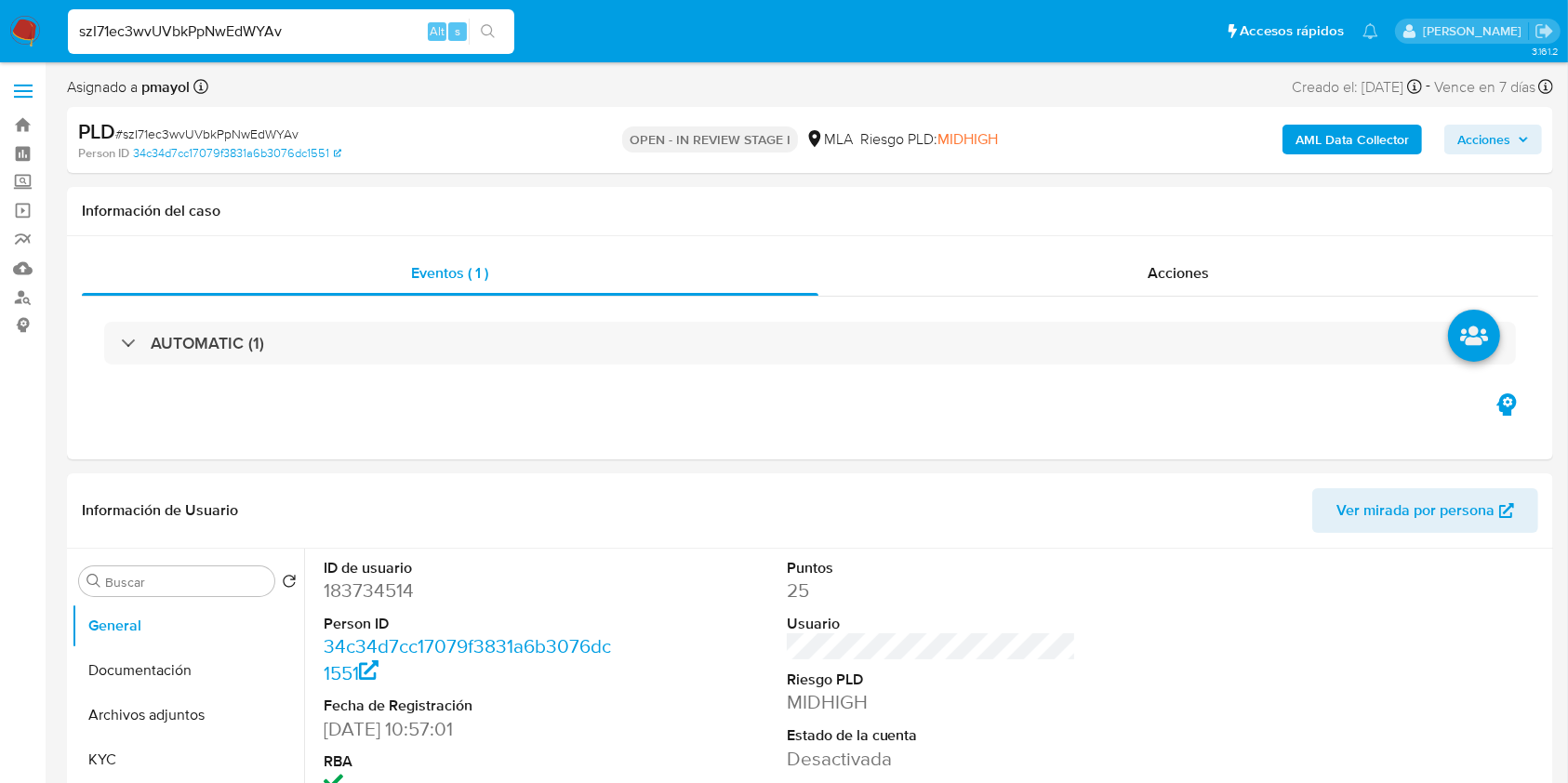
scroll to position [173, 0]
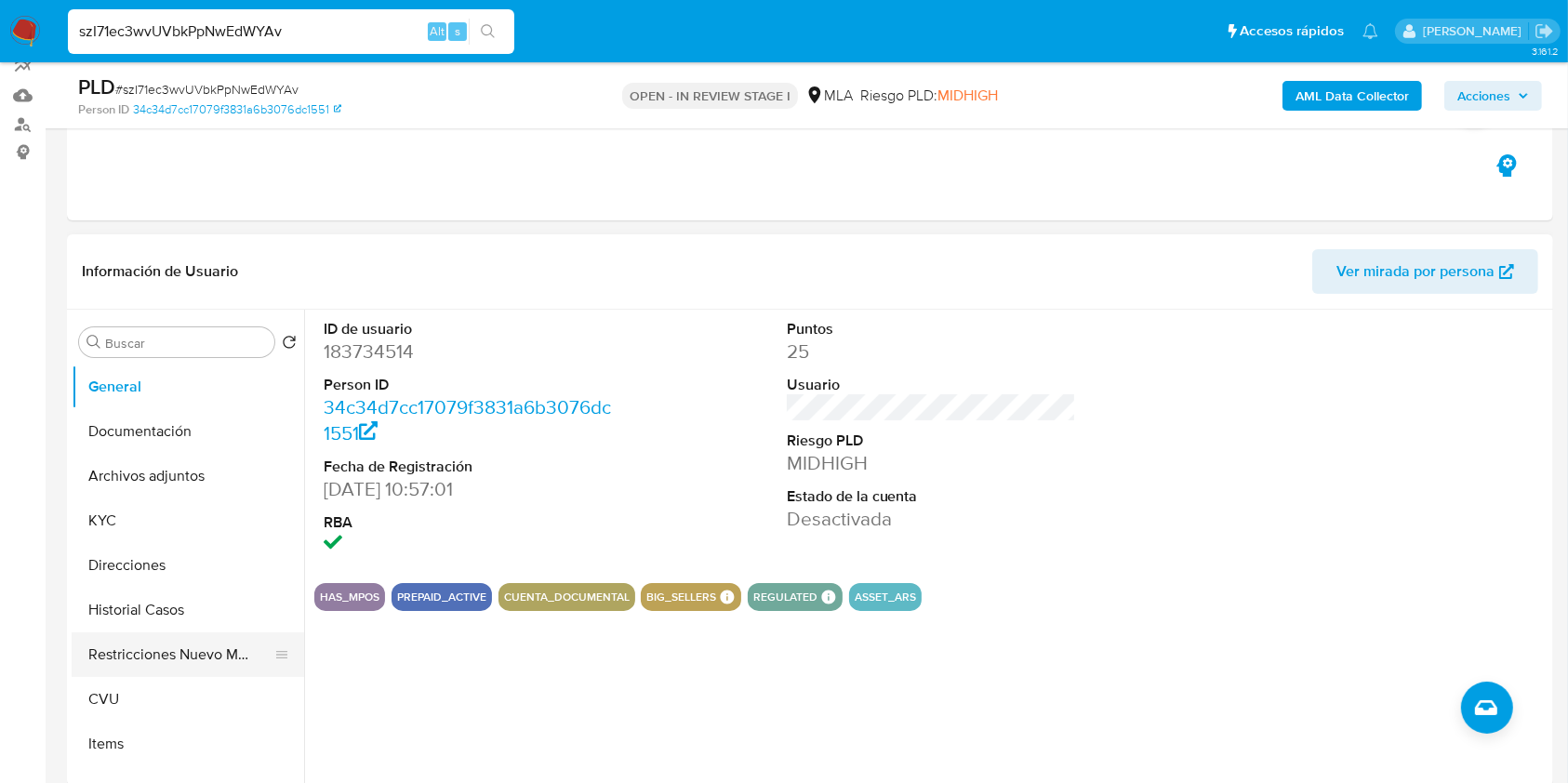
click at [137, 644] on button "Restricciones Nuevo Mundo" at bounding box center [181, 654] width 218 height 45
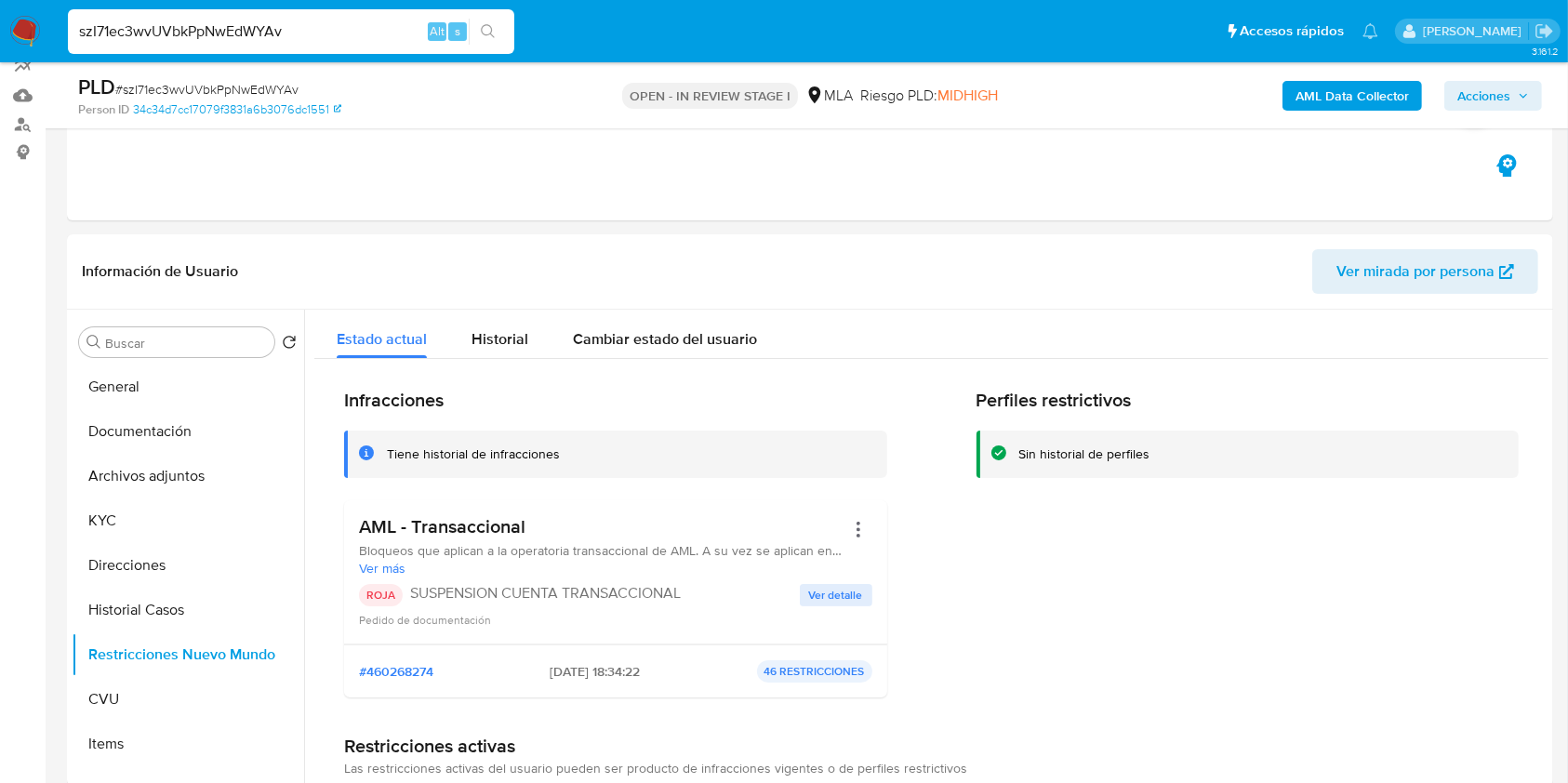
scroll to position [268, 0]
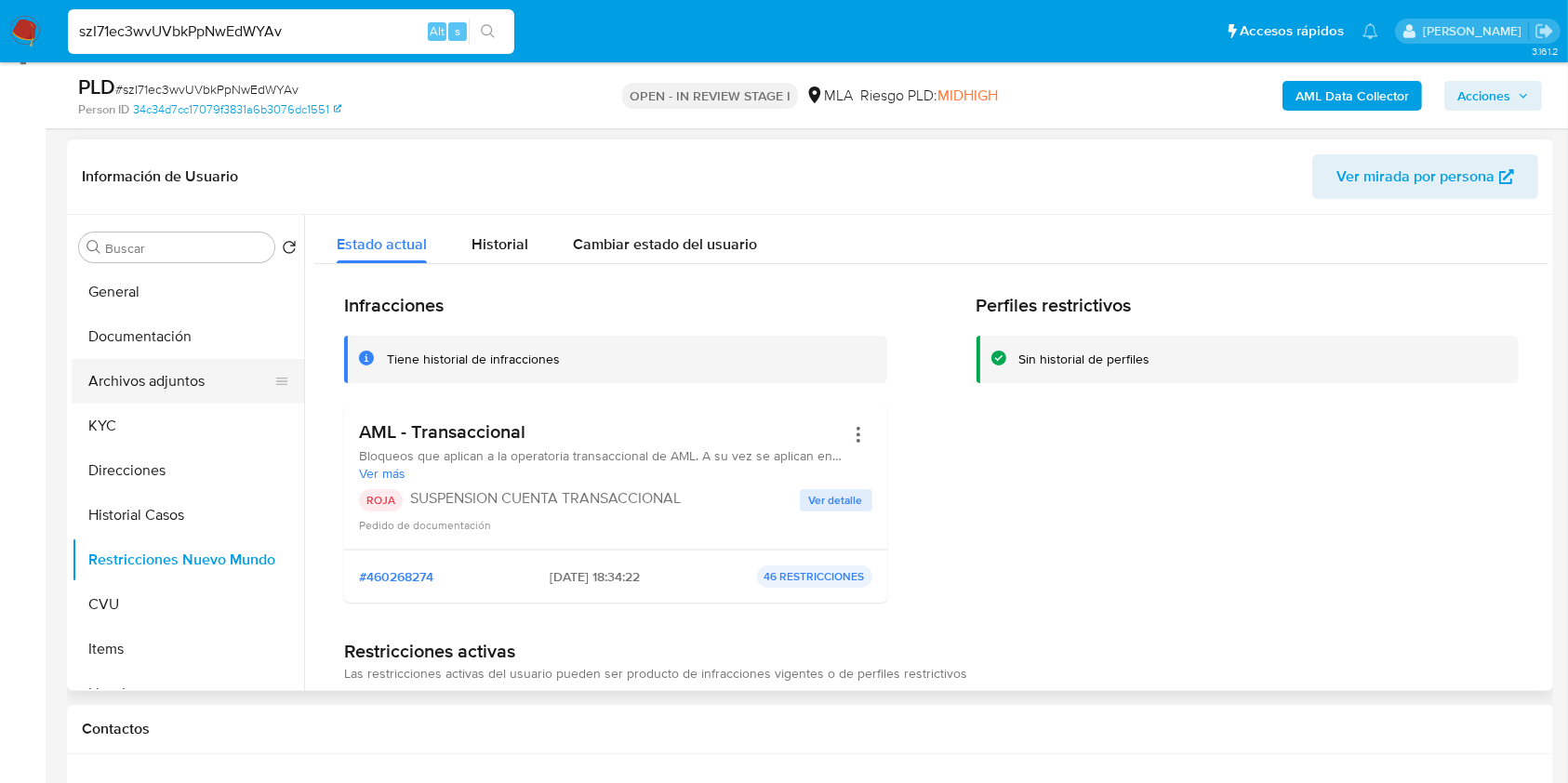
click at [202, 388] on button "Archivos adjuntos" at bounding box center [181, 381] width 218 height 45
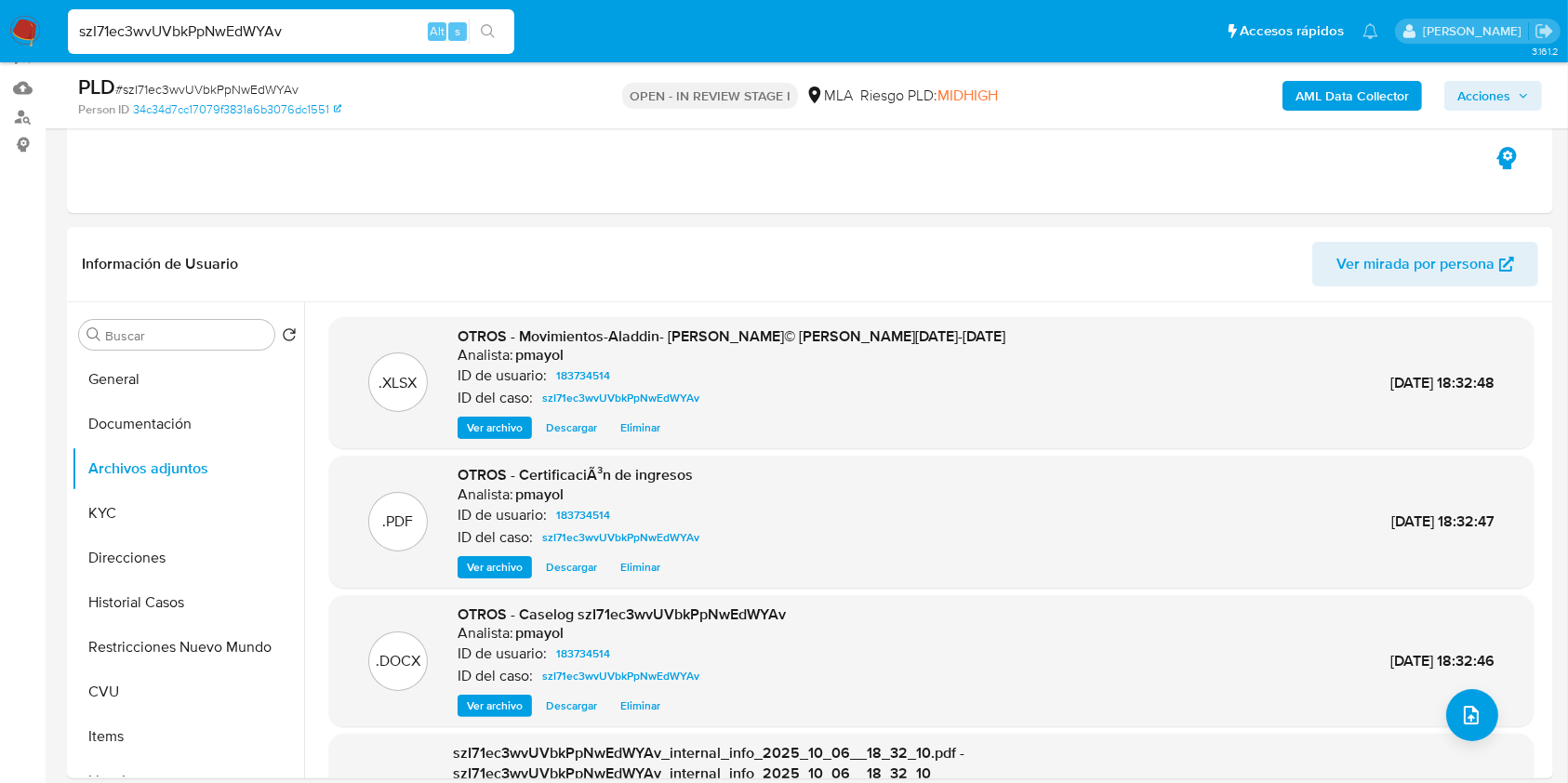
scroll to position [128, 0]
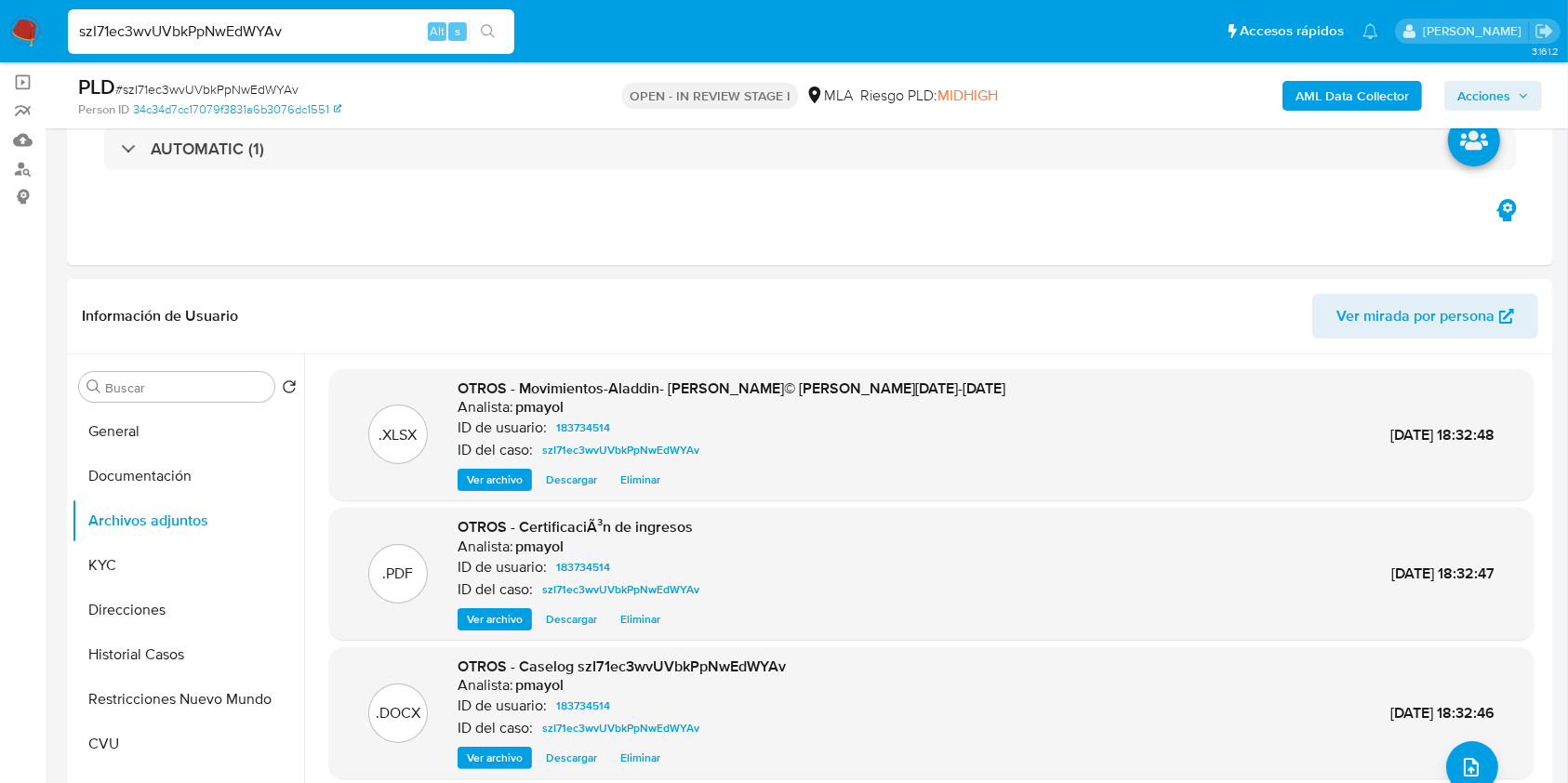
click at [1517, 76] on div "AML Data Collector Acciones" at bounding box center [1300, 96] width 482 height 44
click at [1515, 83] on span "Acciones" at bounding box center [1493, 95] width 72 height 26
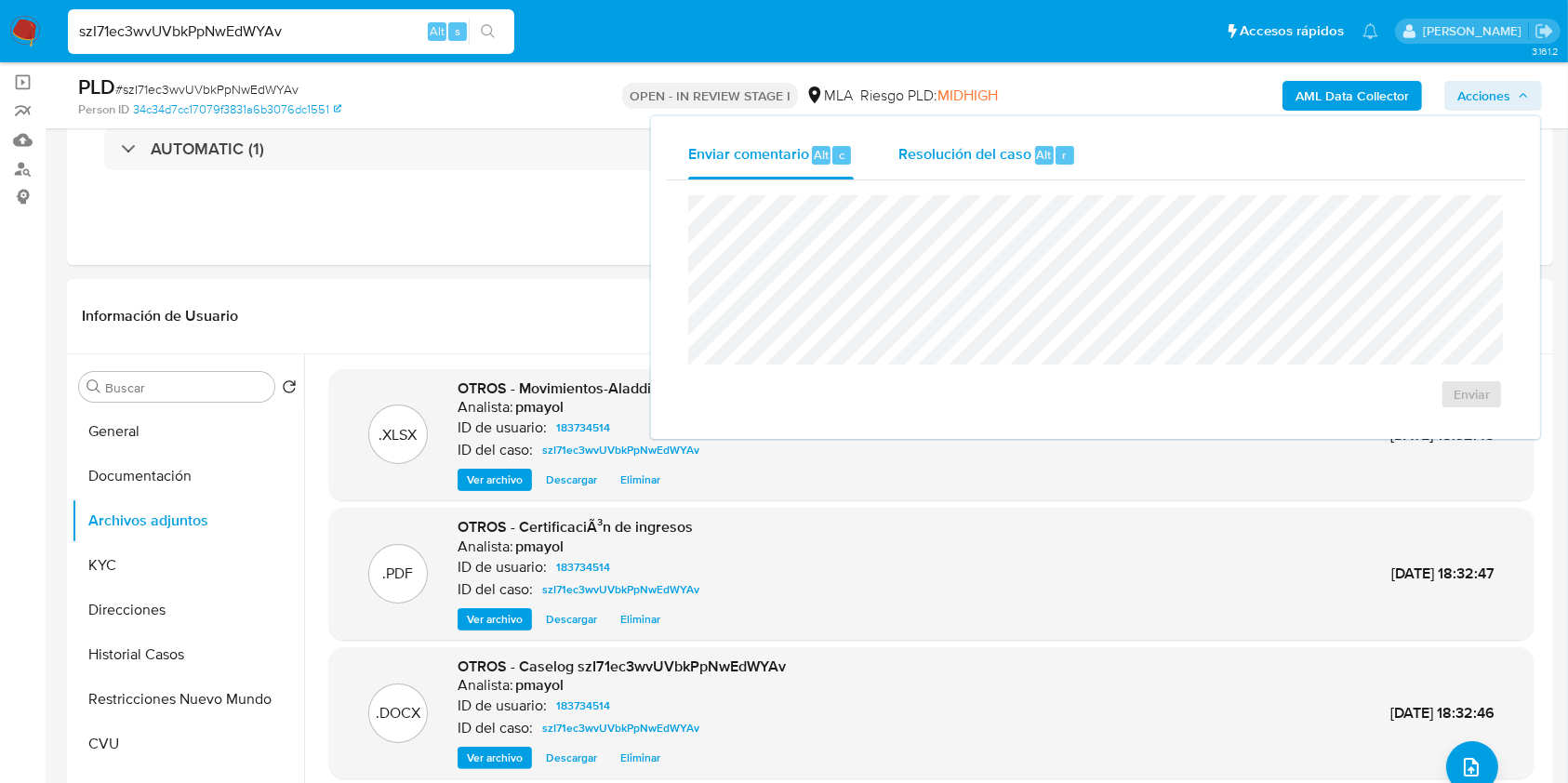
click at [976, 157] on span "Resolución del caso" at bounding box center [964, 154] width 133 height 22
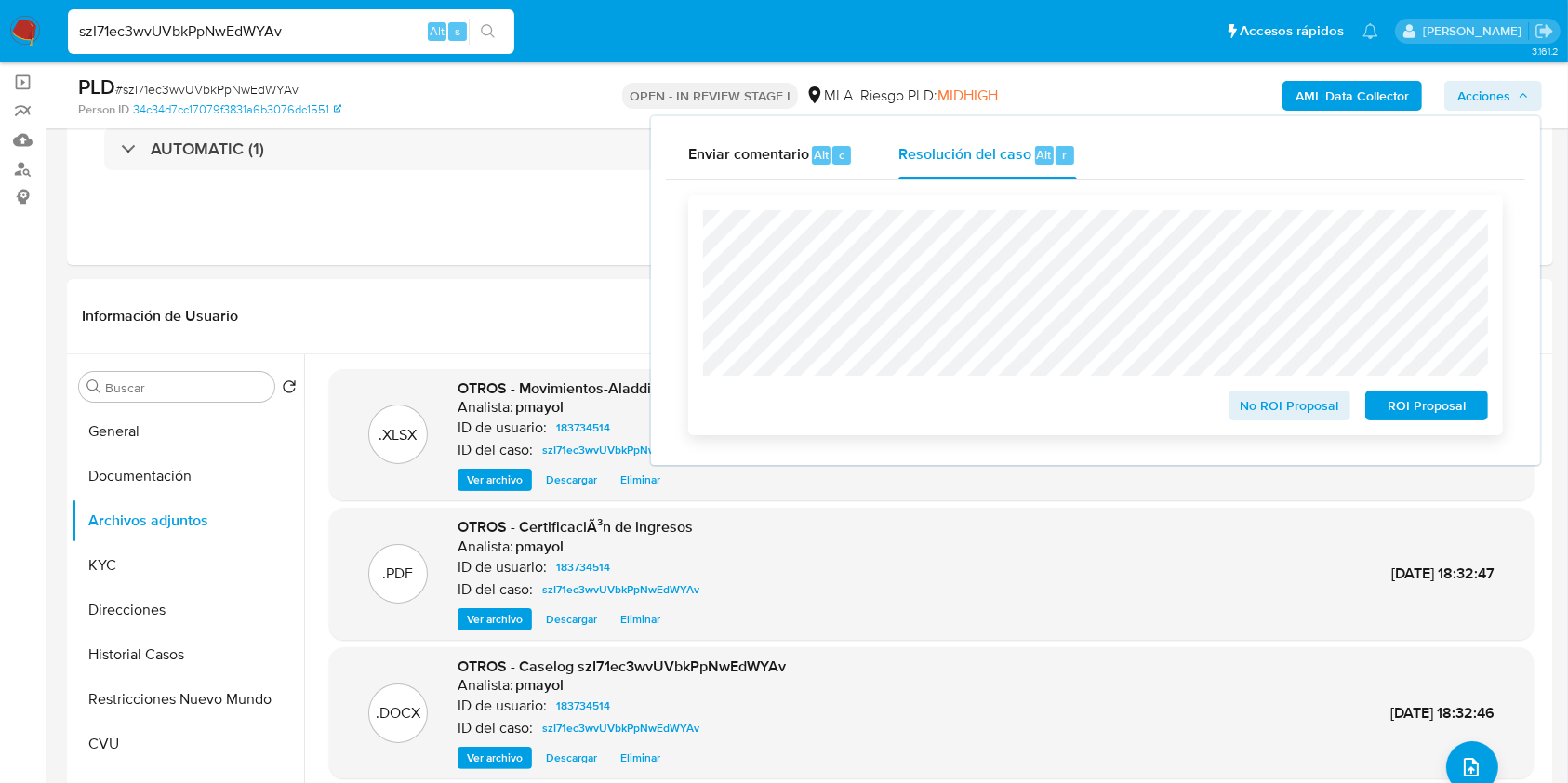
click at [1429, 413] on span "ROI Proposal" at bounding box center [1427, 405] width 97 height 26
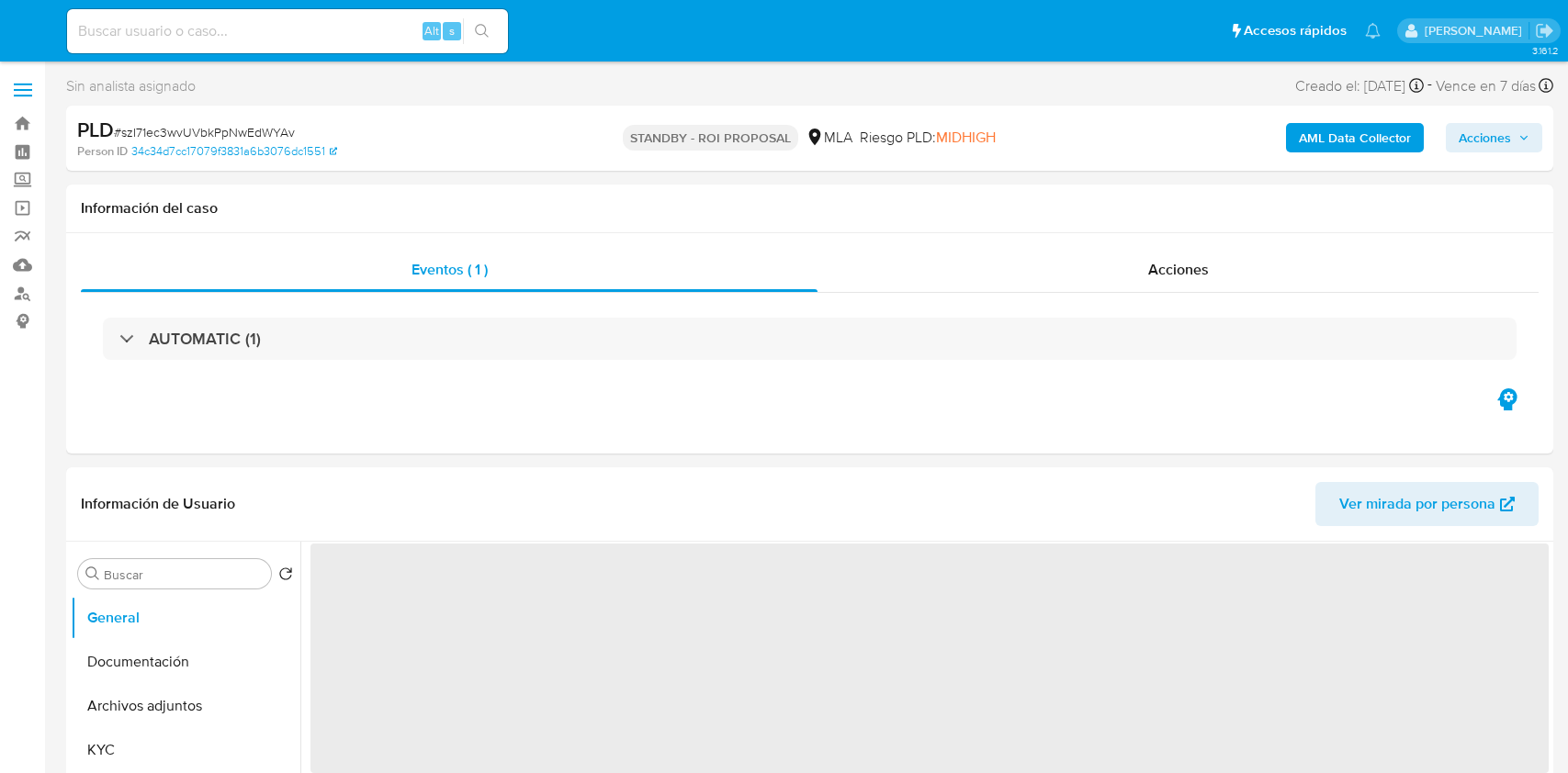
select select "10"
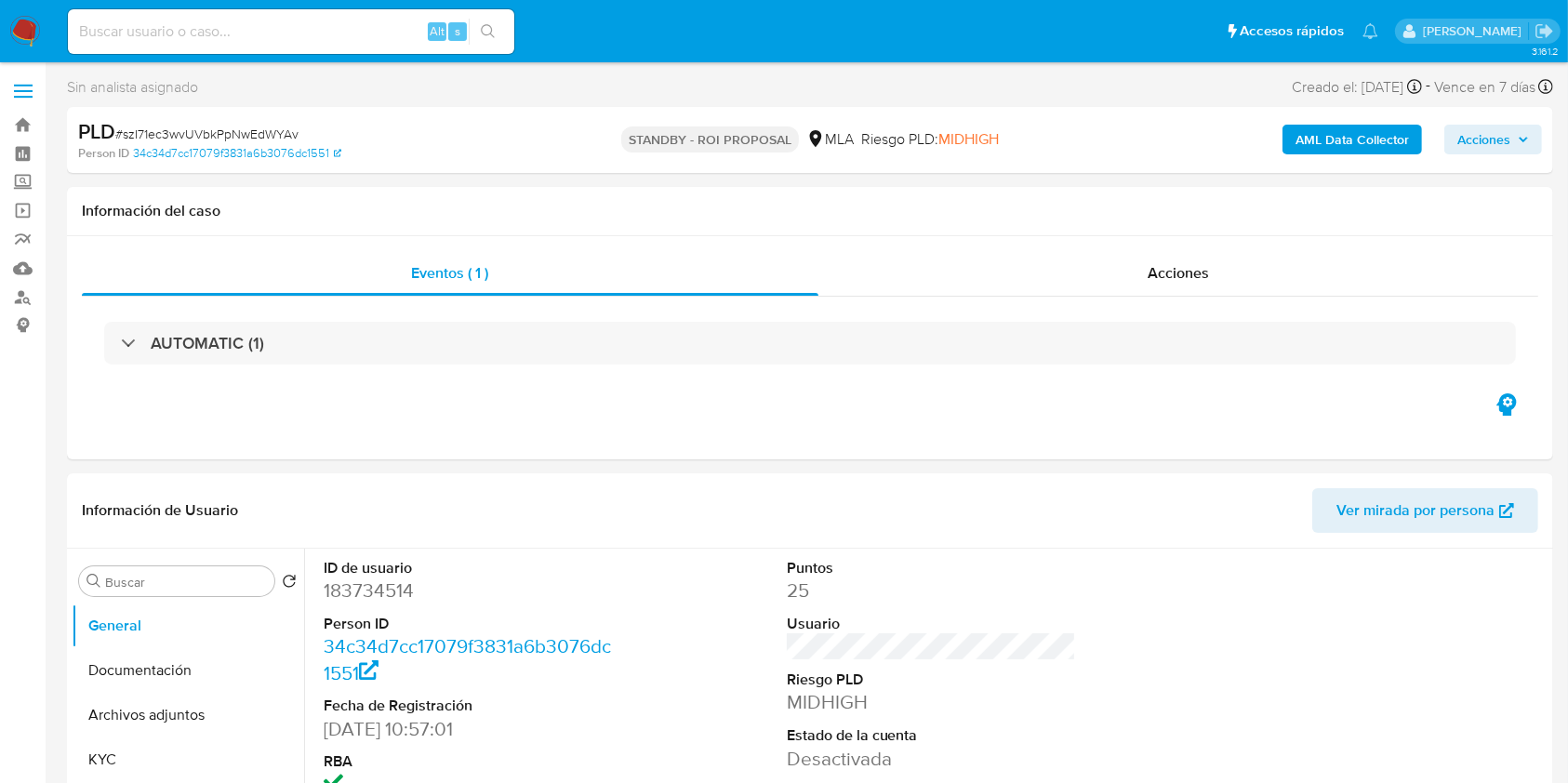
click at [261, 26] on input at bounding box center [291, 32] width 446 height 25
paste input "YdX5e4nvPpHCDpy8S8mGxm1B"
type input "YdX5e4nvPpHCDpy8S8mGxm1B"
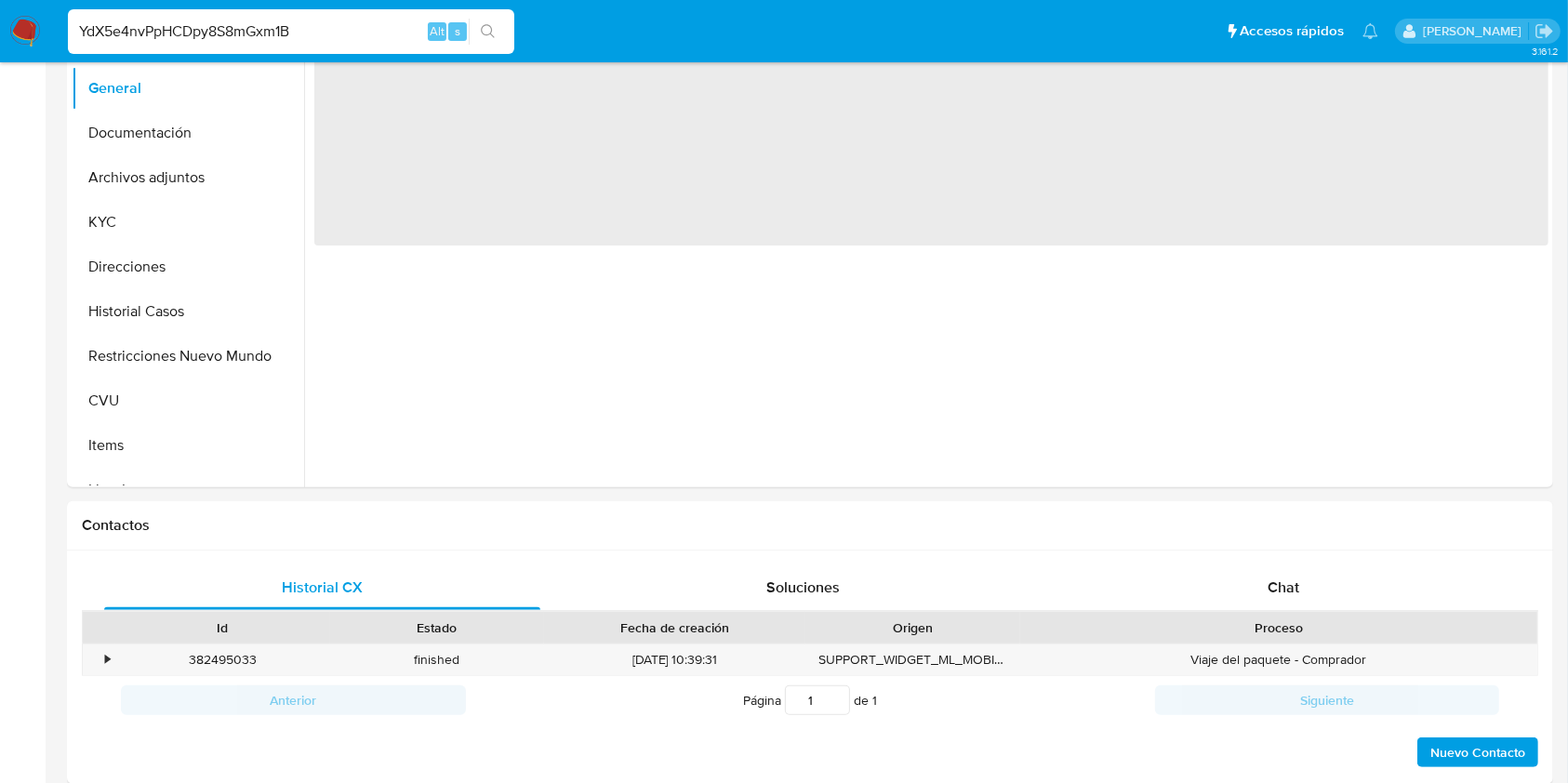
select select "10"
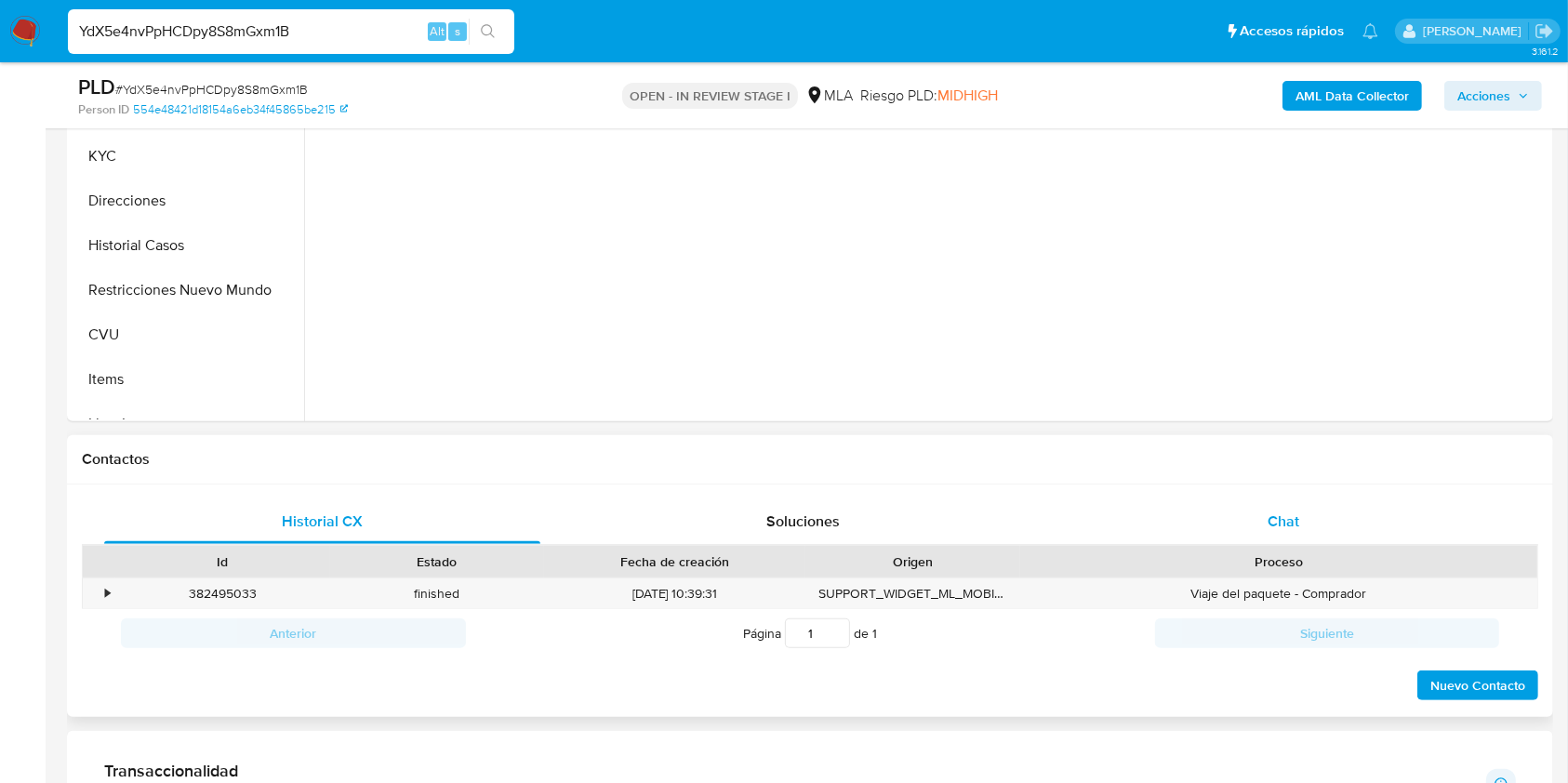
scroll to position [601, 0]
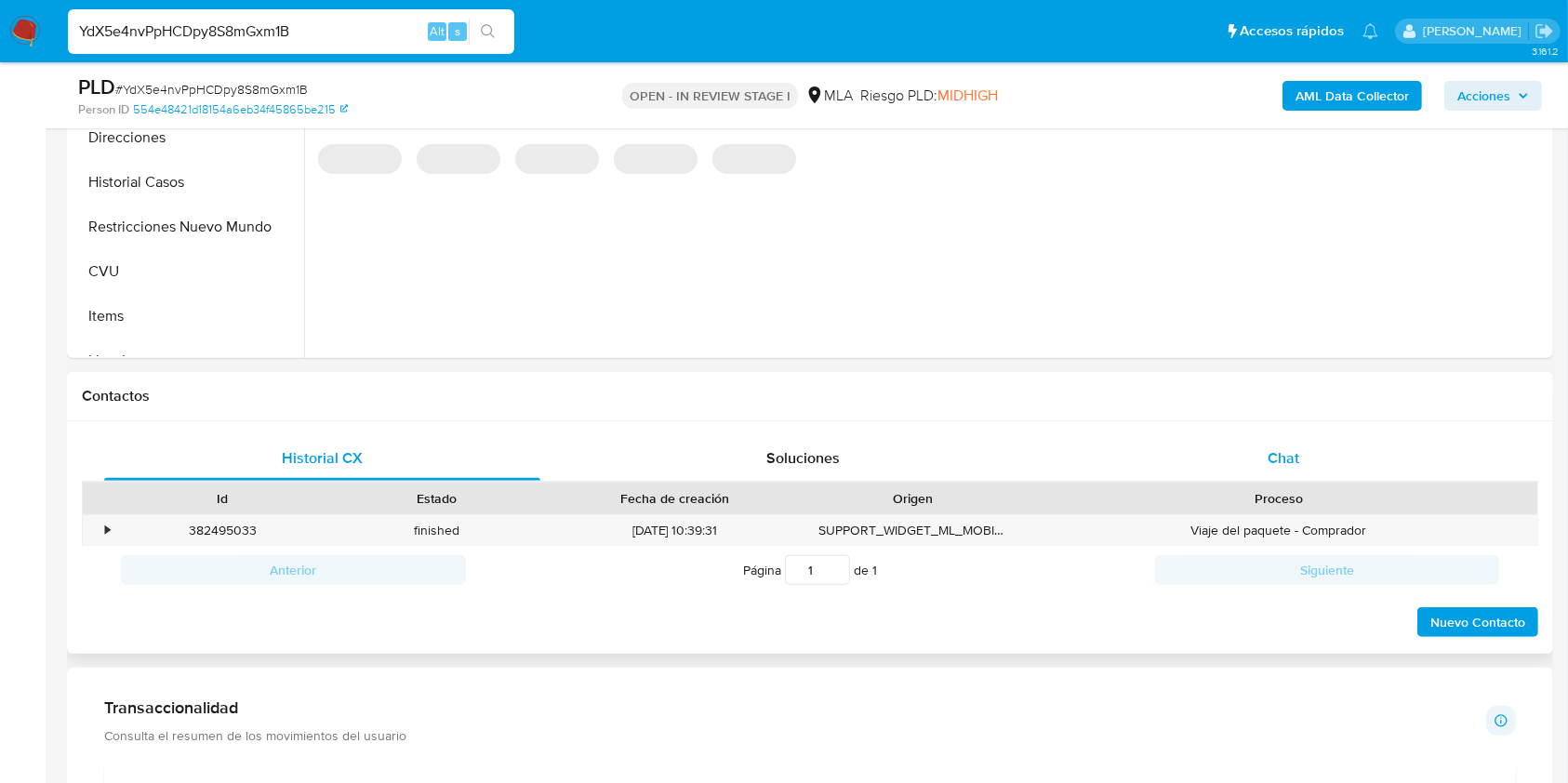
click at [1243, 438] on div "Chat" at bounding box center [1284, 458] width 436 height 45
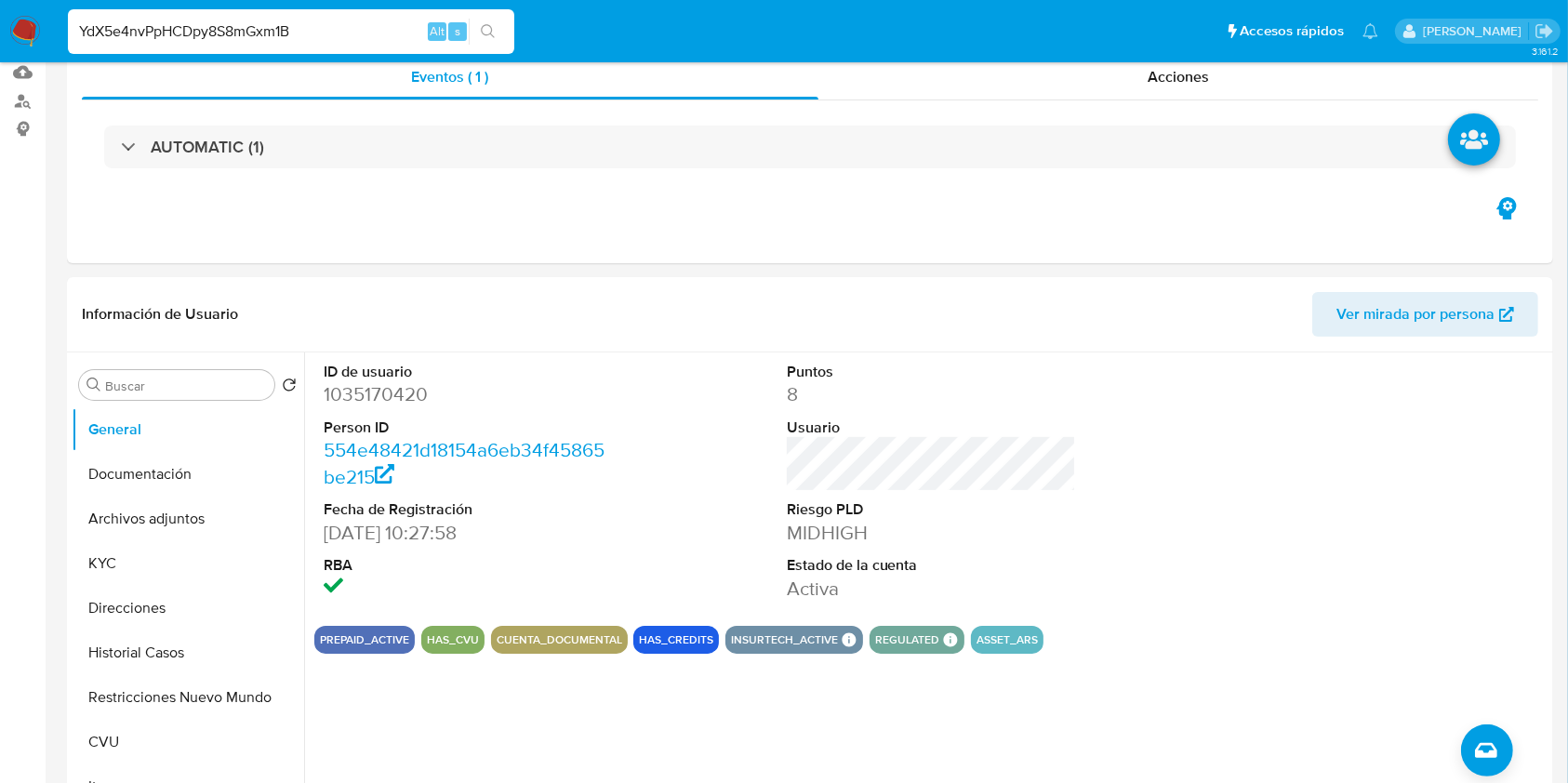
scroll to position [0, 0]
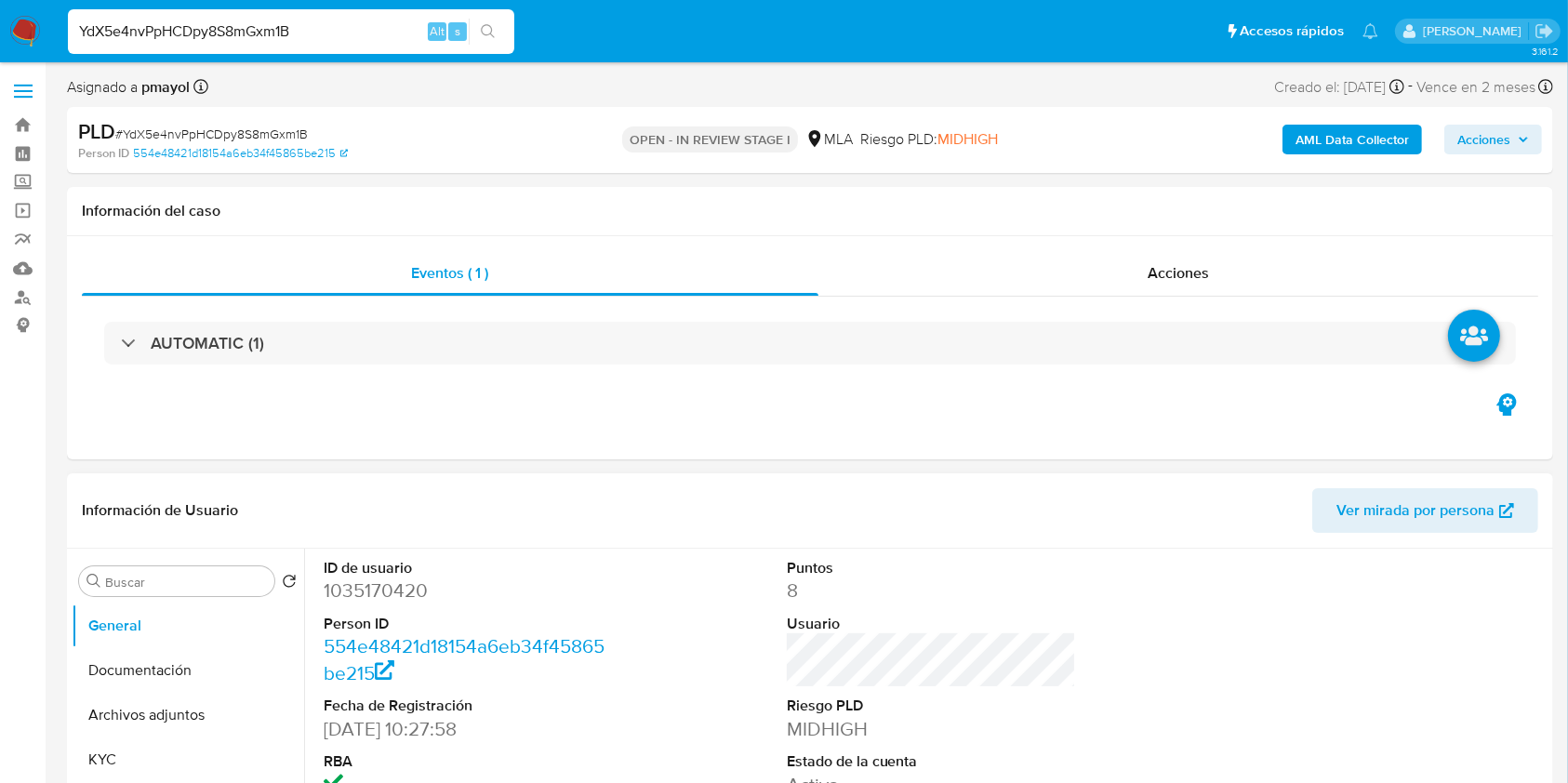
click at [365, 595] on dd "1035170420" at bounding box center [469, 591] width 290 height 26
copy dd "1035170420"
